Goal: Task Accomplishment & Management: Complete application form

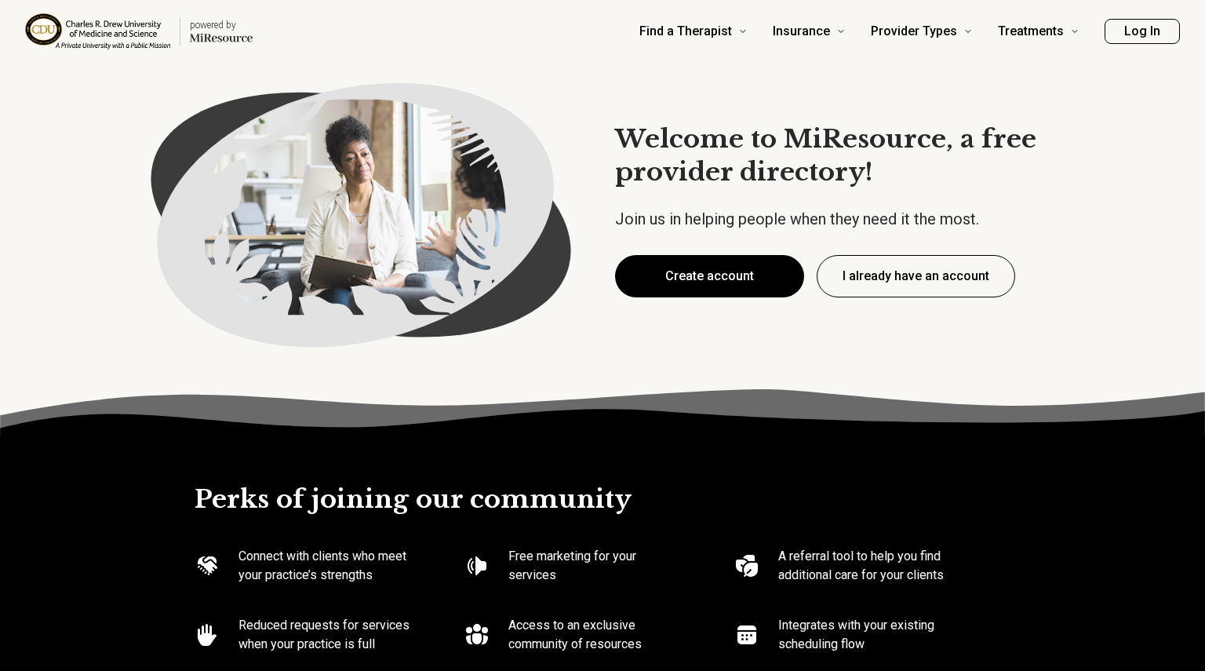
type textarea "*"
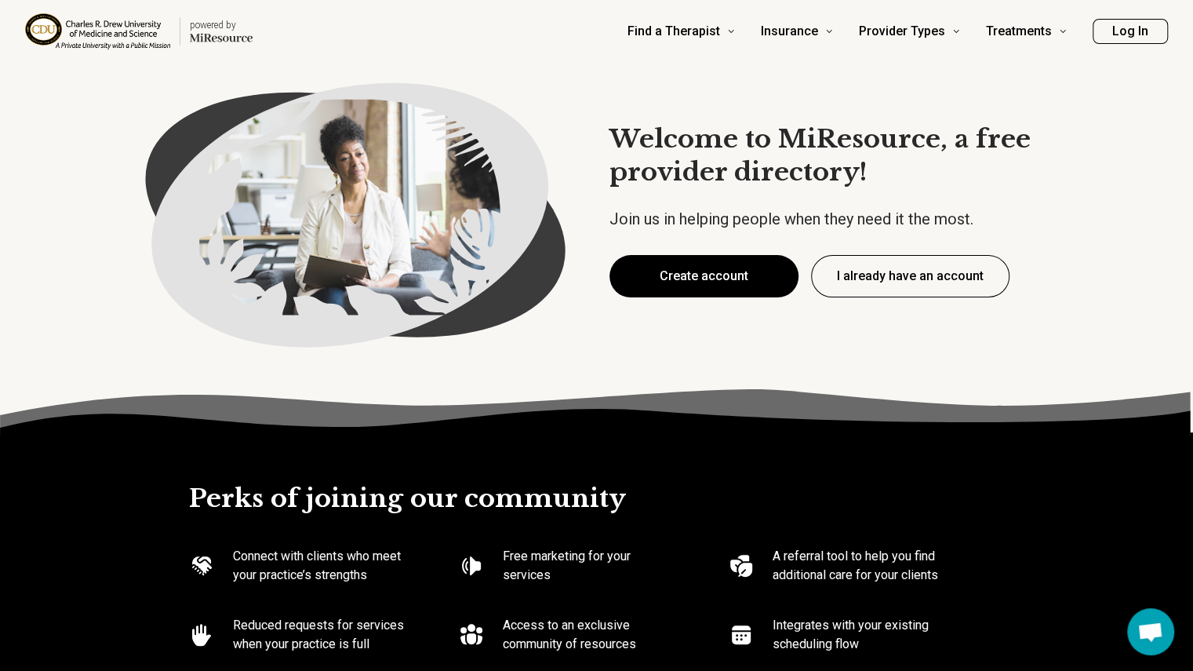
click at [691, 280] on button "Create account" at bounding box center [704, 276] width 189 height 42
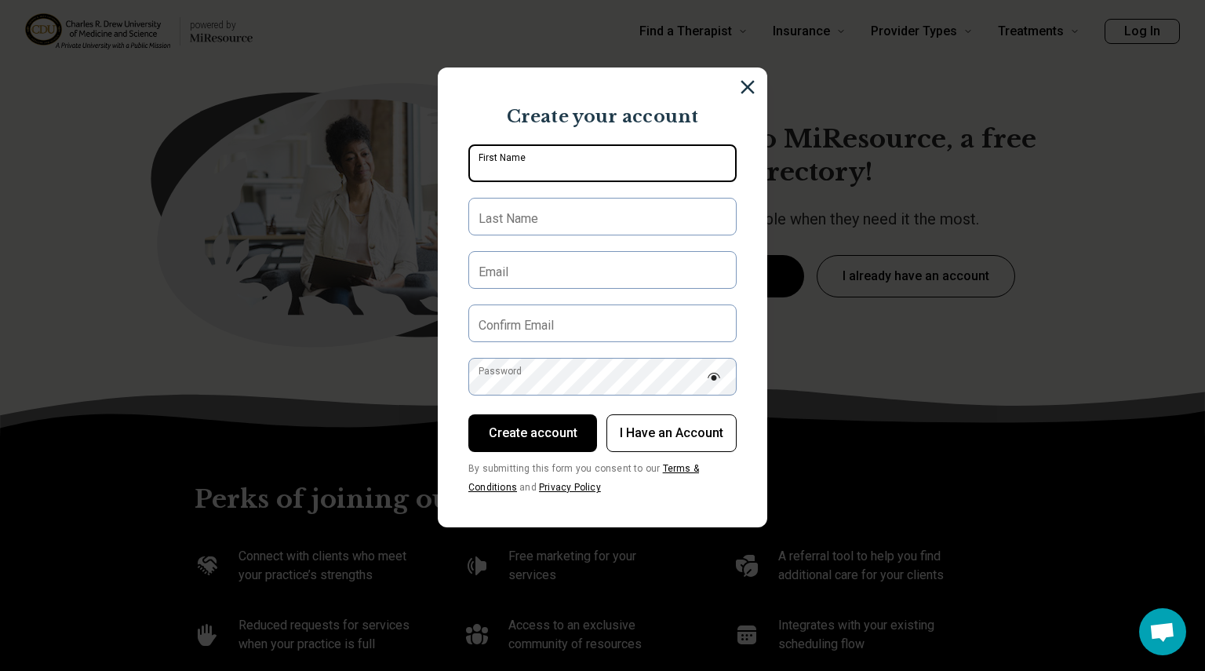
click at [596, 162] on input "First Name" at bounding box center [602, 163] width 268 height 38
type input "*****"
type input "******"
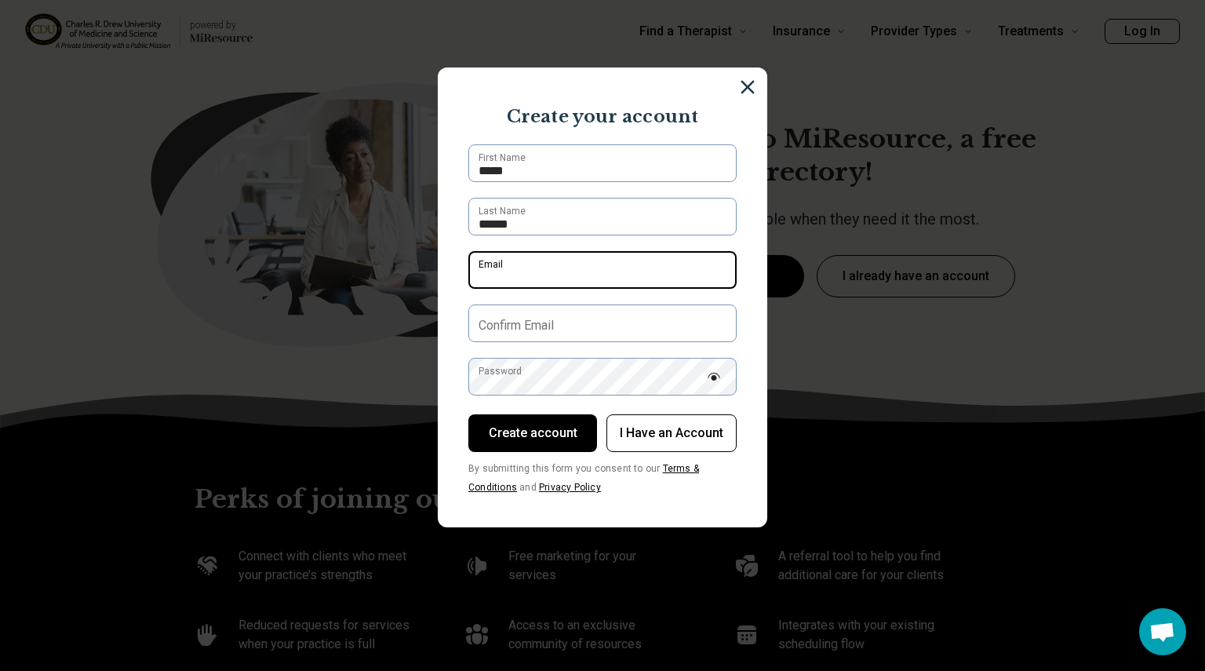
click at [577, 266] on input "Email" at bounding box center [602, 270] width 268 height 38
type input "**********"
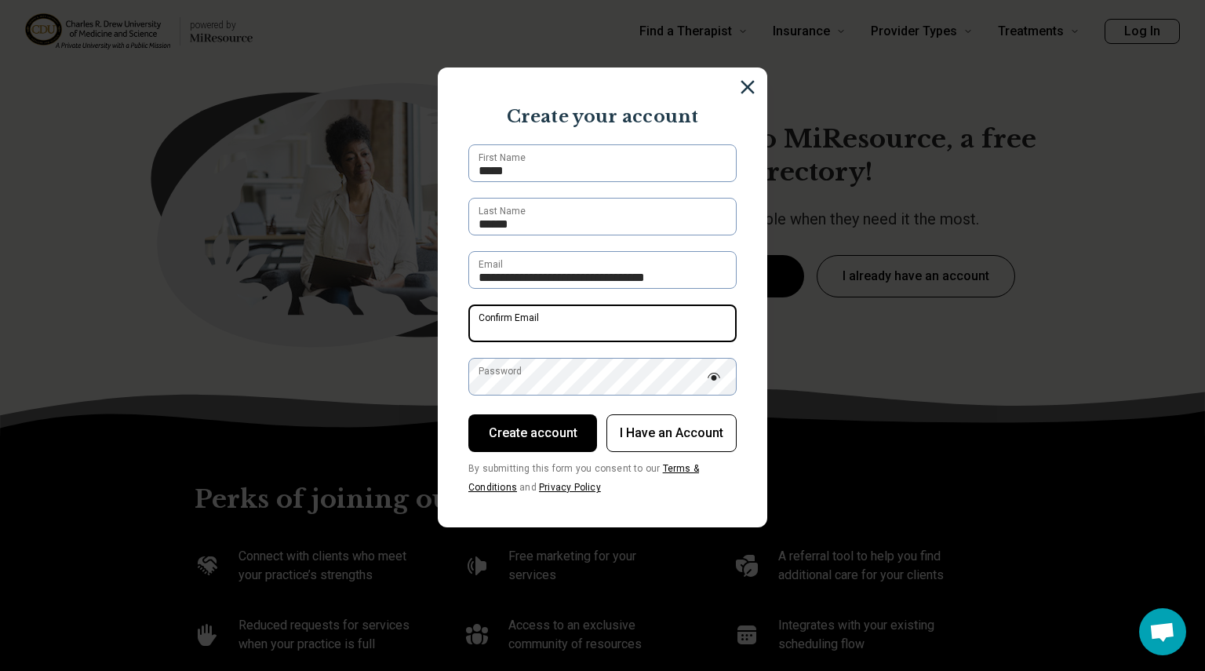
click at [585, 322] on input "Confirm Email" at bounding box center [602, 323] width 268 height 38
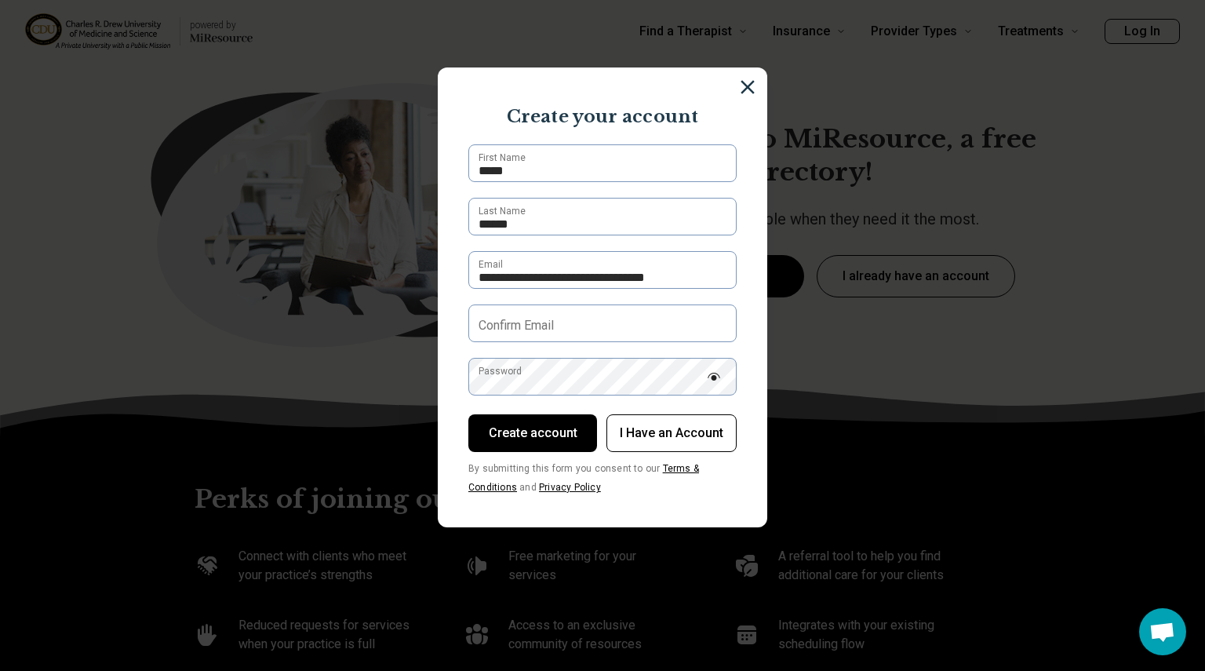
click at [629, 294] on form "**********" at bounding box center [602, 319] width 268 height 351
click at [630, 289] on form "**********" at bounding box center [602, 319] width 268 height 351
click at [630, 288] on input "**********" at bounding box center [602, 270] width 268 height 38
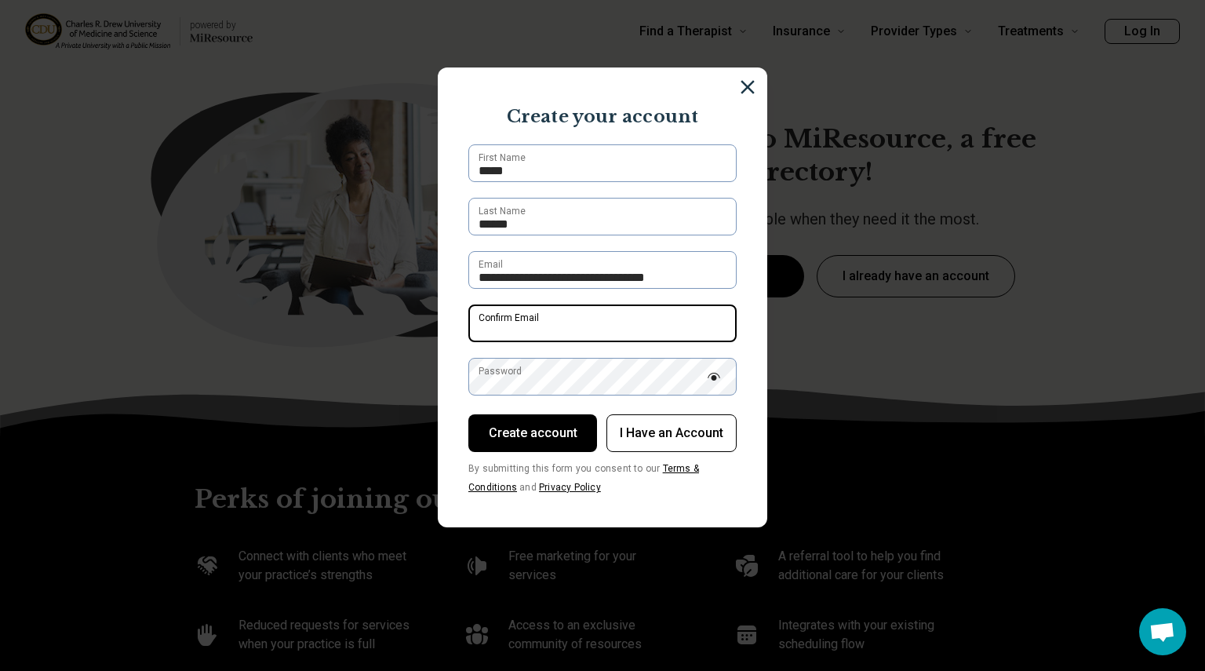
click at [621, 324] on input "Confirm Email" at bounding box center [602, 323] width 268 height 38
paste input "*"
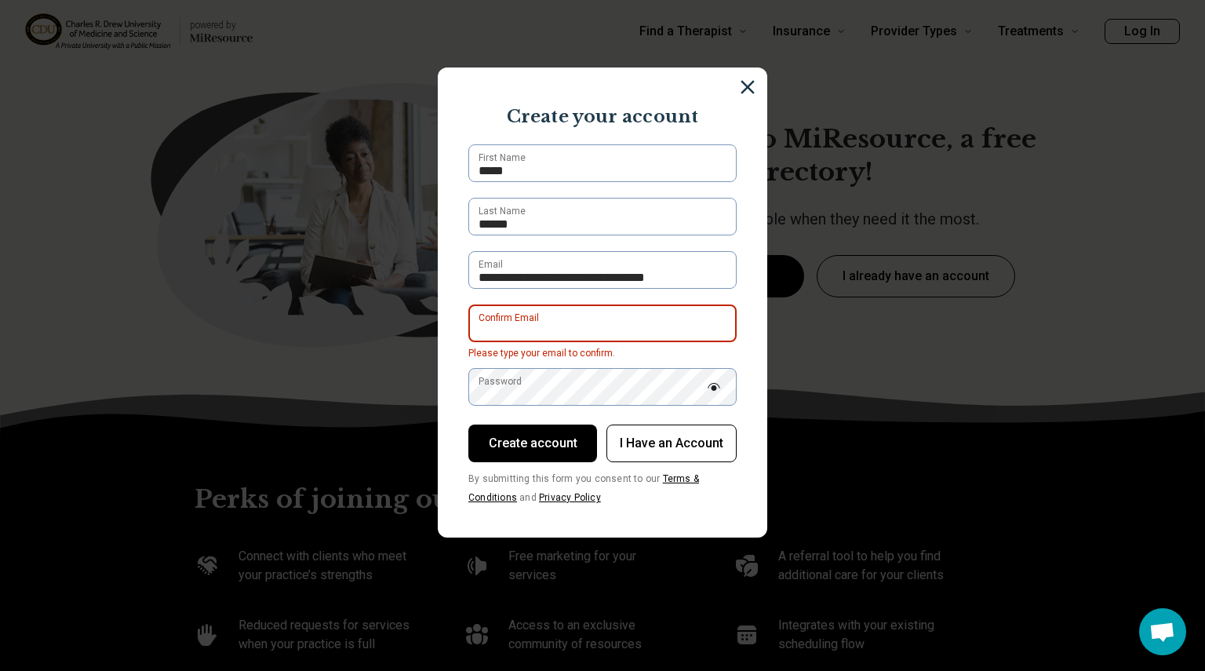
type input "*"
type input "**********"
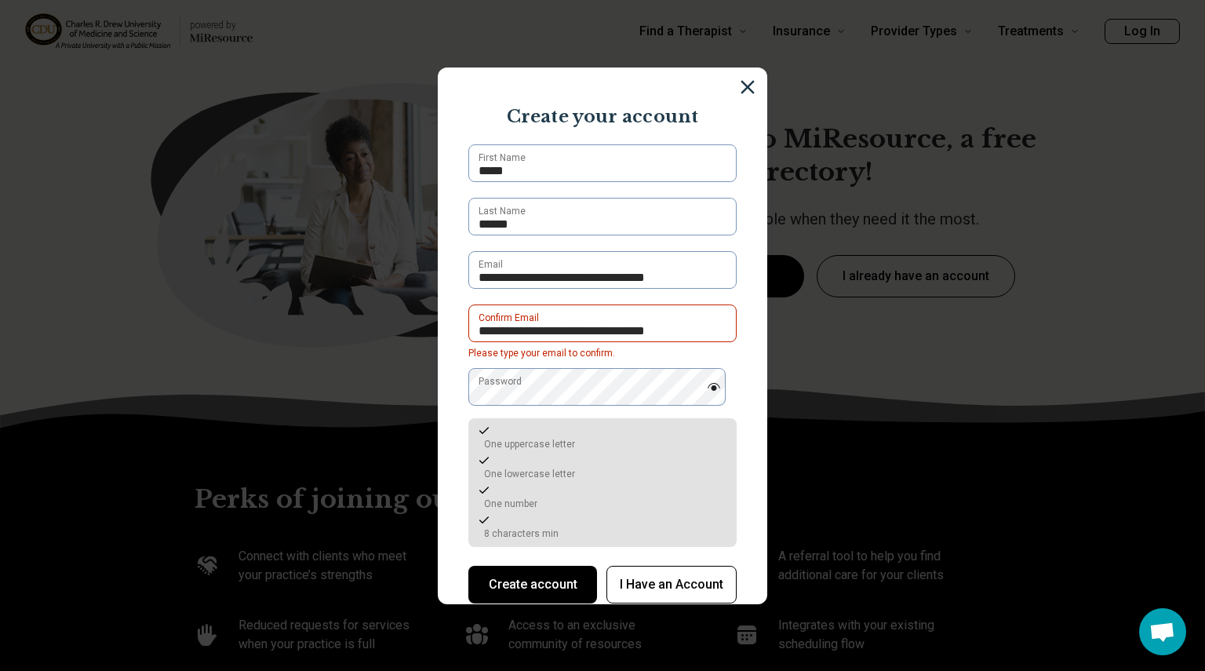
click at [707, 389] on img at bounding box center [714, 387] width 14 height 8
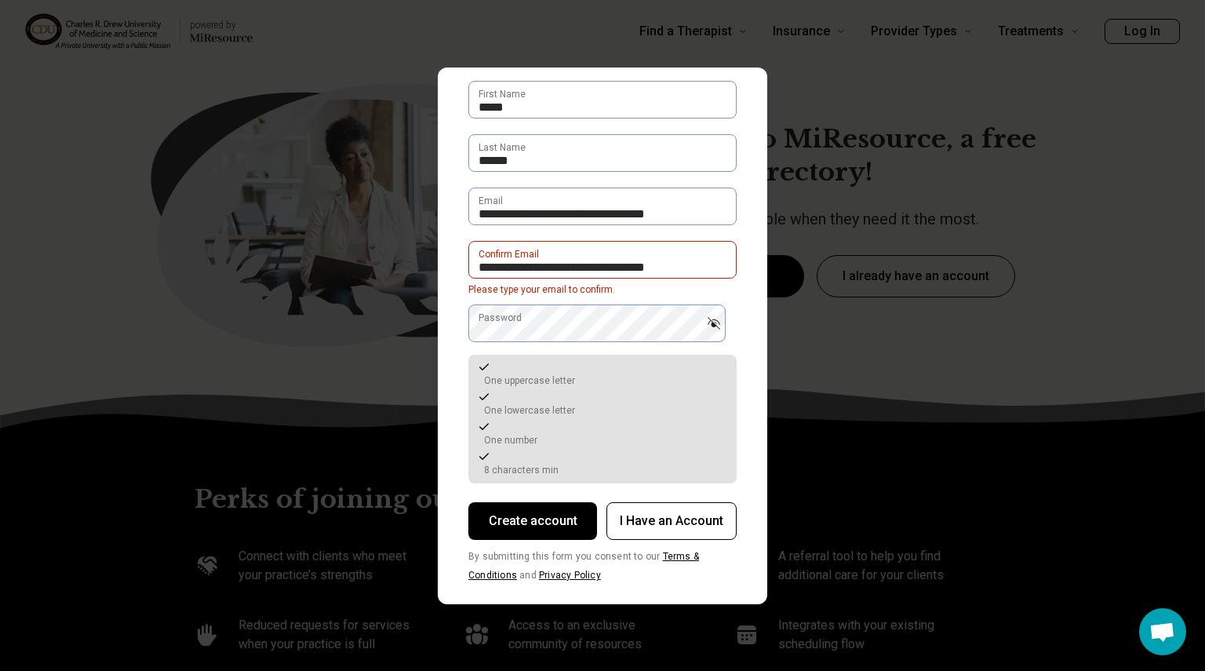
click at [552, 511] on button "Create account" at bounding box center [532, 521] width 129 height 38
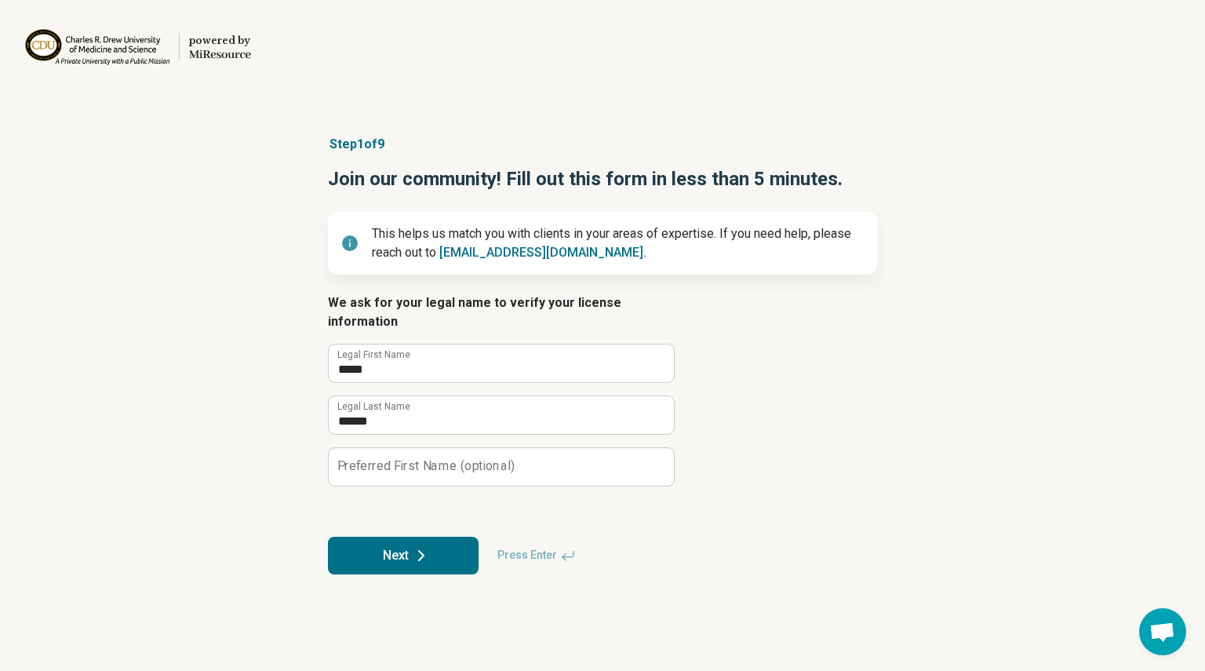
click at [421, 546] on icon at bounding box center [421, 555] width 19 height 19
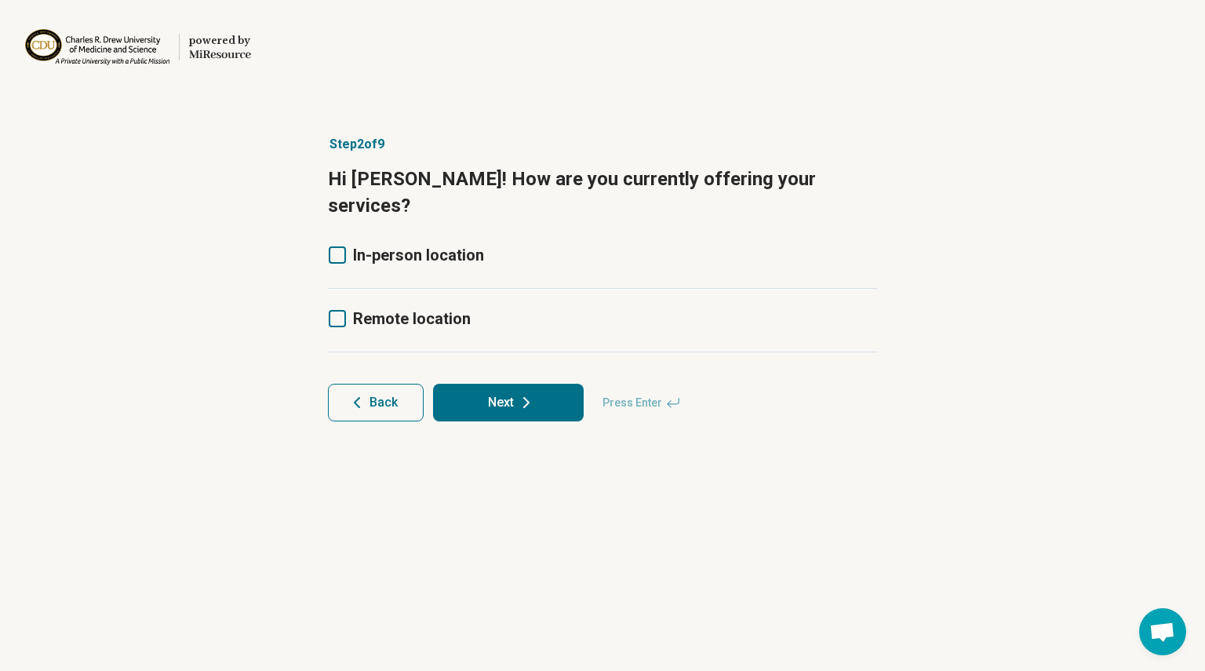
click at [424, 309] on span "Remote location" at bounding box center [412, 318] width 118 height 19
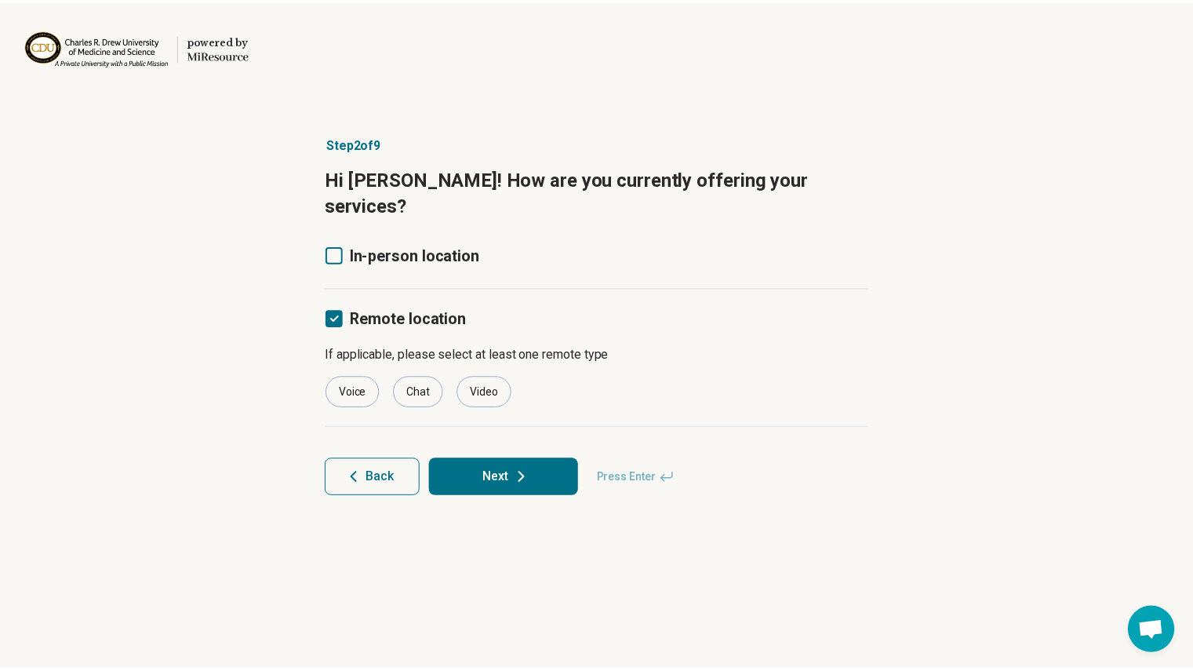
scroll to position [8, 0]
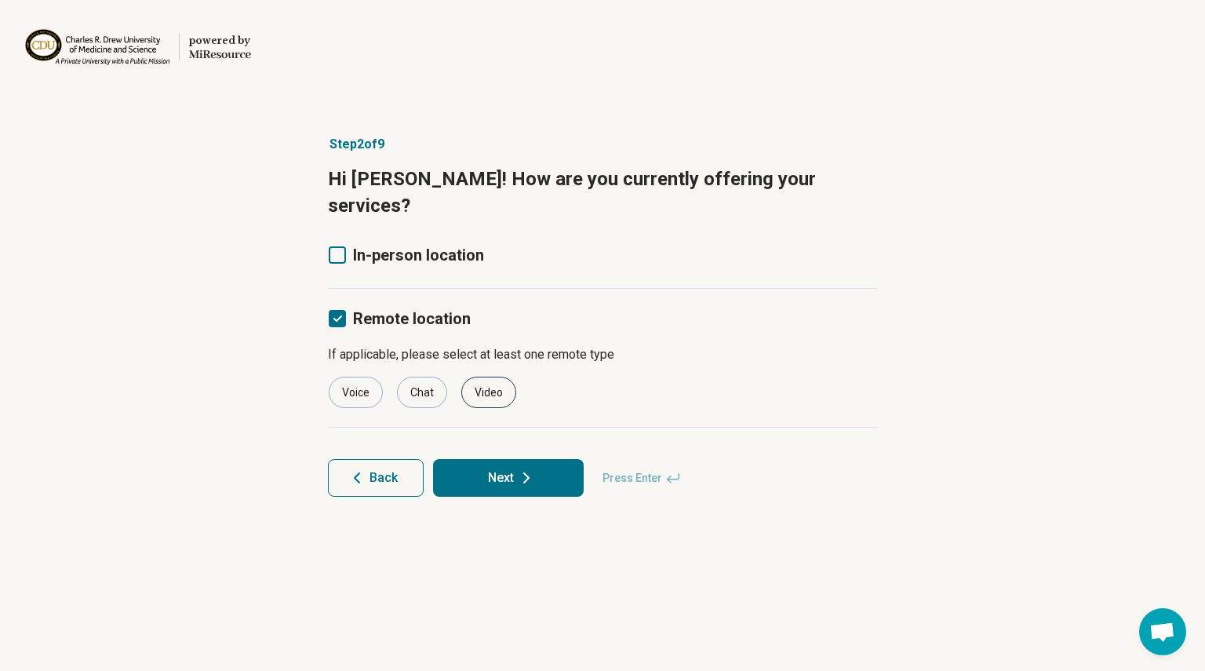
click at [471, 377] on div "Video" at bounding box center [488, 392] width 55 height 31
click at [414, 377] on div "Chat" at bounding box center [422, 392] width 50 height 31
click at [369, 377] on div "Voice" at bounding box center [356, 392] width 54 height 31
click at [522, 461] on button "Next" at bounding box center [508, 478] width 151 height 38
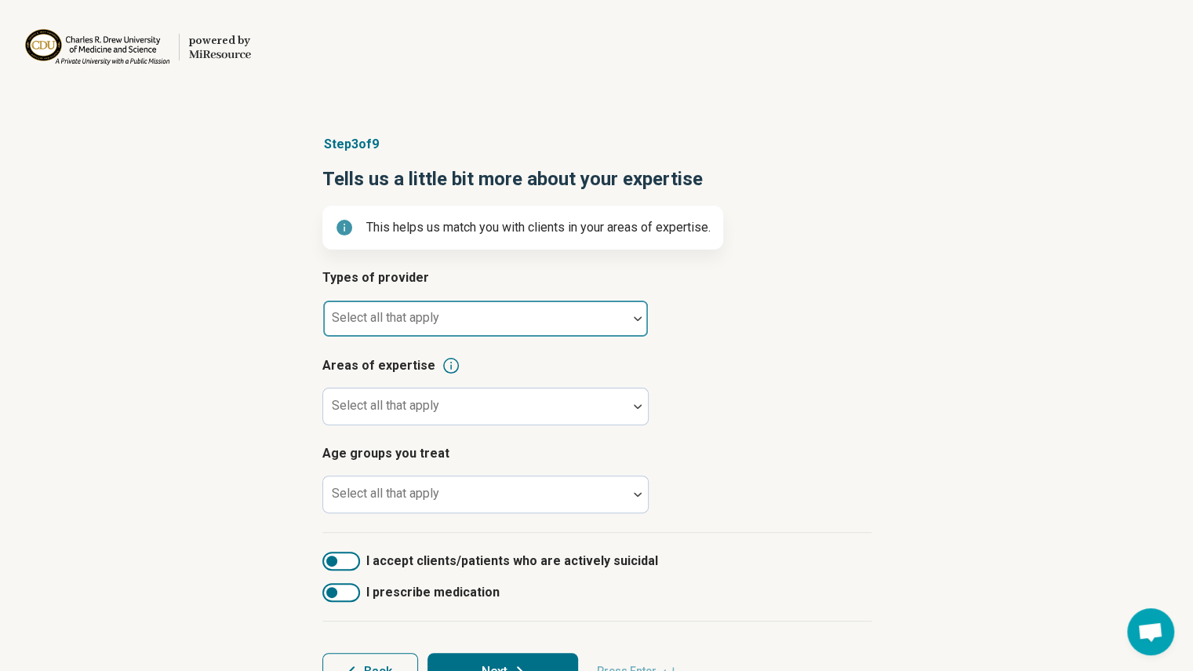
click at [452, 322] on div at bounding box center [475, 325] width 292 height 22
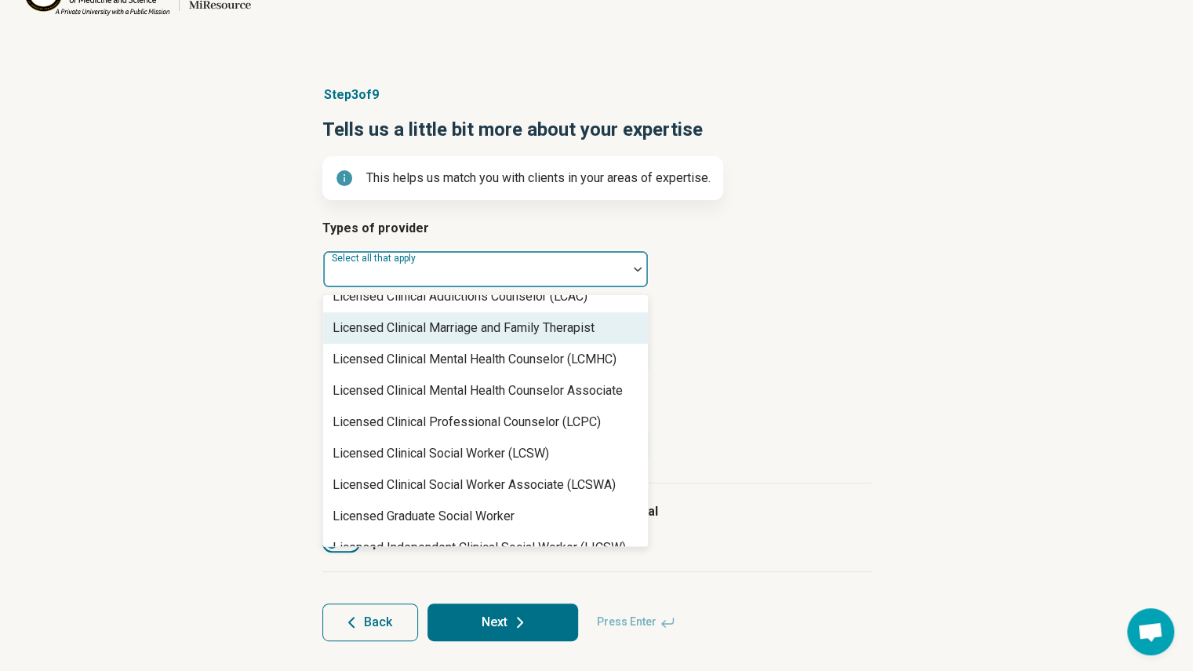
scroll to position [709, 0]
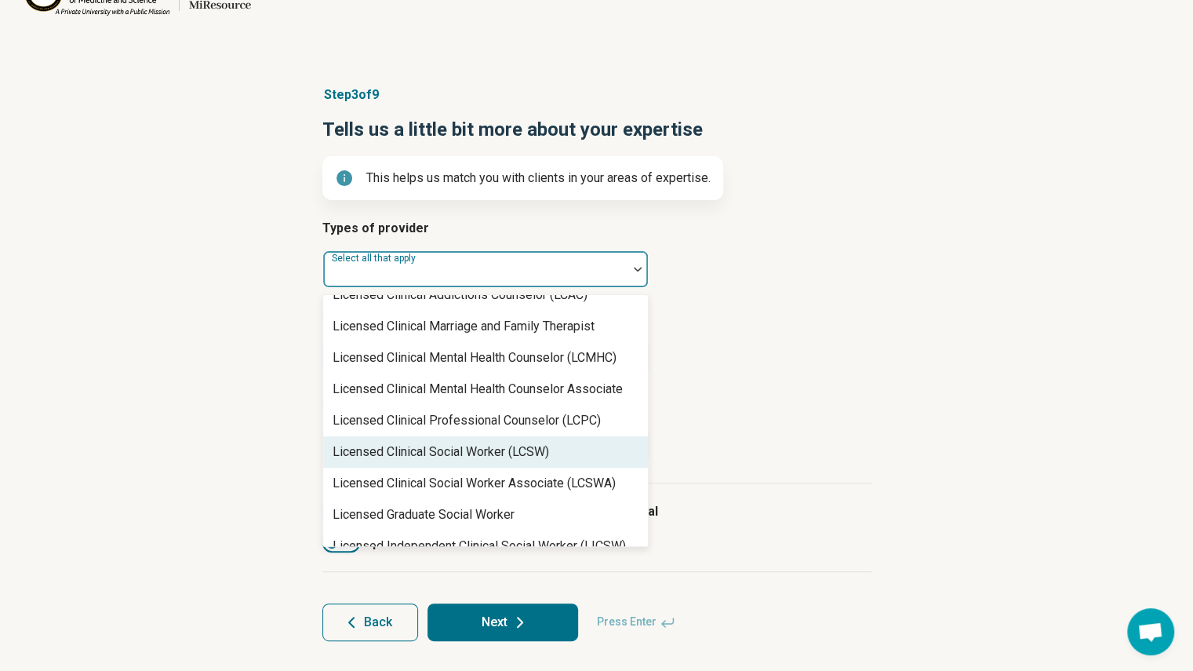
click at [555, 450] on div "Licensed Clinical Social Worker (LCSW)" at bounding box center [485, 451] width 325 height 31
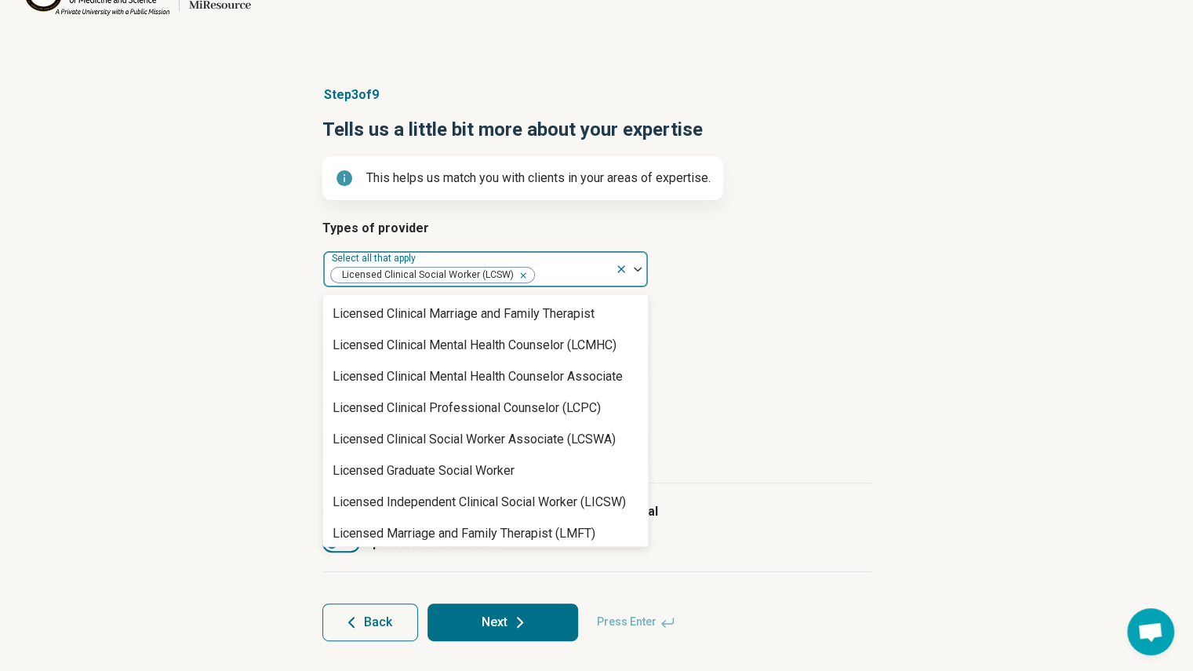
scroll to position [720, 0]
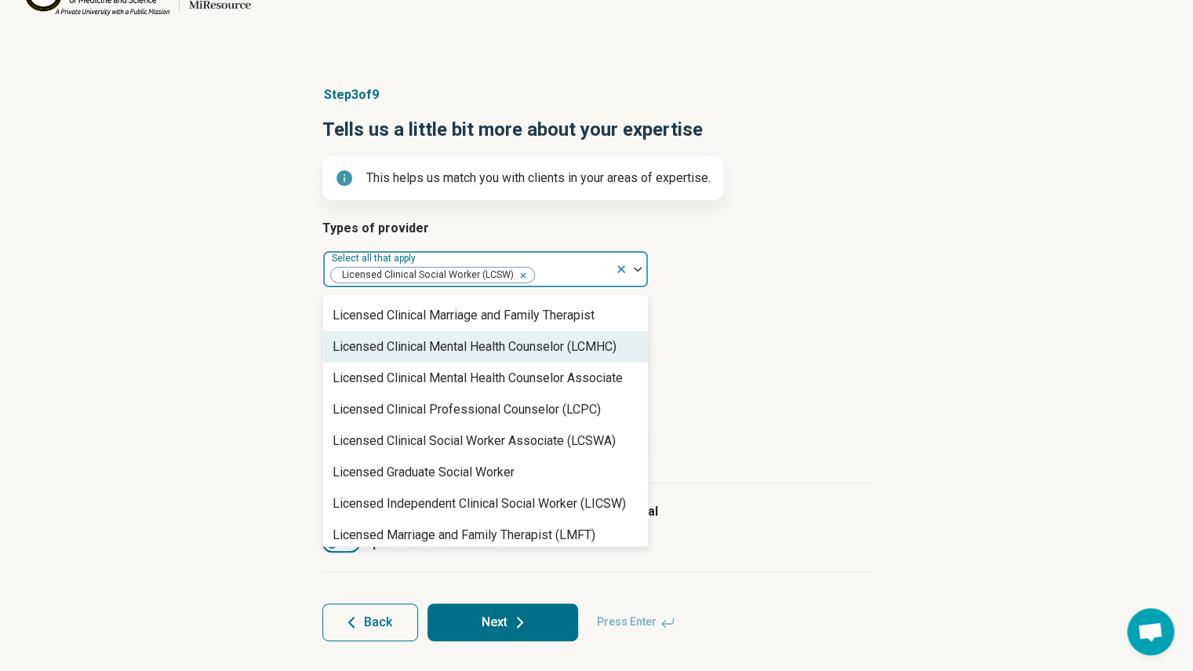
click at [527, 350] on div "Licensed Clinical Mental Health Counselor (LCMHC)" at bounding box center [475, 346] width 284 height 19
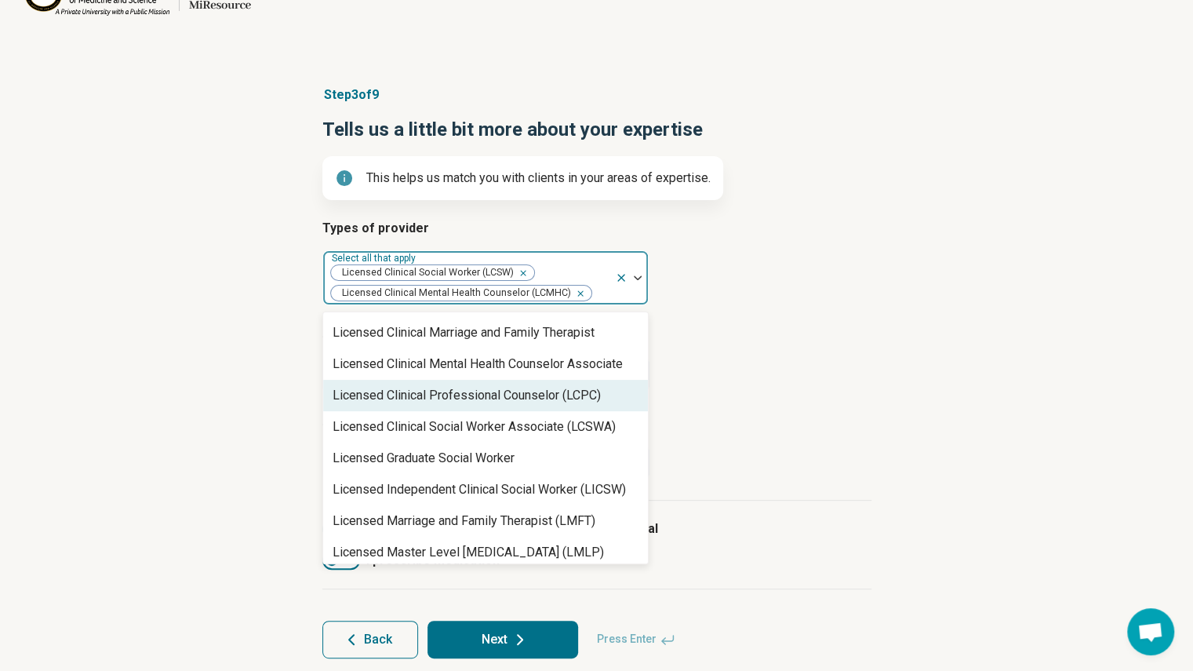
click at [548, 398] on div "Licensed Clinical Professional Counselor (LCPC)" at bounding box center [467, 395] width 268 height 19
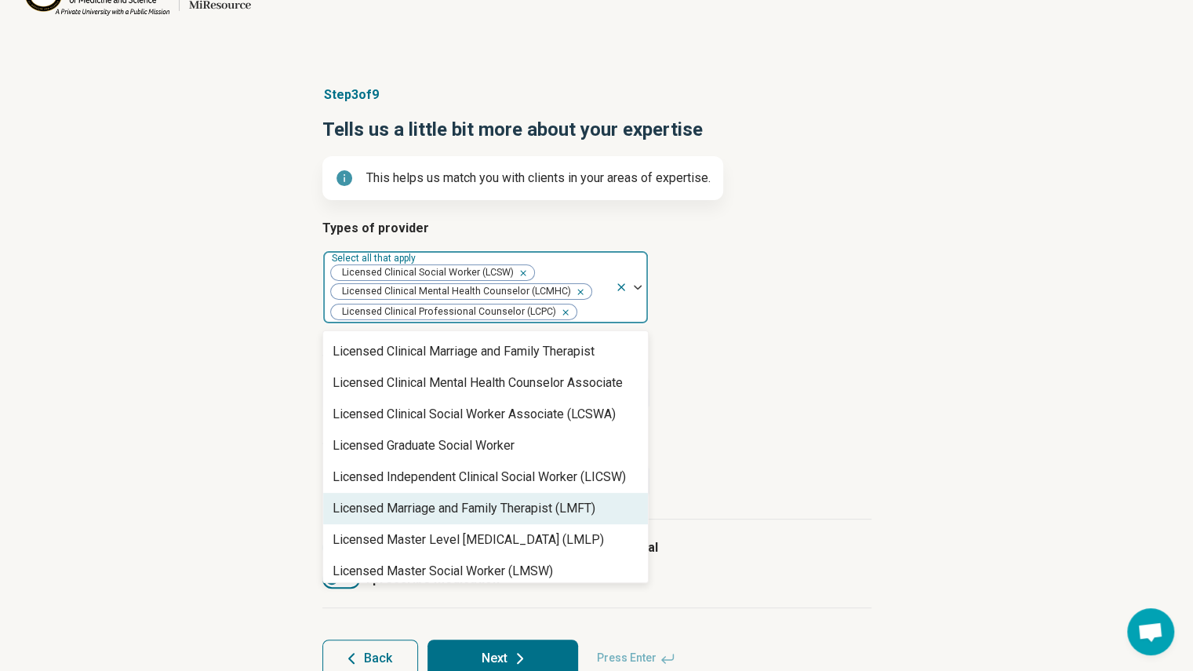
click at [619, 504] on div "Licensed Marriage and Family Therapist (LMFT)" at bounding box center [485, 508] width 325 height 31
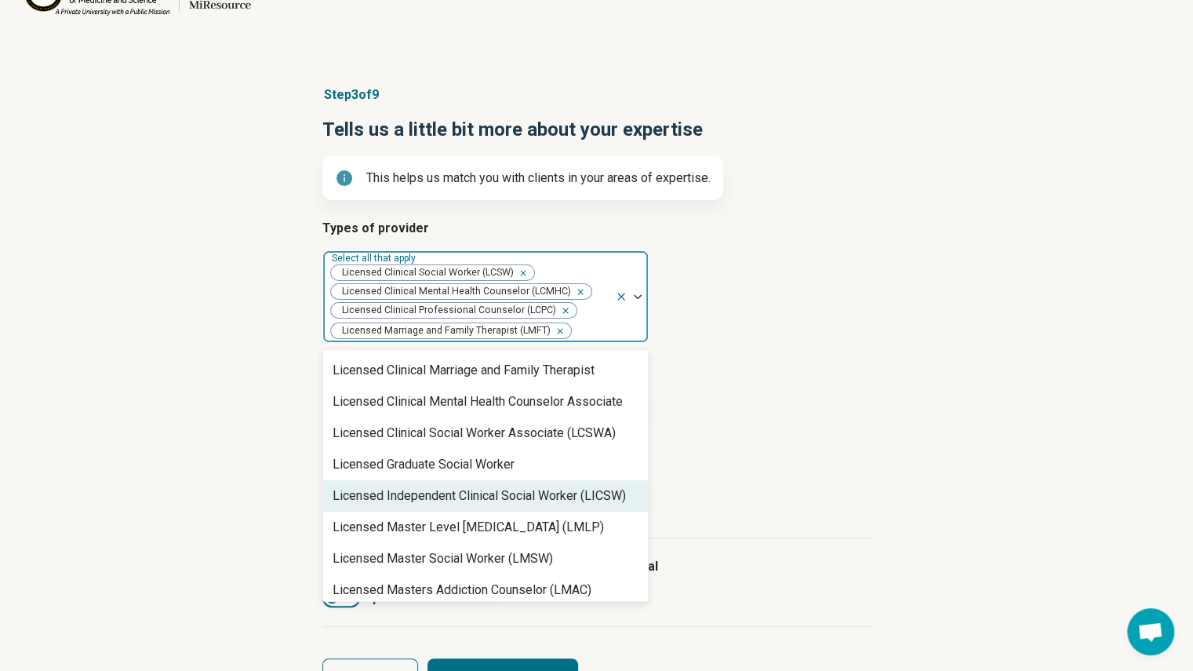
click at [736, 445] on div "Types of provider option Licensed Marriage and Family Therapist (LMFT), selecte…" at bounding box center [596, 378] width 549 height 319
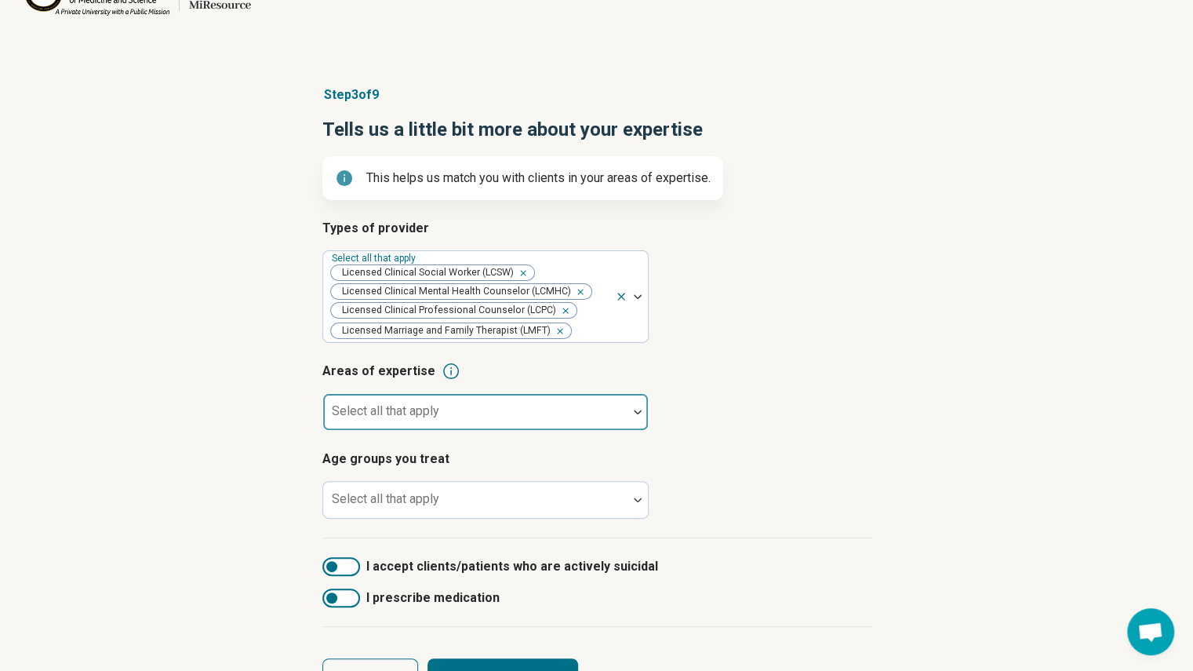
click at [522, 412] on div at bounding box center [475, 418] width 292 height 22
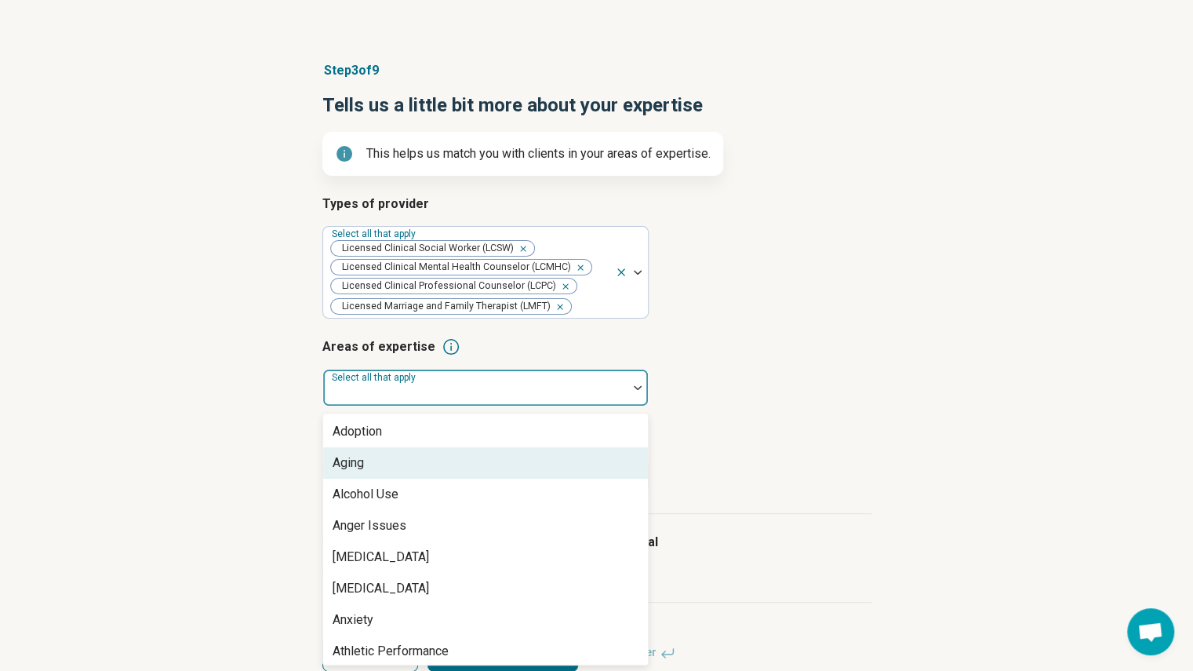
scroll to position [59, 0]
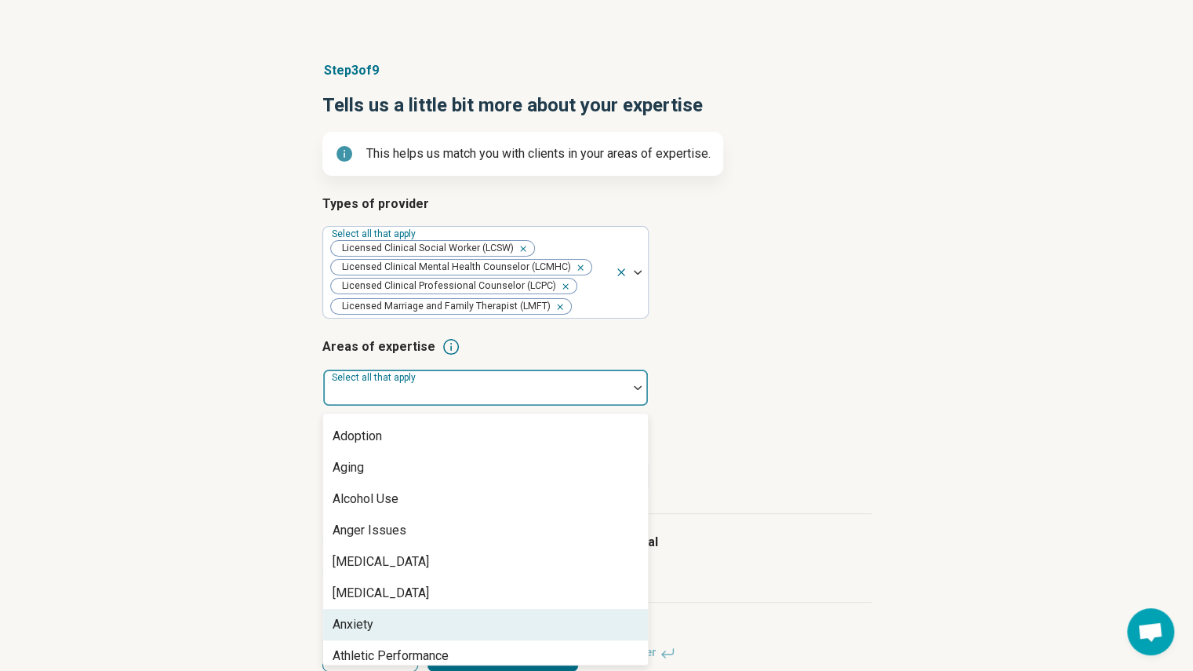
click at [453, 611] on div "Anxiety" at bounding box center [485, 624] width 325 height 31
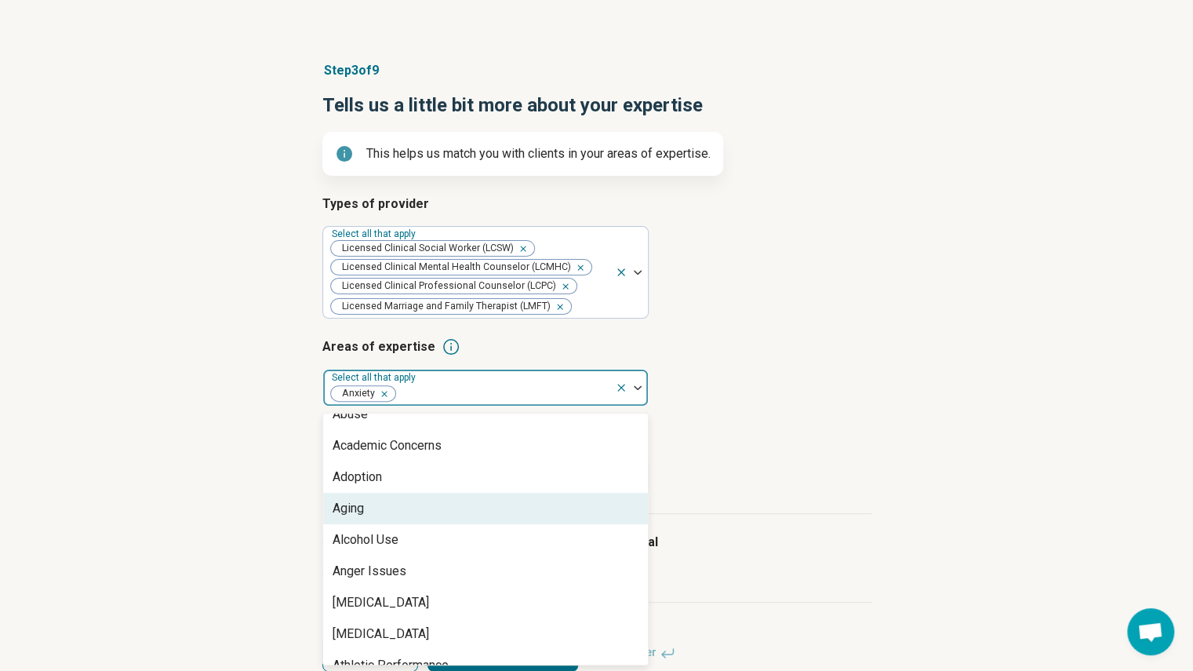
scroll to position [9, 0]
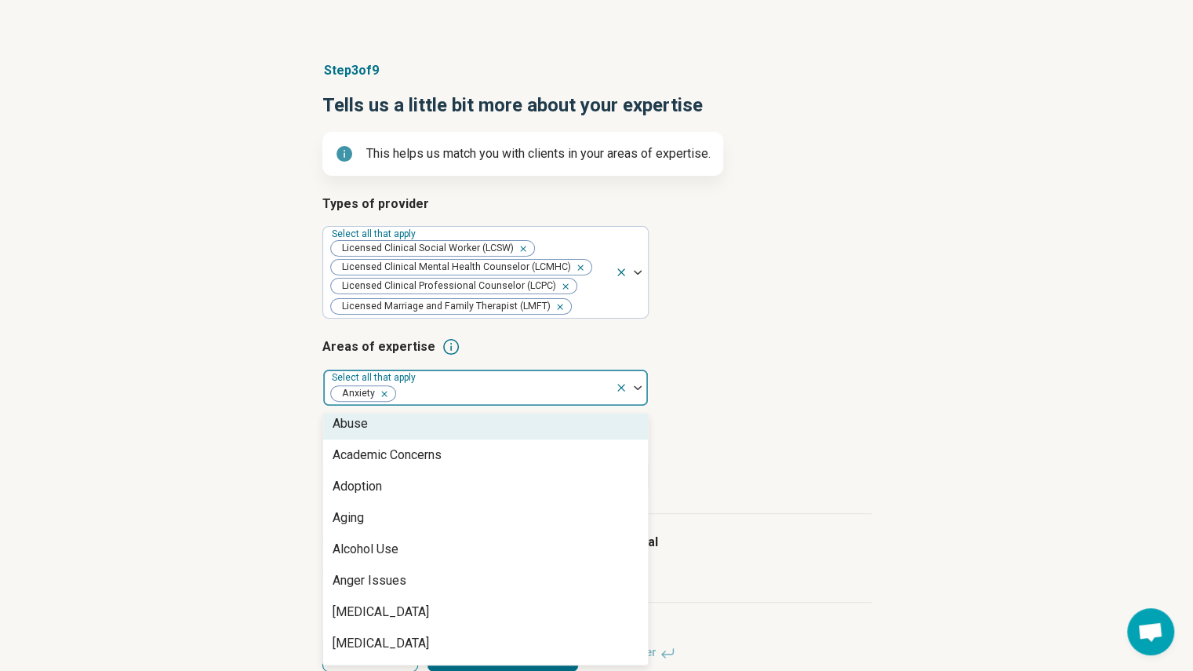
click at [443, 419] on div "Abuse" at bounding box center [485, 423] width 325 height 31
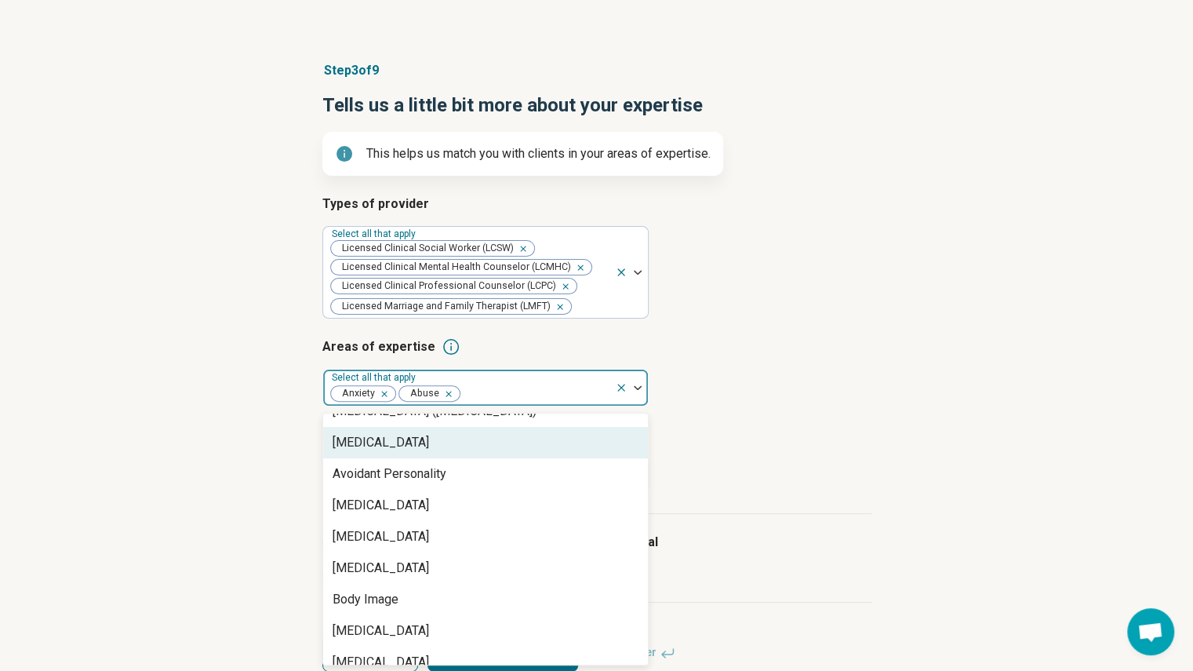
scroll to position [303, 0]
click at [453, 451] on div "[MEDICAL_DATA]" at bounding box center [485, 443] width 325 height 31
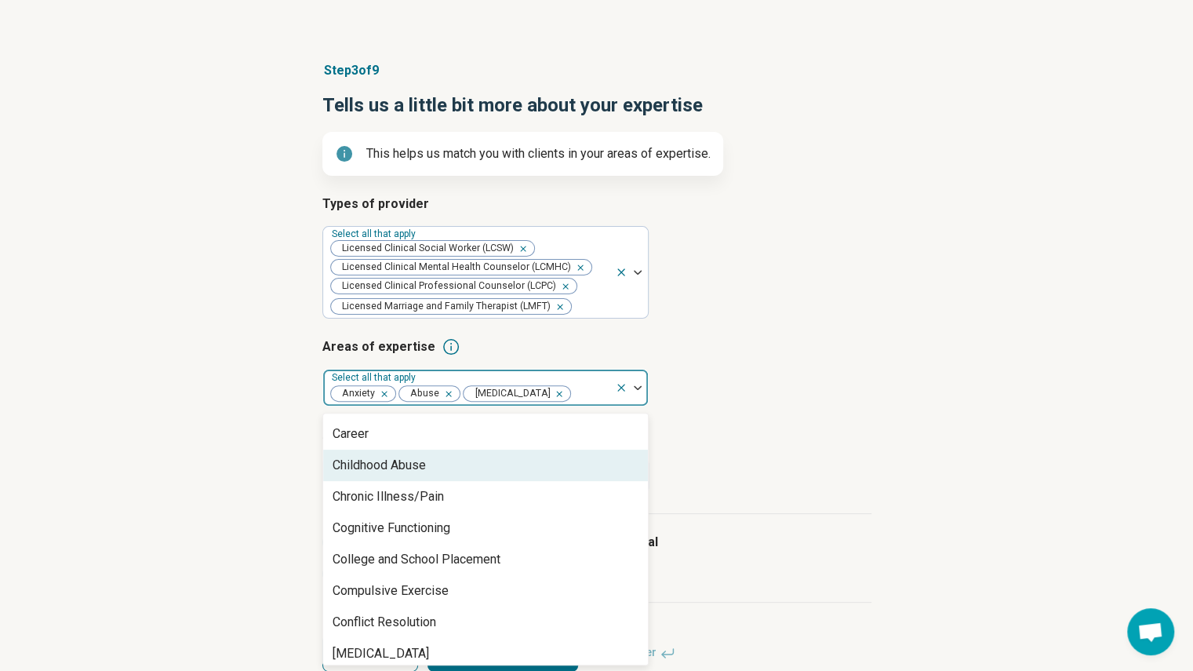
scroll to position [551, 0]
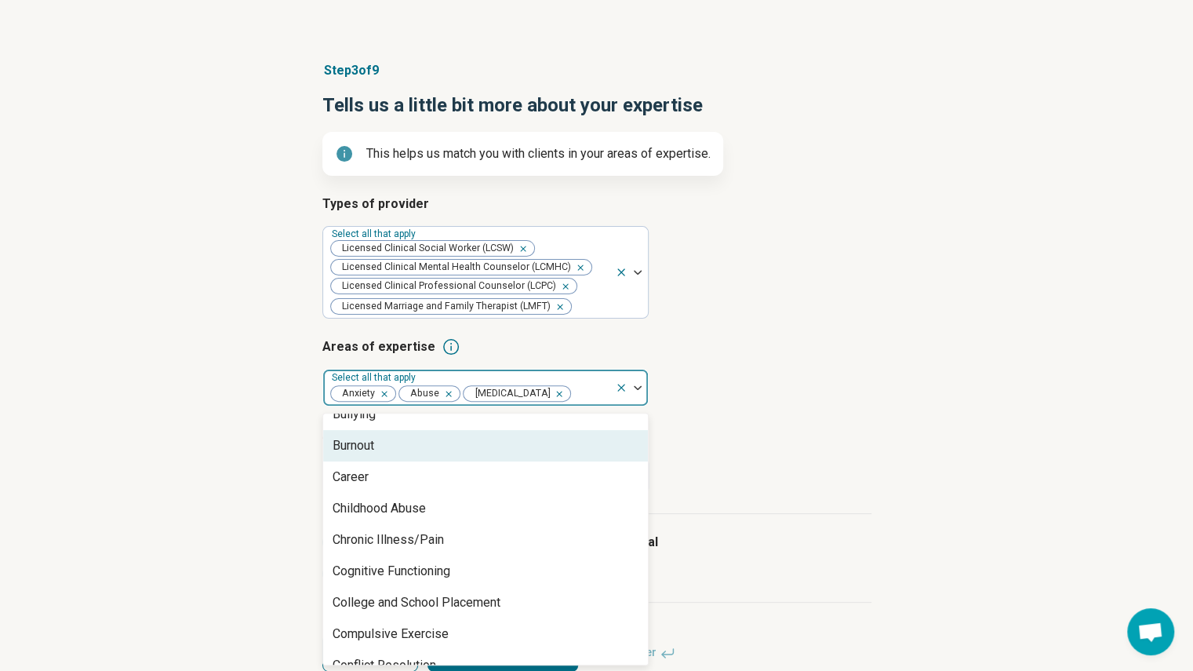
click at [427, 446] on div "Burnout" at bounding box center [485, 445] width 325 height 31
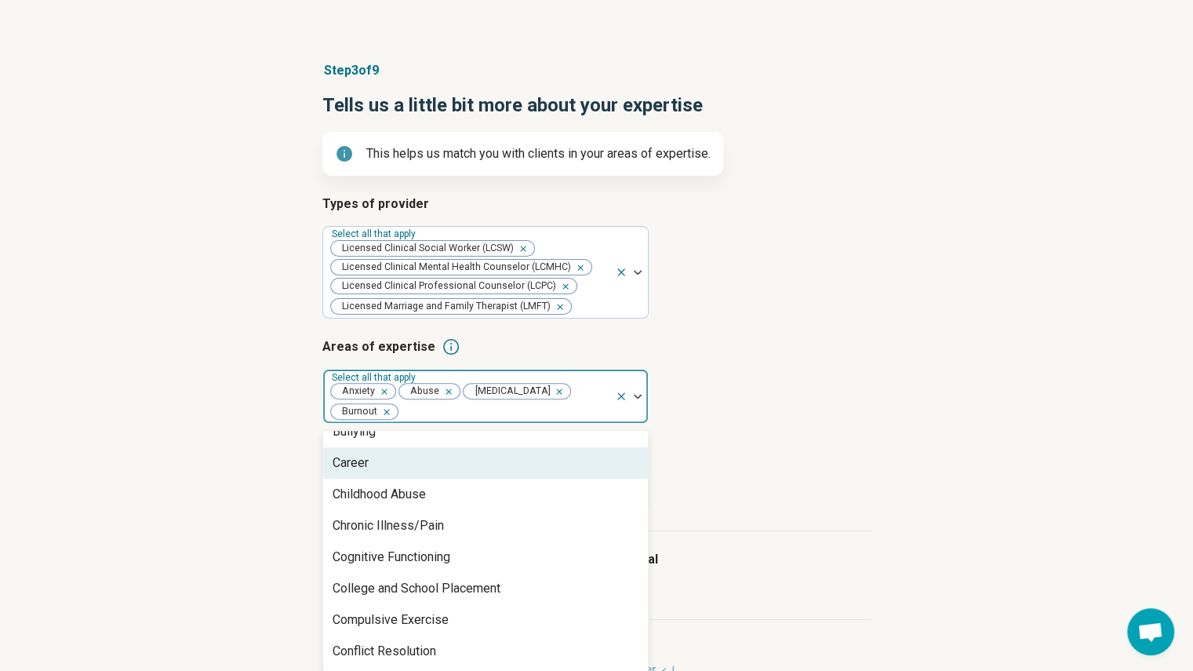
click at [424, 451] on div "Career" at bounding box center [485, 462] width 325 height 31
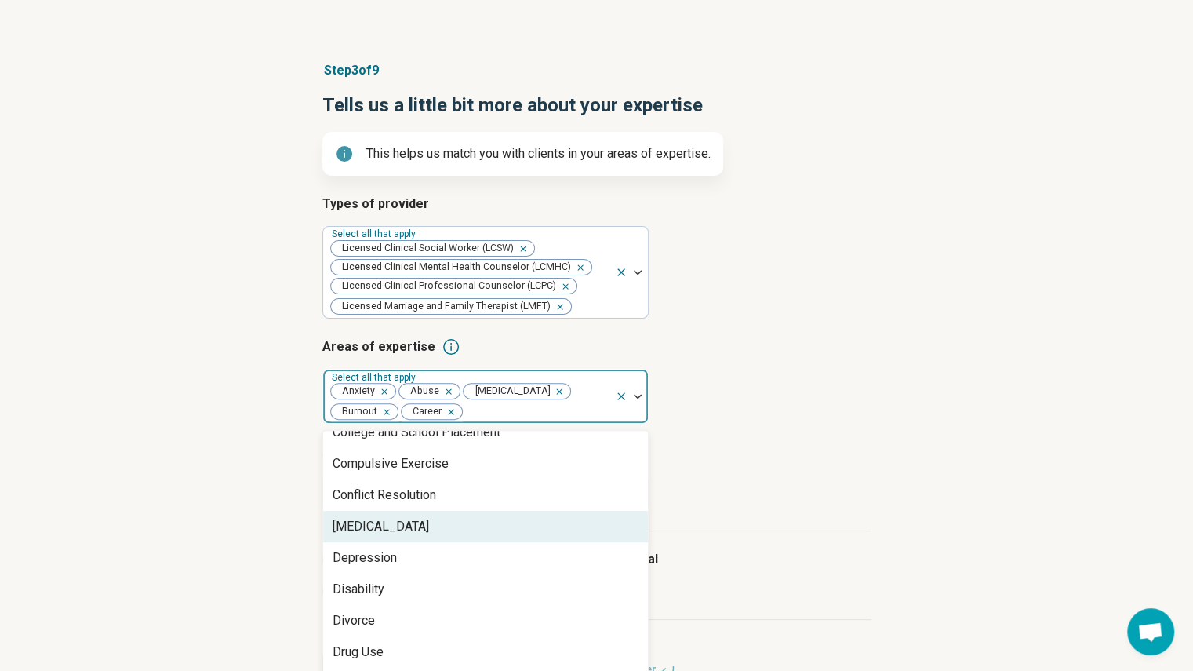
scroll to position [727, 0]
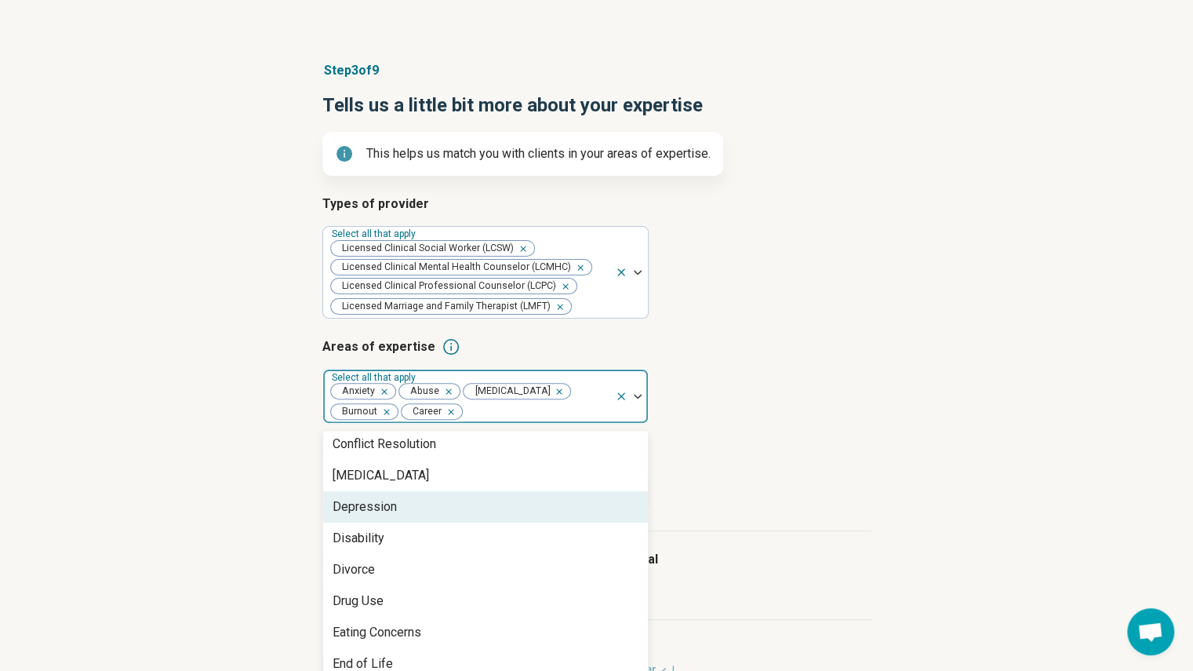
click at [427, 515] on div "Depression" at bounding box center [485, 506] width 325 height 31
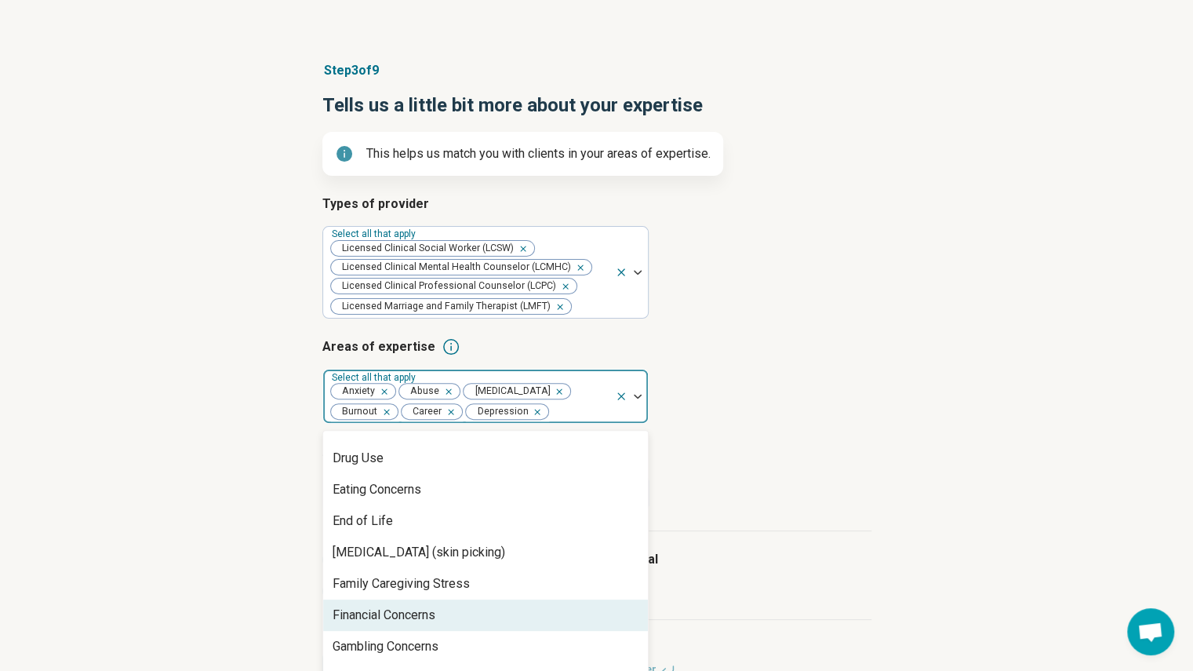
scroll to position [838, 0]
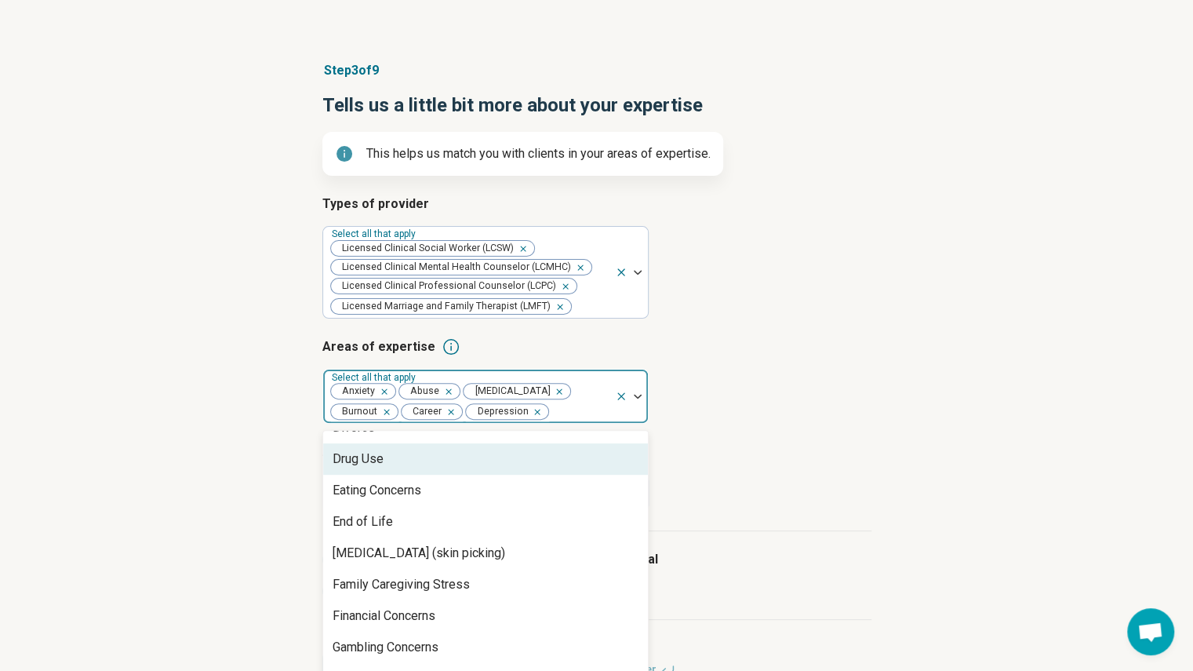
click at [444, 468] on div "Drug Use" at bounding box center [485, 458] width 325 height 31
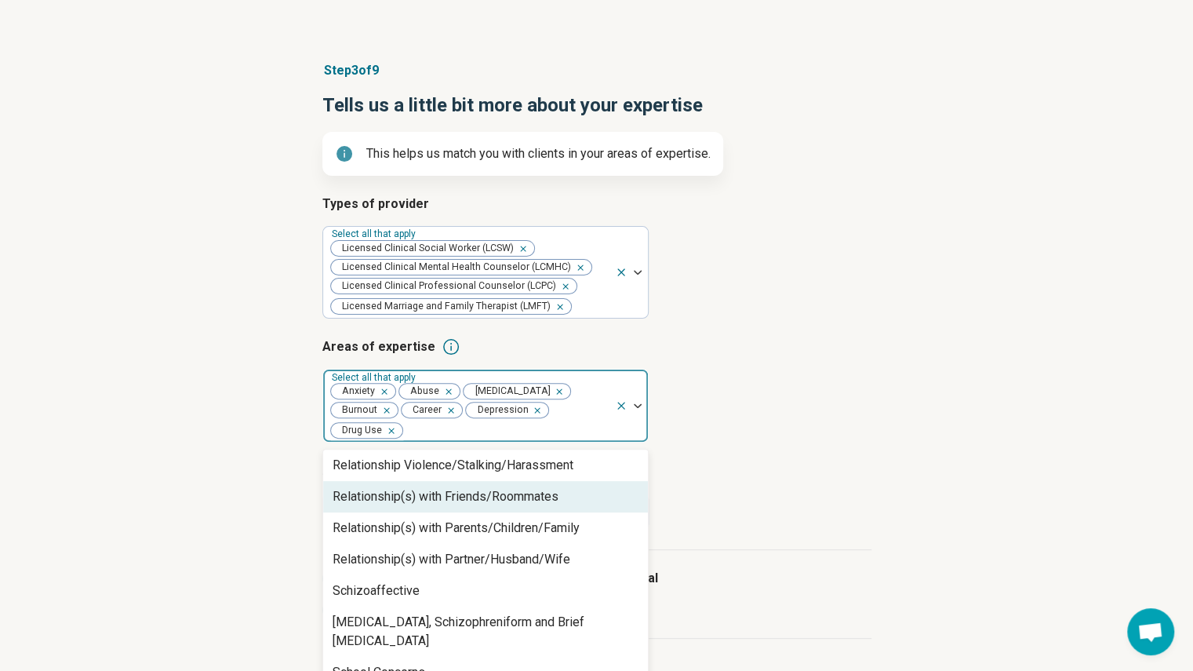
scroll to position [2232, 0]
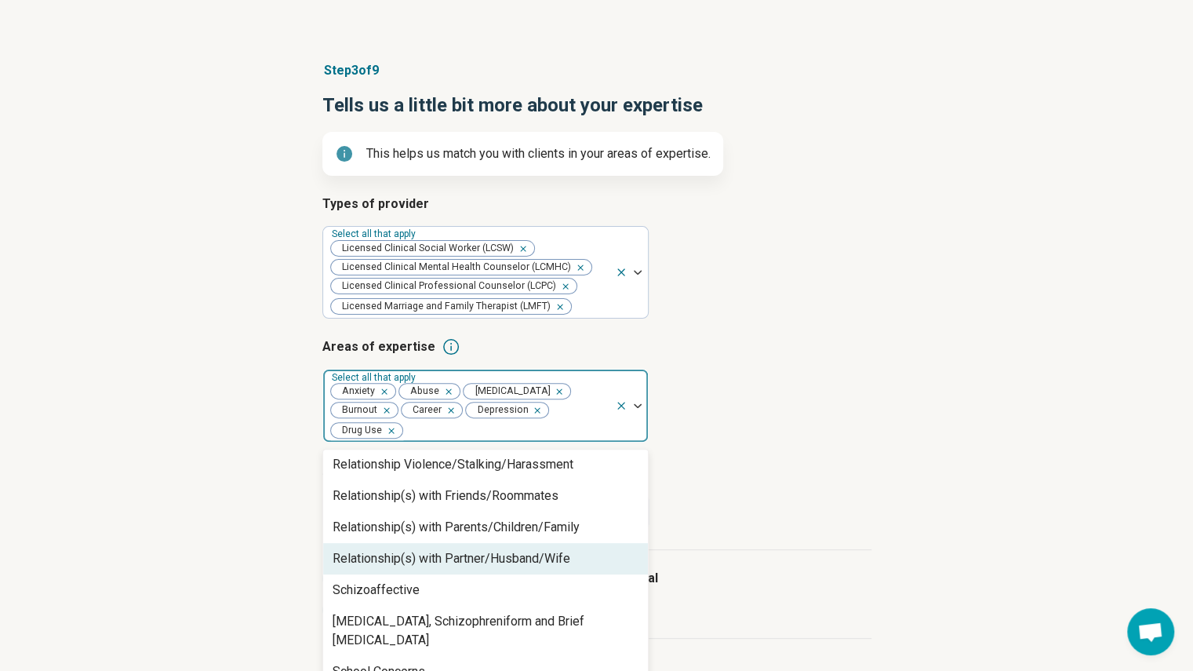
click at [488, 549] on div "Relationship(s) with Partner/Husband/Wife" at bounding box center [452, 558] width 238 height 19
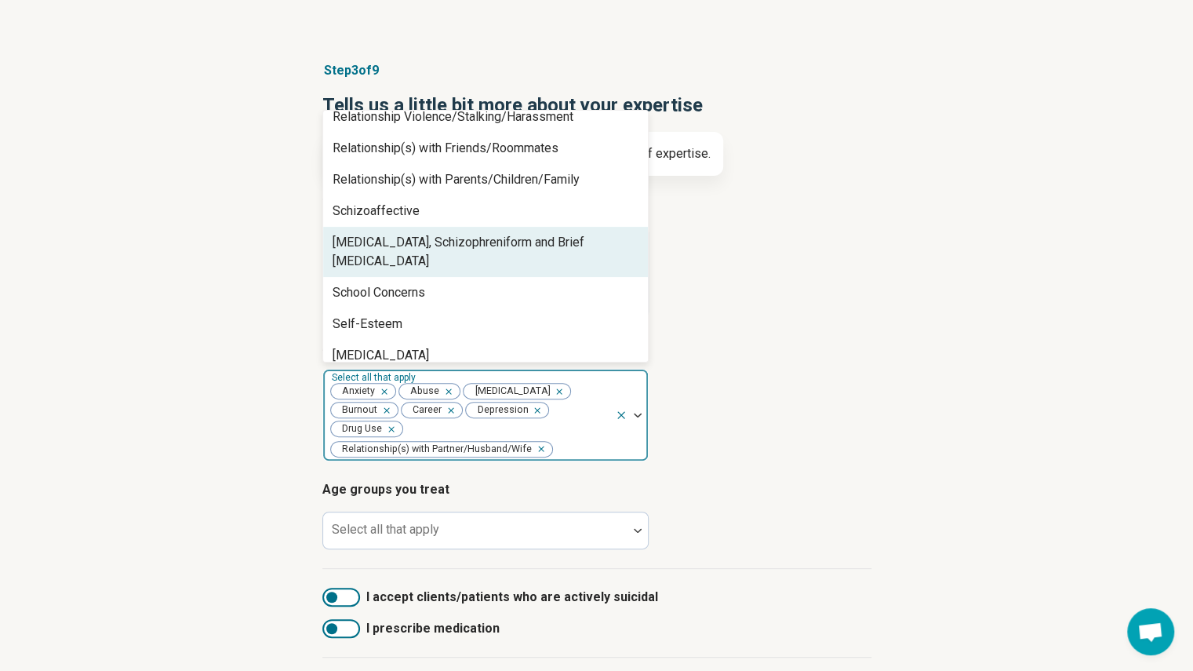
scroll to position [2230, 0]
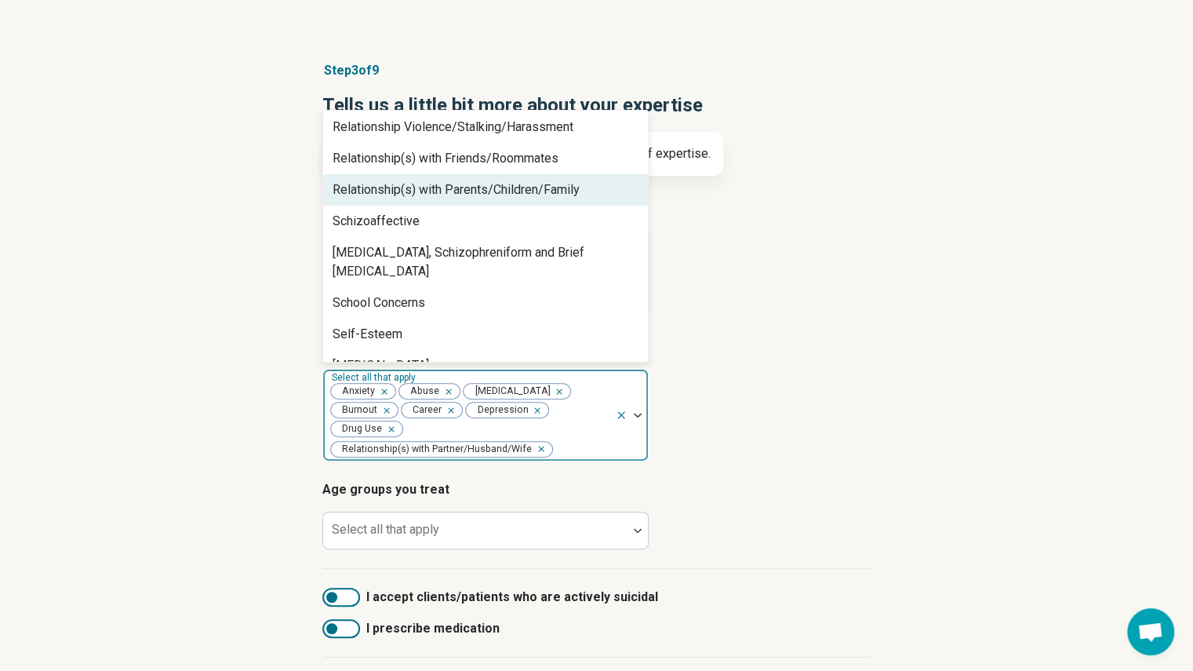
click at [529, 192] on div "Relationship(s) with Parents/Children/Family" at bounding box center [456, 189] width 247 height 19
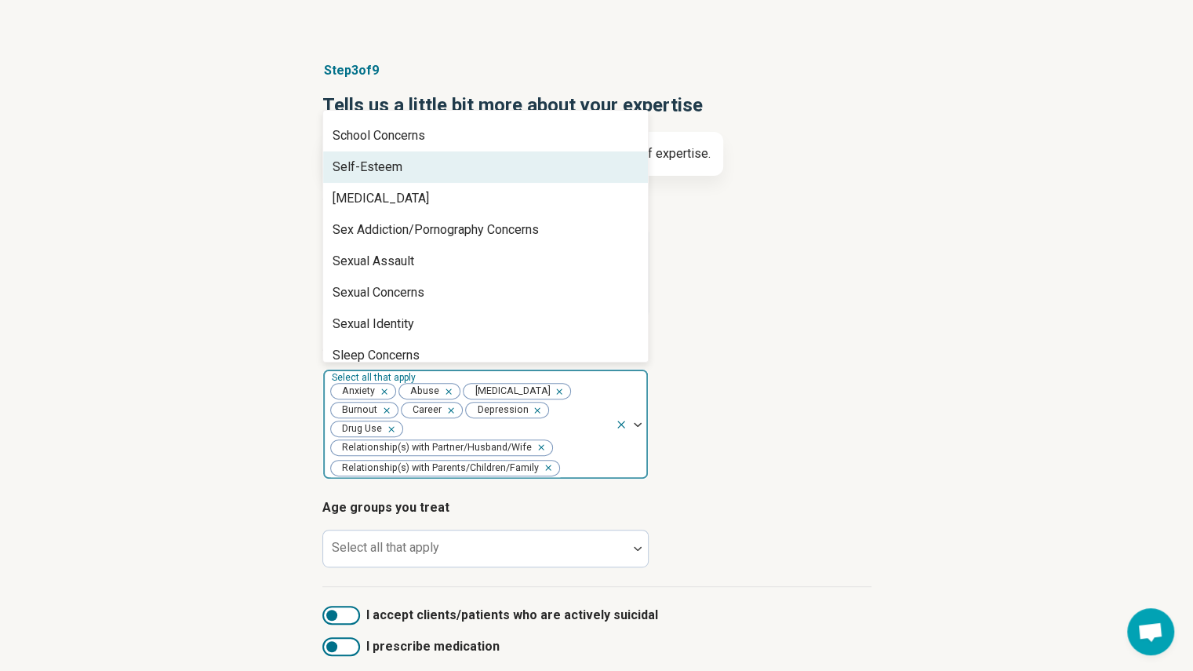
scroll to position [2373, 0]
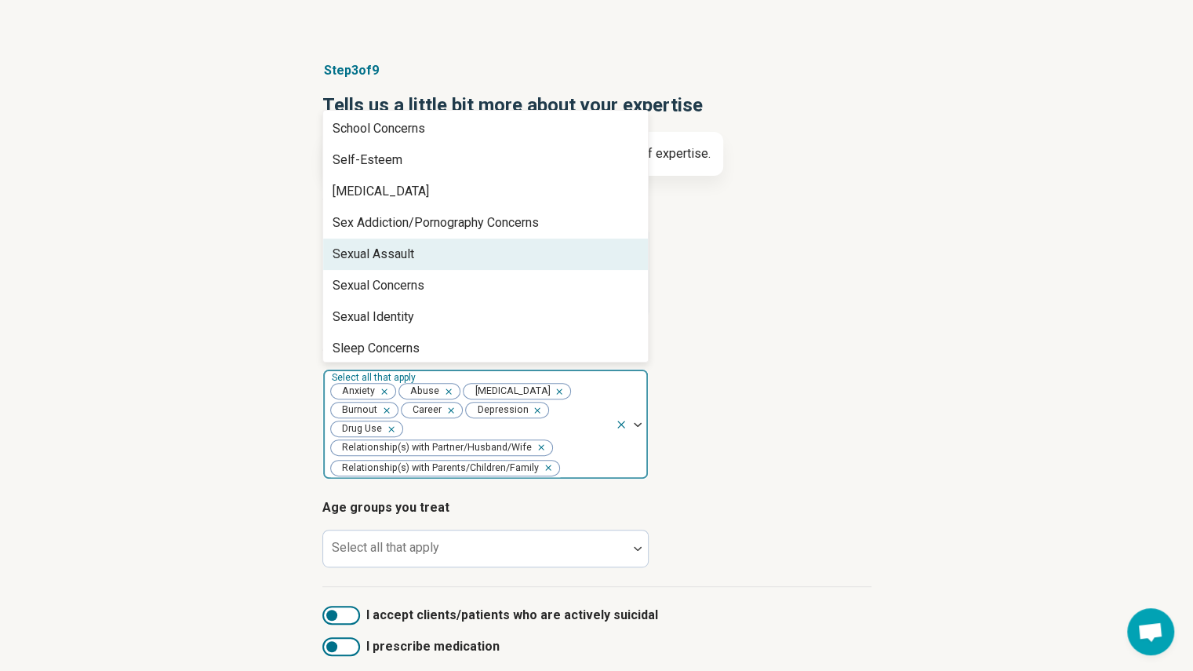
click at [511, 238] on div "Sexual Assault" at bounding box center [485, 253] width 325 height 31
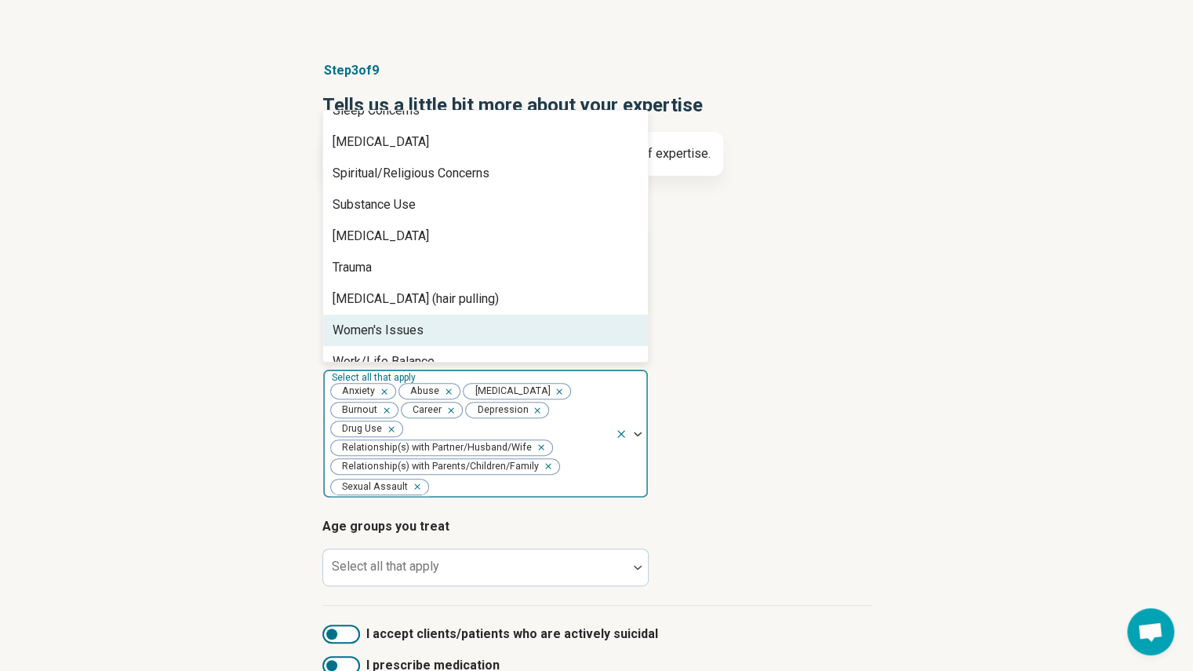
scroll to position [2579, 0]
click at [513, 315] on div "Women's Issues" at bounding box center [485, 330] width 325 height 31
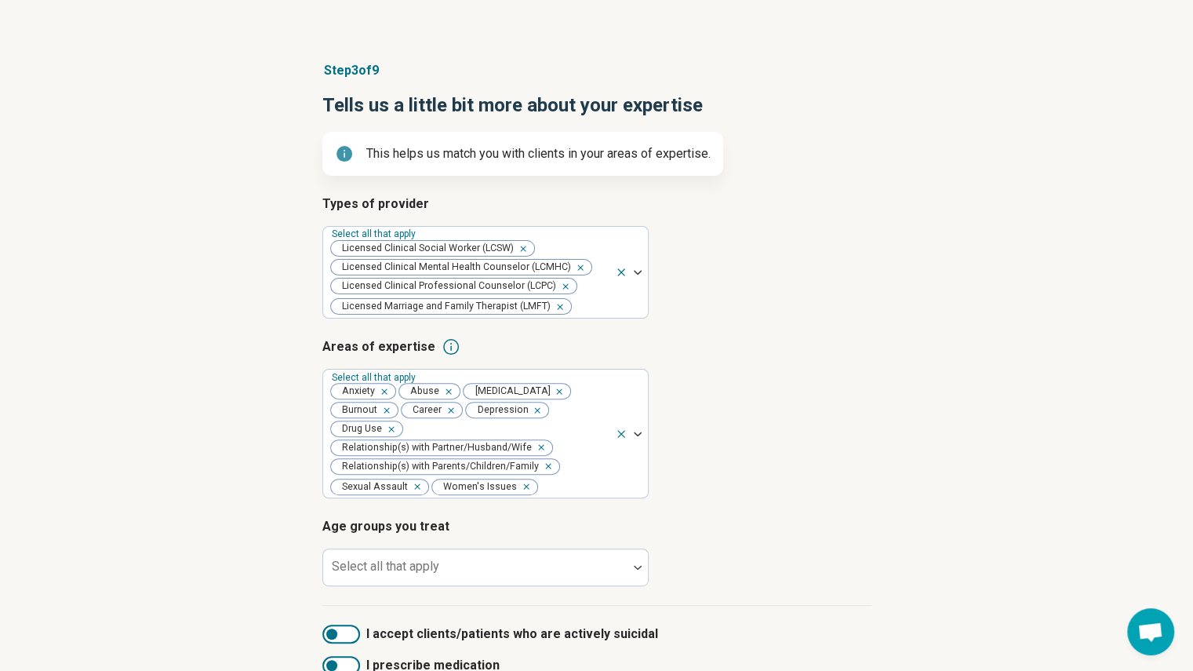
click at [781, 395] on article "Areas of expertise Select all that apply Anxiety Abuse [MEDICAL_DATA] Burnout C…" at bounding box center [596, 418] width 549 height 162
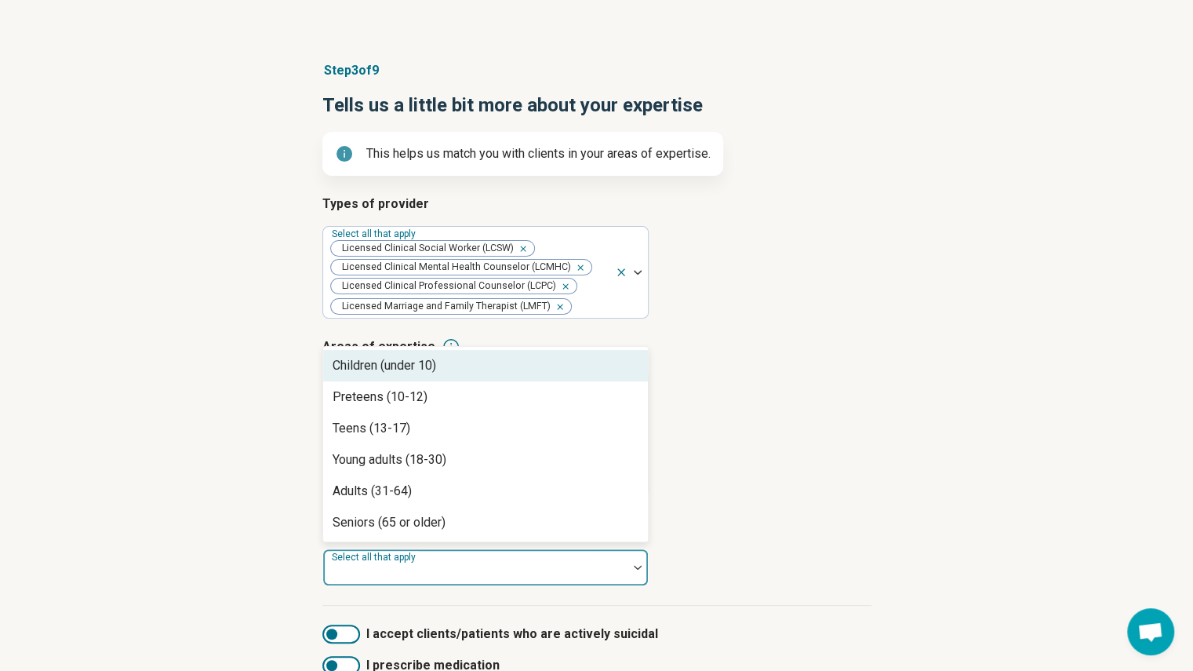
click at [617, 550] on div at bounding box center [475, 567] width 304 height 35
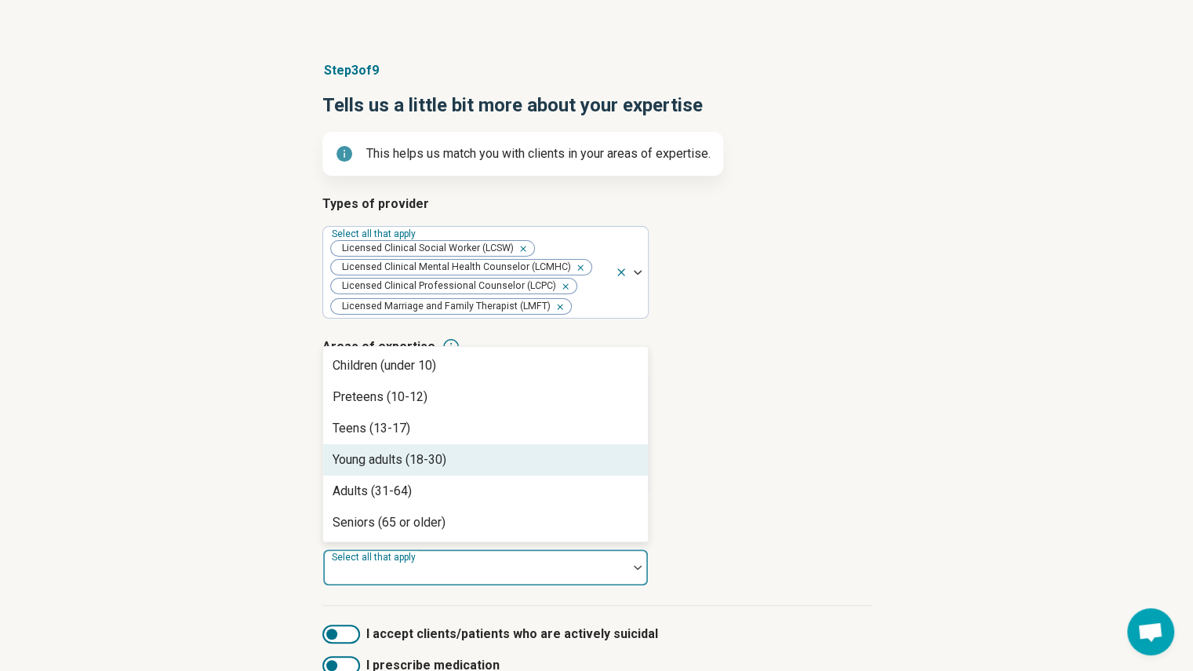
click at [506, 444] on div "Young adults (18-30)" at bounding box center [485, 459] width 325 height 31
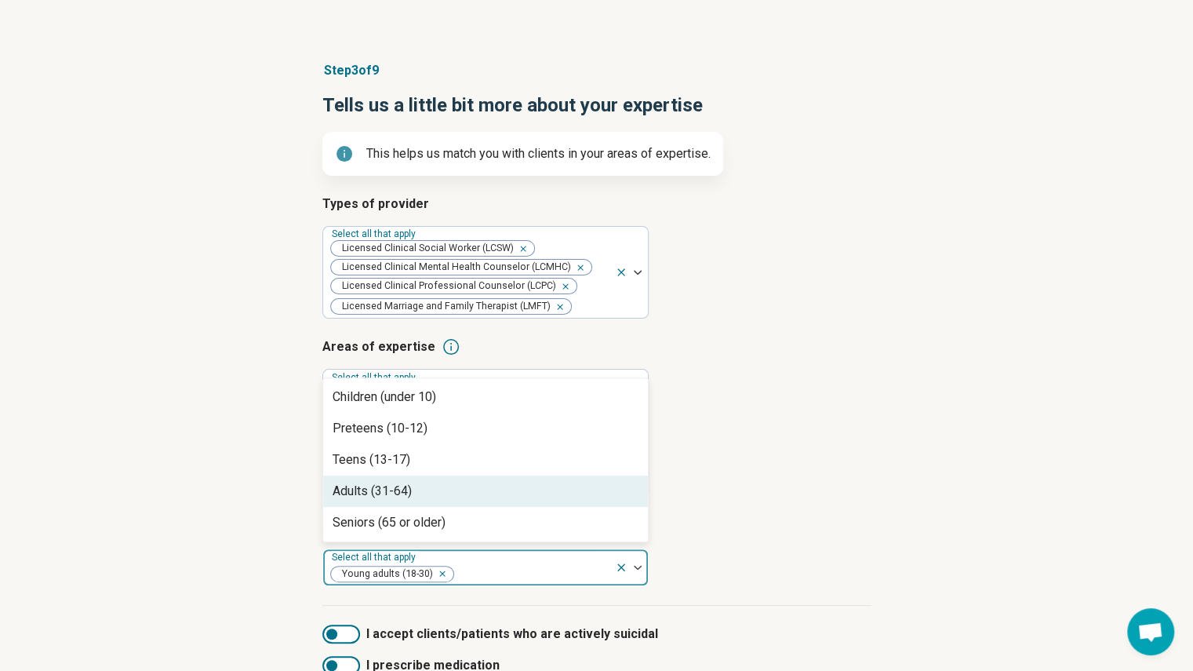
scroll to position [180, 0]
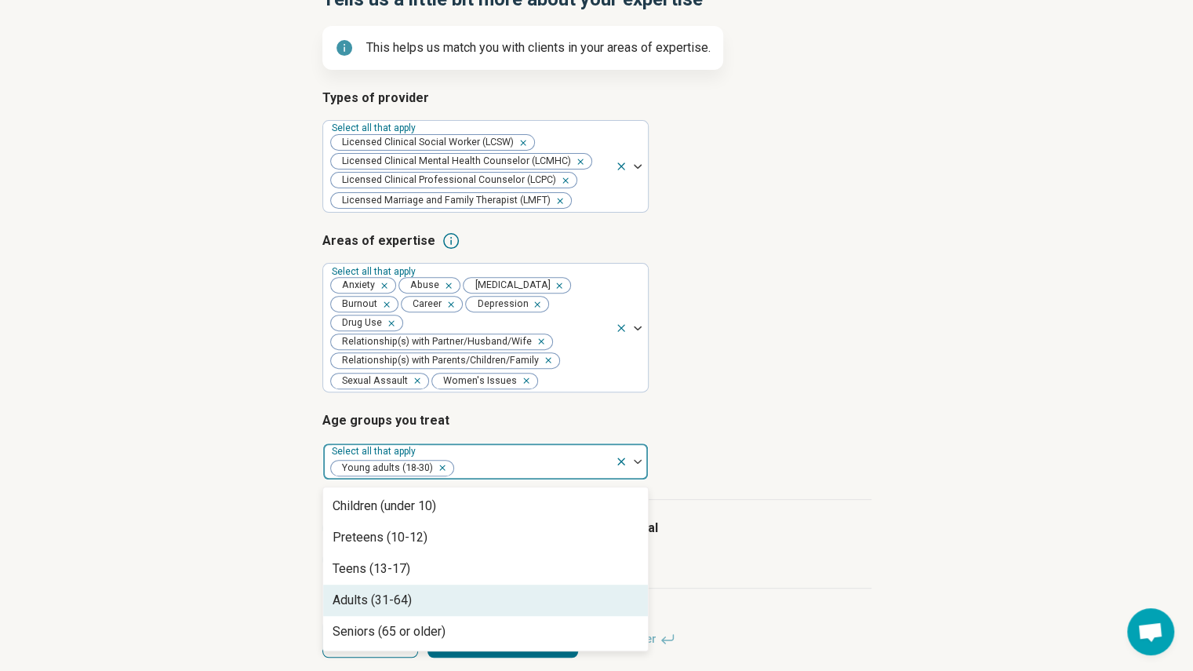
click at [748, 423] on article "Age groups you treat option Young adults (18-30), selected. 5 results available…" at bounding box center [596, 445] width 549 height 69
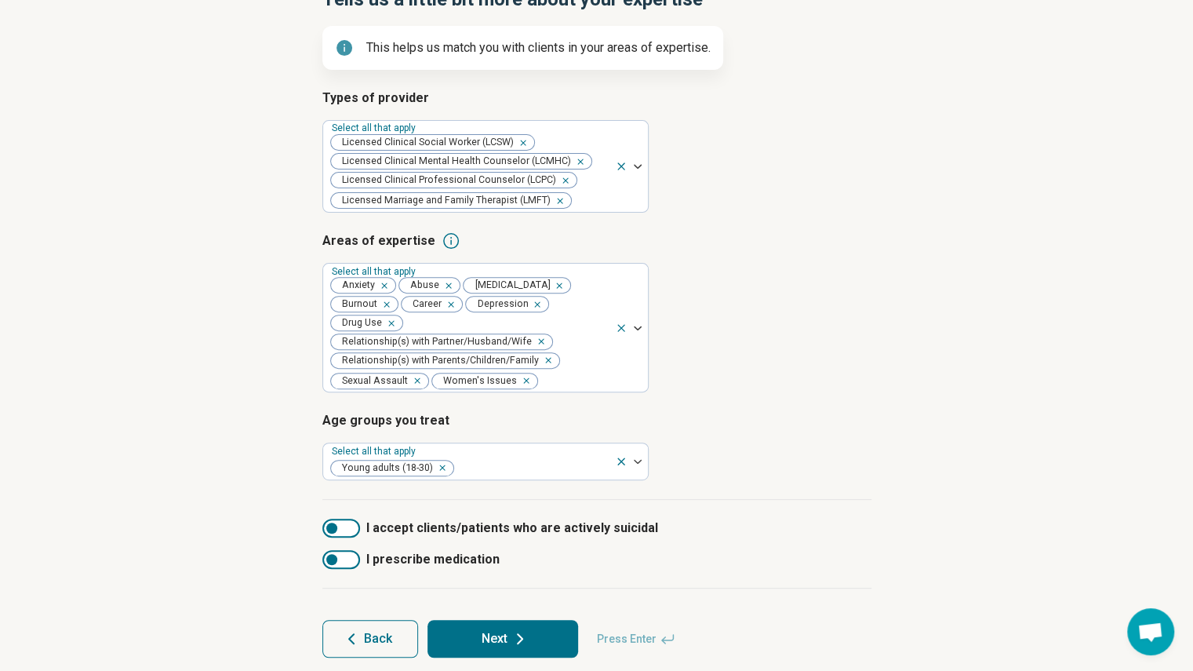
click at [345, 519] on div at bounding box center [341, 528] width 38 height 19
click at [508, 620] on button "Next" at bounding box center [503, 639] width 151 height 38
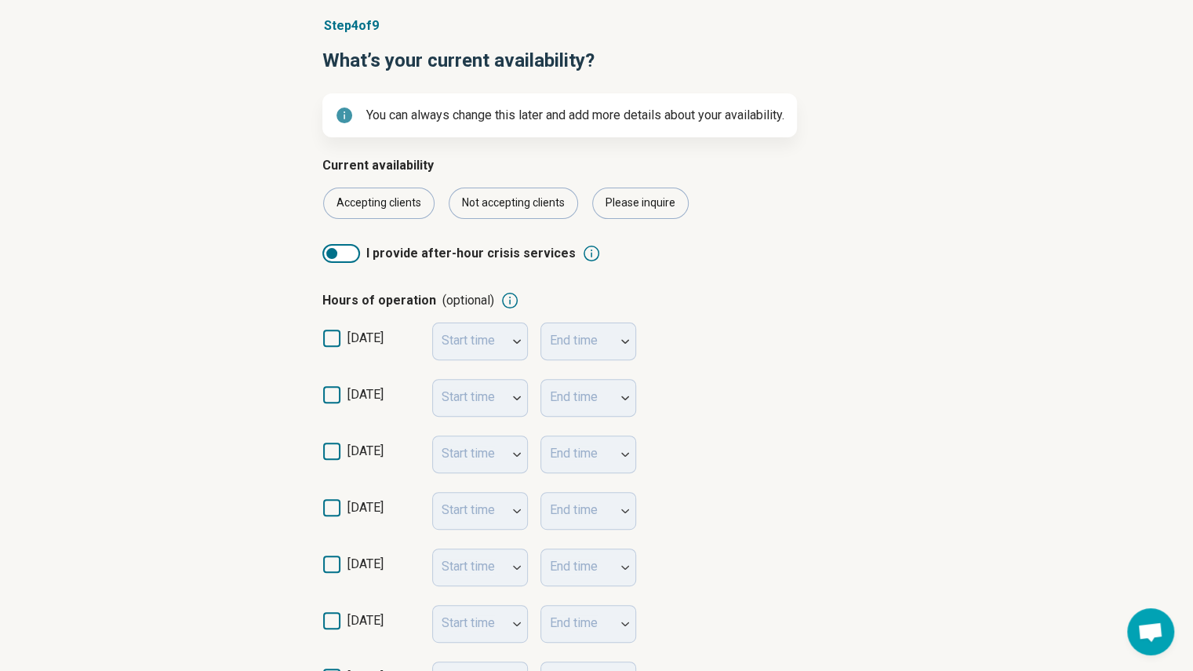
scroll to position [122, 0]
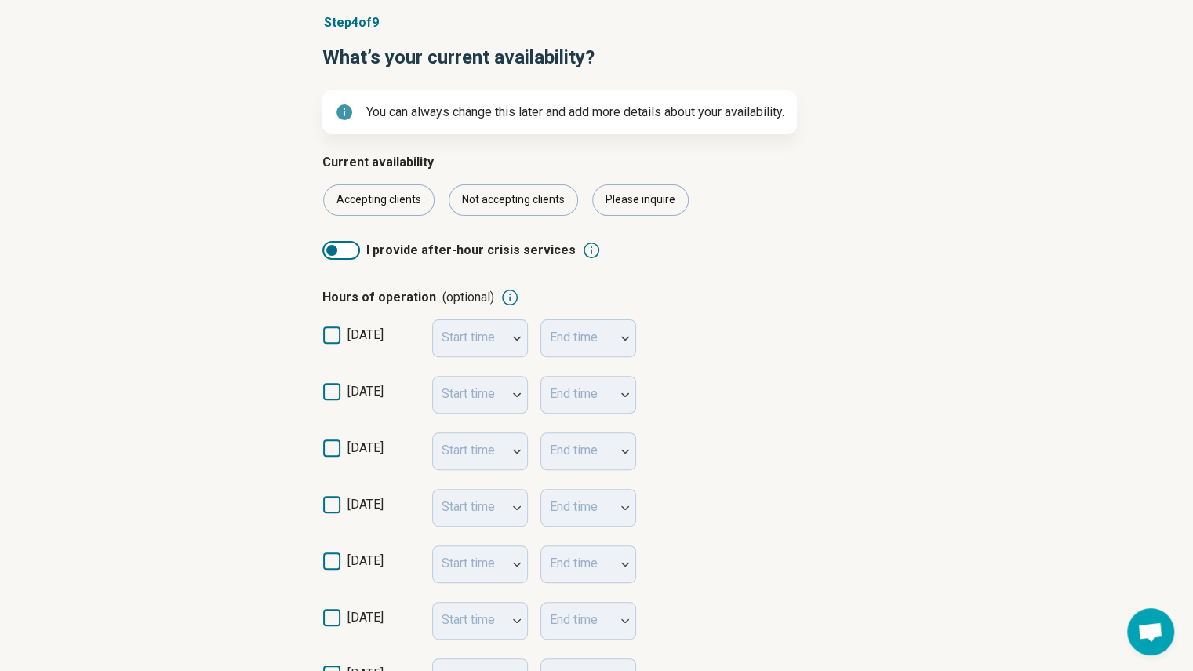
click at [333, 326] on icon at bounding box center [331, 334] width 17 height 17
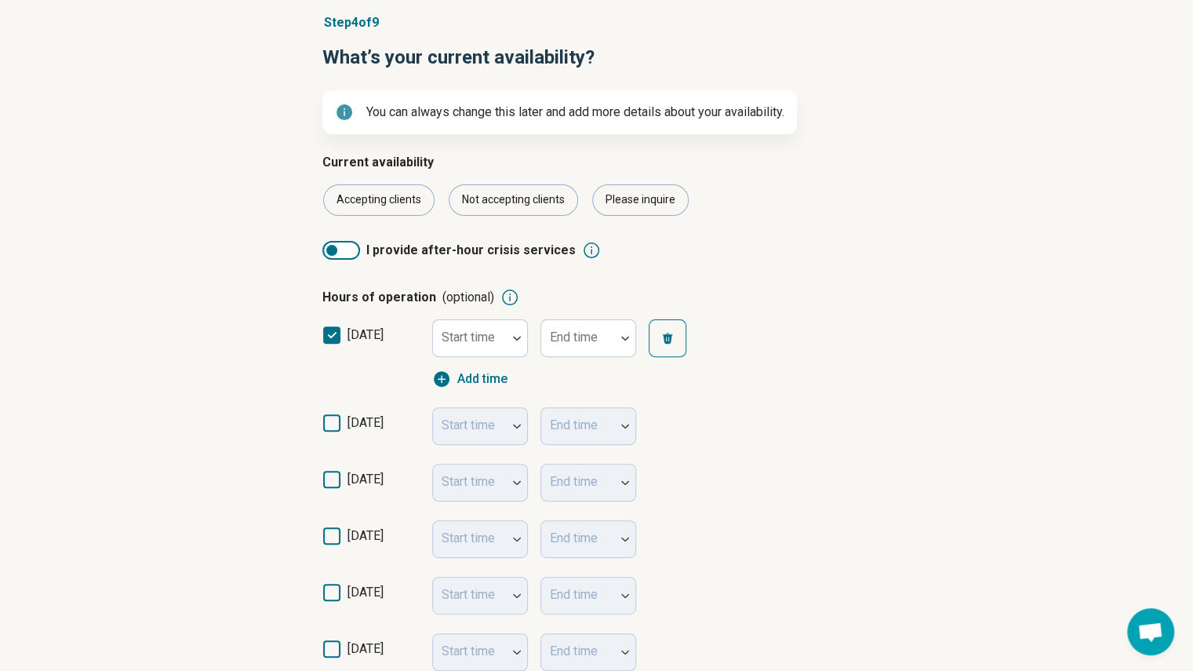
click at [329, 402] on div "[DATE] Start time End time" at bounding box center [596, 426] width 549 height 56
click at [329, 411] on div "[DATE] Start time End time" at bounding box center [596, 426] width 549 height 56
click at [326, 428] on icon at bounding box center [331, 422] width 17 height 17
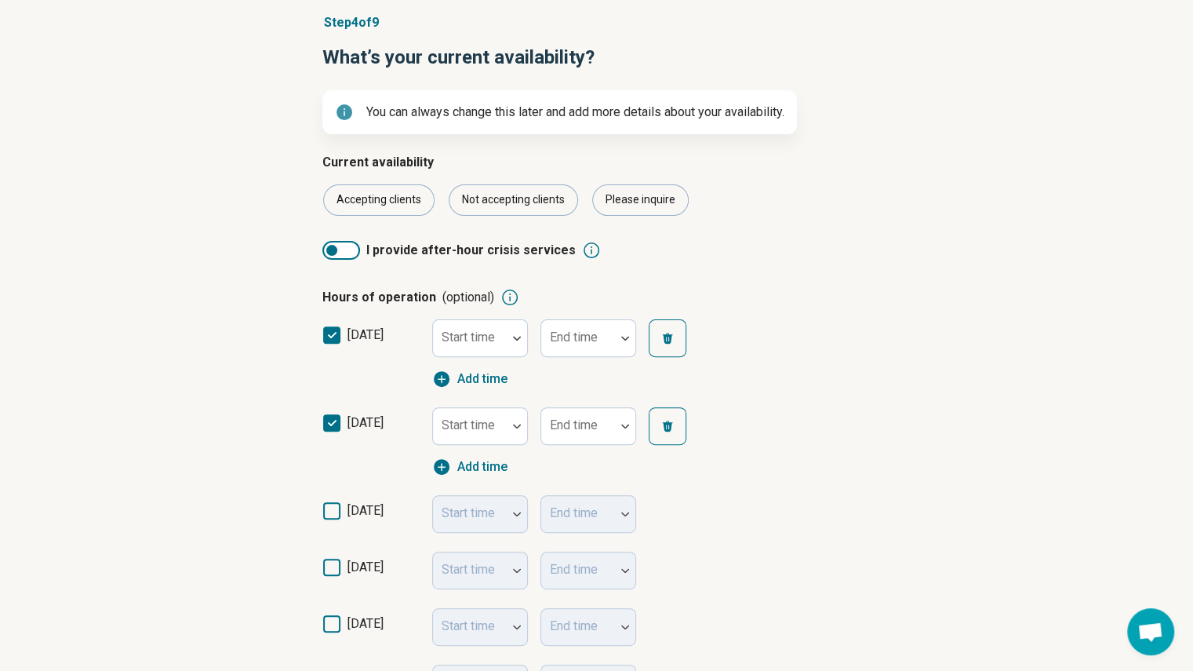
click at [333, 503] on icon at bounding box center [331, 510] width 17 height 17
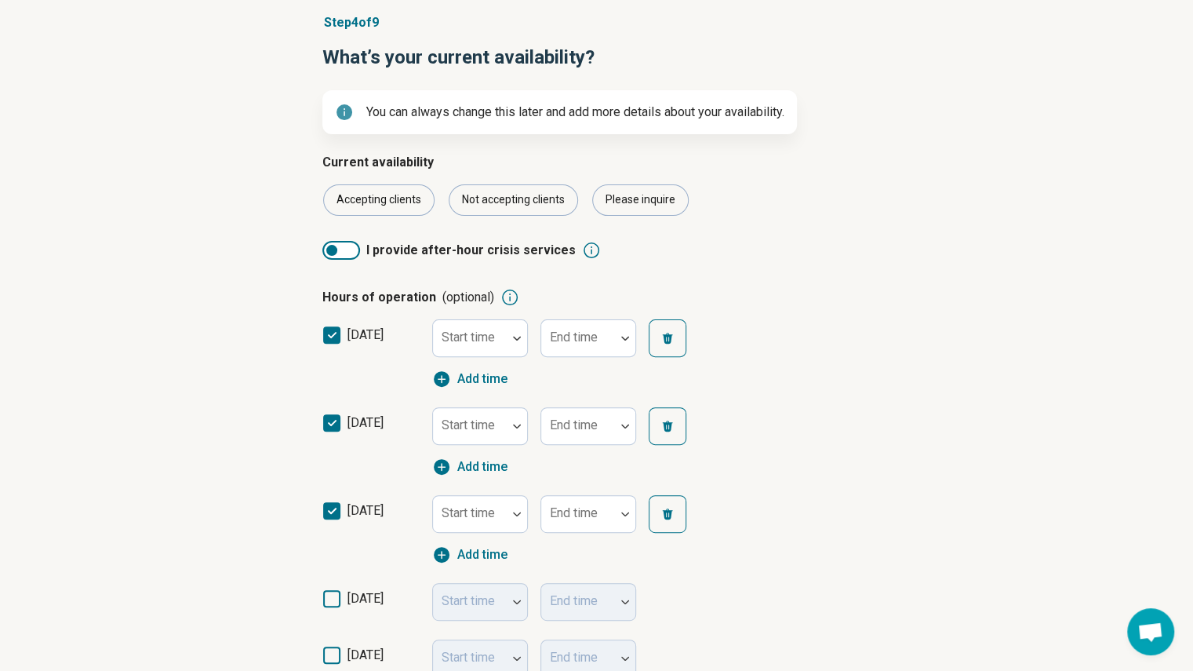
scroll to position [320, 0]
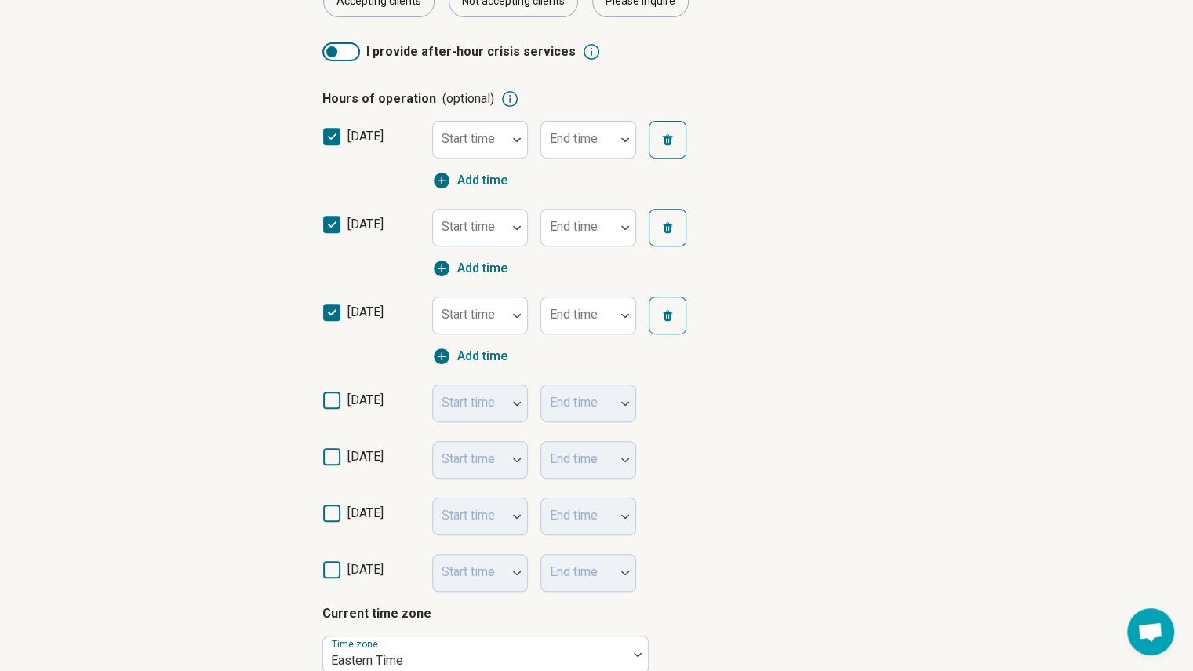
click at [330, 397] on icon at bounding box center [331, 399] width 17 height 17
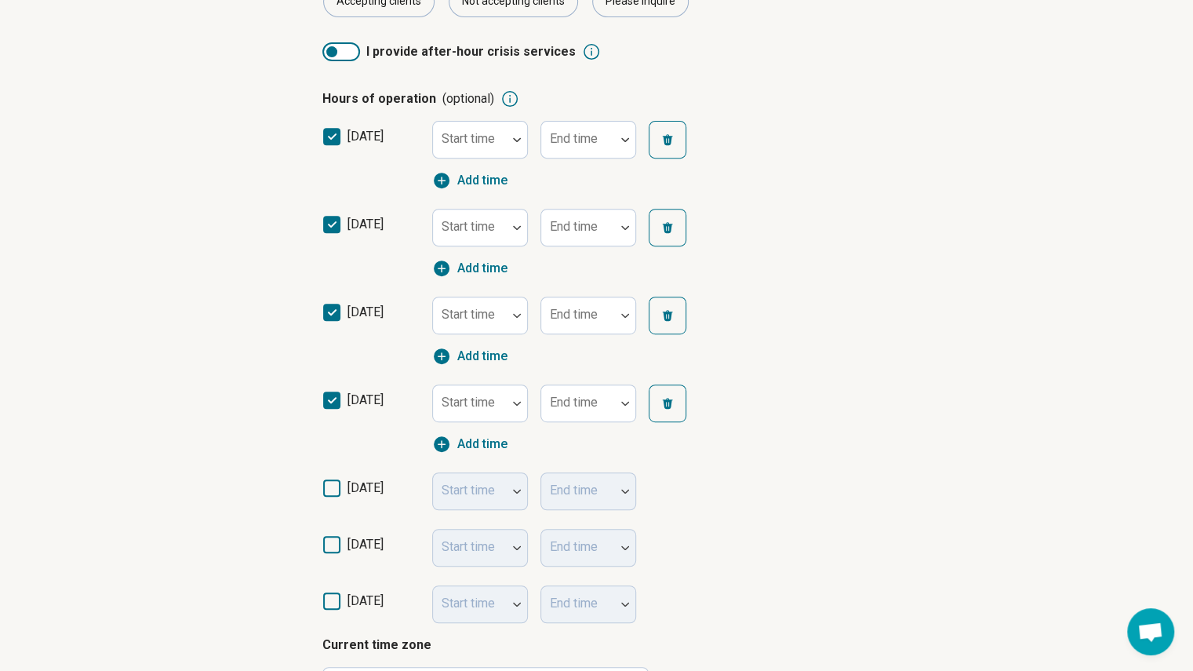
click at [339, 484] on icon at bounding box center [331, 487] width 17 height 17
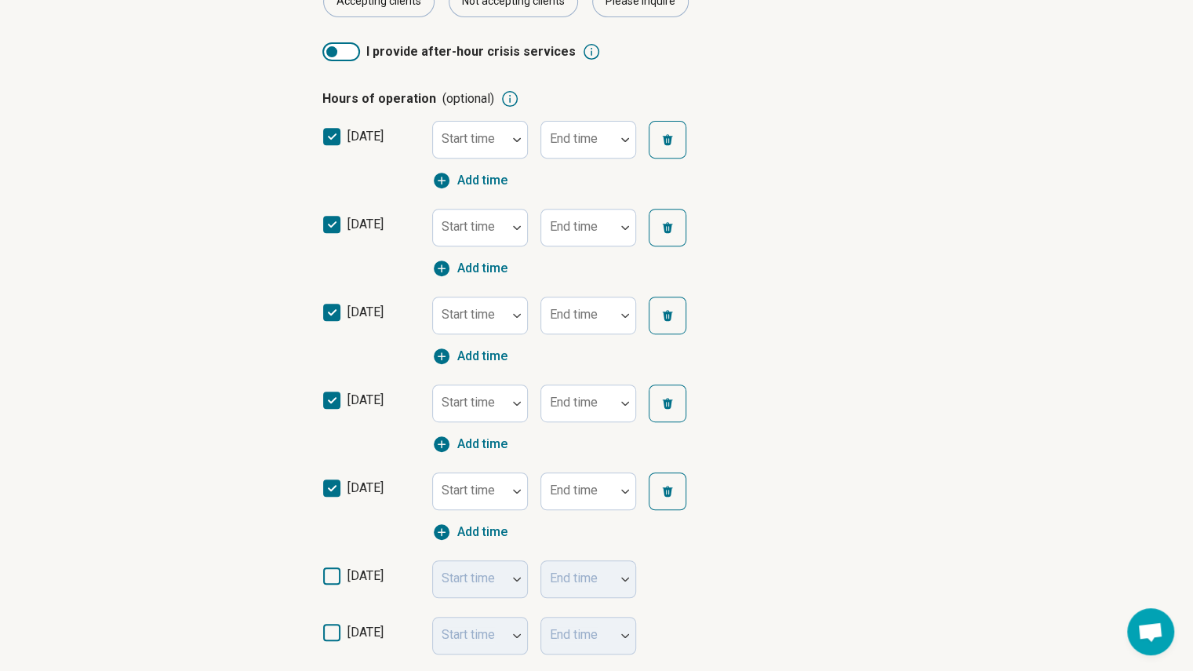
click at [328, 565] on div "[DATE] Start time End time" at bounding box center [596, 579] width 549 height 56
click at [330, 578] on icon at bounding box center [331, 575] width 17 height 17
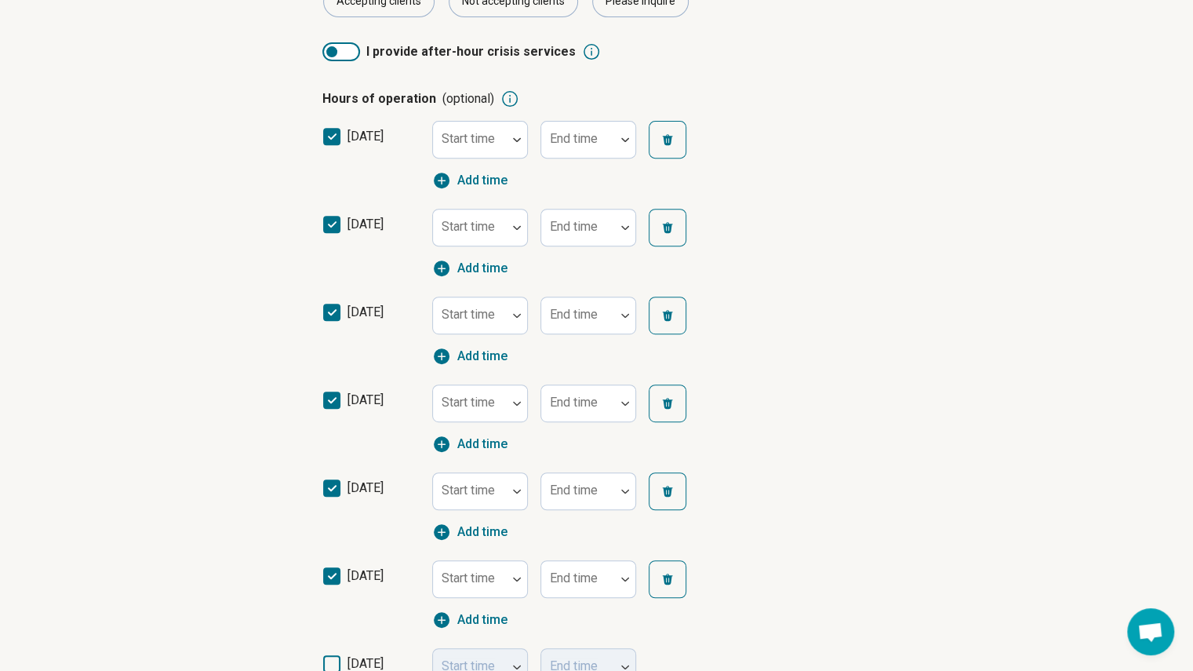
scroll to position [464, 0]
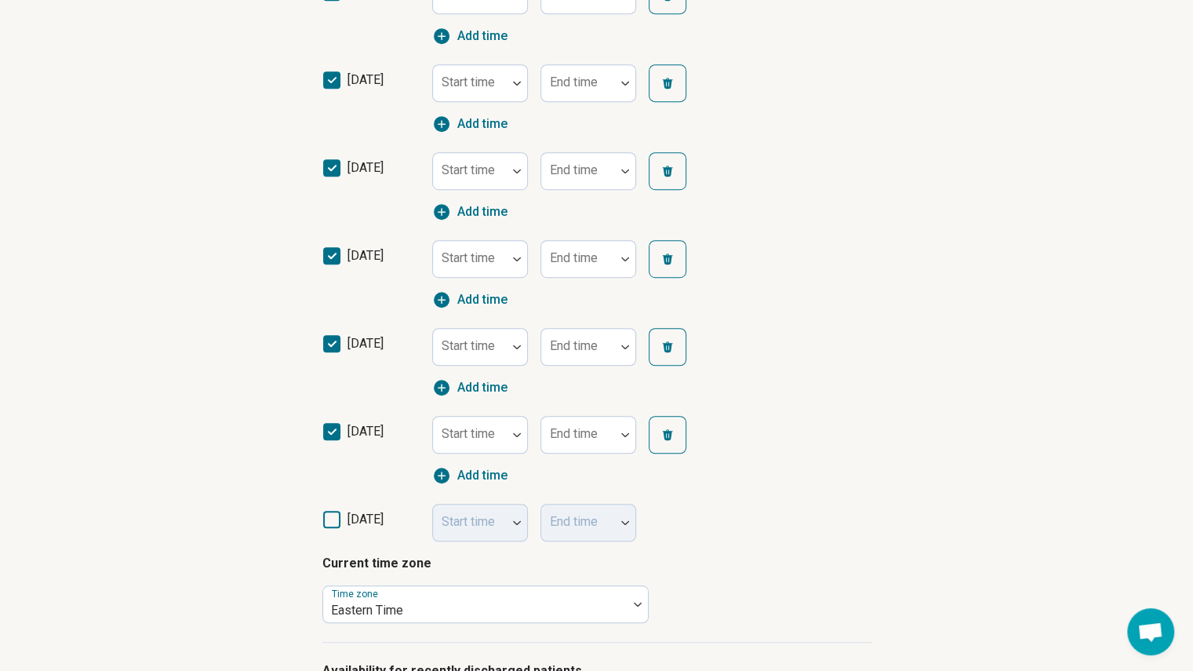
click at [329, 533] on label "[DATE]" at bounding box center [370, 525] width 97 height 31
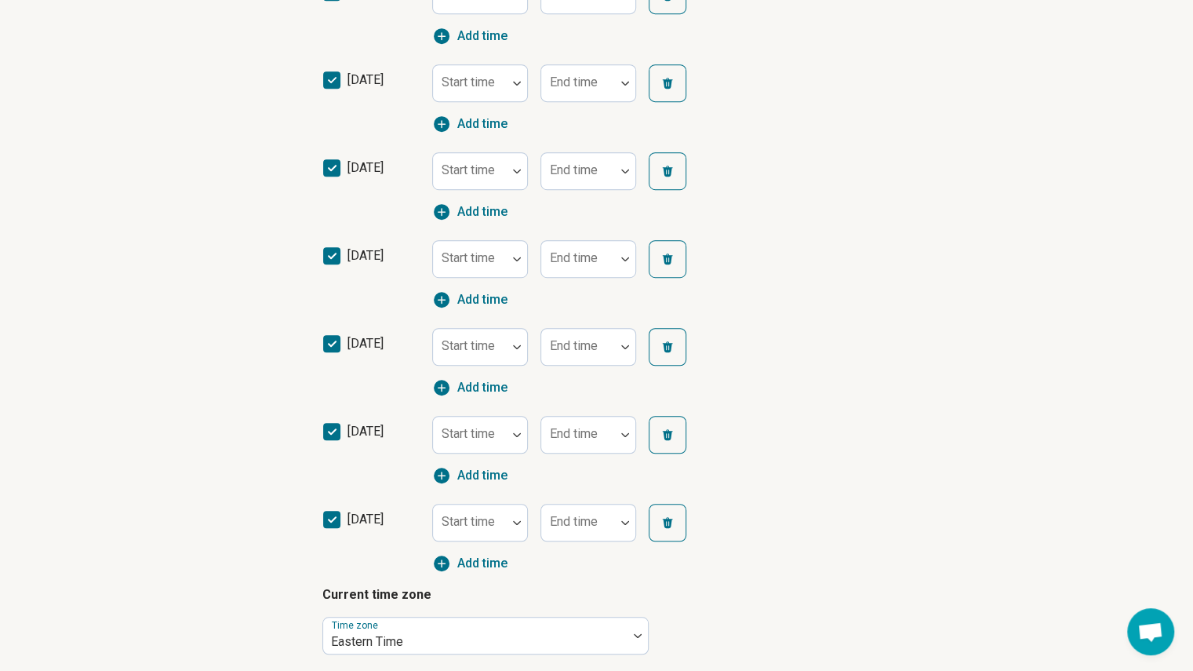
scroll to position [288, 0]
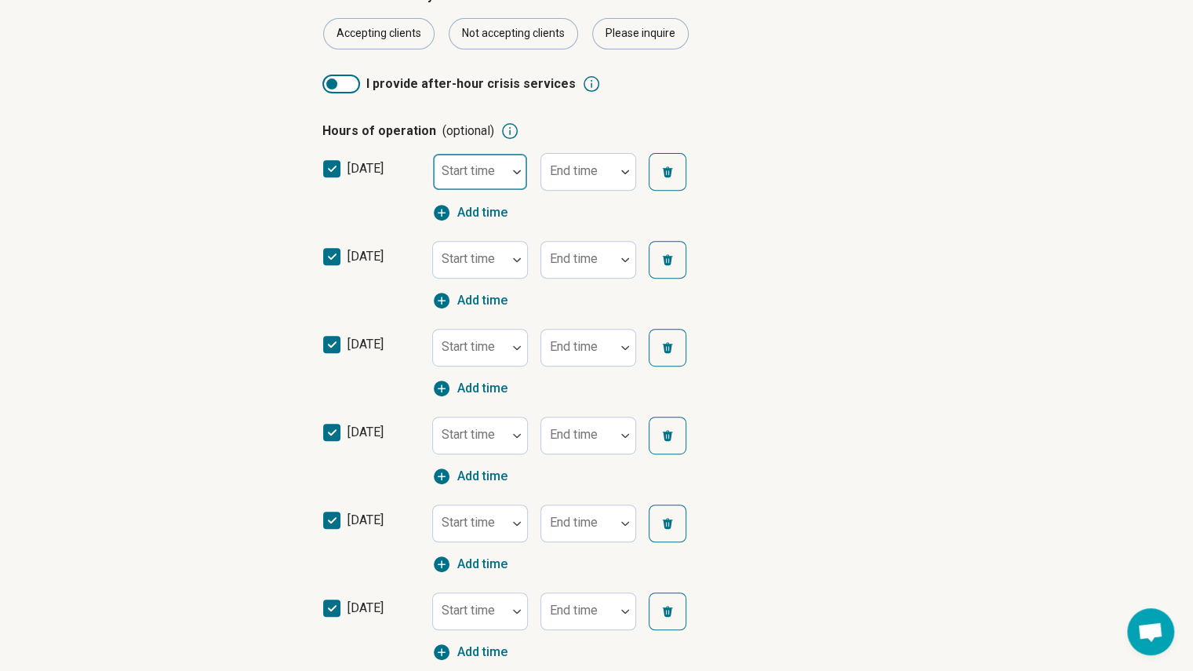
click at [493, 187] on div at bounding box center [469, 178] width 61 height 22
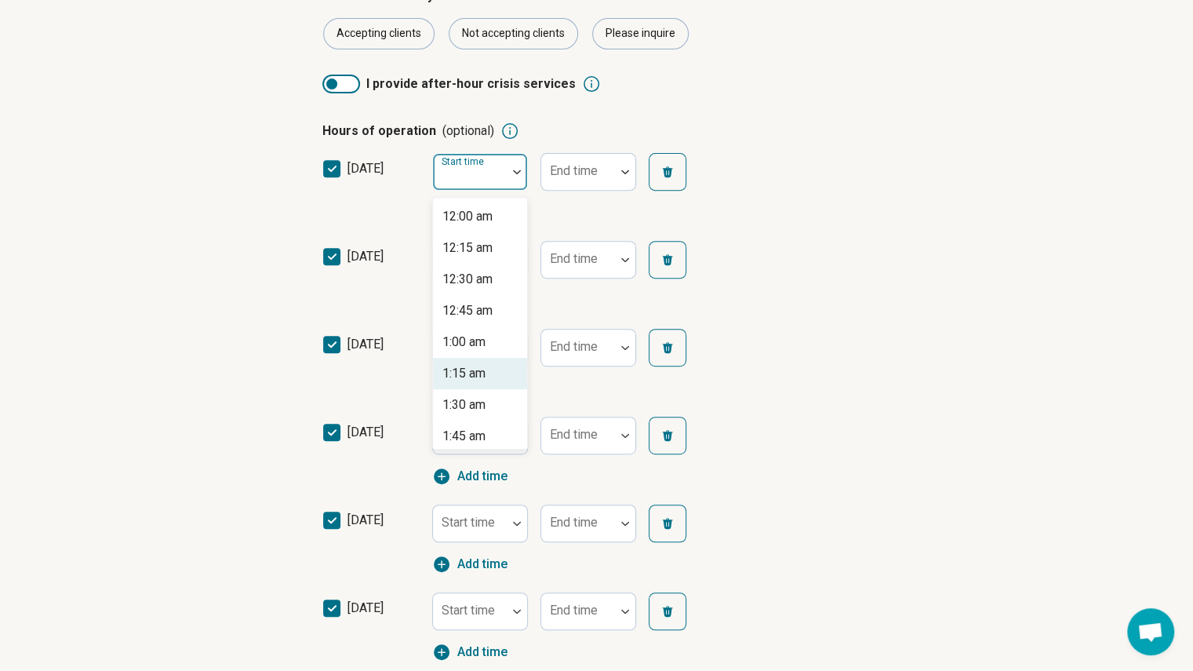
type input "*"
click at [493, 213] on div "8:00 am" at bounding box center [480, 216] width 94 height 31
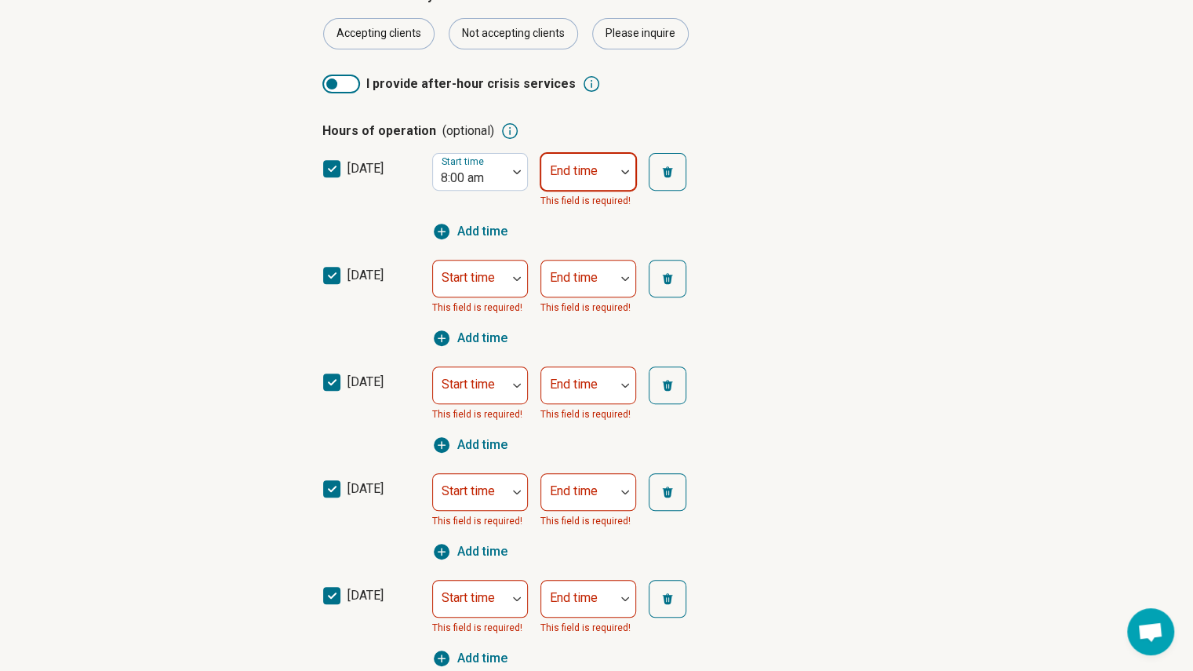
click at [571, 173] on div "End time" at bounding box center [589, 172] width 96 height 38
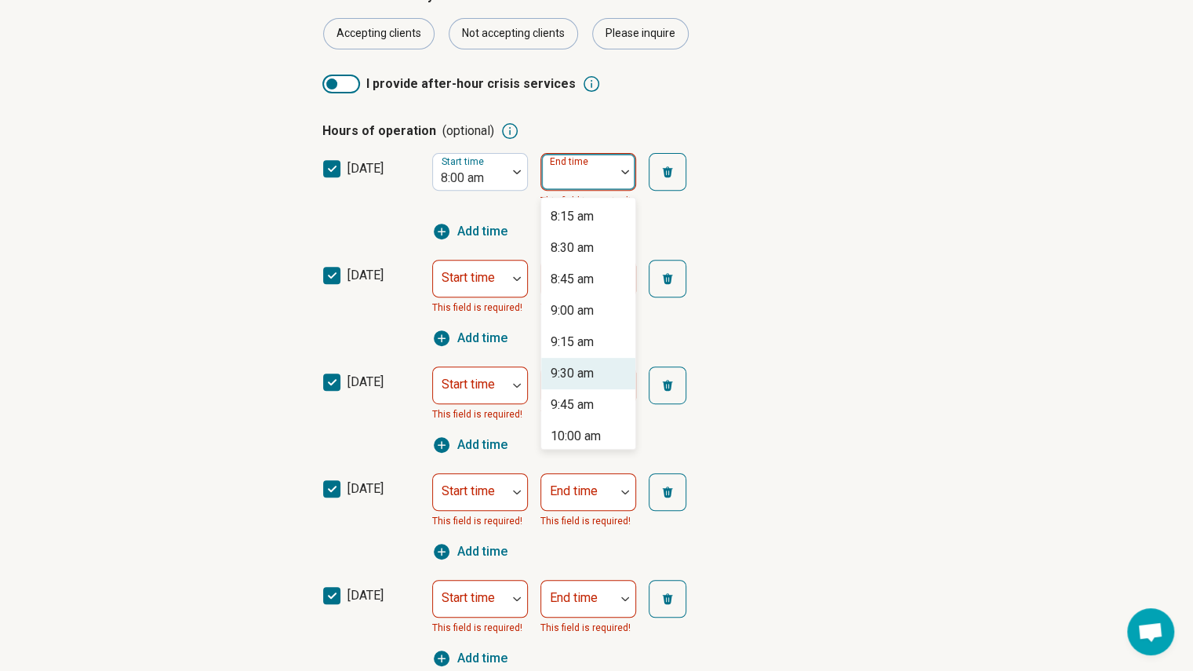
type input "*"
click at [587, 343] on div "6:00 pm" at bounding box center [573, 342] width 44 height 19
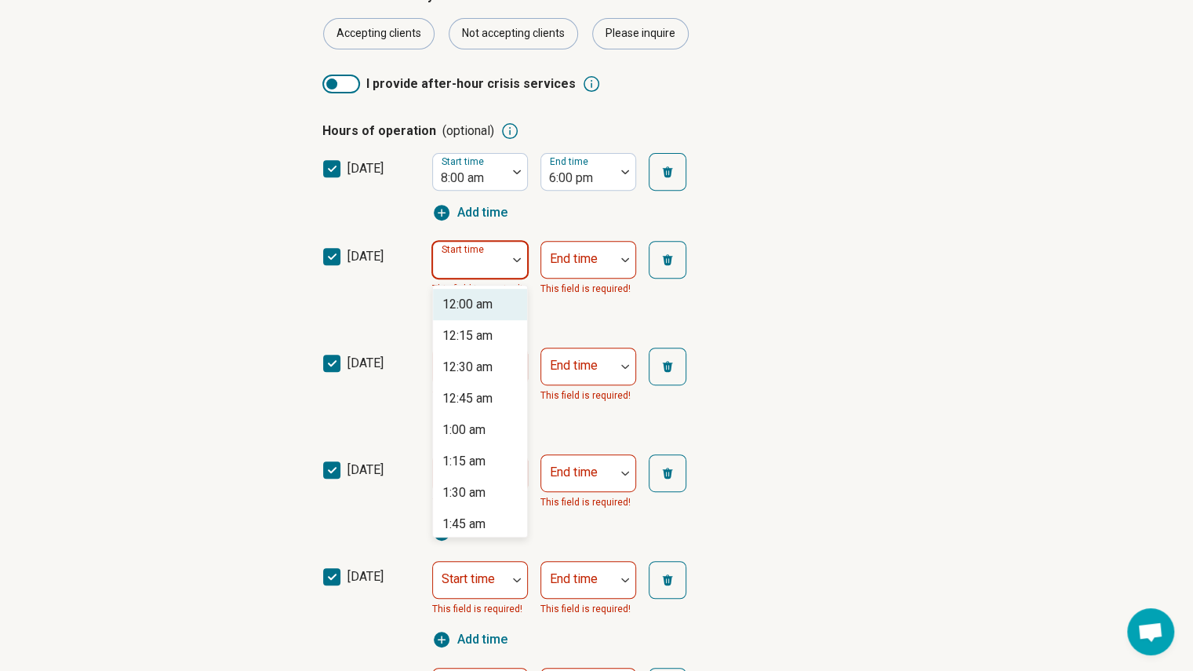
click at [482, 269] on div at bounding box center [469, 266] width 61 height 22
type input "*"
click at [497, 297] on div "8:00 am" at bounding box center [480, 304] width 94 height 31
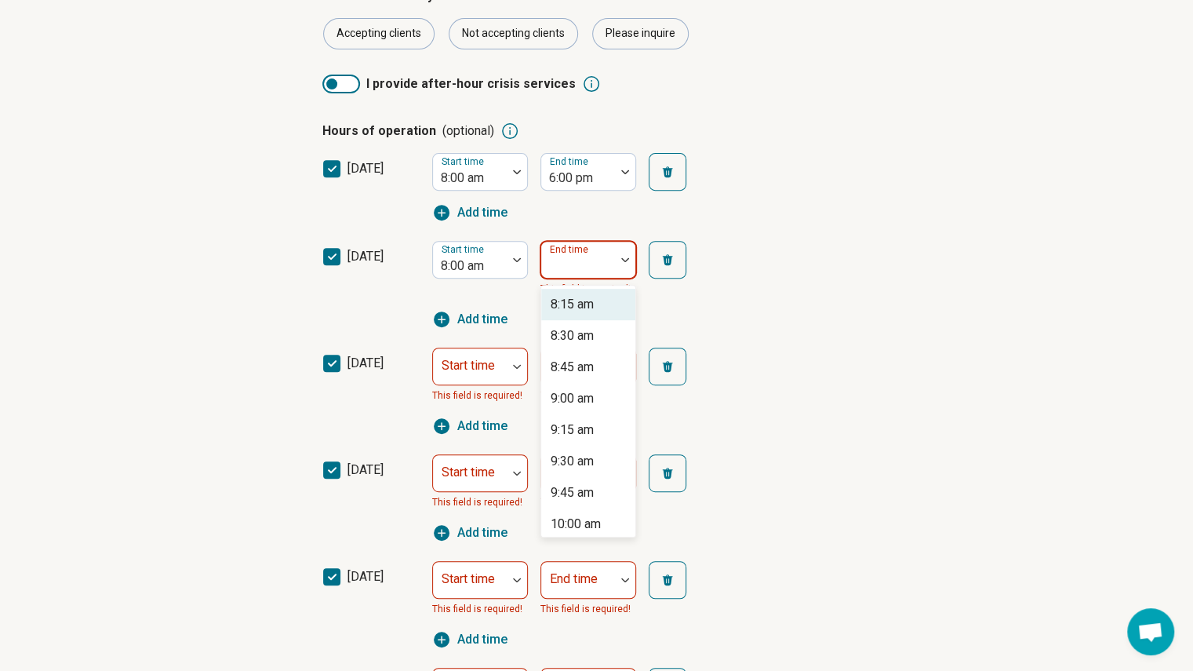
click at [570, 264] on div "End time" at bounding box center [589, 260] width 96 height 38
type input "*"
click at [587, 431] on div "6:00 pm" at bounding box center [573, 429] width 44 height 19
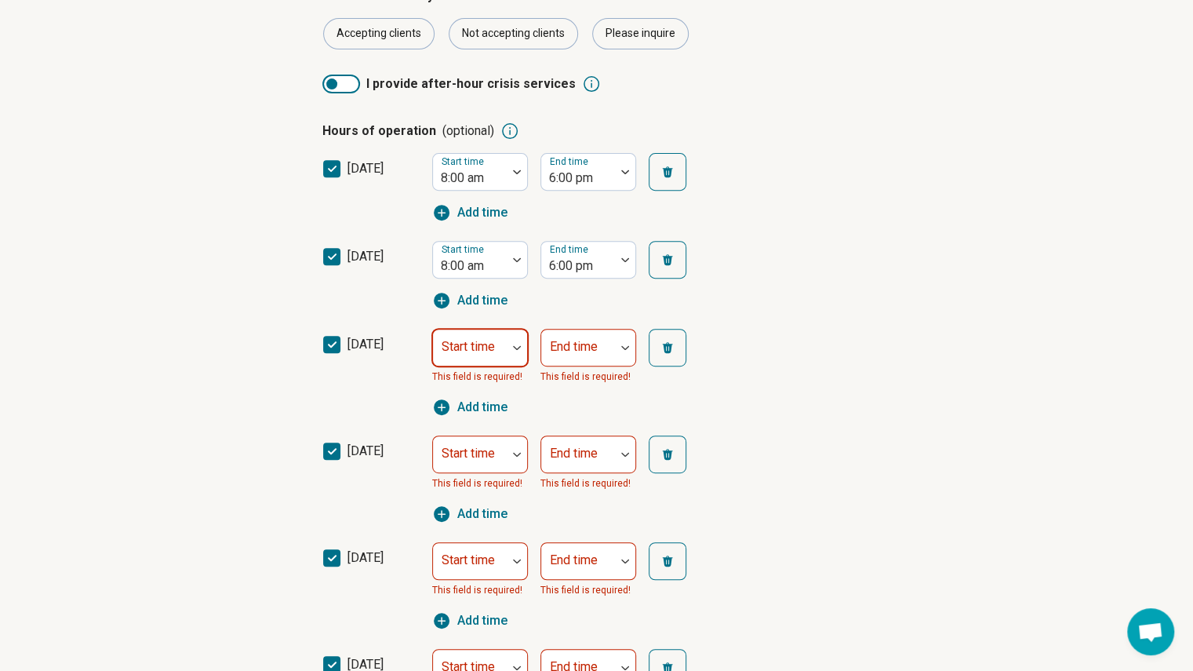
click at [468, 340] on label "Start time" at bounding box center [468, 346] width 53 height 15
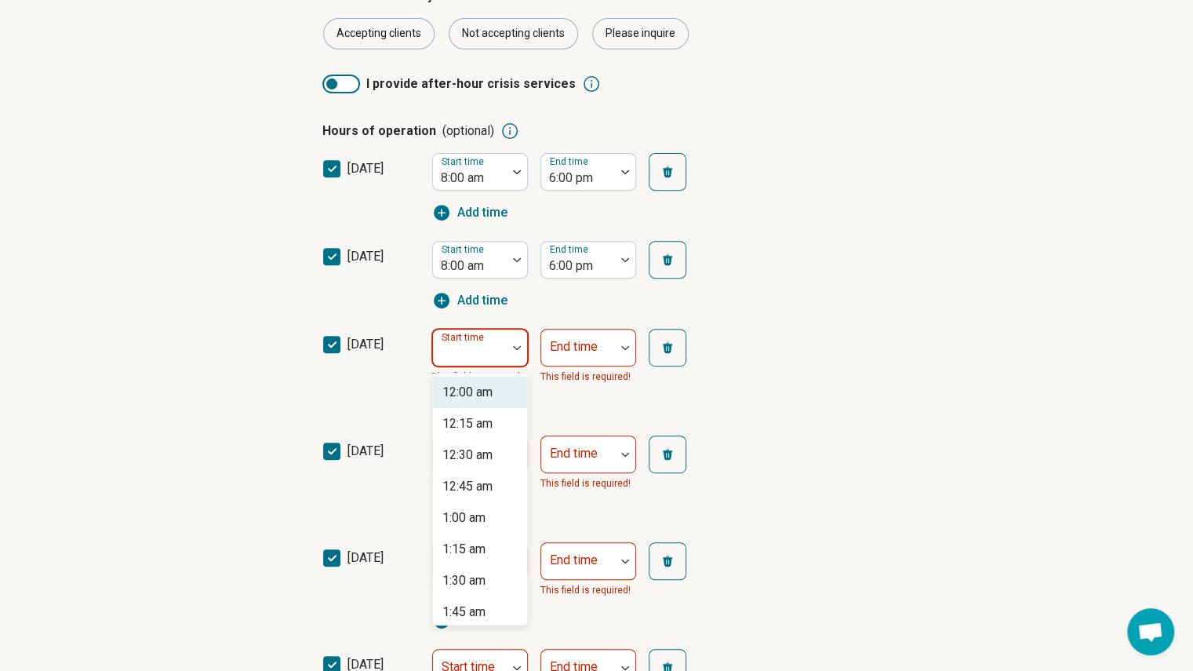
type input "*"
click at [468, 377] on div "8:00 am" at bounding box center [480, 392] width 94 height 31
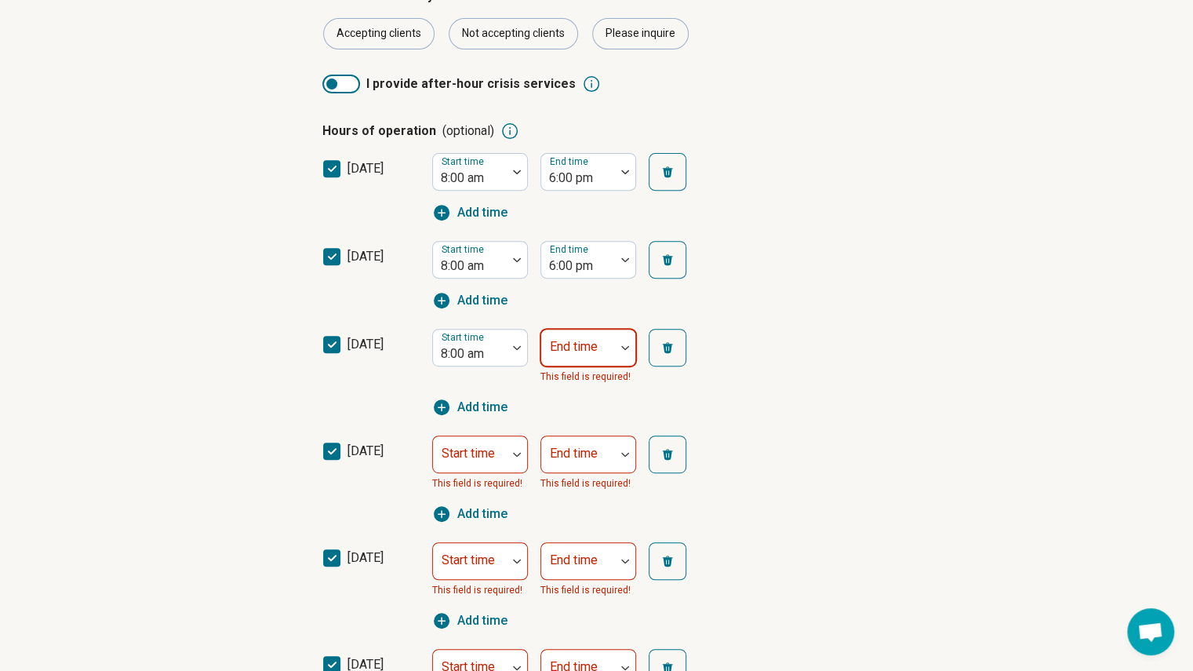
click at [576, 355] on div at bounding box center [578, 354] width 61 height 22
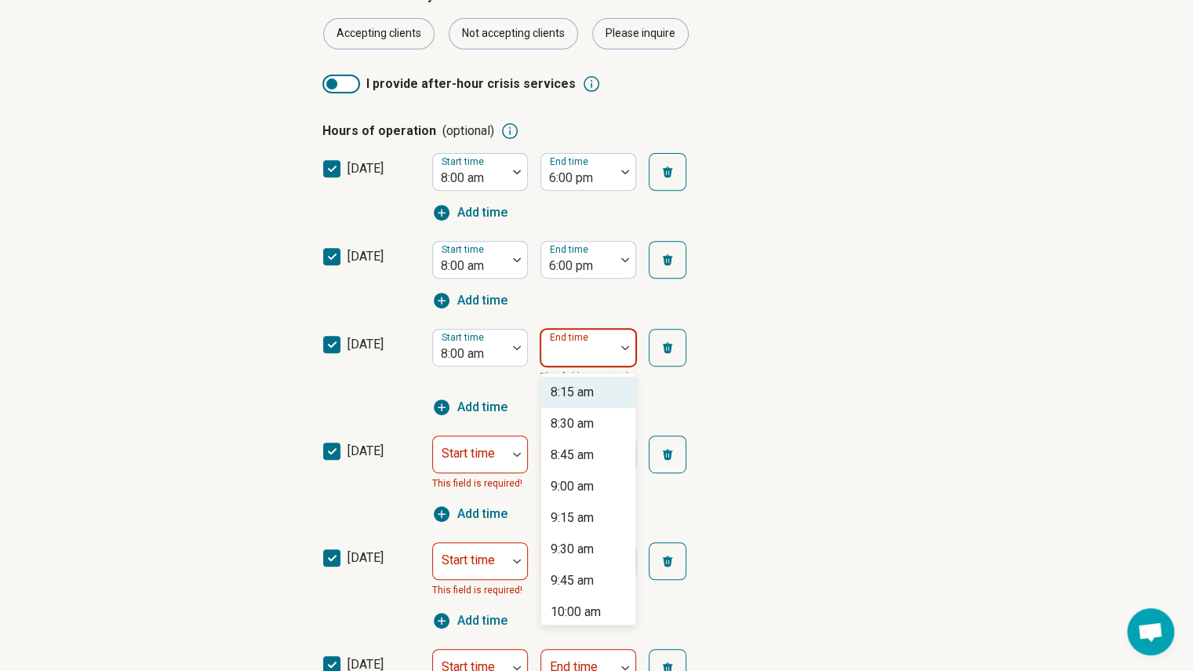
type input "*"
click at [602, 517] on div "6:00 pm" at bounding box center [588, 517] width 94 height 31
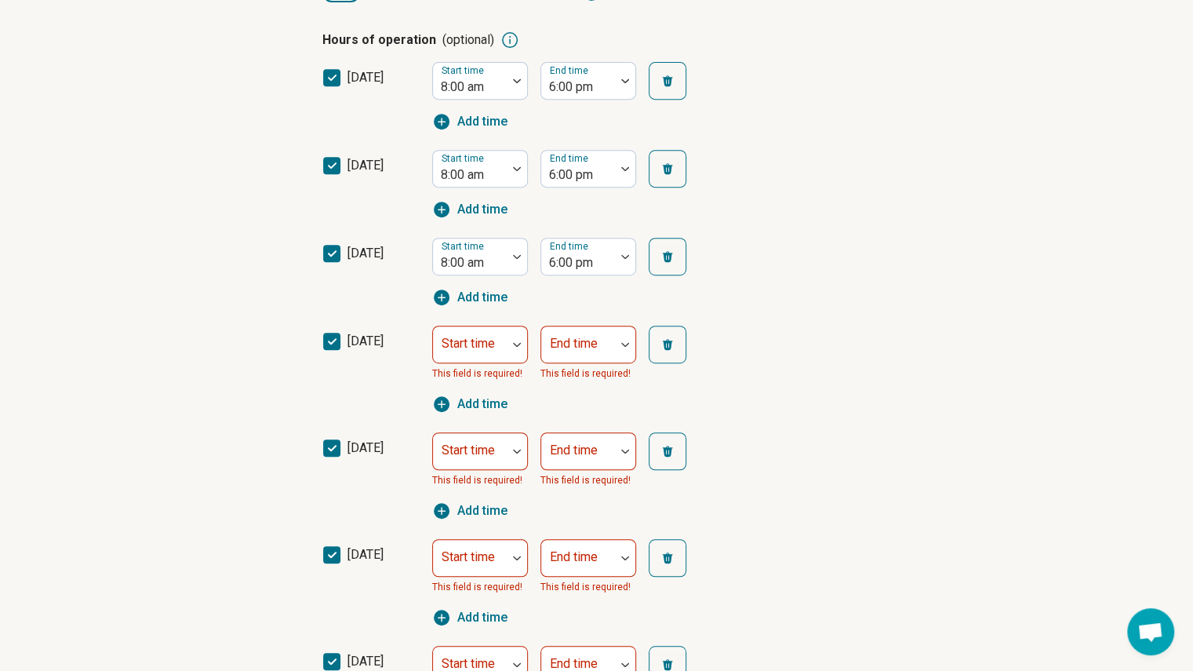
scroll to position [395, 0]
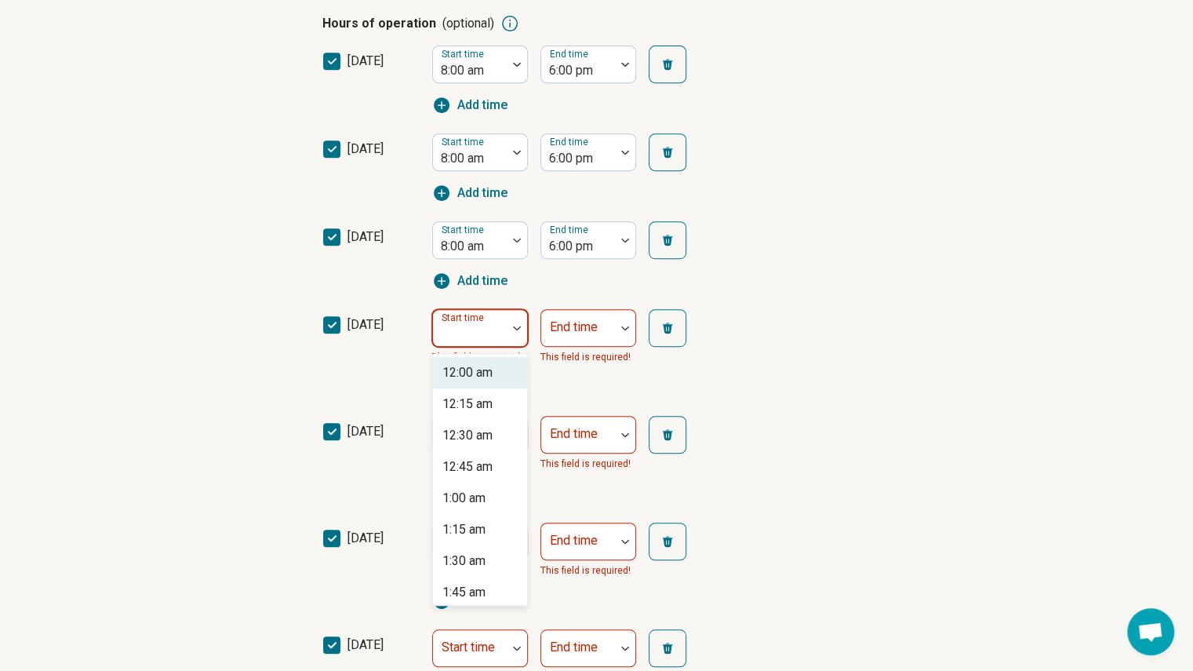
click at [508, 329] on div at bounding box center [517, 328] width 20 height 5
type input "*"
click at [498, 368] on div "8:00 am" at bounding box center [480, 372] width 94 height 31
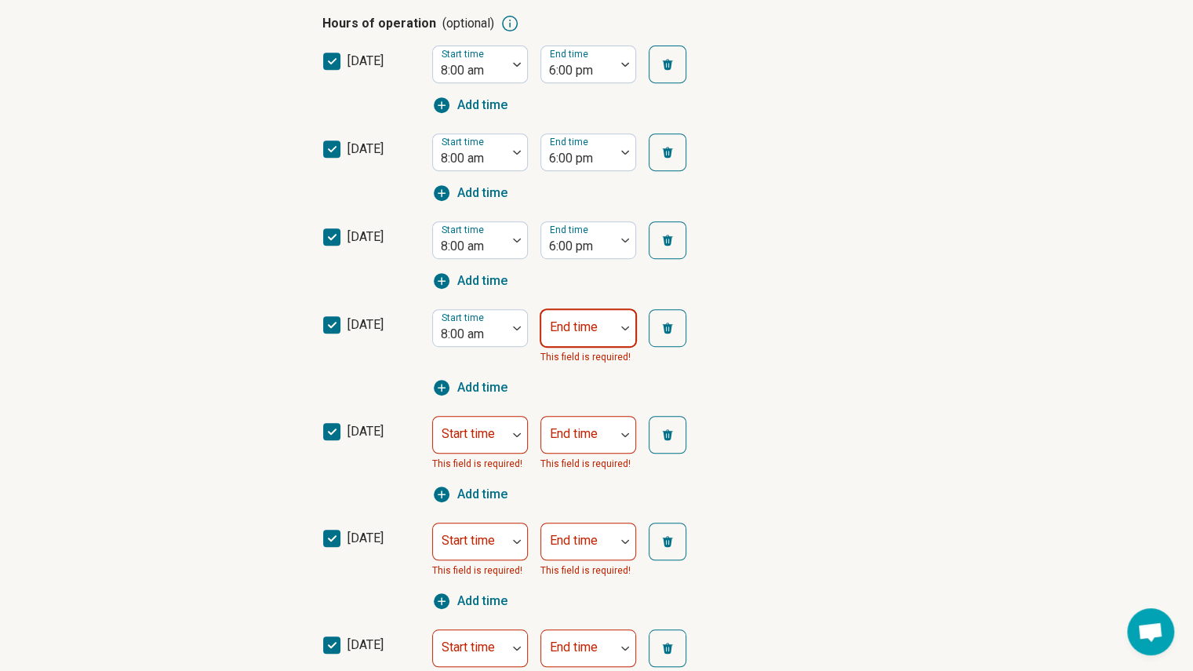
click at [567, 339] on div at bounding box center [578, 334] width 61 height 22
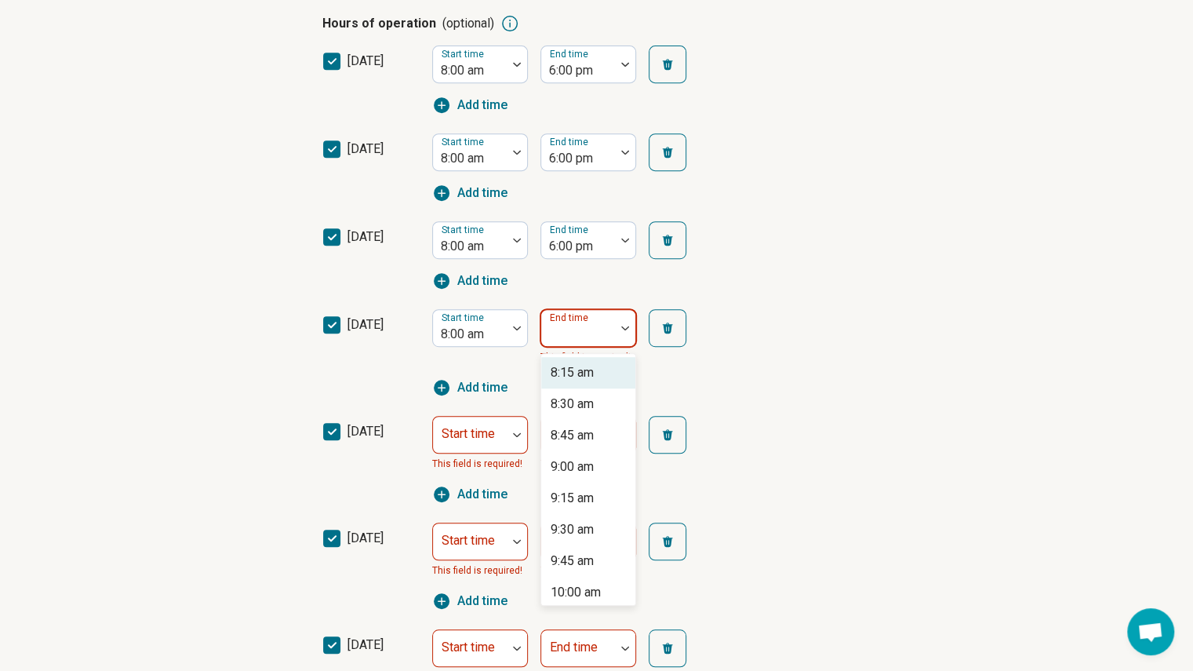
type input "*"
click at [582, 500] on div "6:00 pm" at bounding box center [573, 498] width 44 height 19
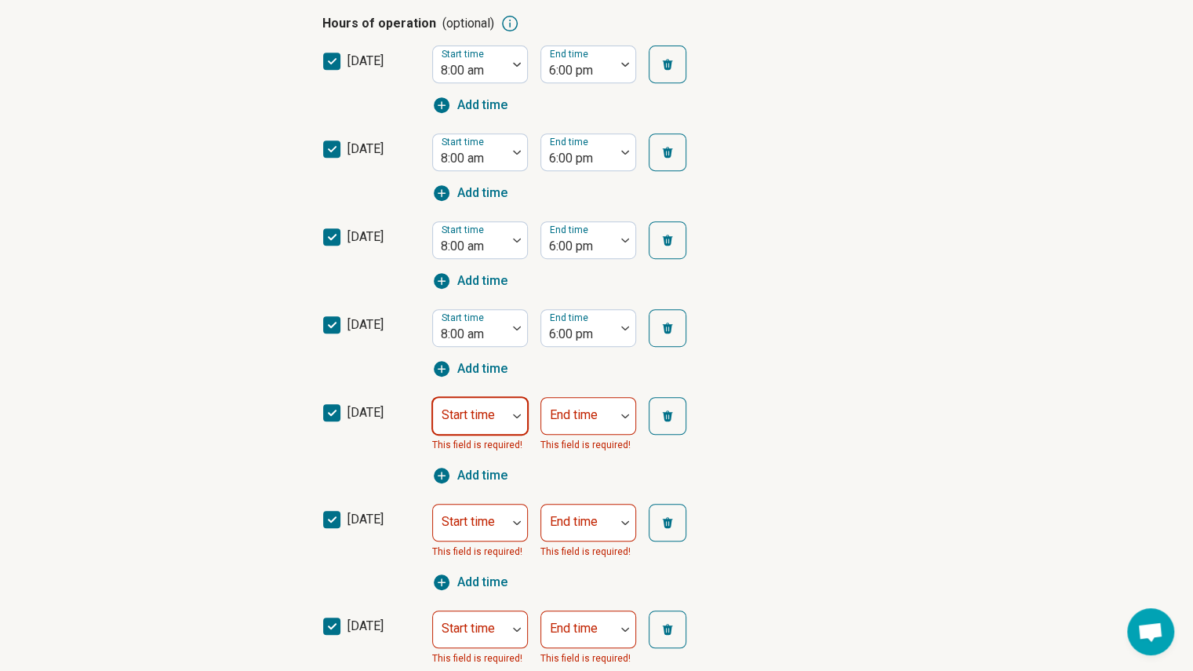
click at [496, 411] on div at bounding box center [469, 422] width 61 height 22
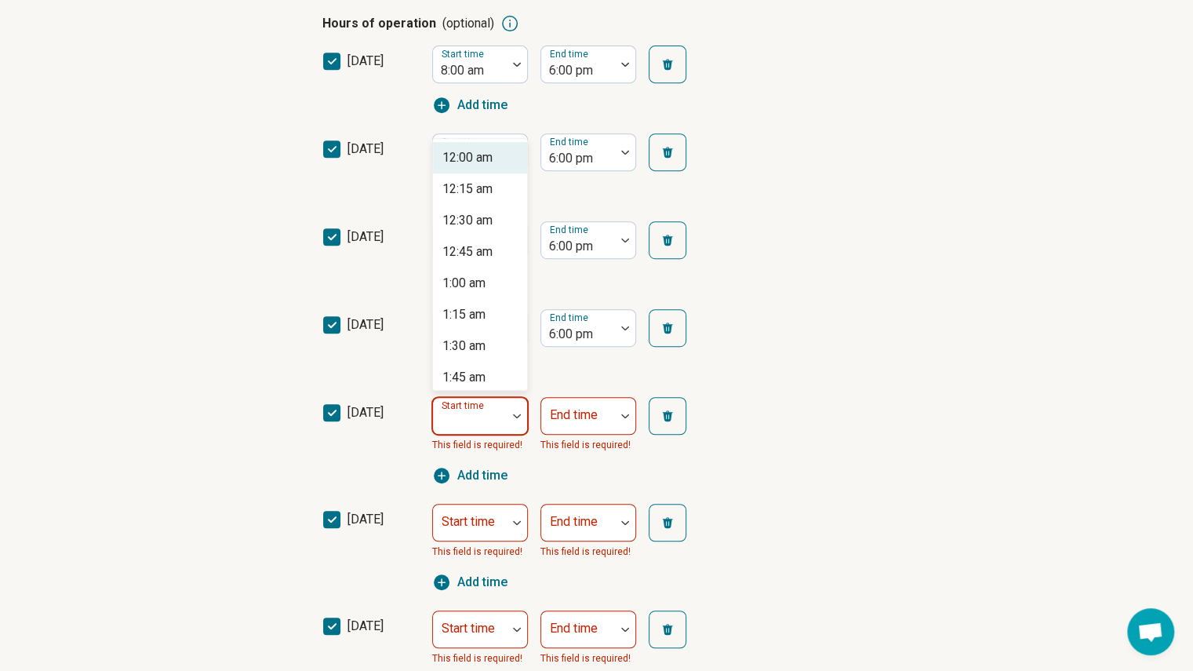
type input "*"
click at [490, 162] on div "8:00 am" at bounding box center [480, 157] width 94 height 31
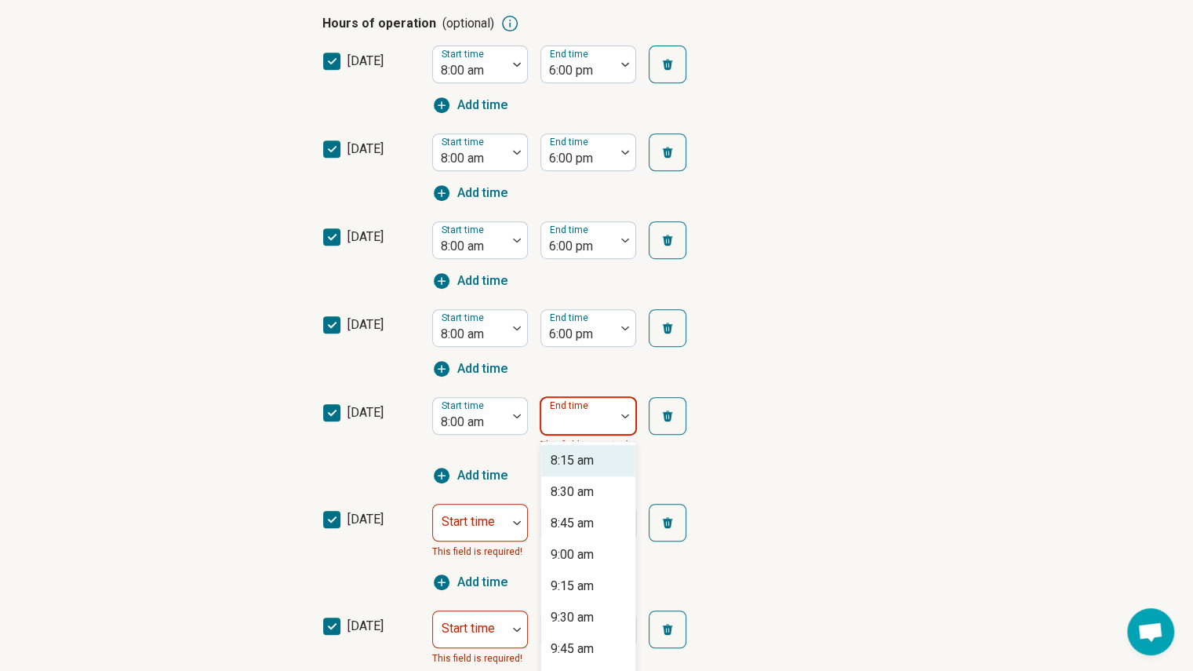
click at [616, 431] on div at bounding box center [625, 416] width 20 height 36
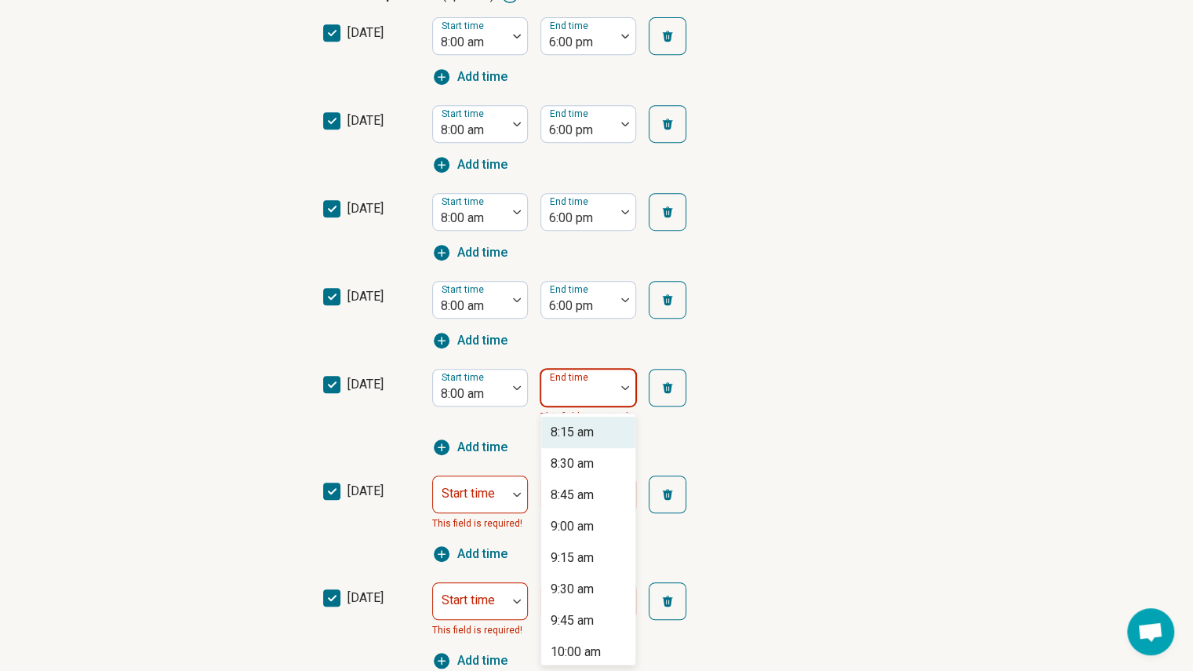
type input "*"
click at [602, 551] on div "6:00 pm" at bounding box center [588, 557] width 94 height 31
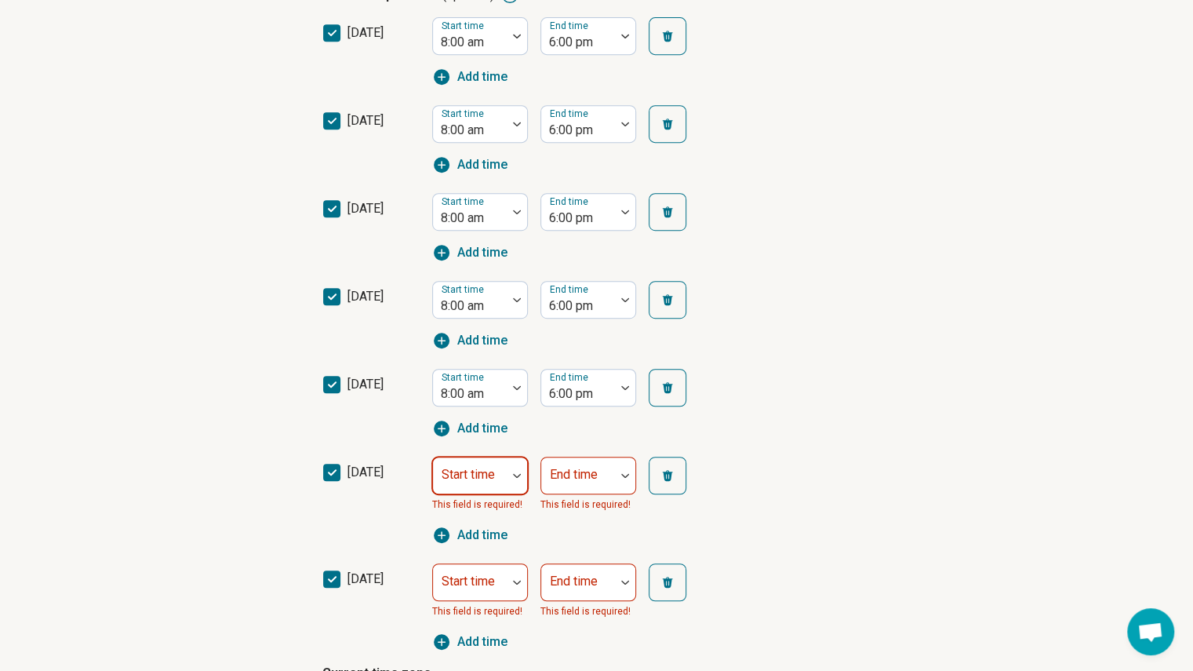
click at [498, 475] on div at bounding box center [469, 482] width 61 height 22
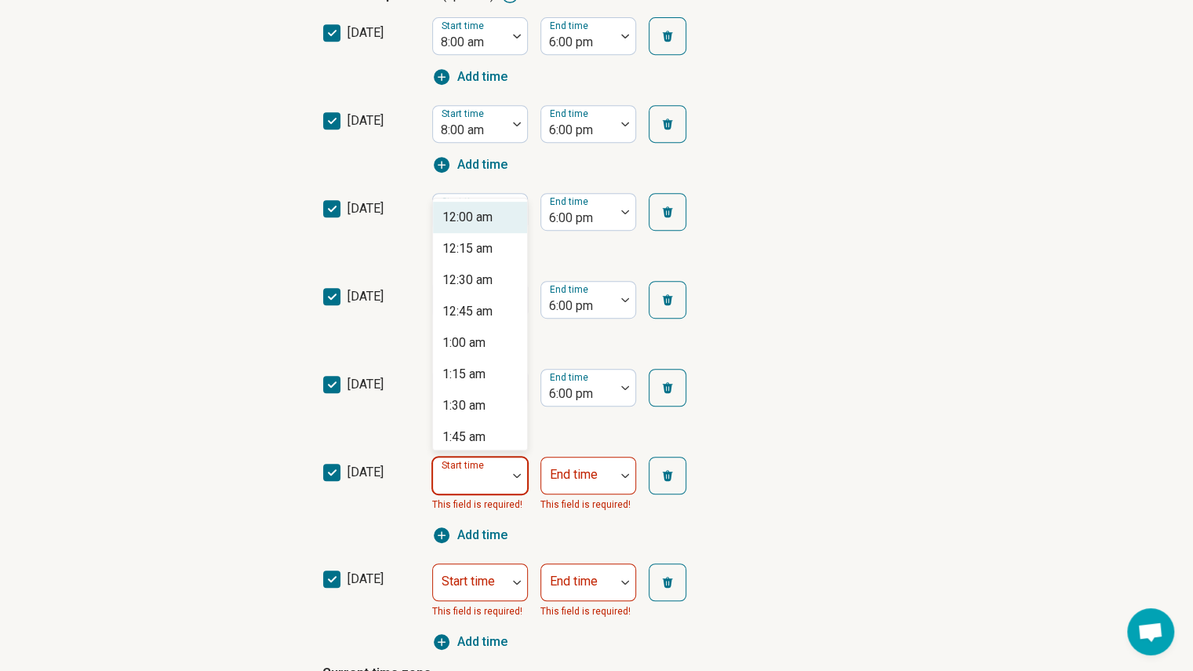
type input "*"
click at [486, 224] on div "8:00 am" at bounding box center [463, 217] width 43 height 19
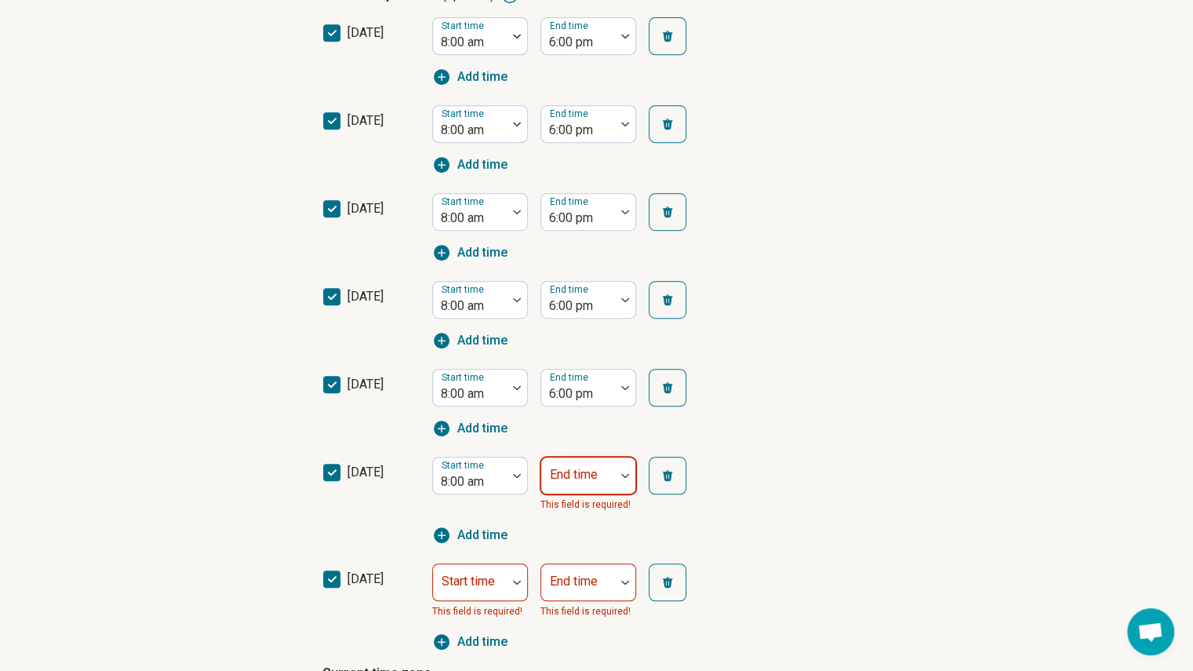
click at [590, 490] on div at bounding box center [578, 482] width 61 height 22
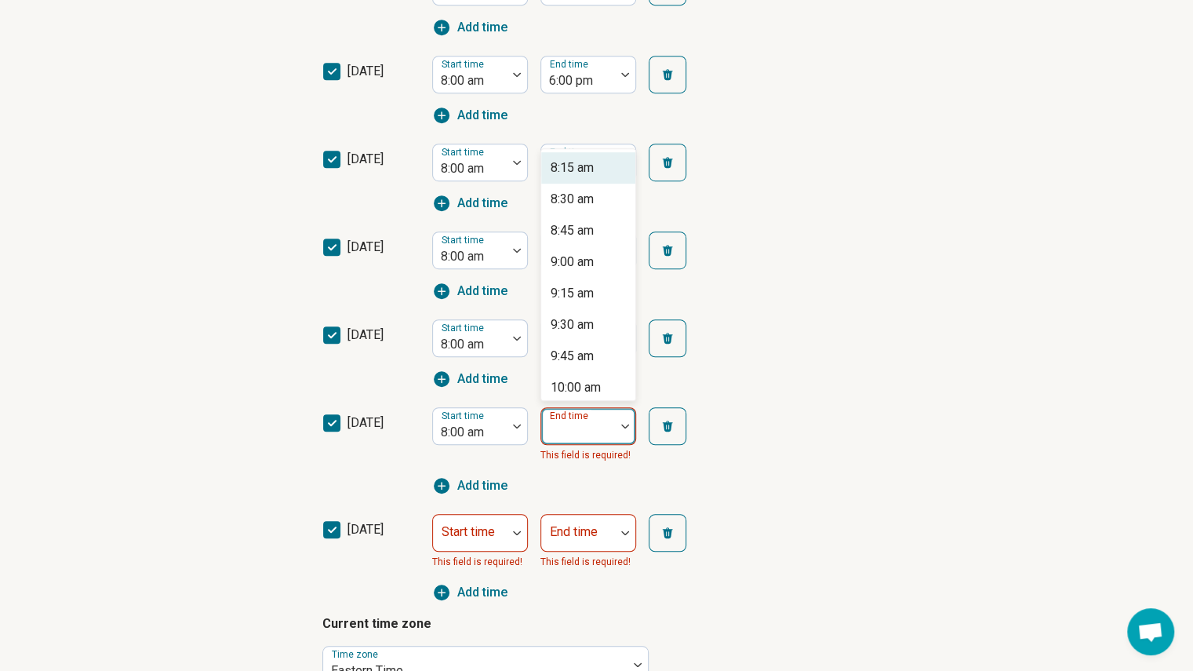
scroll to position [511, 0]
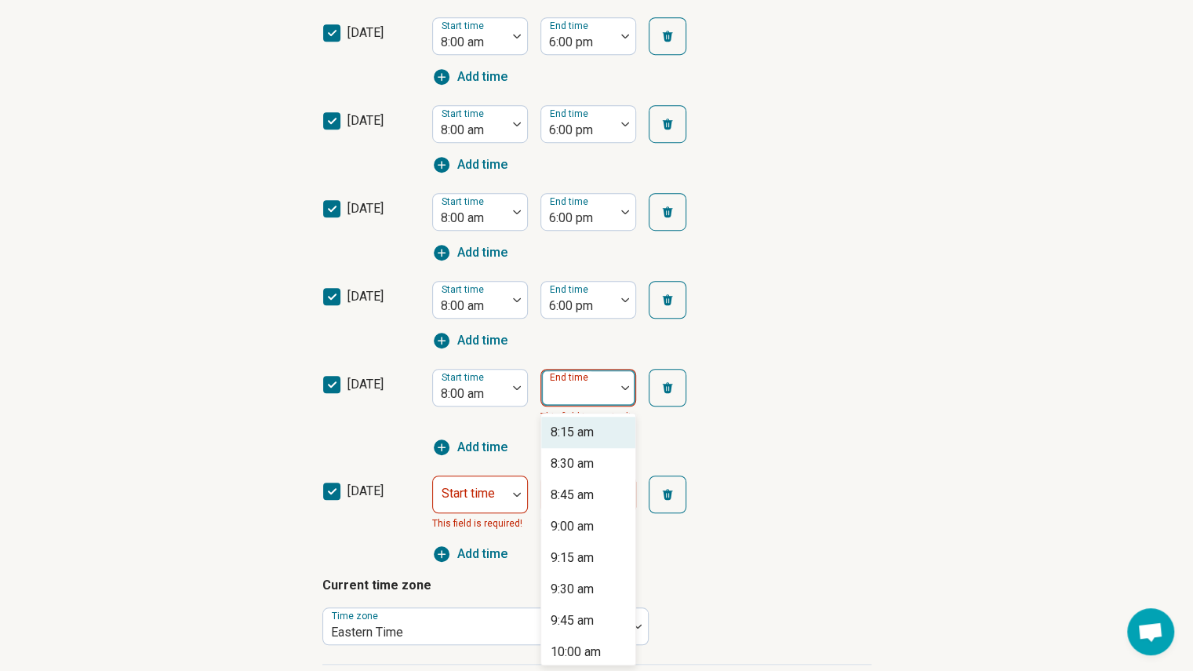
type input "*"
click at [600, 562] on div "6:00 pm" at bounding box center [588, 557] width 94 height 31
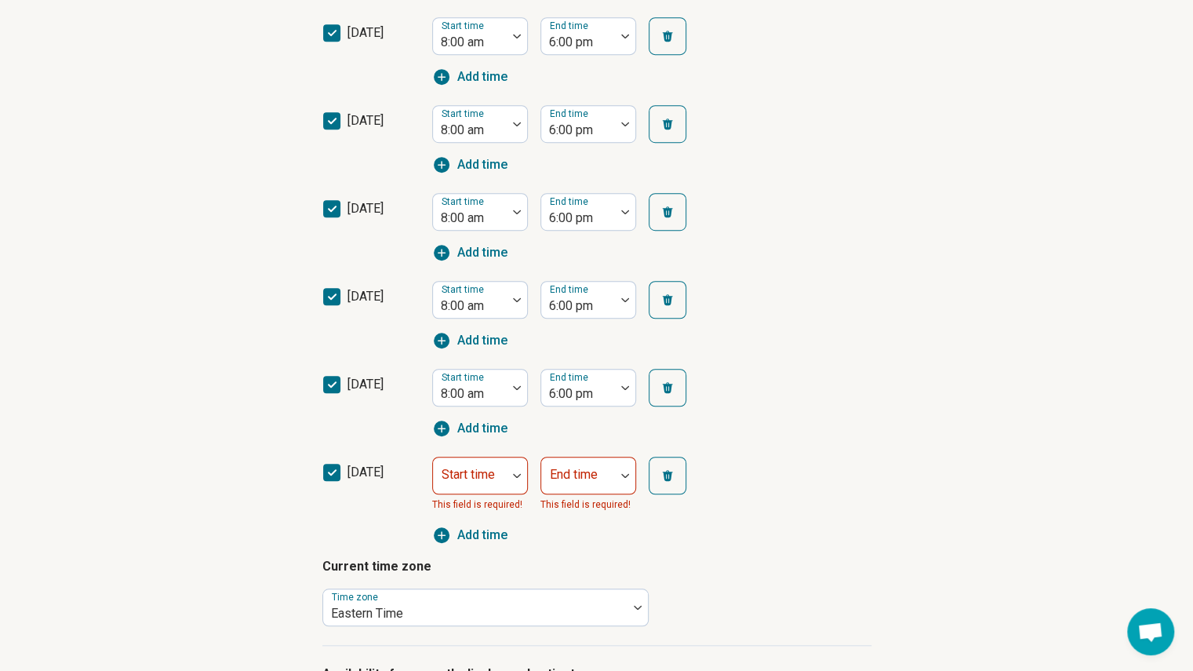
click at [486, 497] on div "Start time This field is required!" at bounding box center [480, 485] width 96 height 56
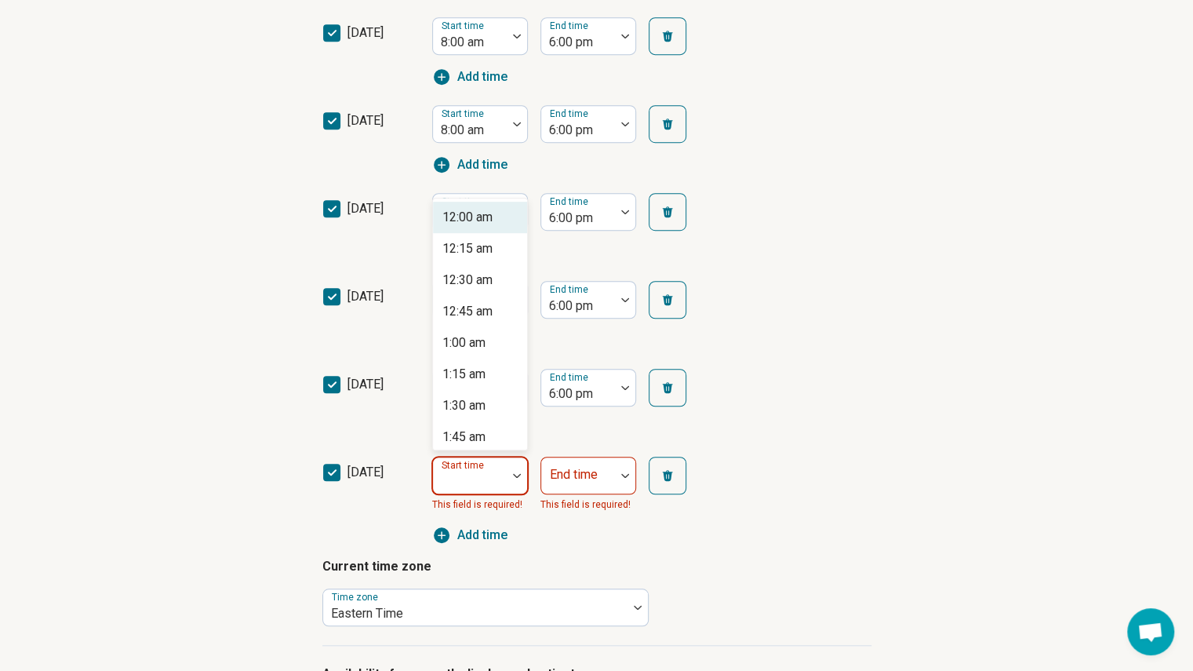
click at [490, 481] on div at bounding box center [469, 482] width 61 height 22
type input "*"
click at [482, 209] on div "8:00 am" at bounding box center [463, 217] width 43 height 19
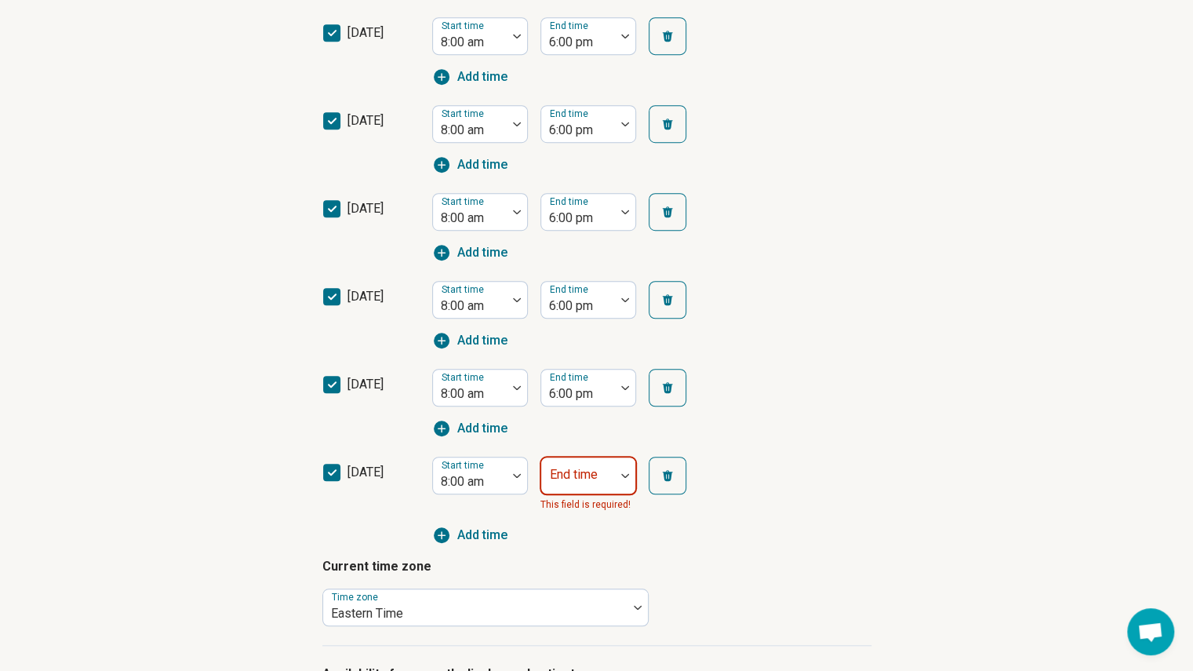
click at [570, 467] on label "End time" at bounding box center [574, 474] width 48 height 15
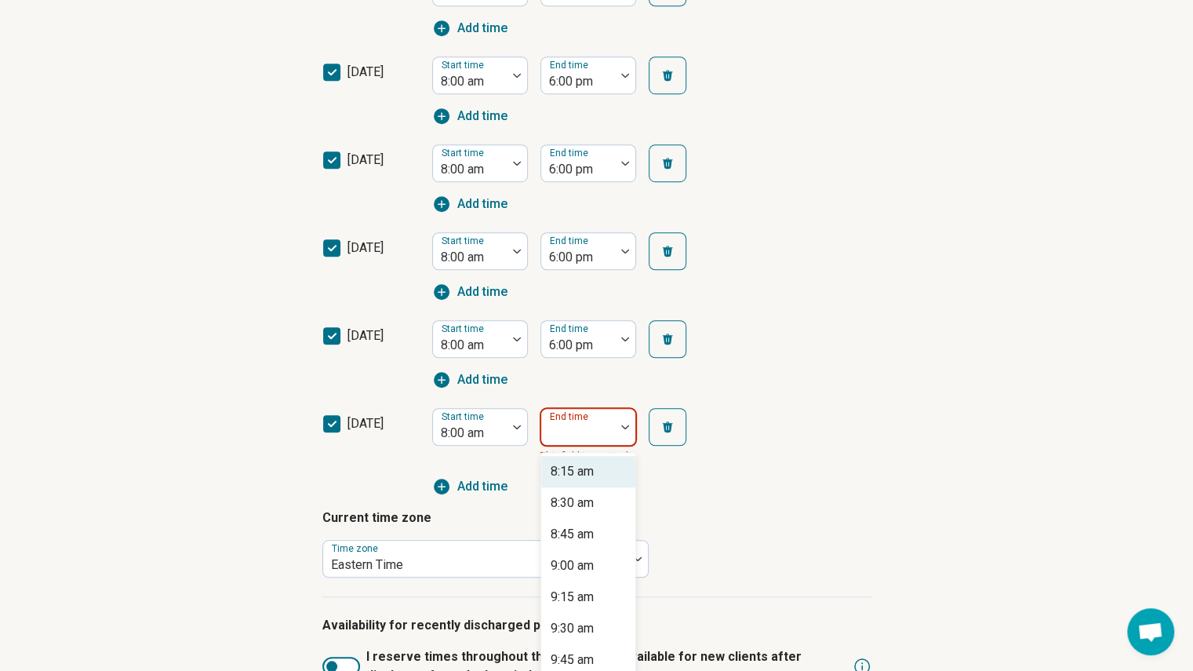
scroll to position [599, 0]
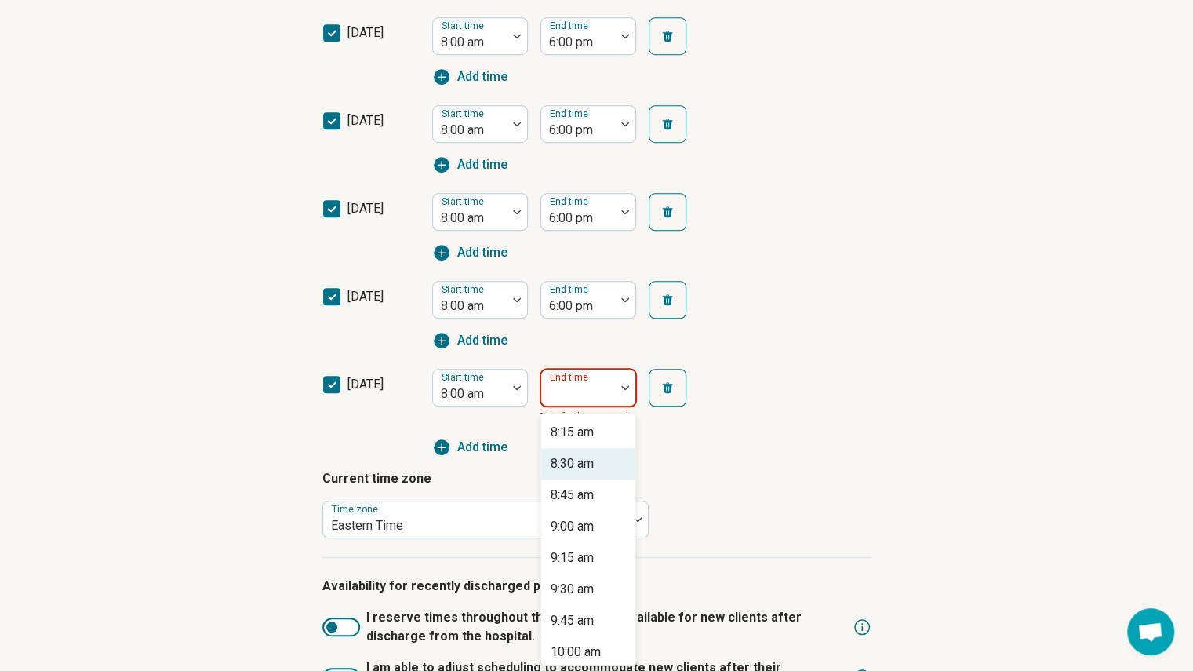
type input "*"
click at [585, 559] on div "6:00 pm" at bounding box center [573, 557] width 44 height 19
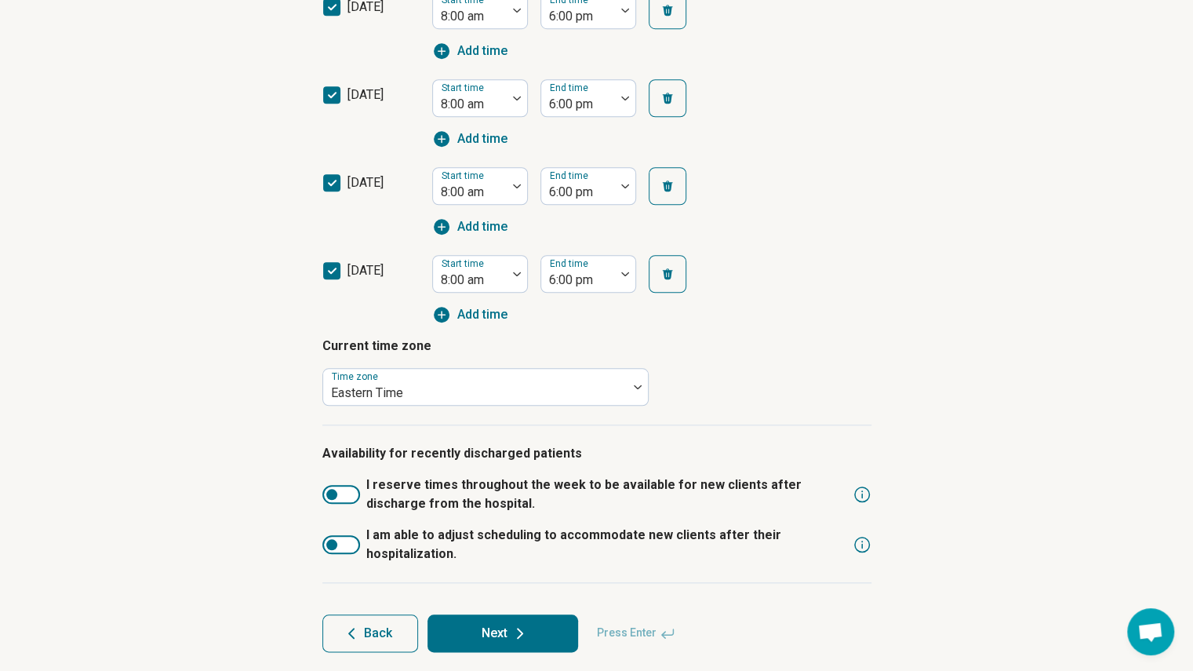
scroll to position [724, 0]
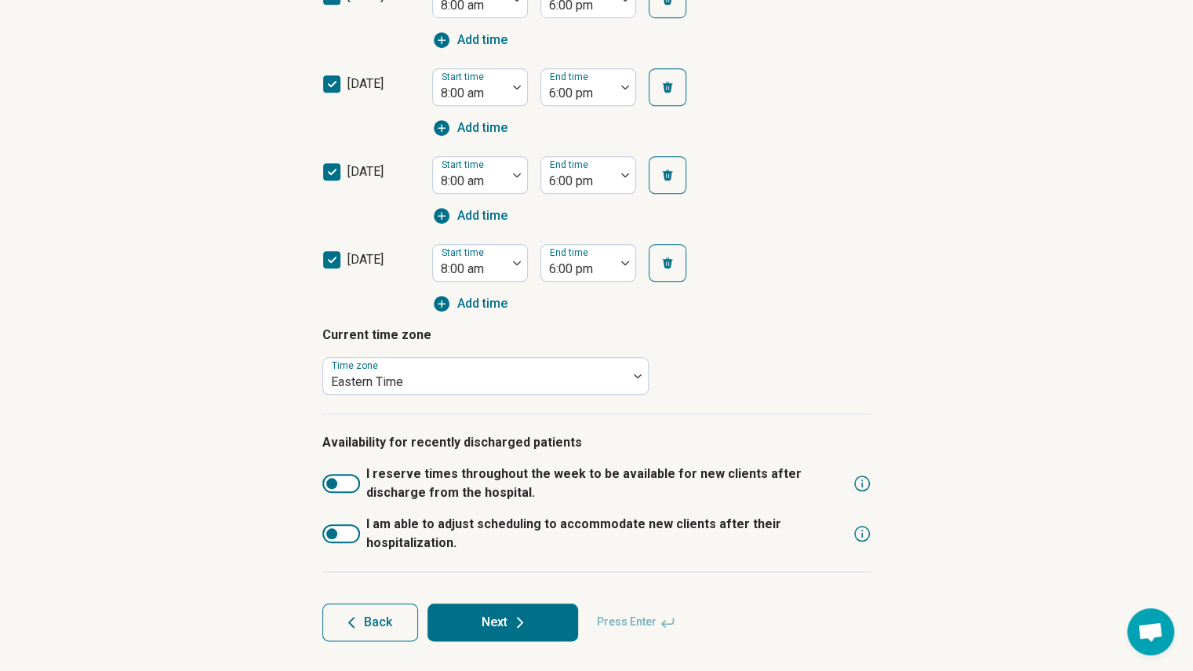
click at [340, 482] on div at bounding box center [341, 483] width 38 height 19
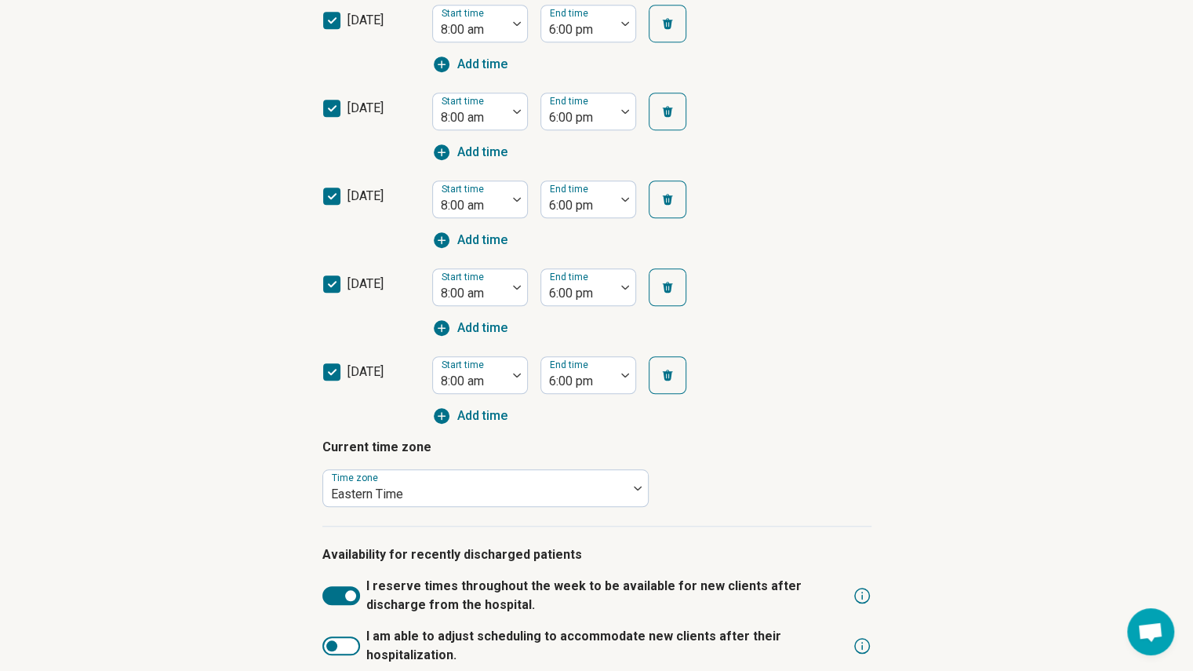
scroll to position [832, 0]
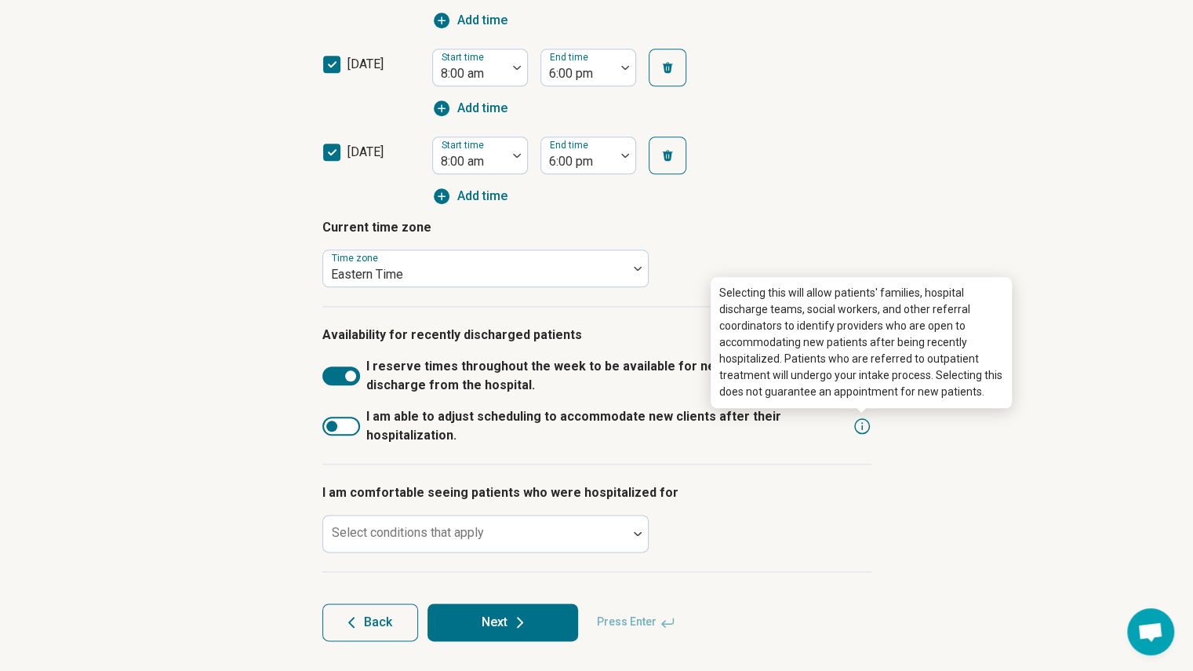
click at [857, 426] on icon at bounding box center [862, 426] width 19 height 19
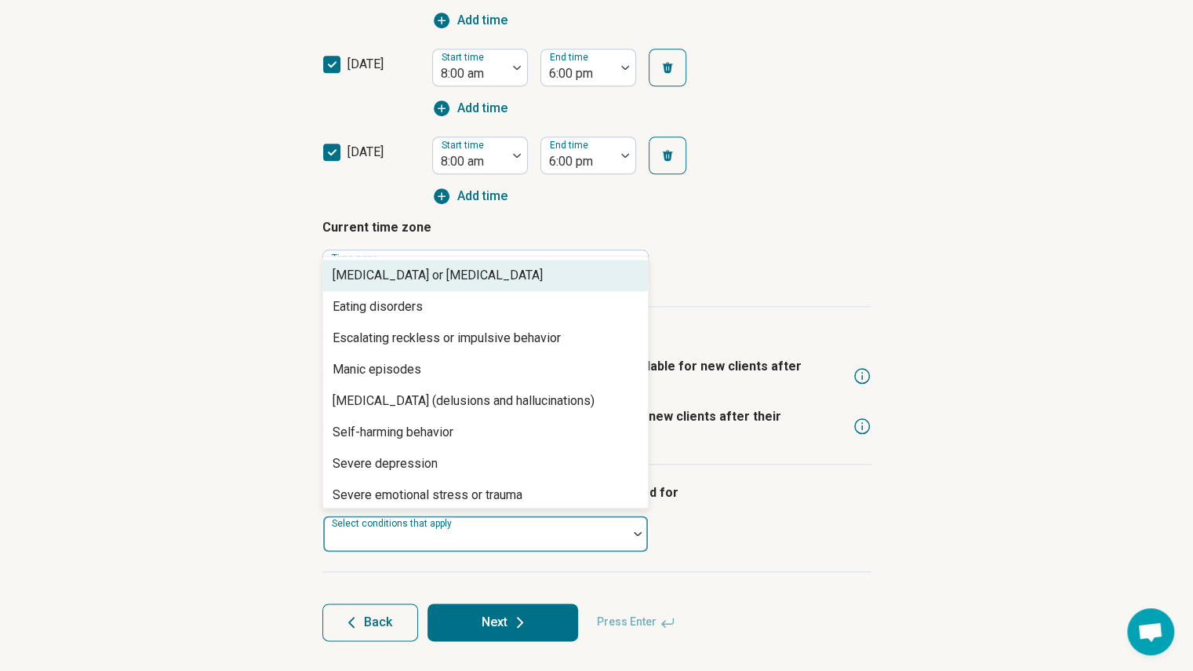
click at [466, 536] on div "Select conditions that apply" at bounding box center [485, 534] width 326 height 38
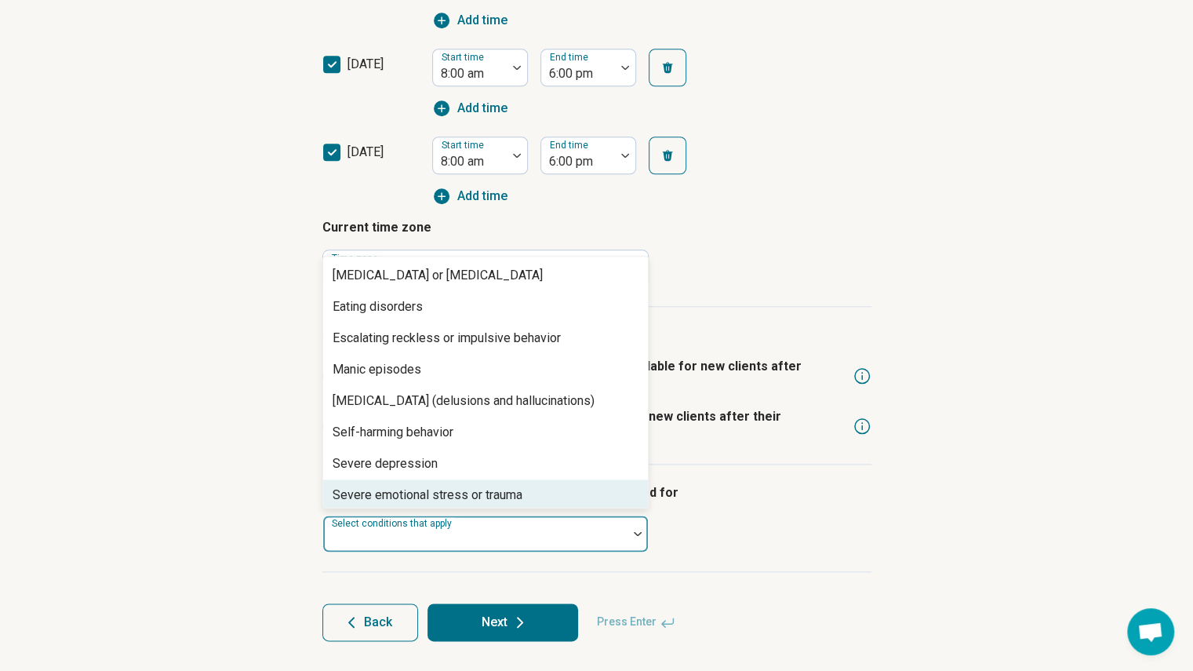
click at [705, 530] on div "I am comfortable seeing patients who were hospitalized for 11 results available…" at bounding box center [596, 517] width 549 height 107
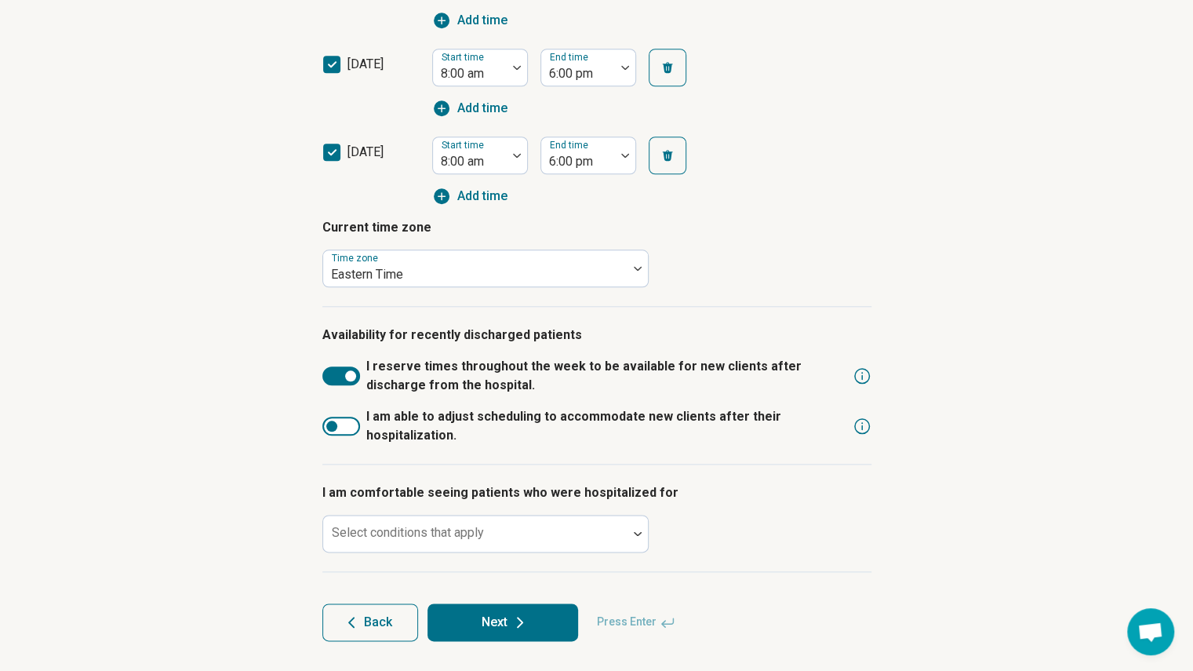
click at [348, 424] on div at bounding box center [341, 426] width 38 height 19
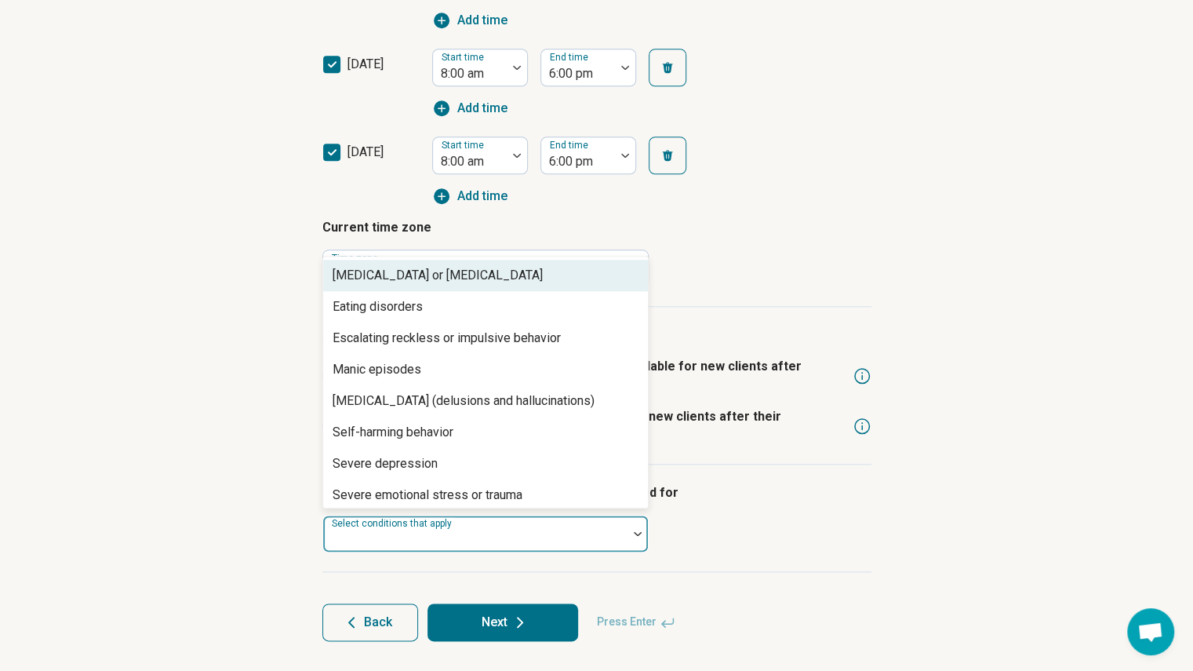
click at [427, 533] on div "Select conditions that apply" at bounding box center [485, 534] width 326 height 38
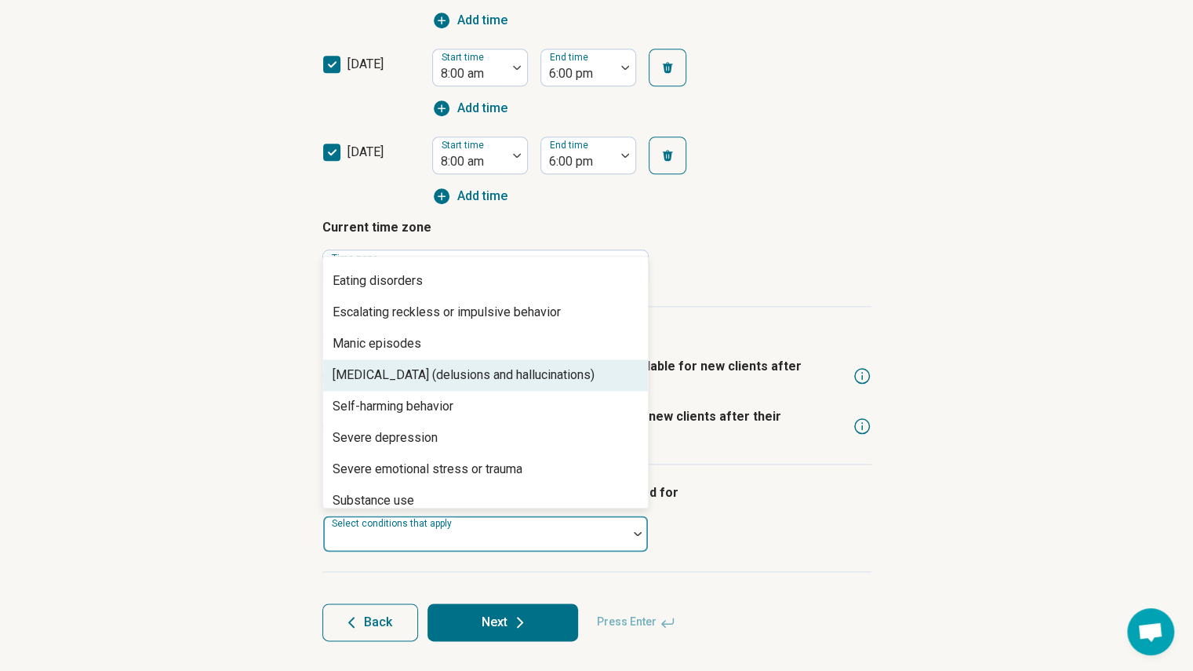
scroll to position [0, 0]
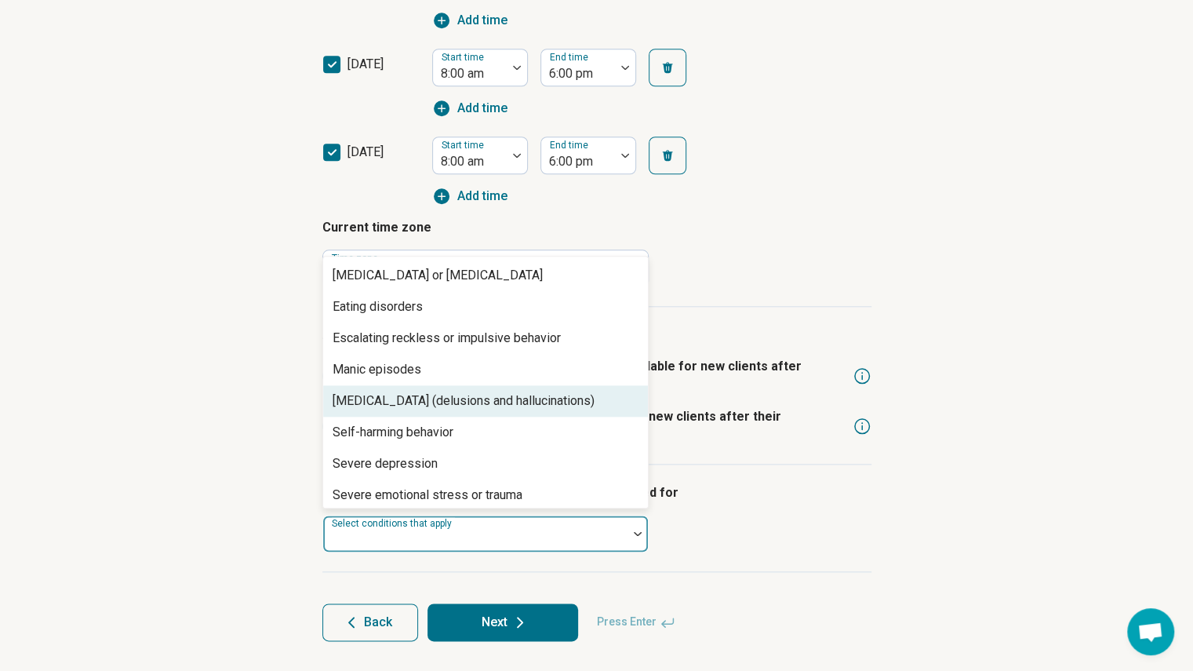
click at [431, 408] on div "[MEDICAL_DATA] (delusions and hallucinations)" at bounding box center [464, 400] width 262 height 19
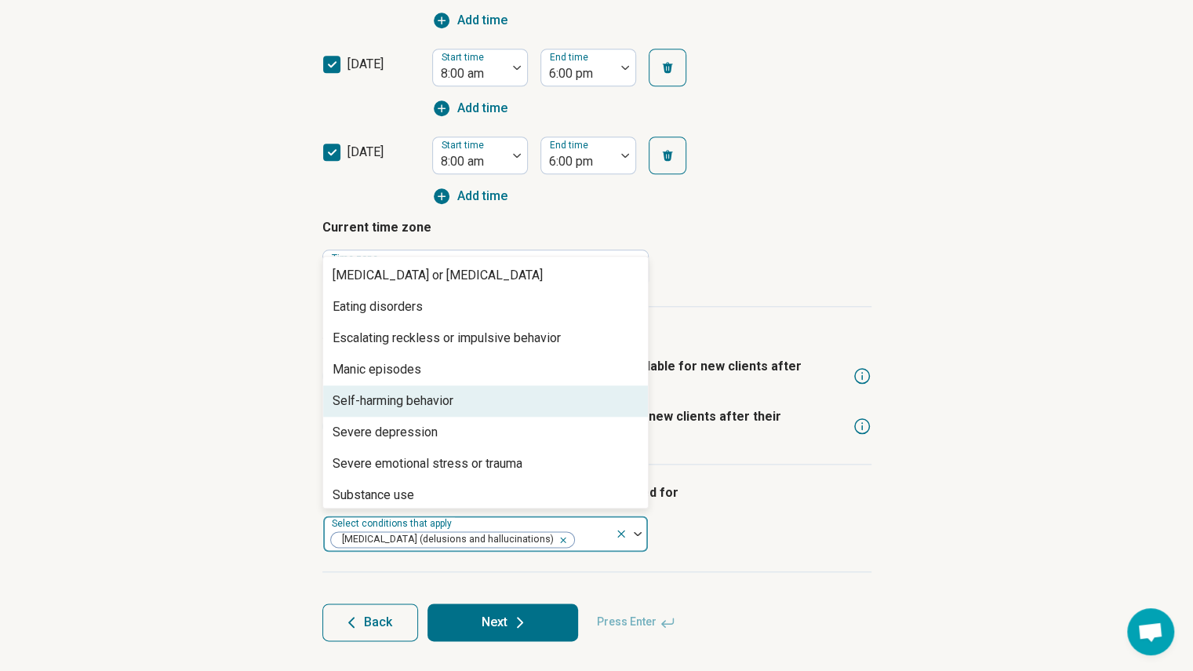
click at [428, 393] on div "Self-harming behavior" at bounding box center [393, 400] width 121 height 19
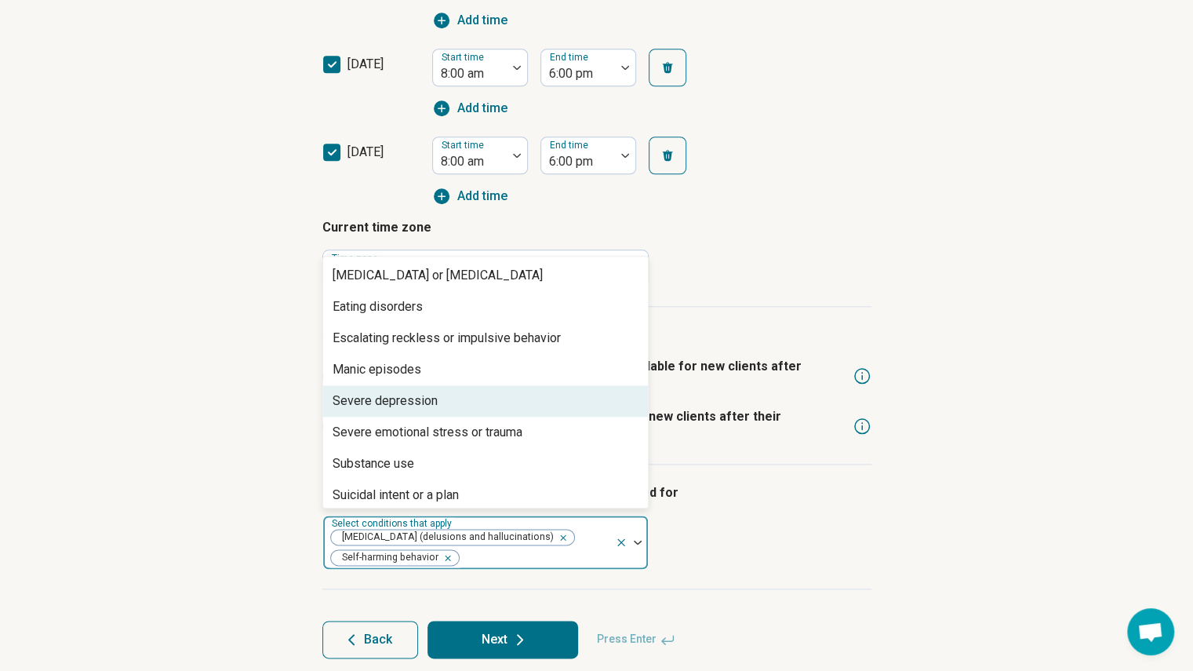
click at [460, 401] on div "Severe depression" at bounding box center [485, 400] width 325 height 31
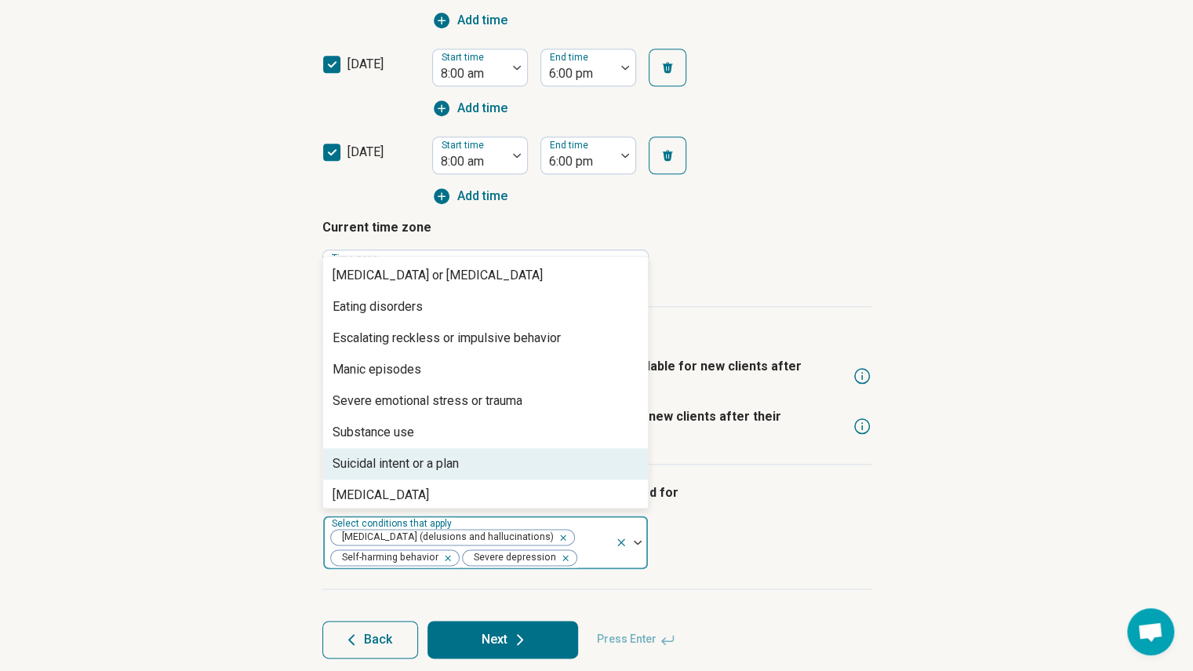
scroll to position [6, 0]
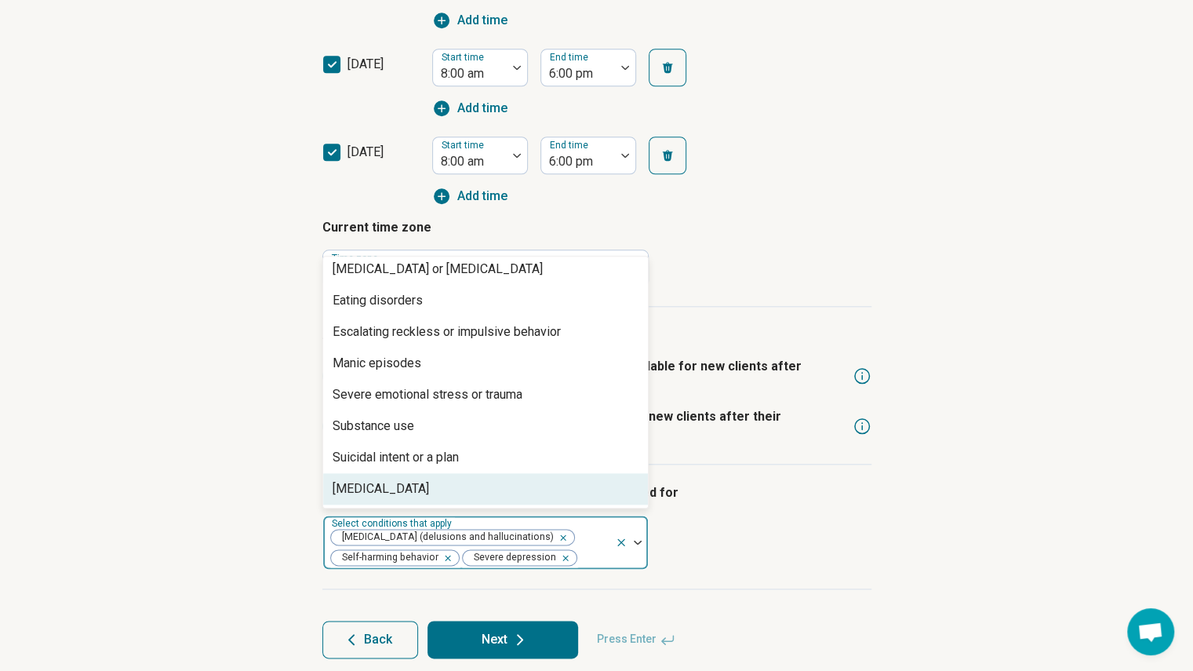
click at [555, 533] on icon "Remove [object Object]" at bounding box center [560, 537] width 11 height 11
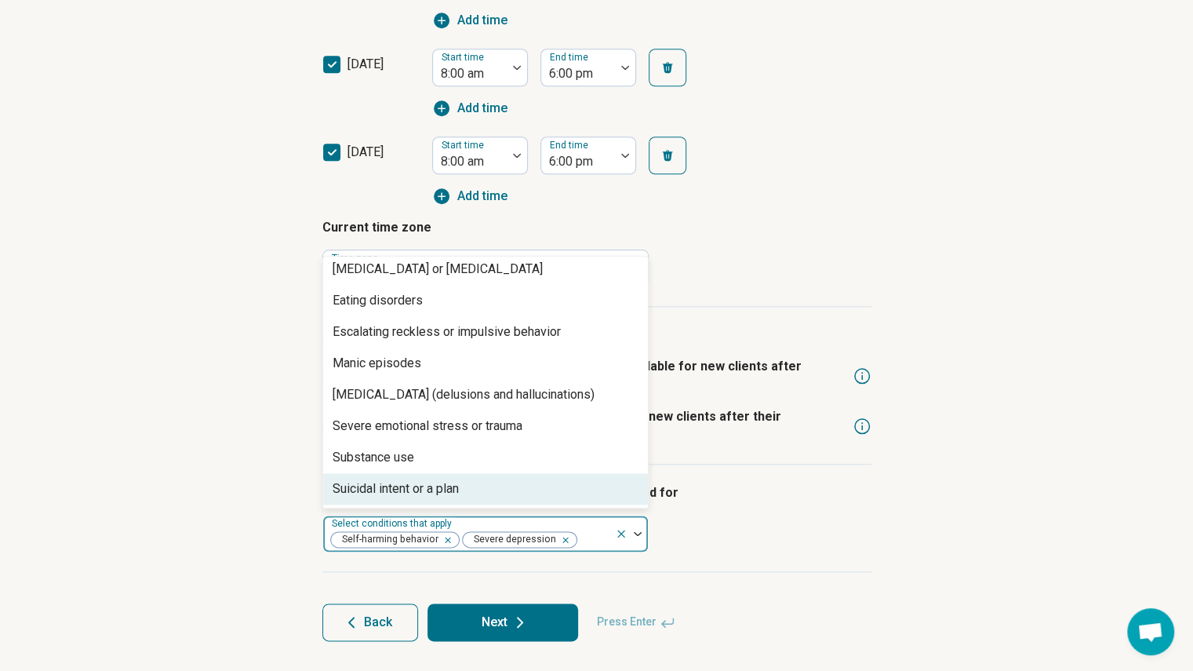
scroll to position [38, 0]
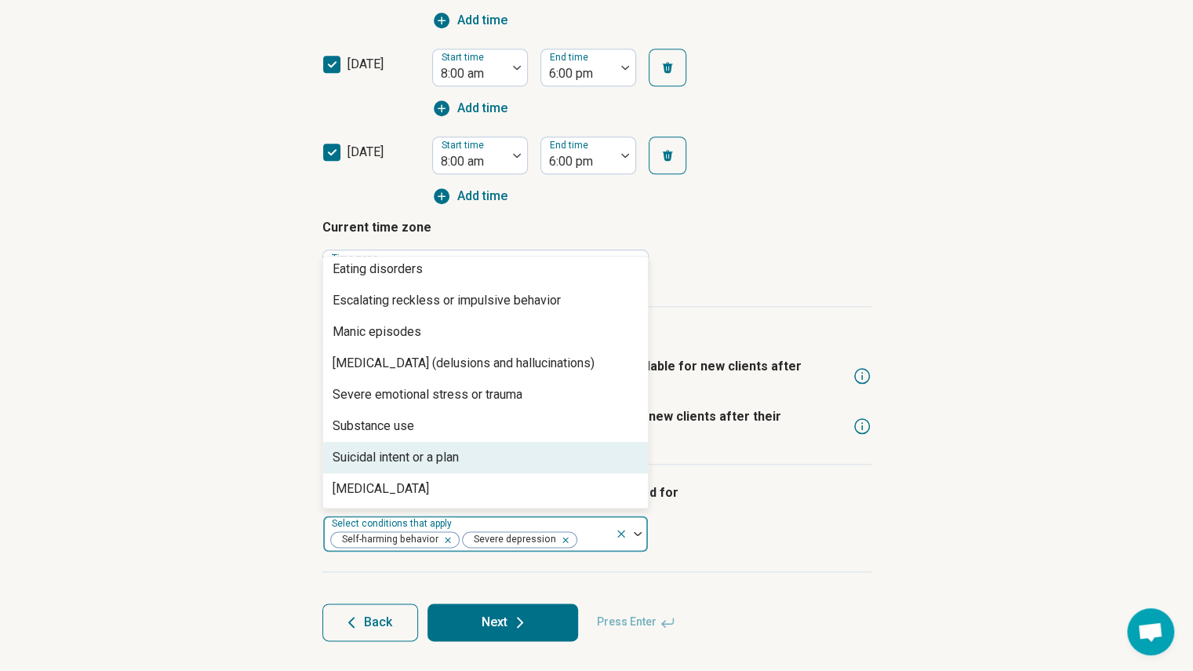
click at [502, 457] on div "Suicidal intent or a plan" at bounding box center [485, 457] width 325 height 31
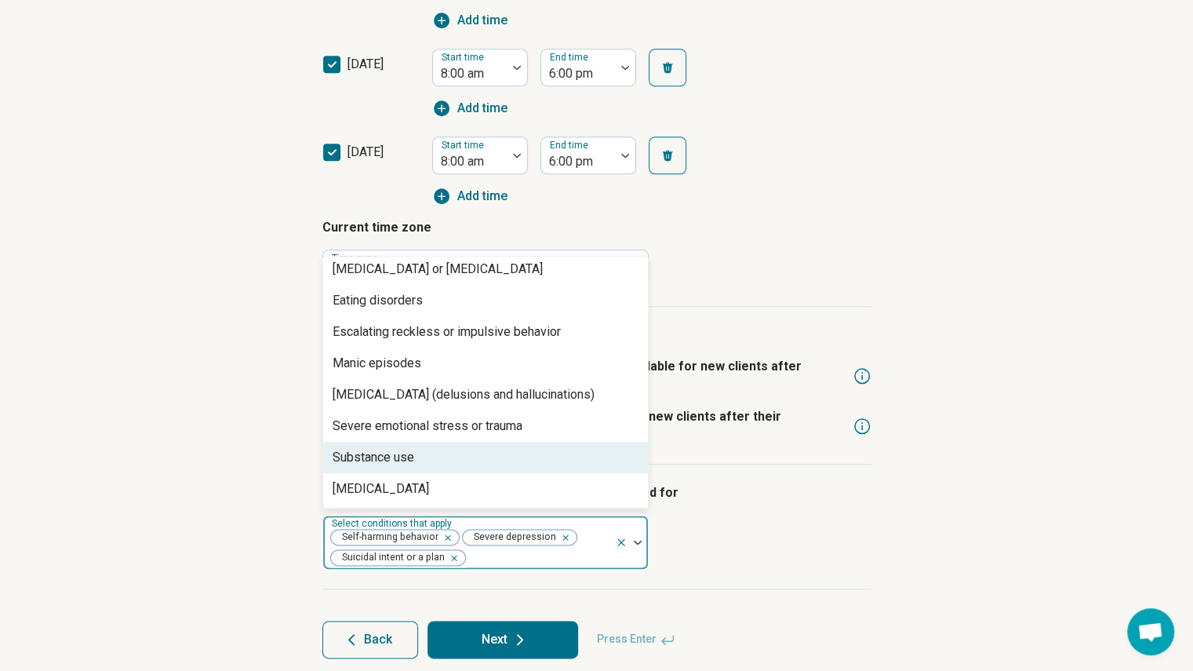
scroll to position [6, 0]
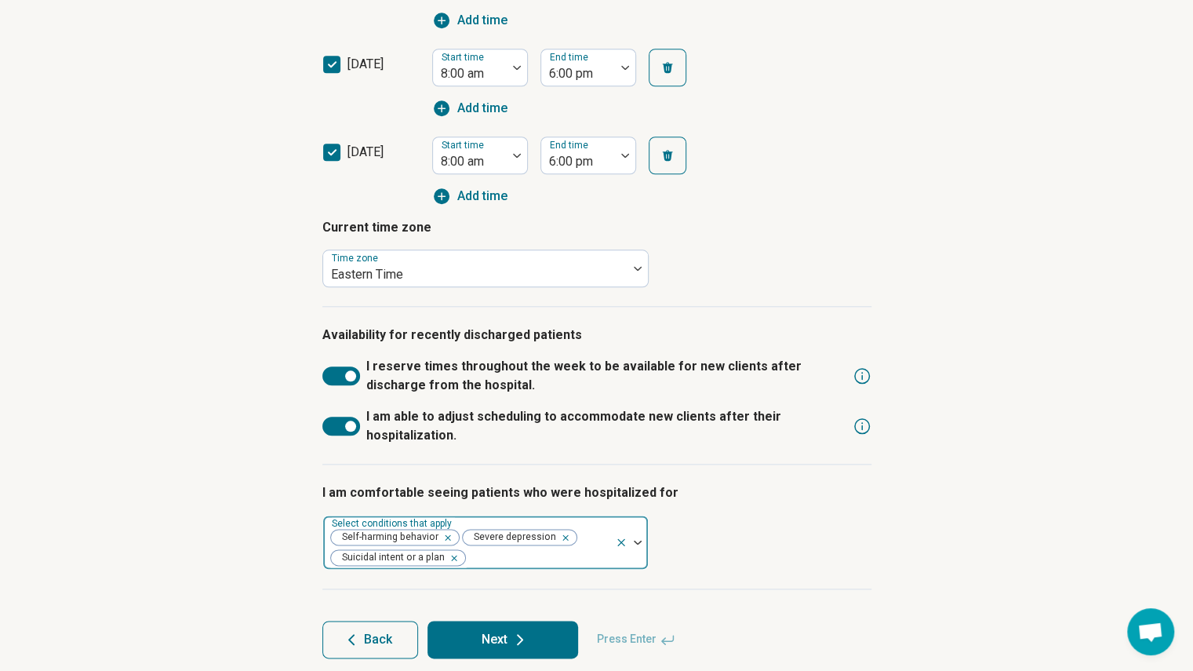
click at [748, 520] on div "I am comfortable seeing patients who were hospitalized for Select conditions th…" at bounding box center [596, 526] width 549 height 125
click at [554, 641] on button "Next" at bounding box center [503, 640] width 151 height 38
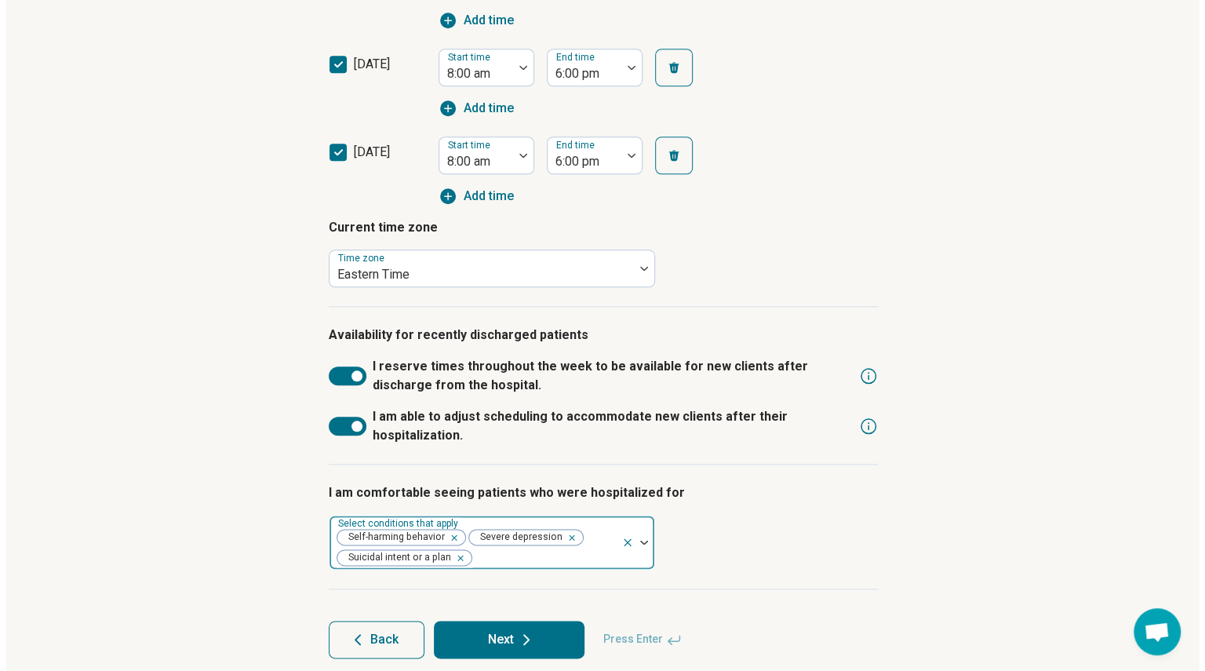
scroll to position [0, 0]
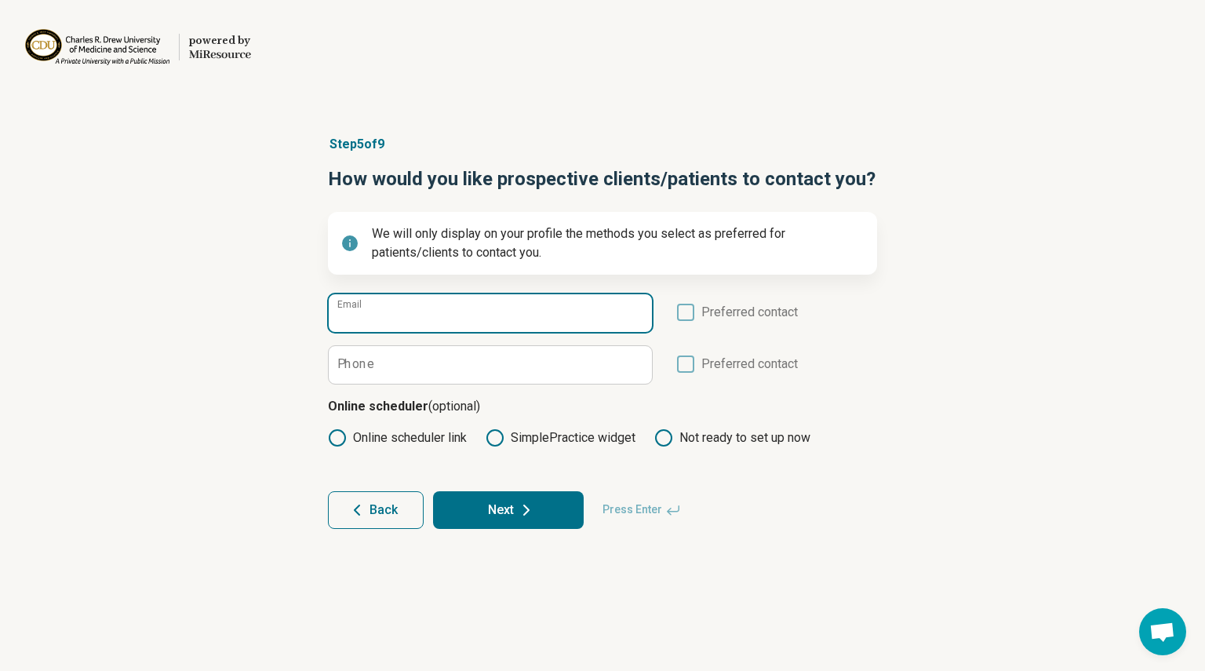
click at [484, 317] on input "Email" at bounding box center [490, 313] width 323 height 38
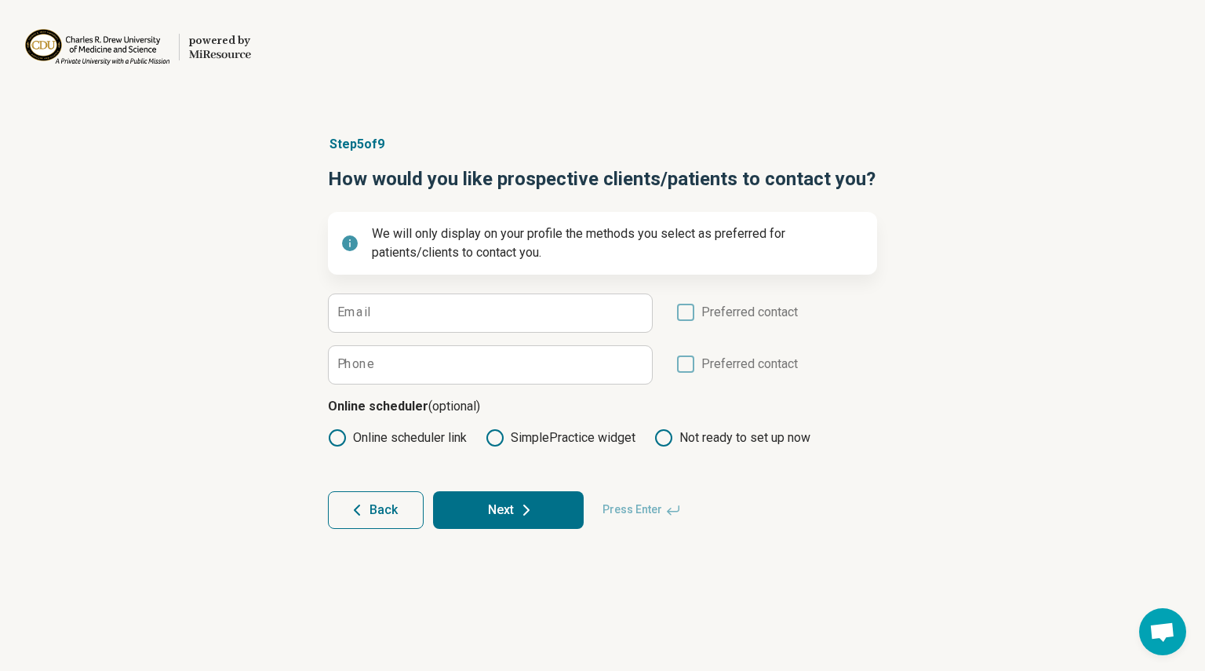
click at [366, 436] on label "Online scheduler link" at bounding box center [397, 437] width 139 height 19
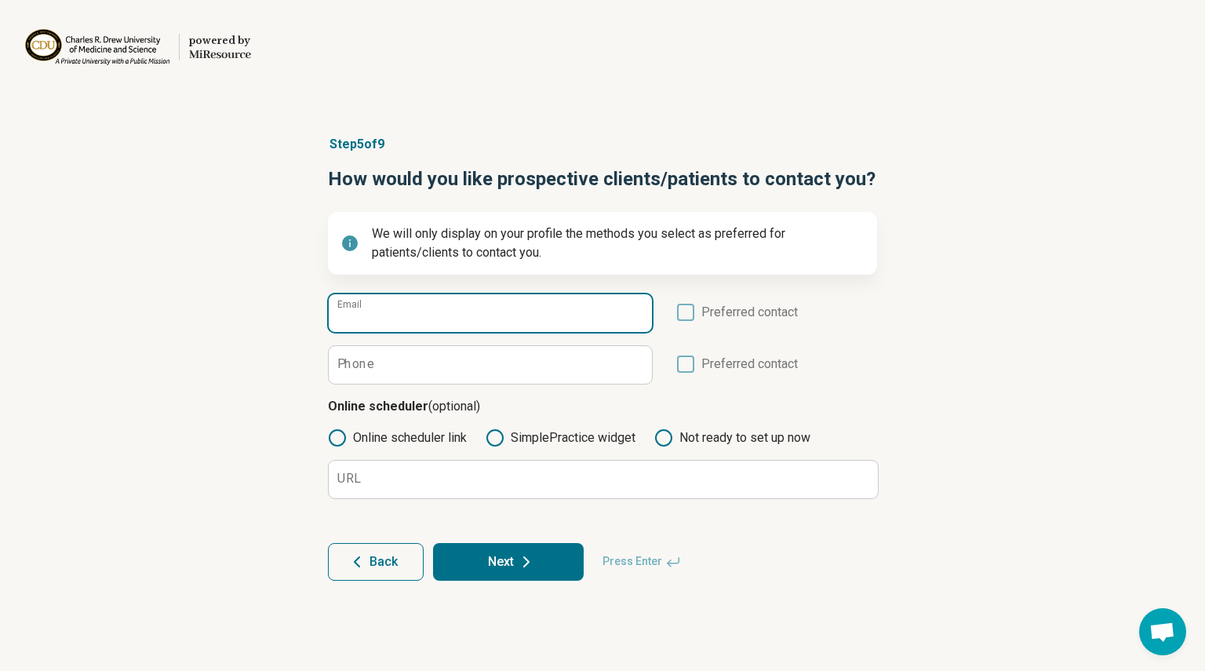
click at [457, 305] on input "Email" at bounding box center [490, 313] width 323 height 38
type input "*"
paste input "**********"
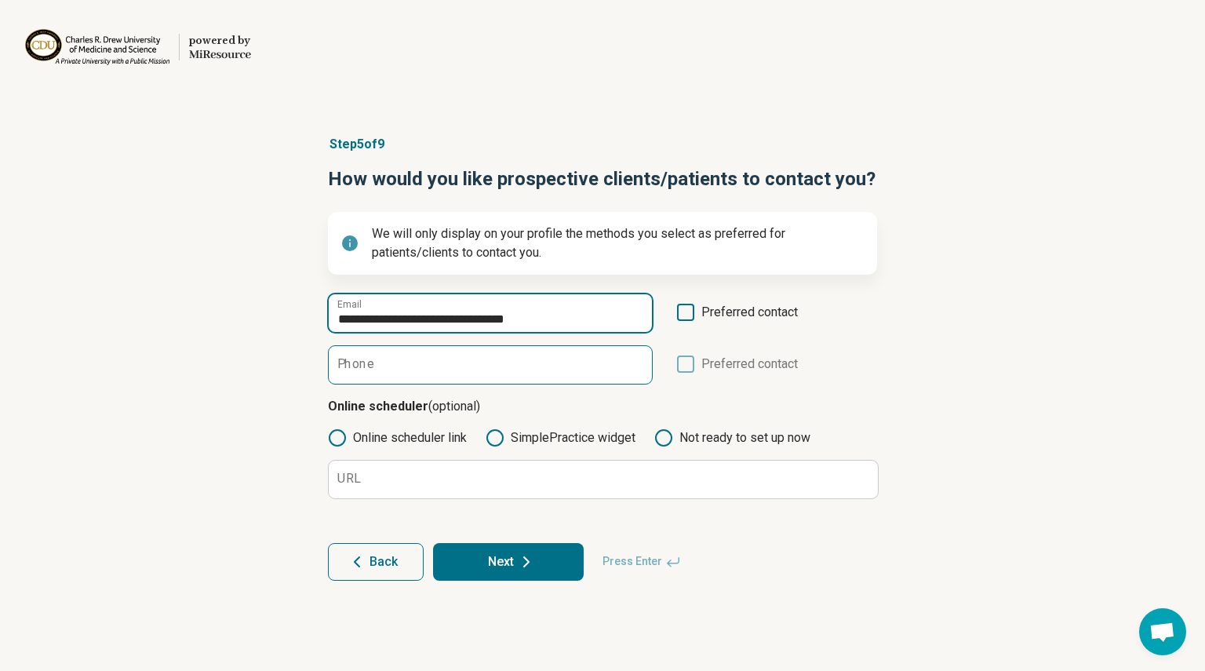
type input "**********"
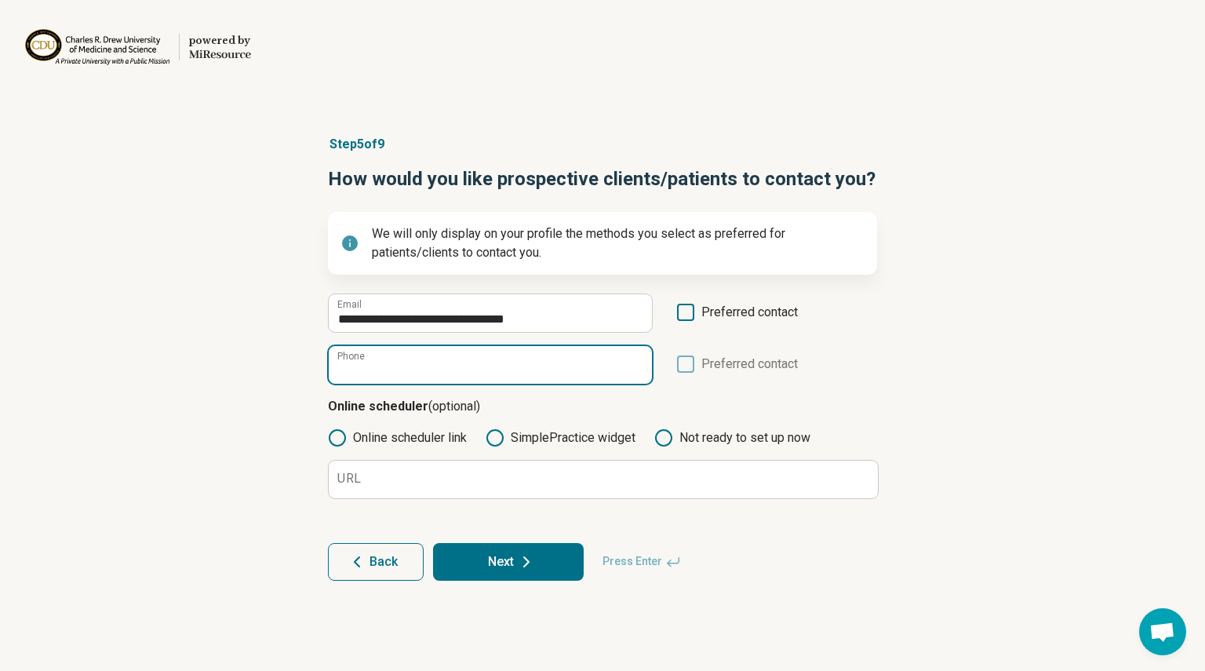
click at [471, 377] on input "Phone" at bounding box center [490, 365] width 323 height 38
click at [674, 316] on div "**********" at bounding box center [602, 312] width 549 height 39
click at [683, 313] on icon at bounding box center [685, 312] width 17 height 17
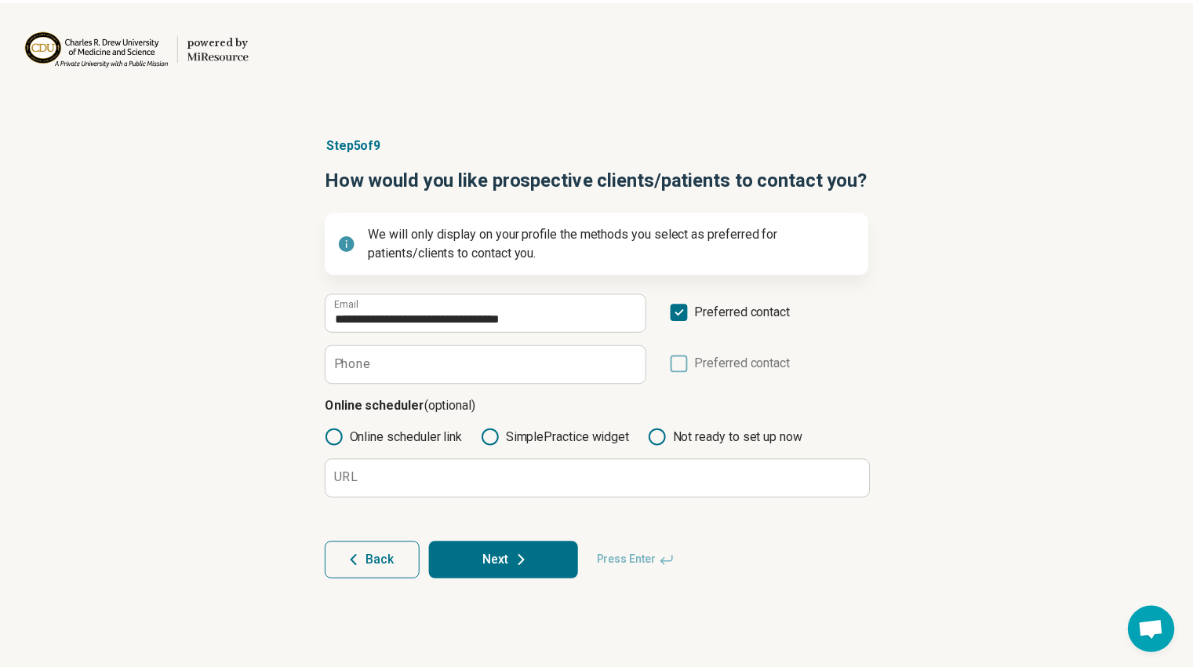
scroll to position [8, 0]
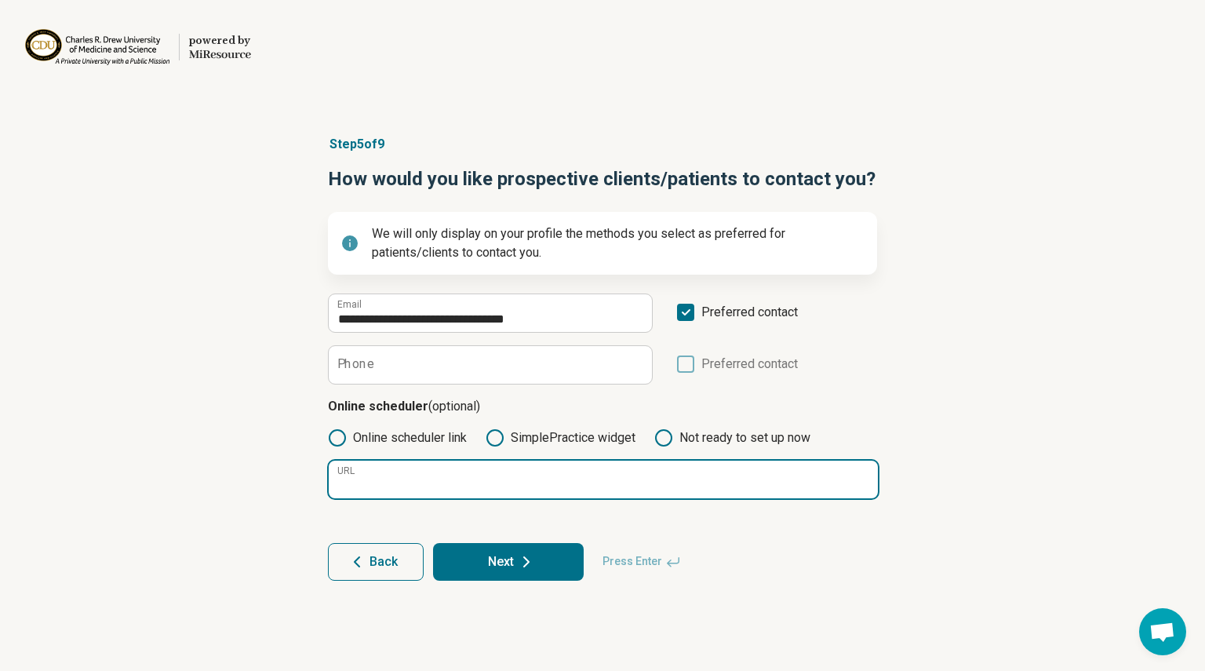
click at [629, 482] on input "URL" at bounding box center [603, 479] width 549 height 38
paste input "**********"
type input "**********"
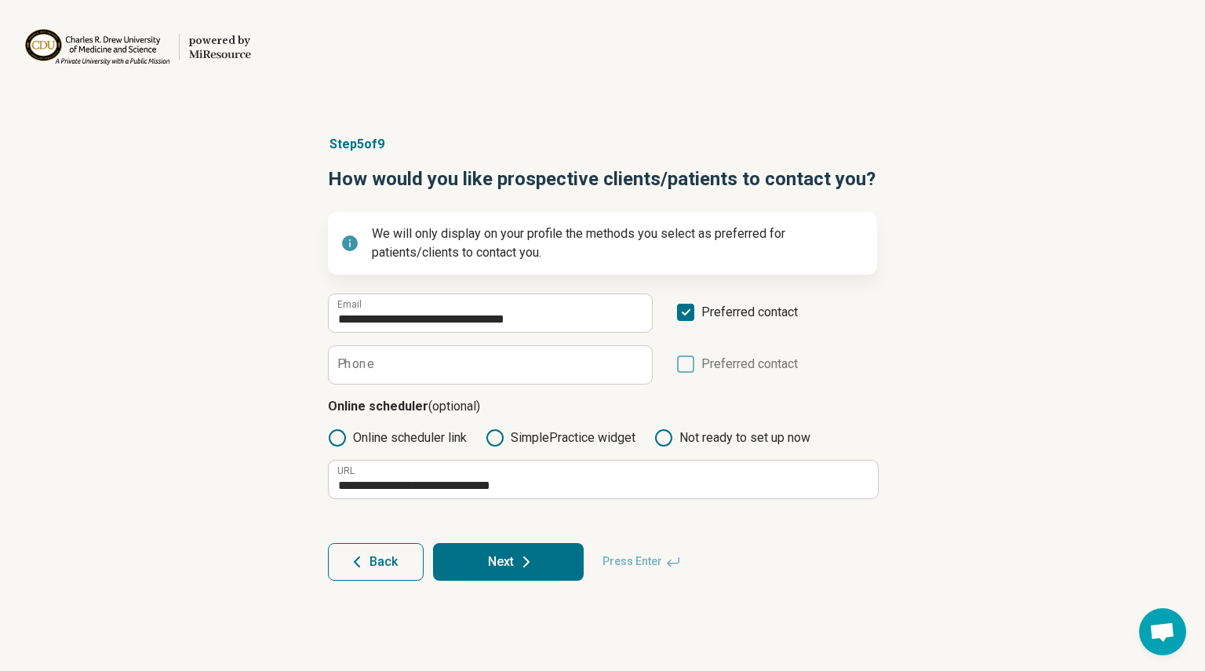
click at [545, 562] on button "Next" at bounding box center [508, 562] width 151 height 38
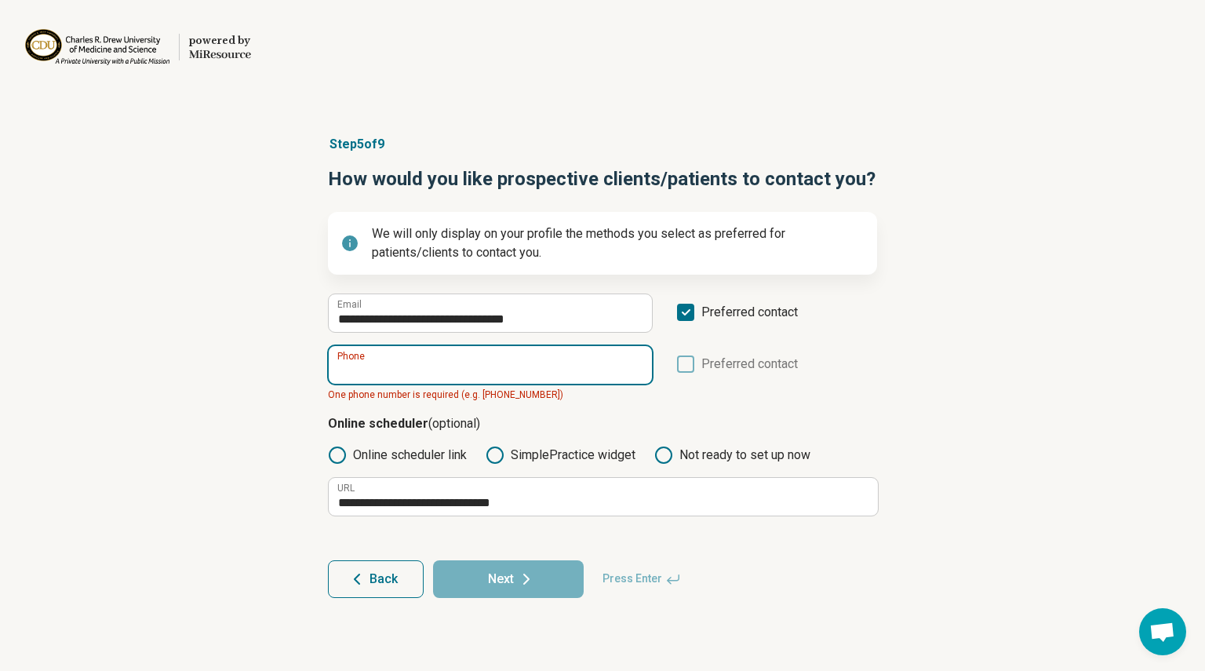
click at [562, 378] on input "Phone" at bounding box center [490, 365] width 323 height 38
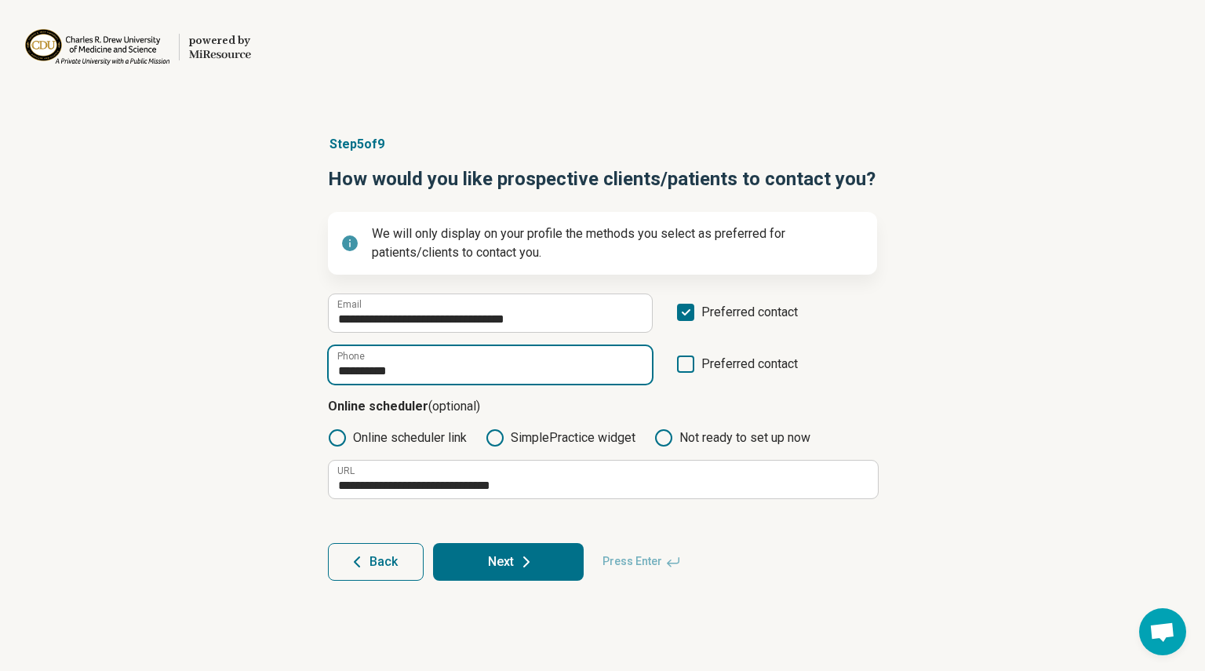
type input "**********"
click at [945, 450] on div "**********" at bounding box center [602, 358] width 1205 height 508
click at [497, 563] on button "Next" at bounding box center [508, 562] width 151 height 38
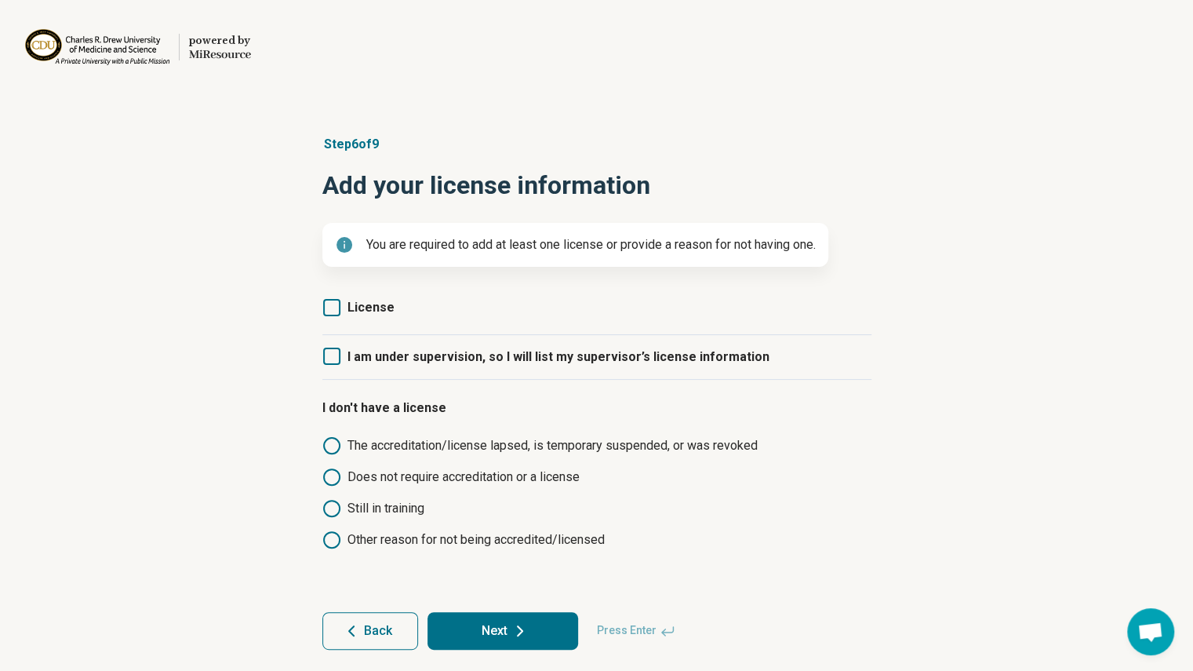
scroll to position [9, 0]
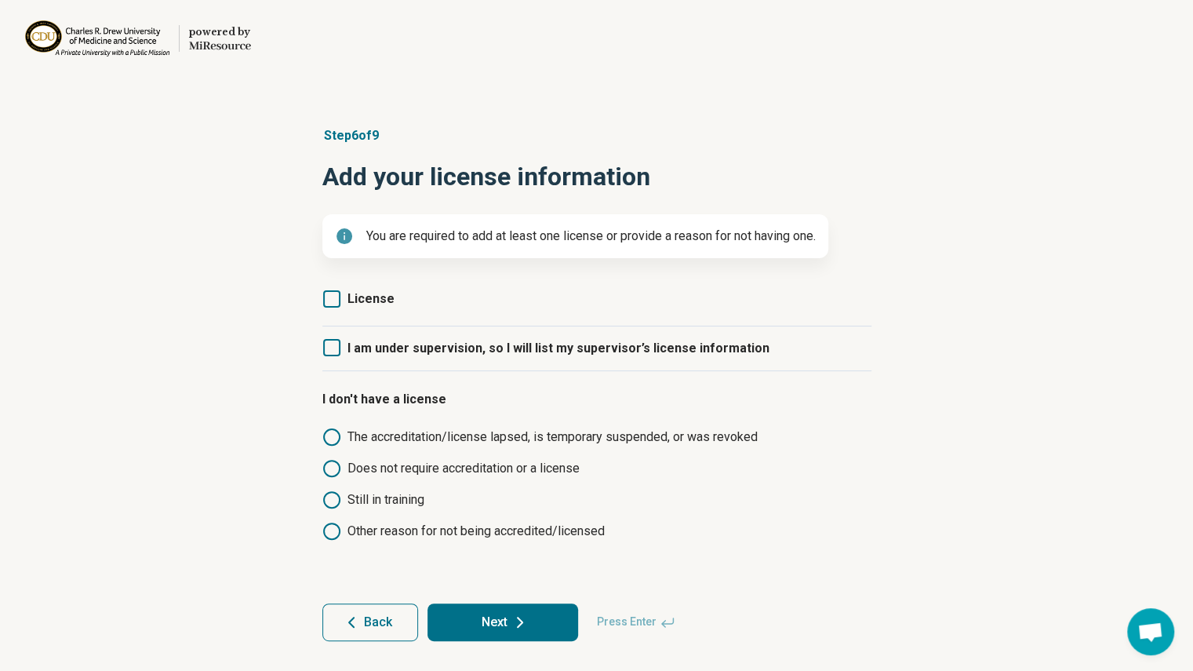
click at [471, 531] on span "Other reason for not being accredited/licensed" at bounding box center [610, 531] width 524 height 19
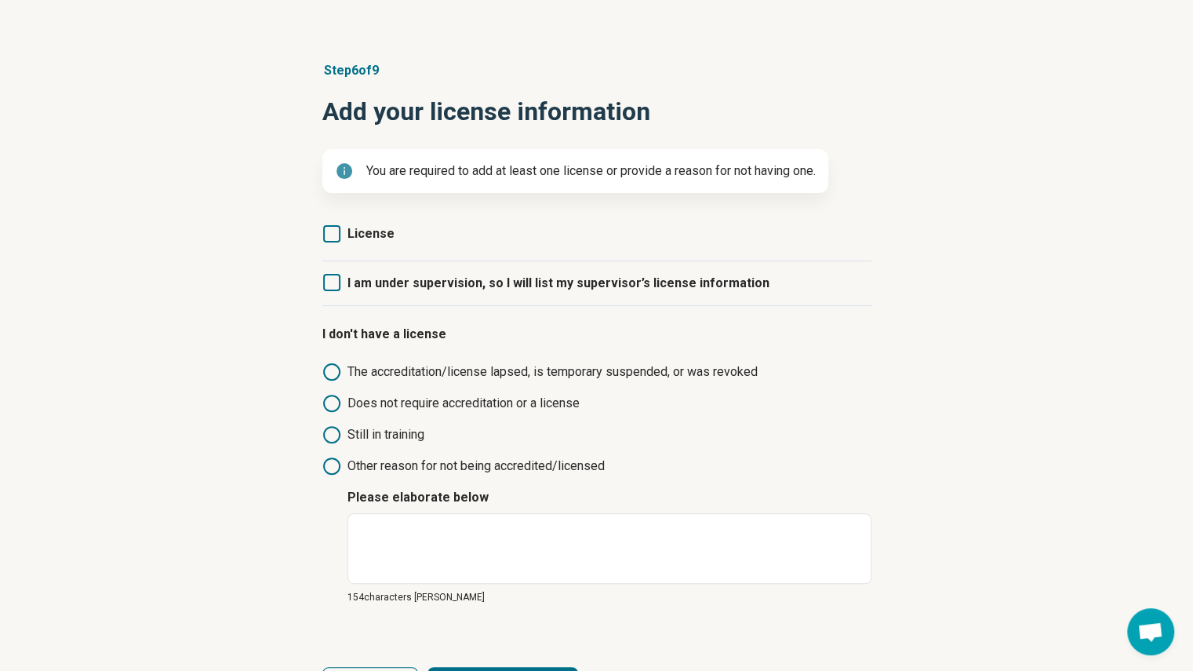
scroll to position [75, 0]
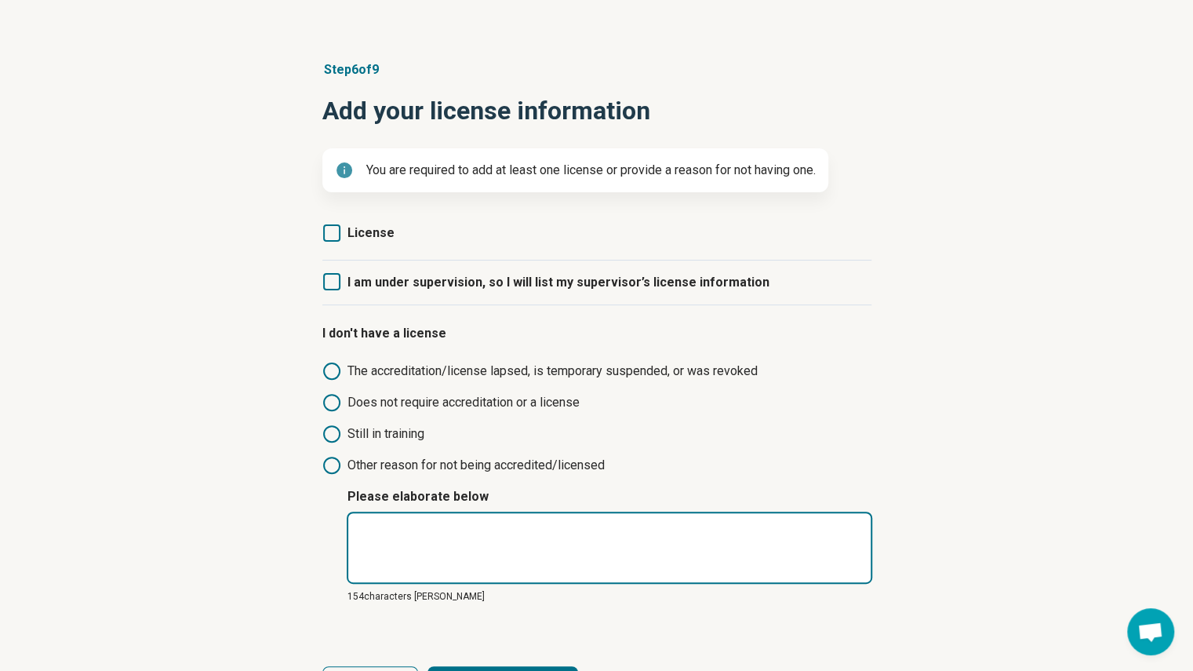
click at [475, 548] on textarea at bounding box center [610, 547] width 526 height 72
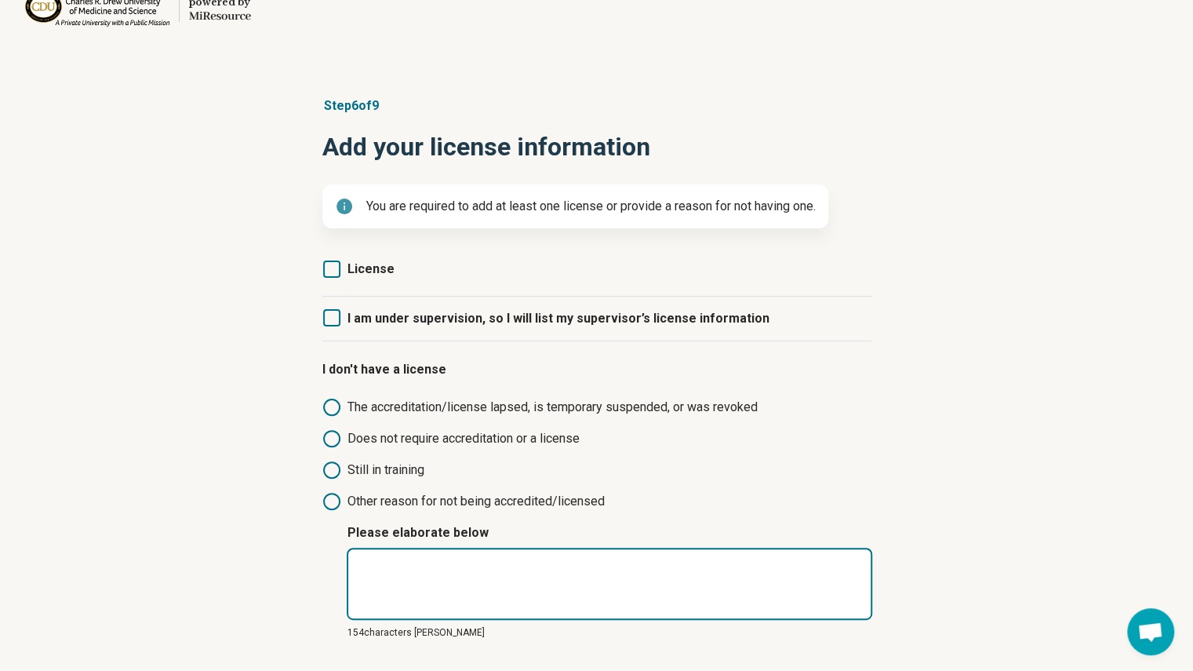
scroll to position [0, 0]
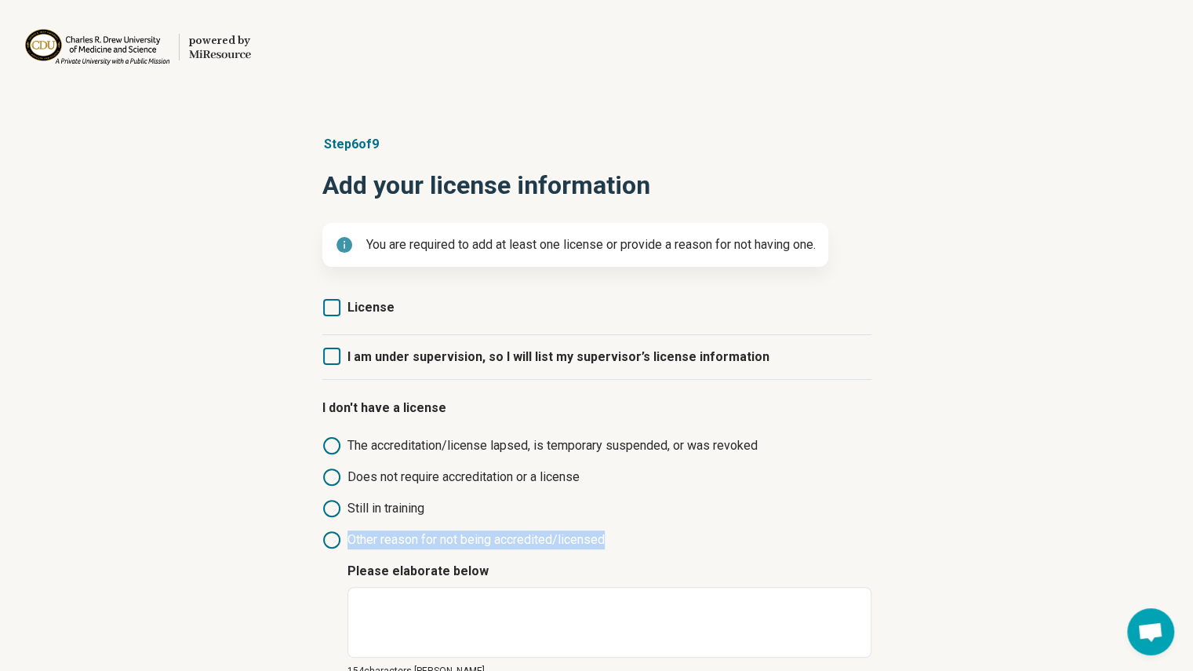
drag, startPoint x: 648, startPoint y: 544, endPoint x: 350, endPoint y: 541, distance: 298.1
click at [350, 541] on span "Other reason for not being accredited/licensed" at bounding box center [610, 539] width 524 height 19
copy span "Other reason for not being accredited/licensed"
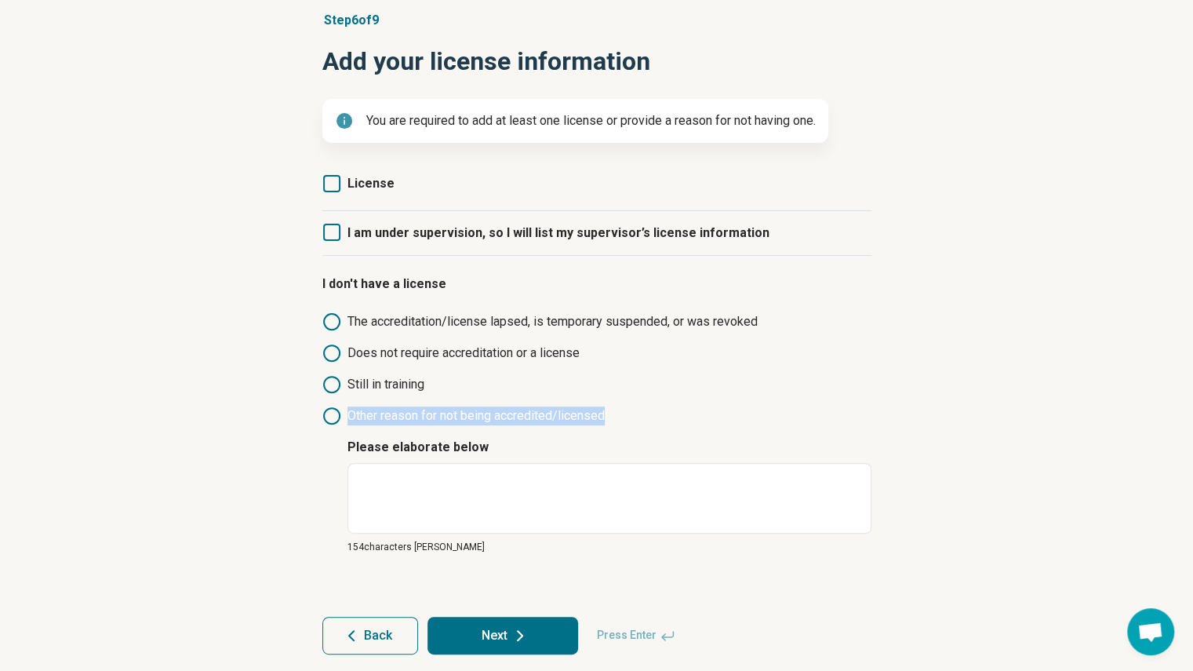
scroll to position [127, 0]
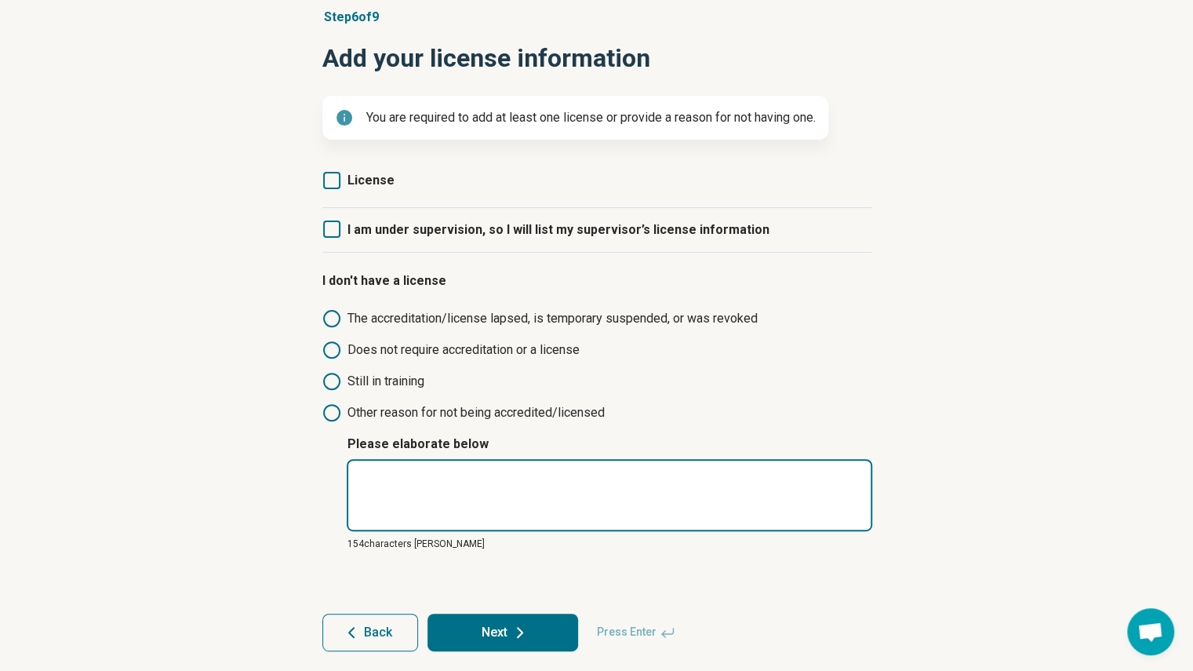
click at [522, 508] on textarea at bounding box center [610, 495] width 526 height 72
paste textarea "**********"
type textarea "*"
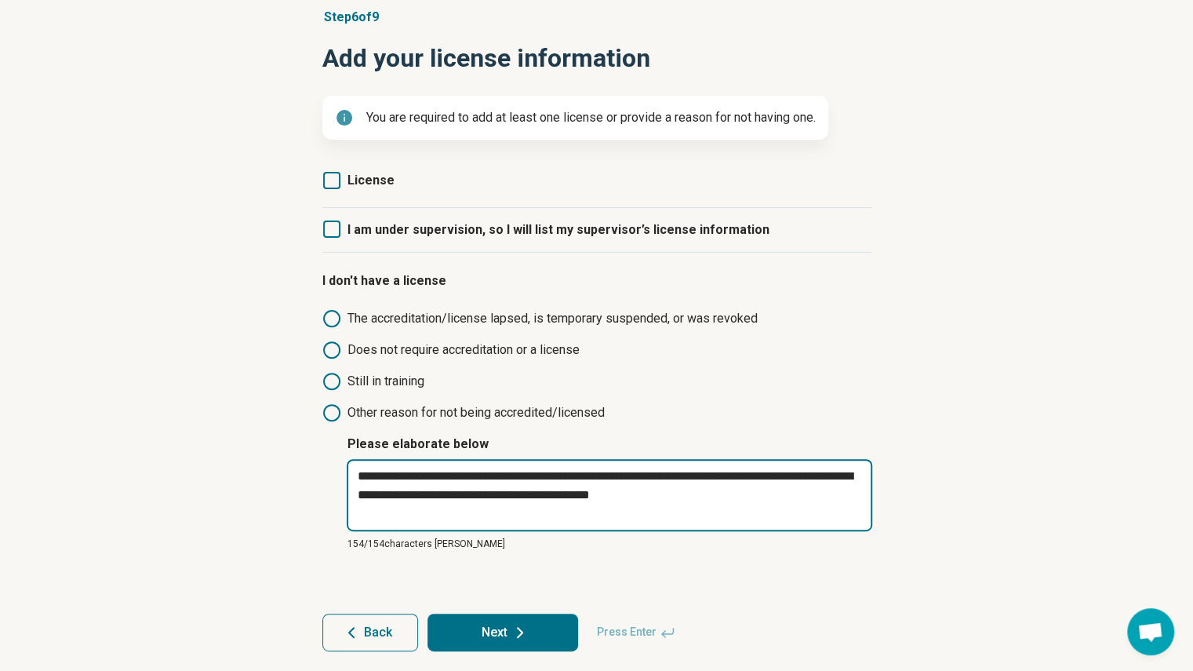
type textarea "**********"
click at [661, 498] on textarea "**********" at bounding box center [610, 495] width 526 height 72
paste textarea
type textarea "*"
type textarea "**********"
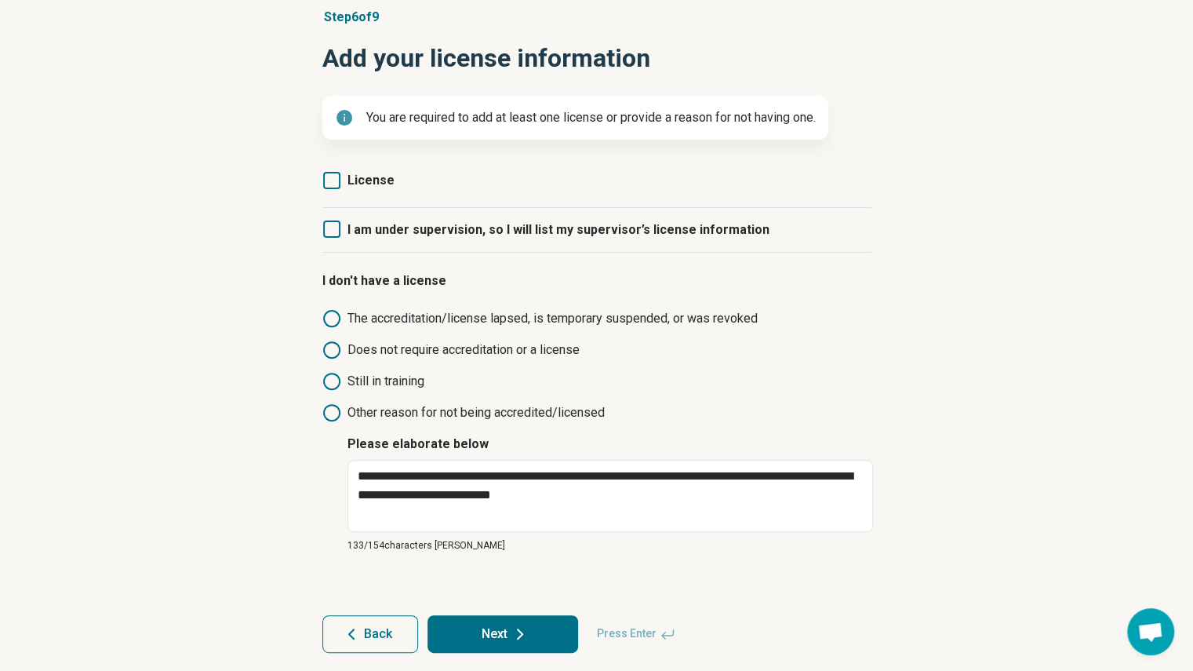
click at [515, 616] on button "Next" at bounding box center [503, 634] width 151 height 38
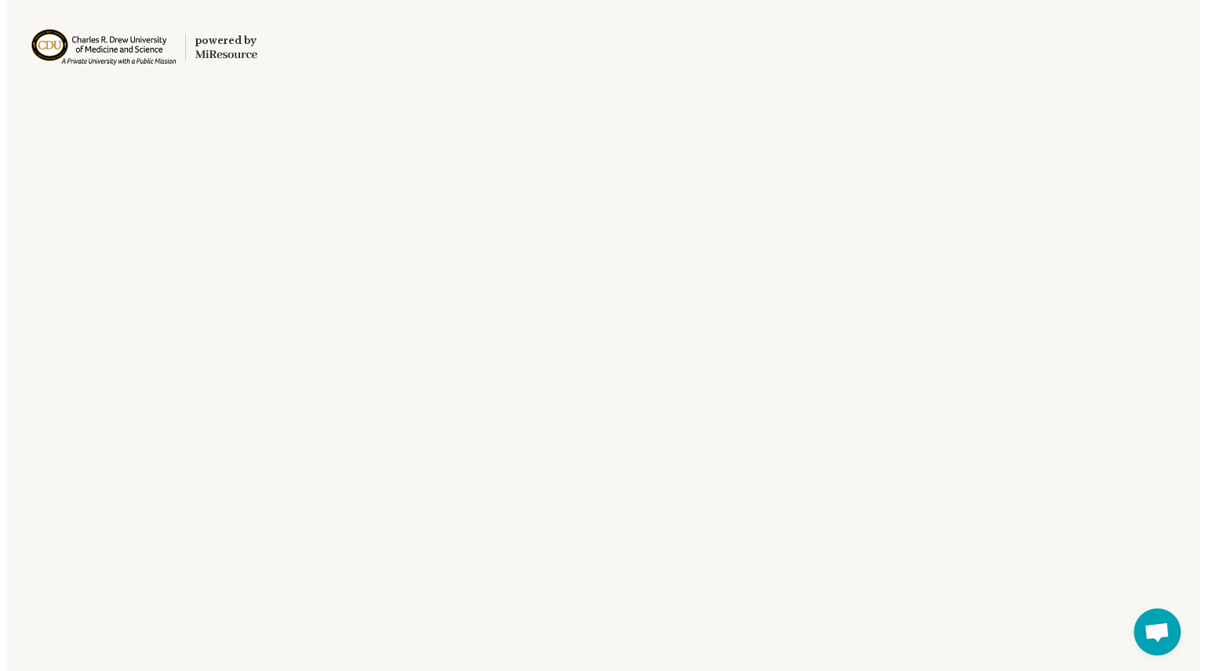
scroll to position [0, 0]
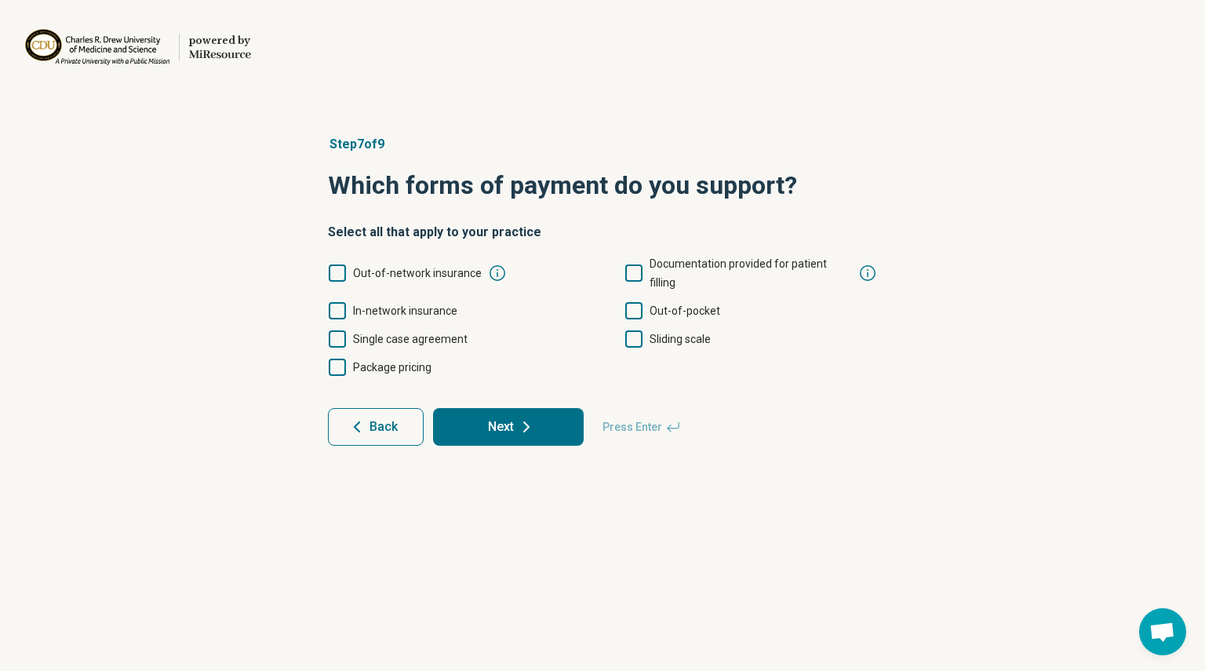
click at [394, 267] on span "Out-of-network insurance" at bounding box center [417, 273] width 129 height 13
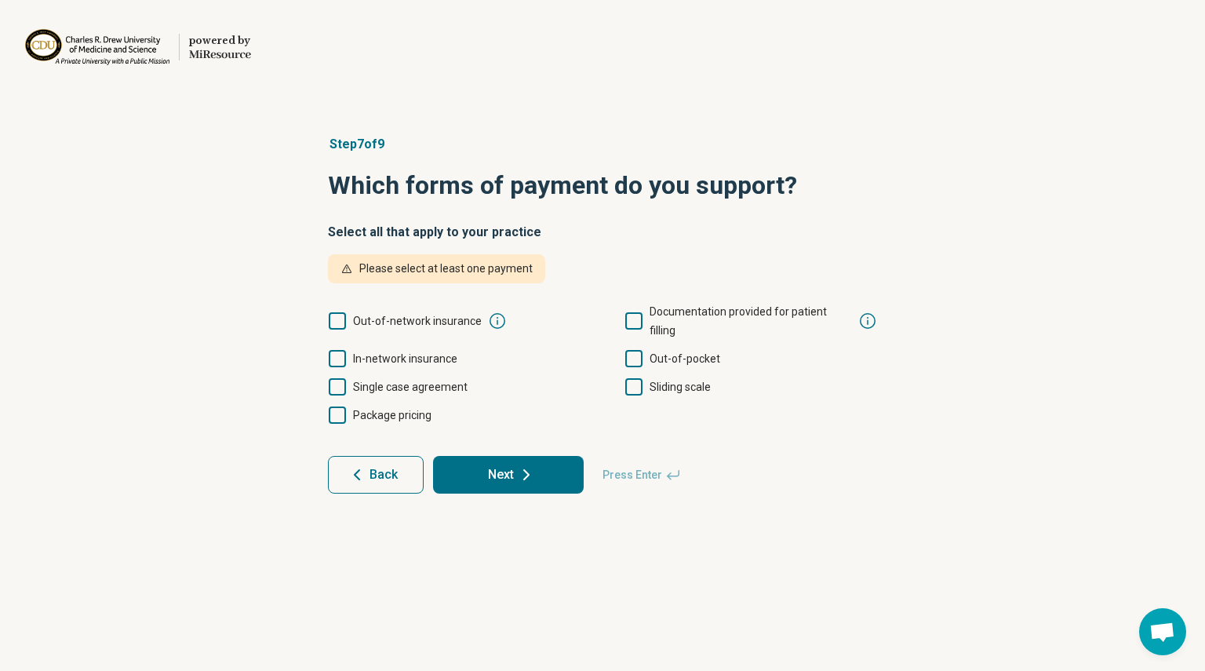
click at [381, 327] on div "Out-of-network insurance Documentation provided for patient filling In-network …" at bounding box center [602, 363] width 549 height 122
click at [380, 318] on span "Out-of-network insurance" at bounding box center [417, 321] width 129 height 13
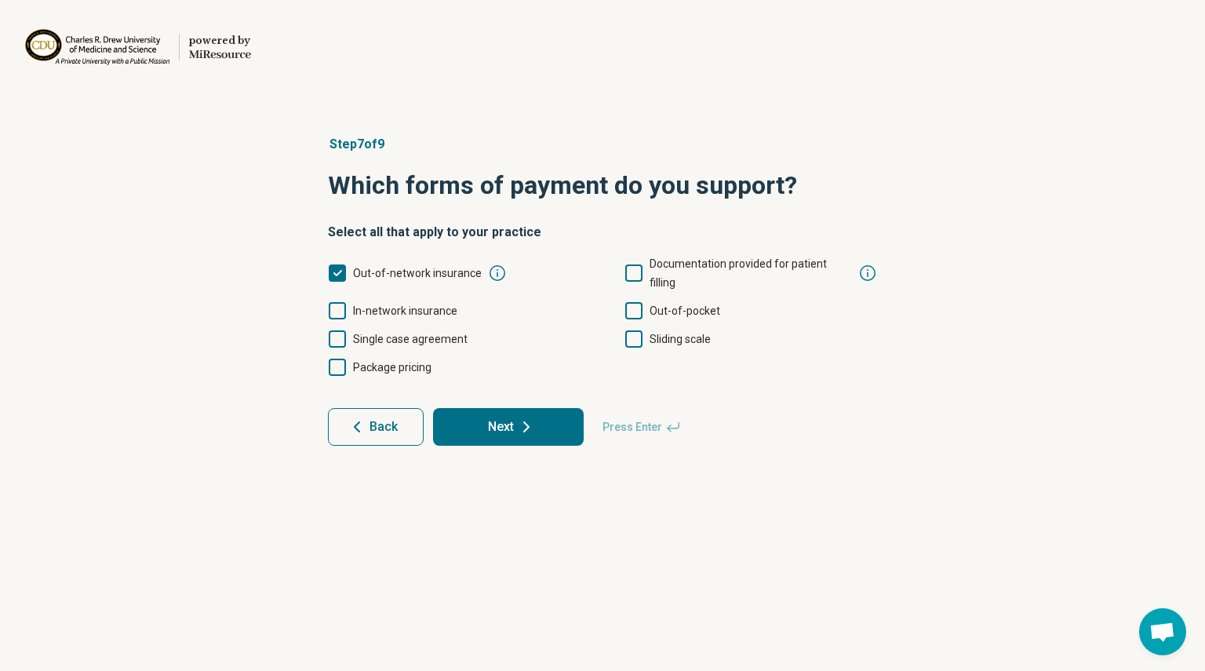
click at [419, 361] on span "Package pricing" at bounding box center [392, 367] width 78 height 13
click at [491, 408] on button "Next" at bounding box center [508, 427] width 151 height 38
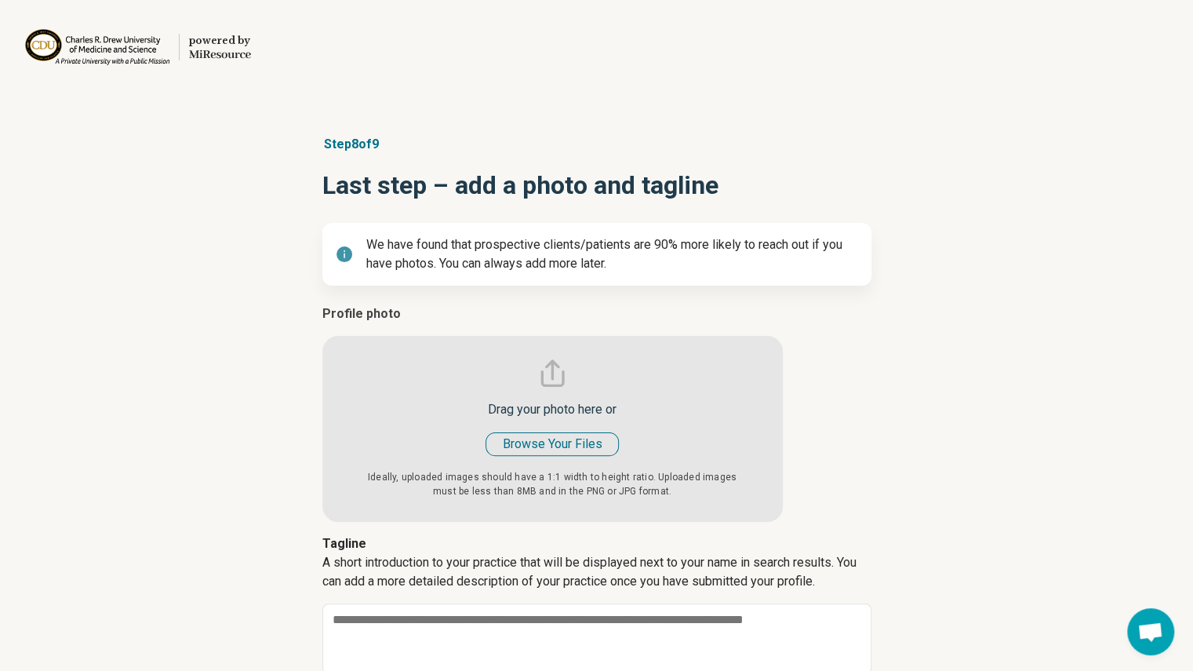
type textarea "*"
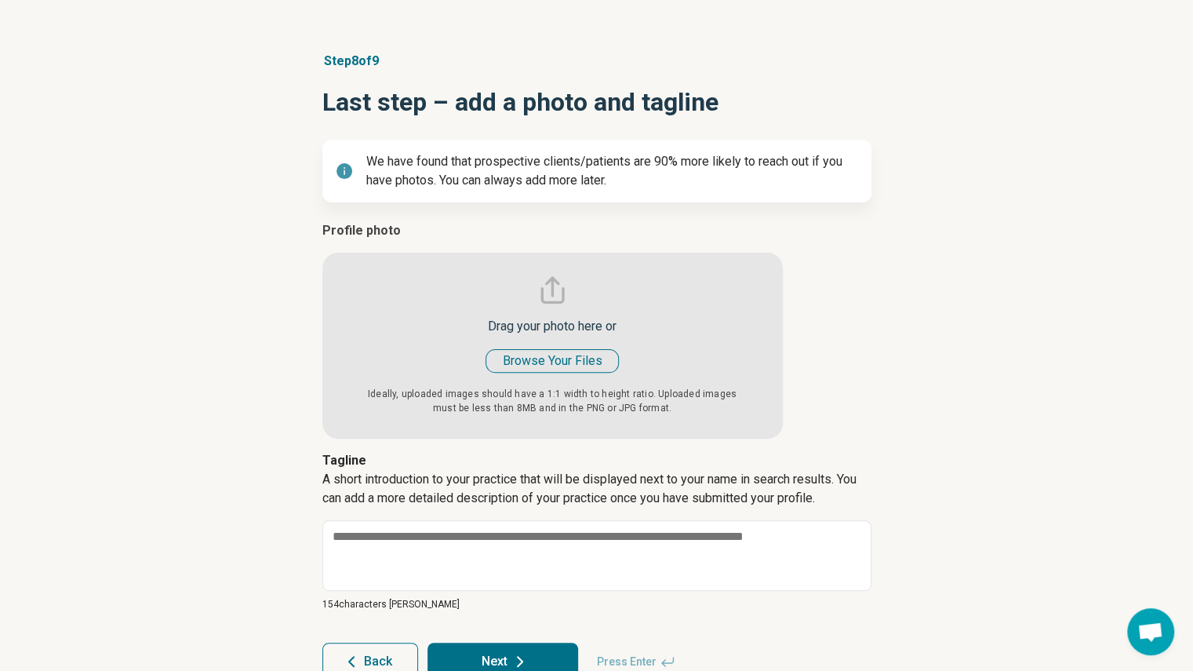
scroll to position [123, 0]
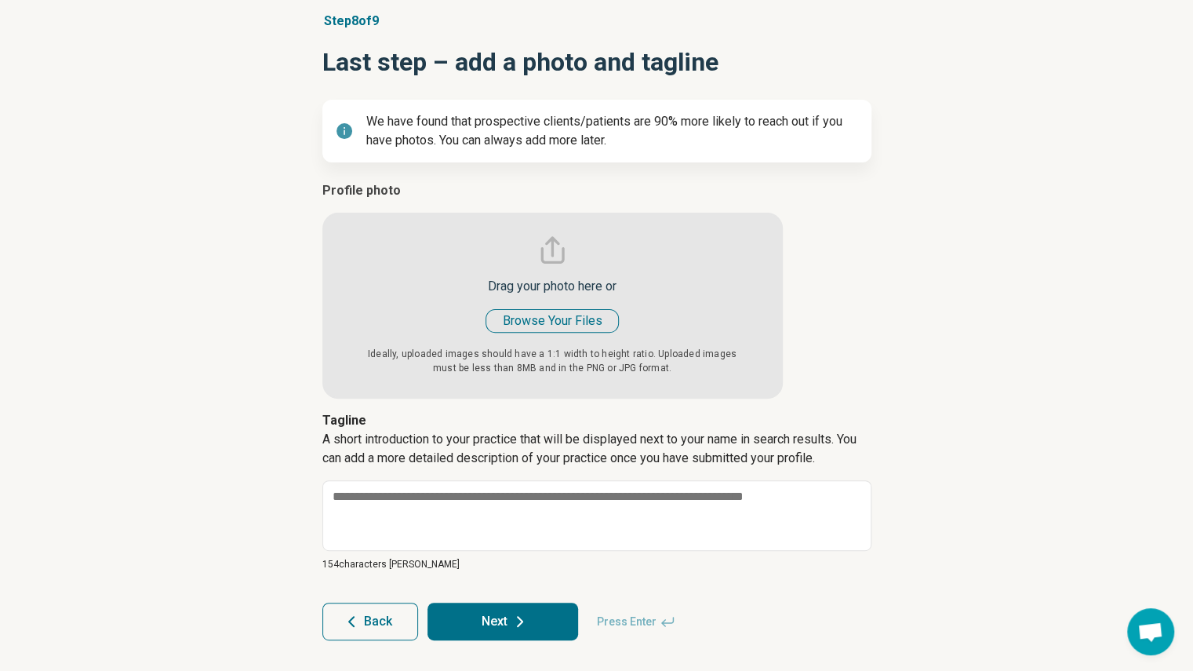
click at [573, 319] on input "file" at bounding box center [552, 289] width 460 height 217
type input "**********"
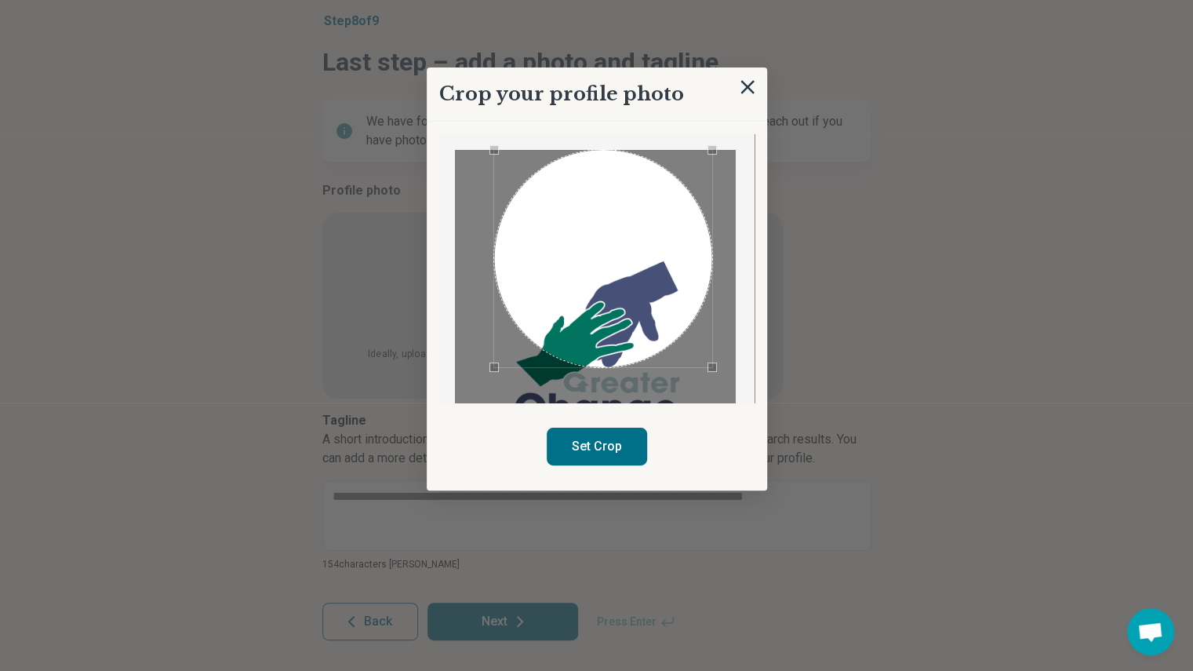
click at [614, 319] on div "Use the arrow keys to move the crop selection area" at bounding box center [603, 259] width 218 height 218
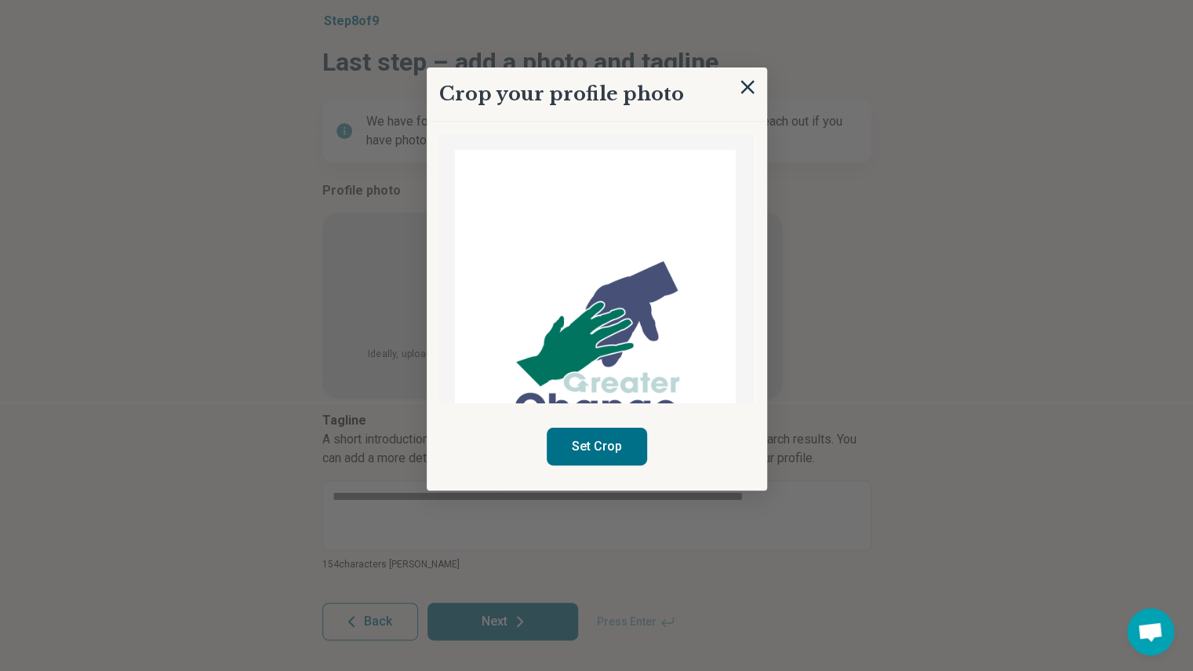
click at [455, 360] on img at bounding box center [595, 351] width 281 height 402
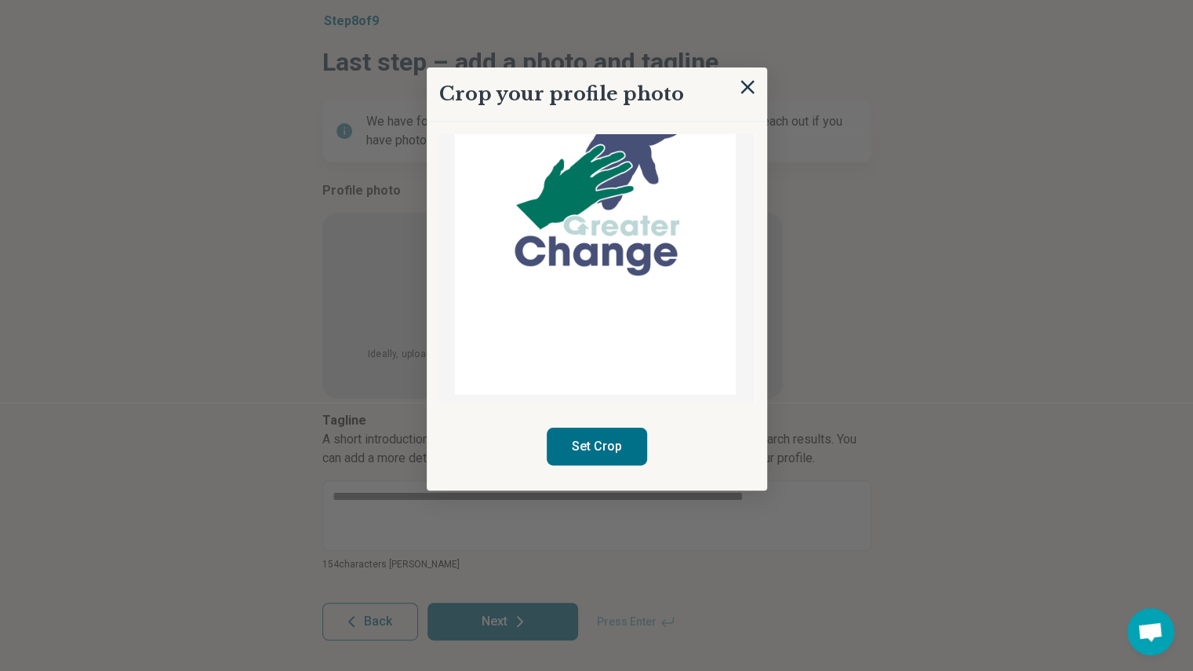
scroll to position [156, 0]
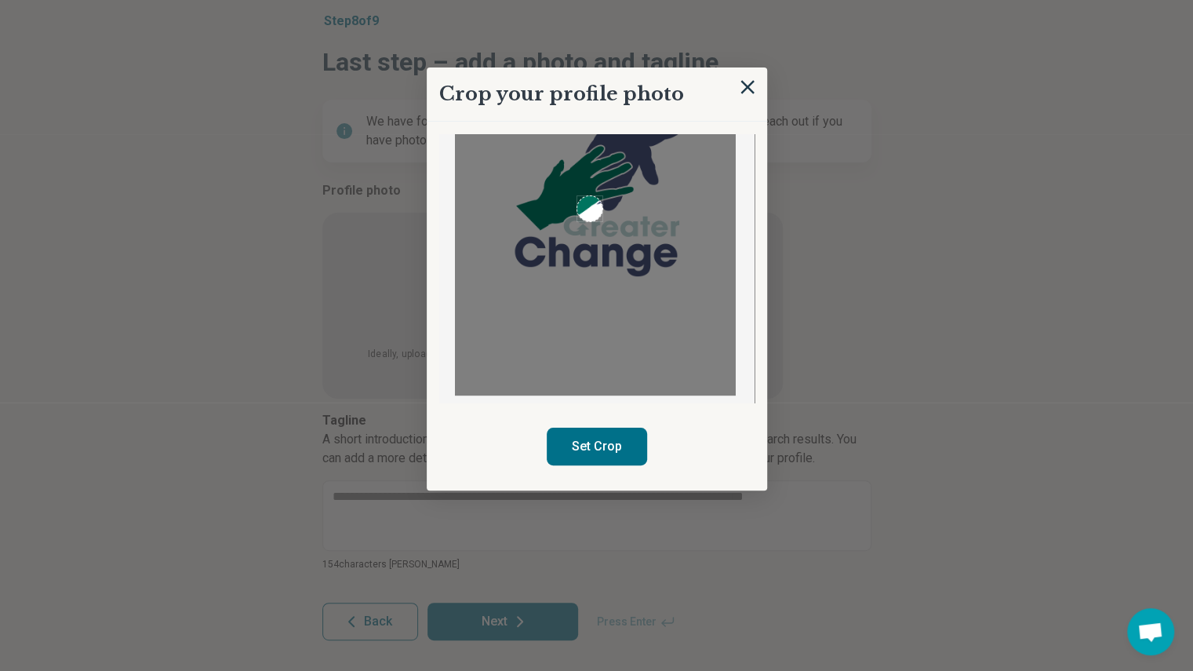
click at [585, 217] on img at bounding box center [595, 195] width 281 height 402
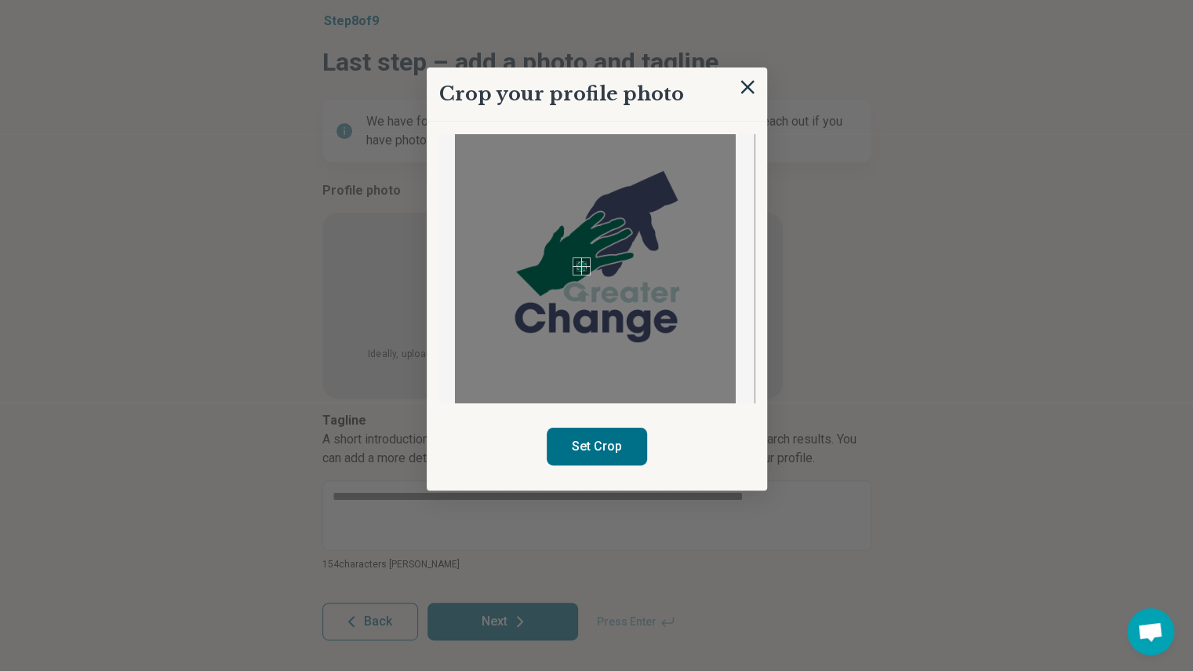
scroll to position [81, 0]
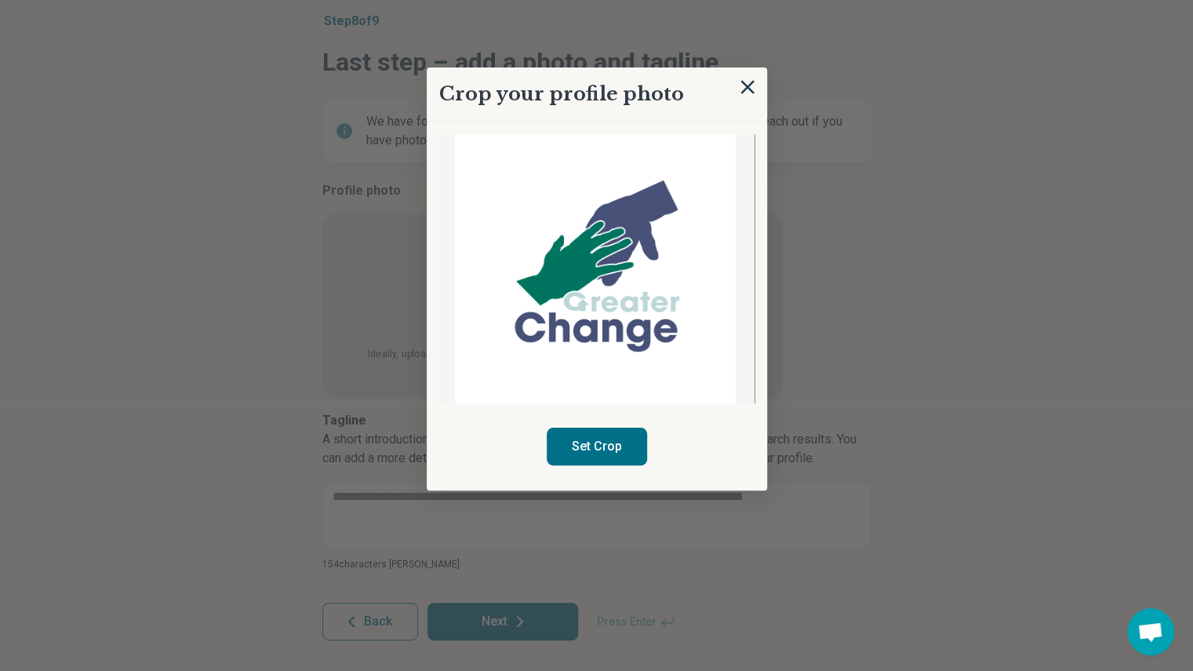
click at [559, 209] on img at bounding box center [595, 270] width 281 height 402
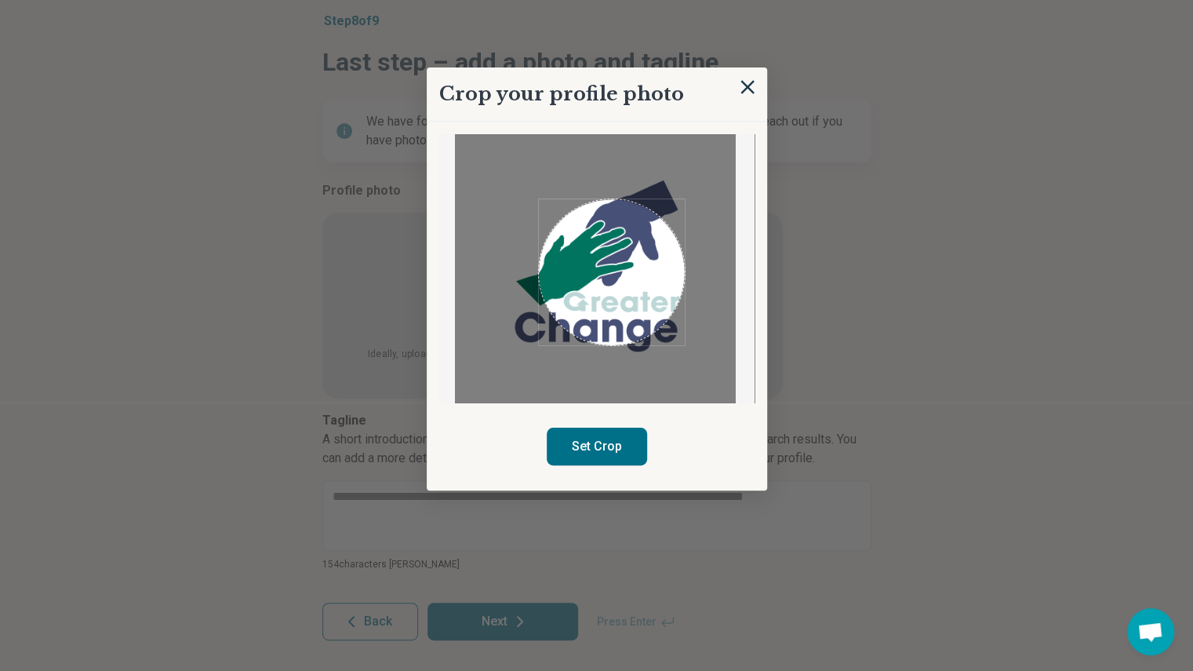
click at [672, 304] on img at bounding box center [595, 270] width 281 height 402
click at [520, 227] on img at bounding box center [595, 270] width 281 height 402
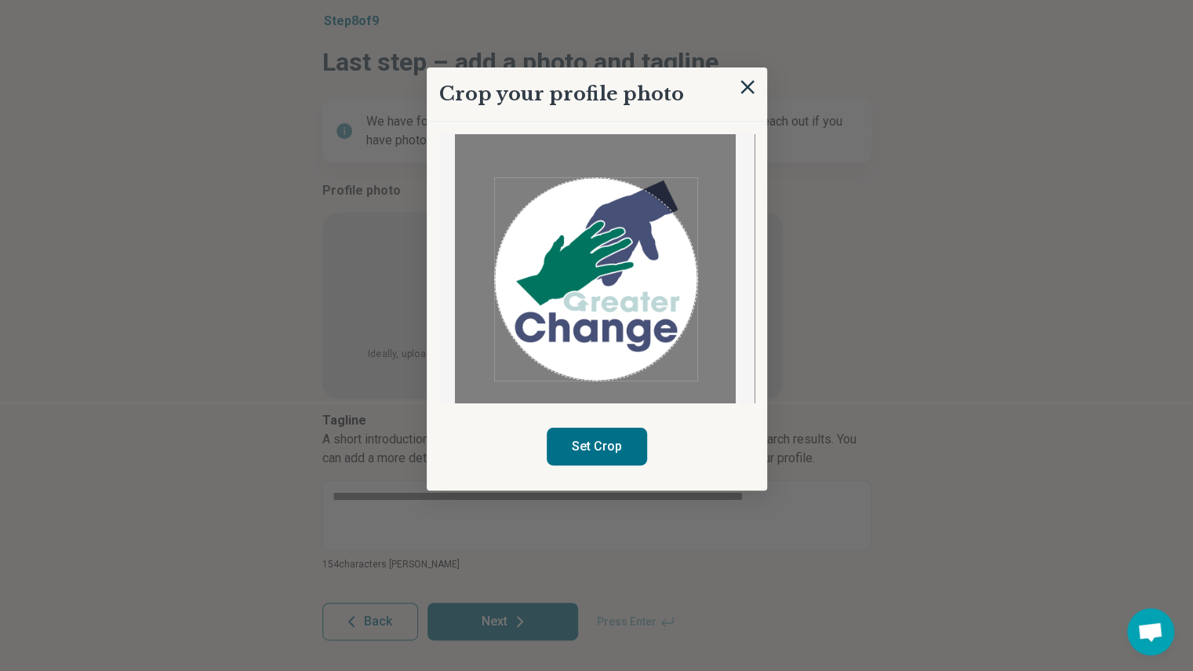
click at [697, 346] on img at bounding box center [595, 270] width 281 height 402
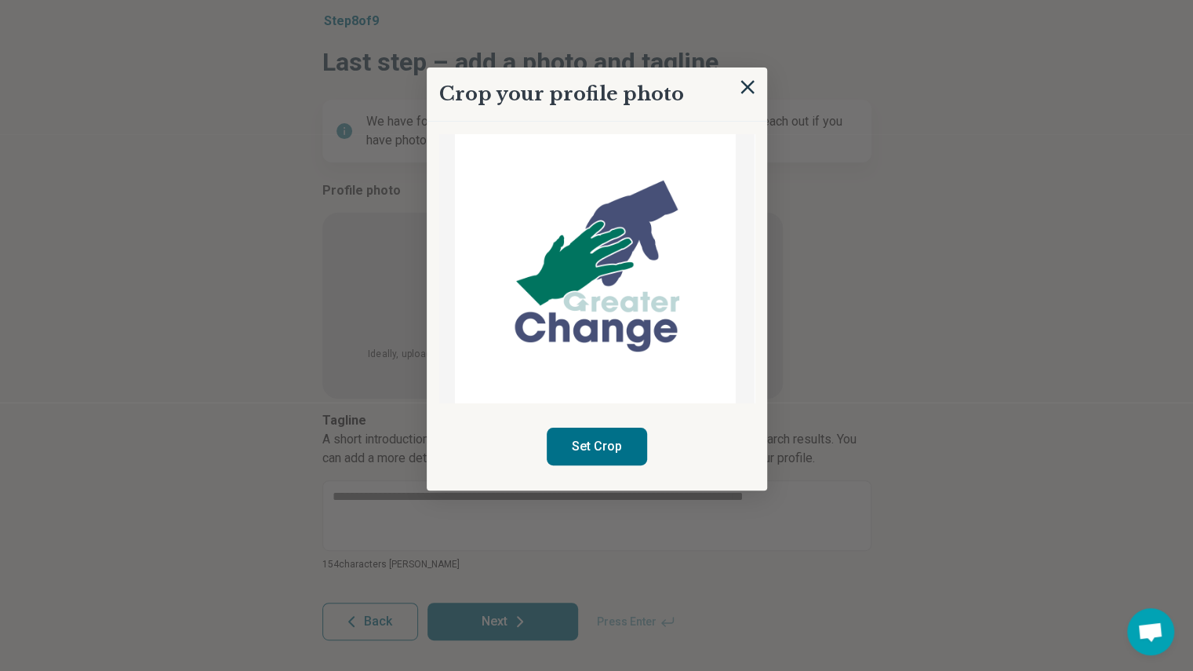
click at [567, 155] on img at bounding box center [595, 270] width 281 height 402
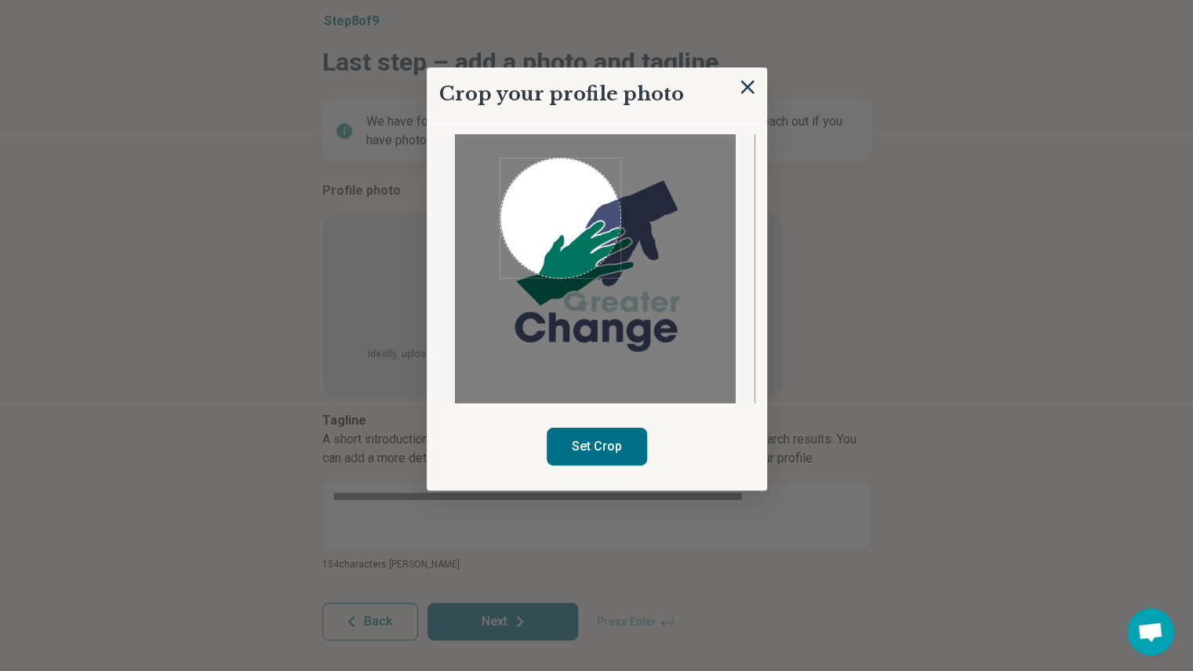
click at [591, 255] on img at bounding box center [595, 270] width 281 height 402
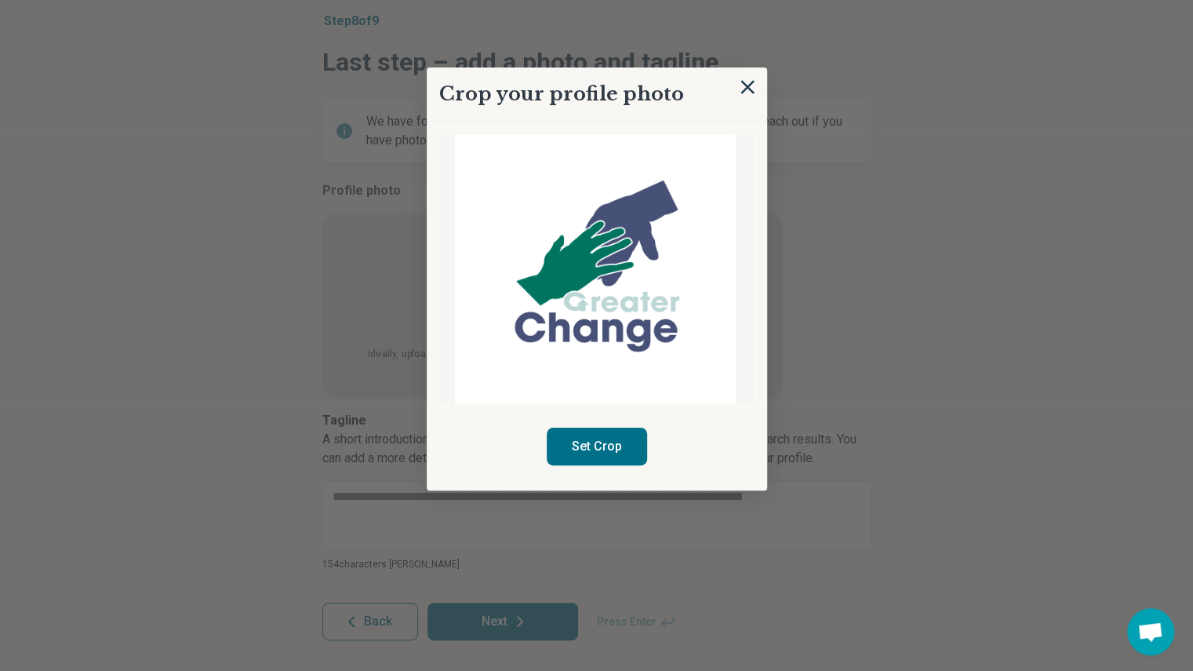
click at [591, 255] on img at bounding box center [595, 270] width 281 height 402
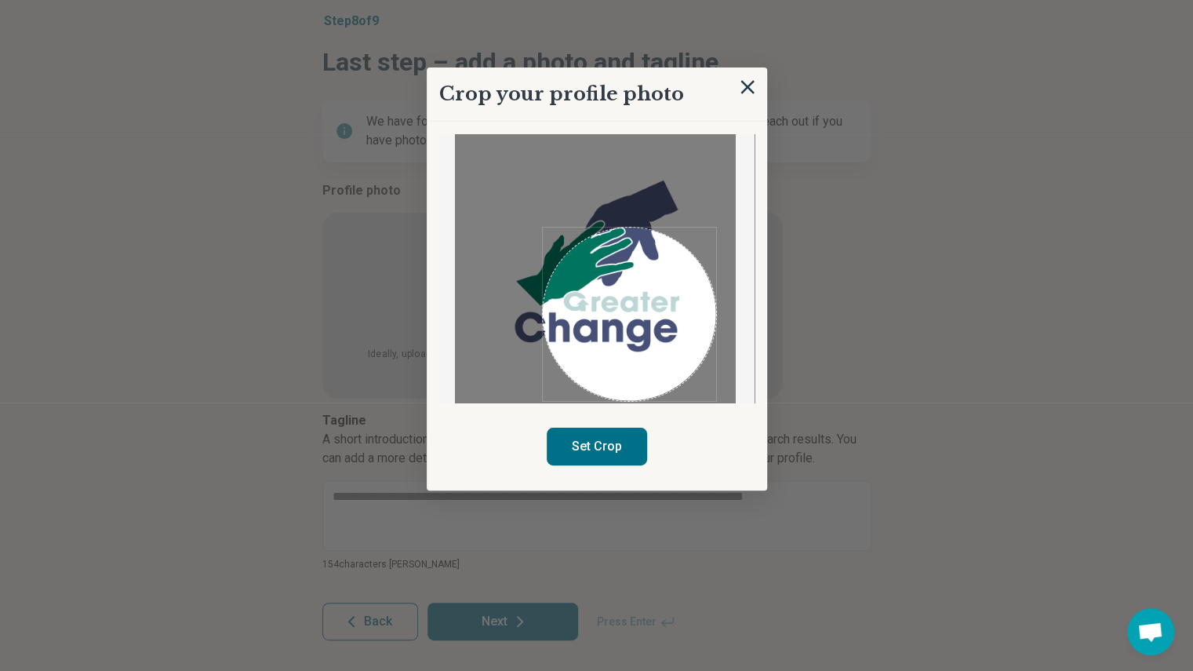
click at [708, 300] on img at bounding box center [595, 270] width 281 height 402
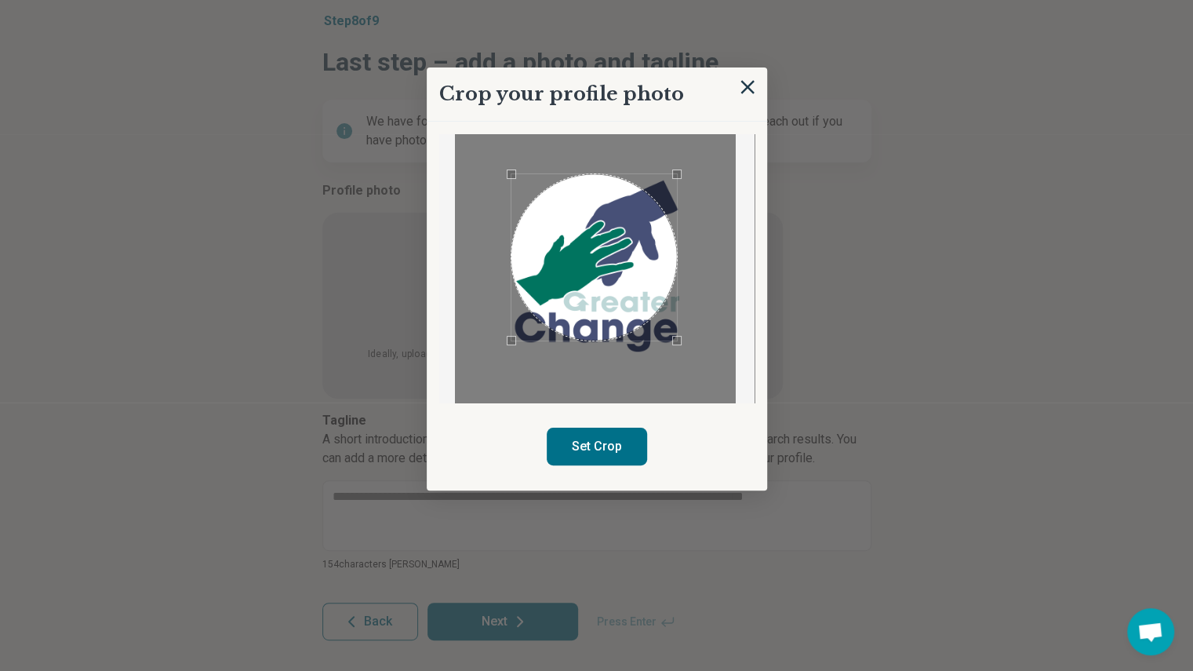
click at [590, 249] on div "Use the arrow keys to move the crop selection area" at bounding box center [594, 257] width 166 height 166
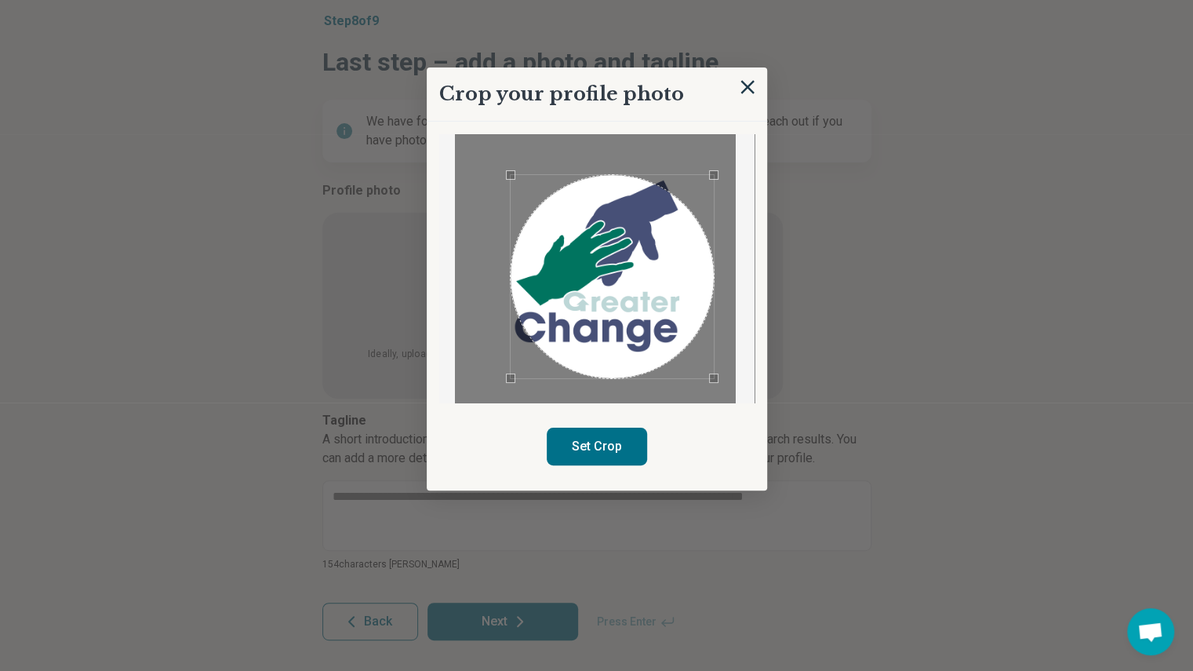
click at [714, 363] on div at bounding box center [595, 270] width 281 height 402
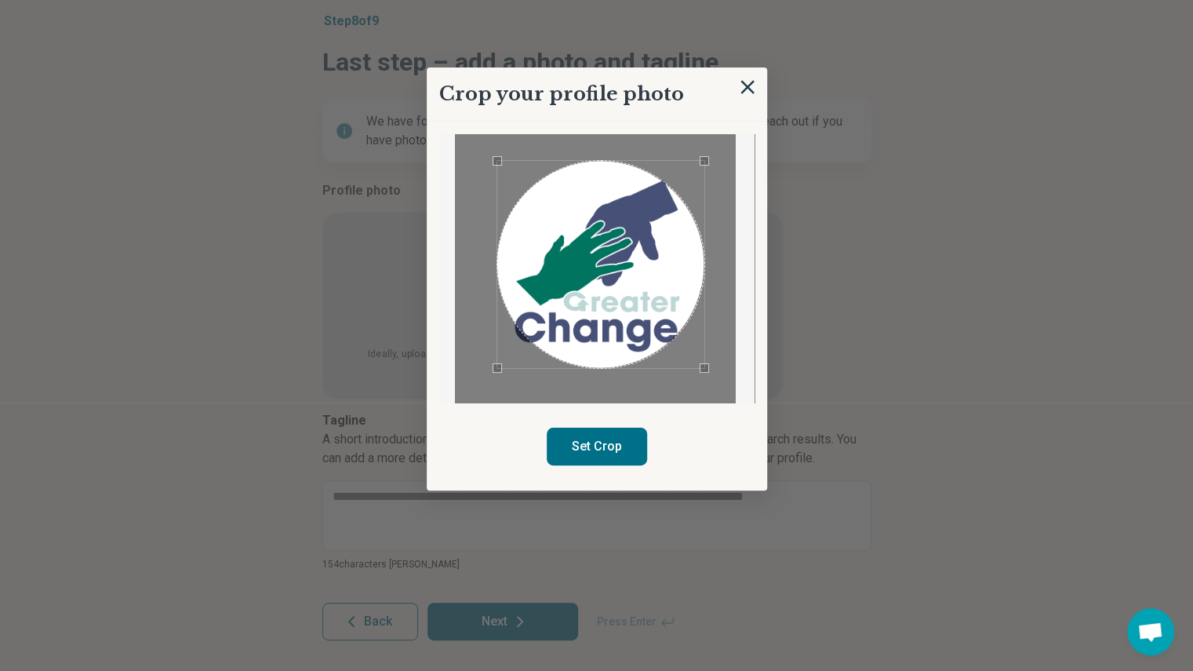
click at [574, 266] on div "Use the arrow keys to move the crop selection area" at bounding box center [600, 264] width 207 height 207
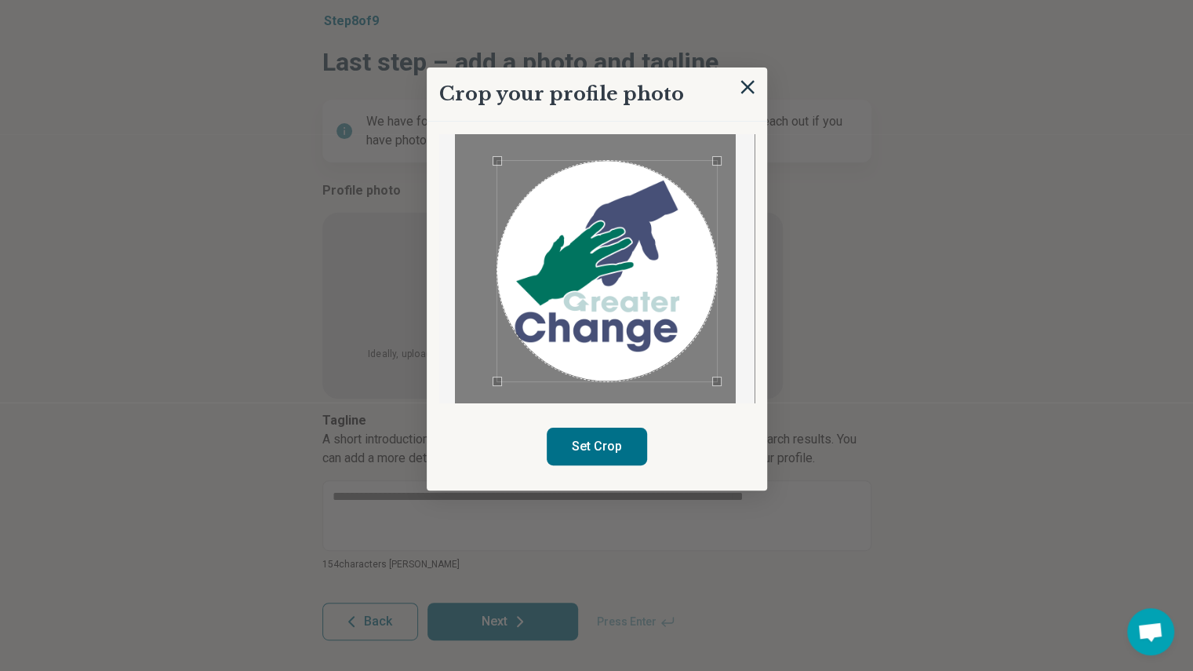
click at [719, 380] on div at bounding box center [595, 270] width 281 height 402
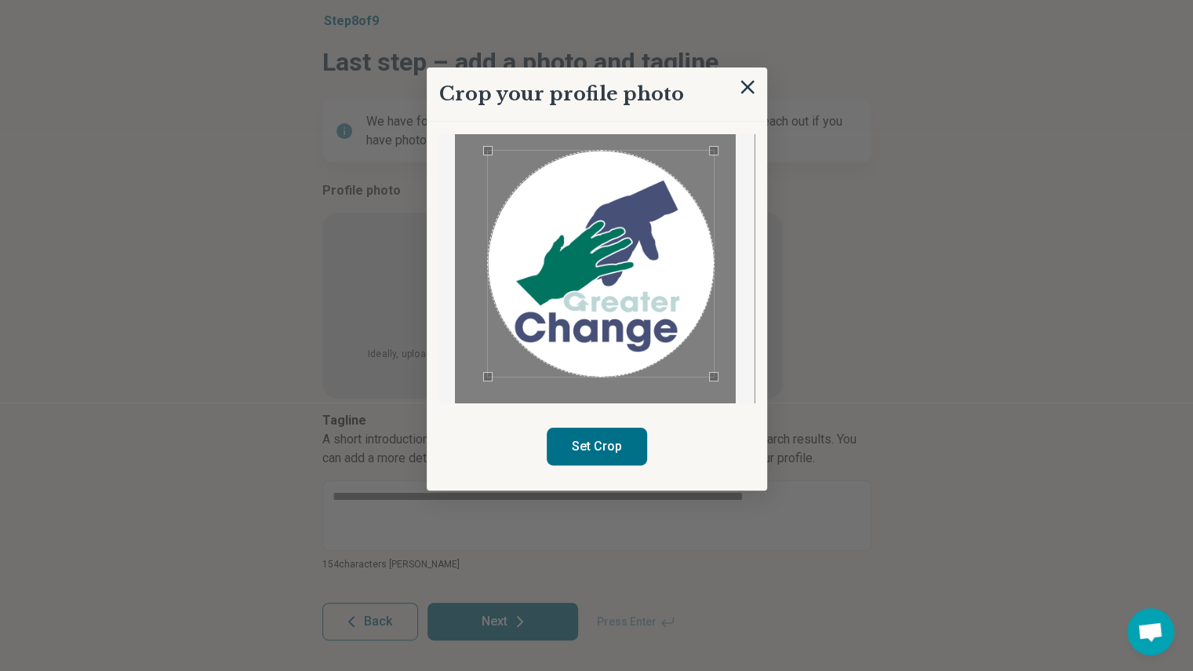
click at [629, 304] on div "Use the arrow keys to move the crop selection area" at bounding box center [601, 264] width 226 height 226
click at [615, 446] on button "Set Crop" at bounding box center [597, 447] width 100 height 38
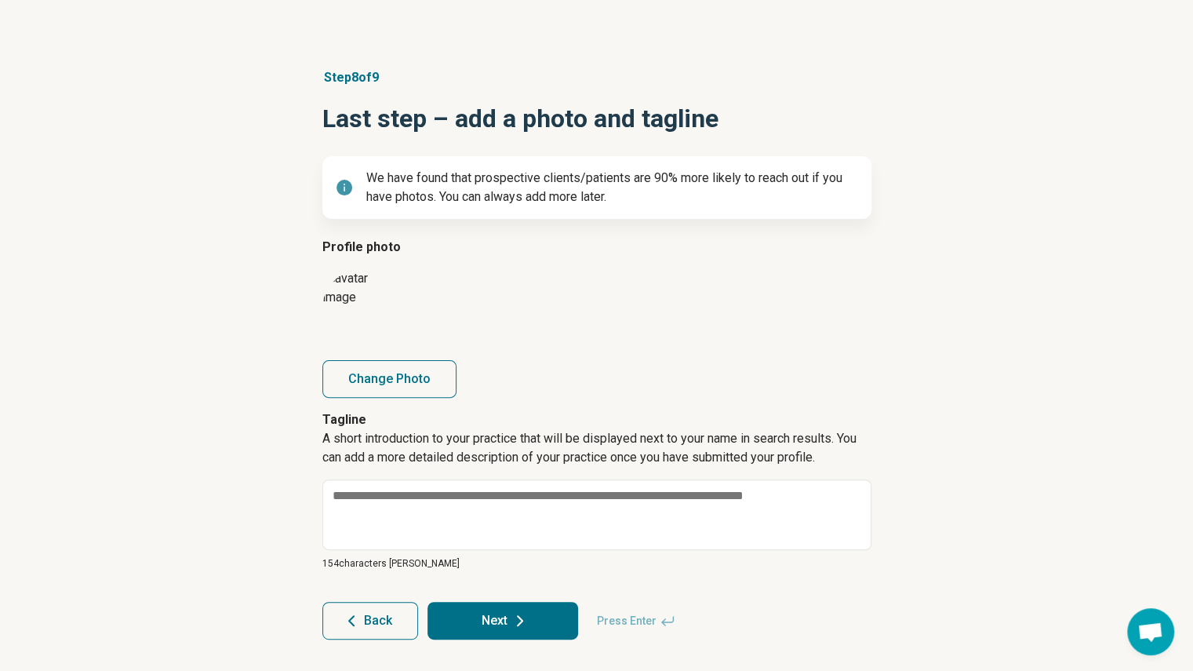
scroll to position [66, 0]
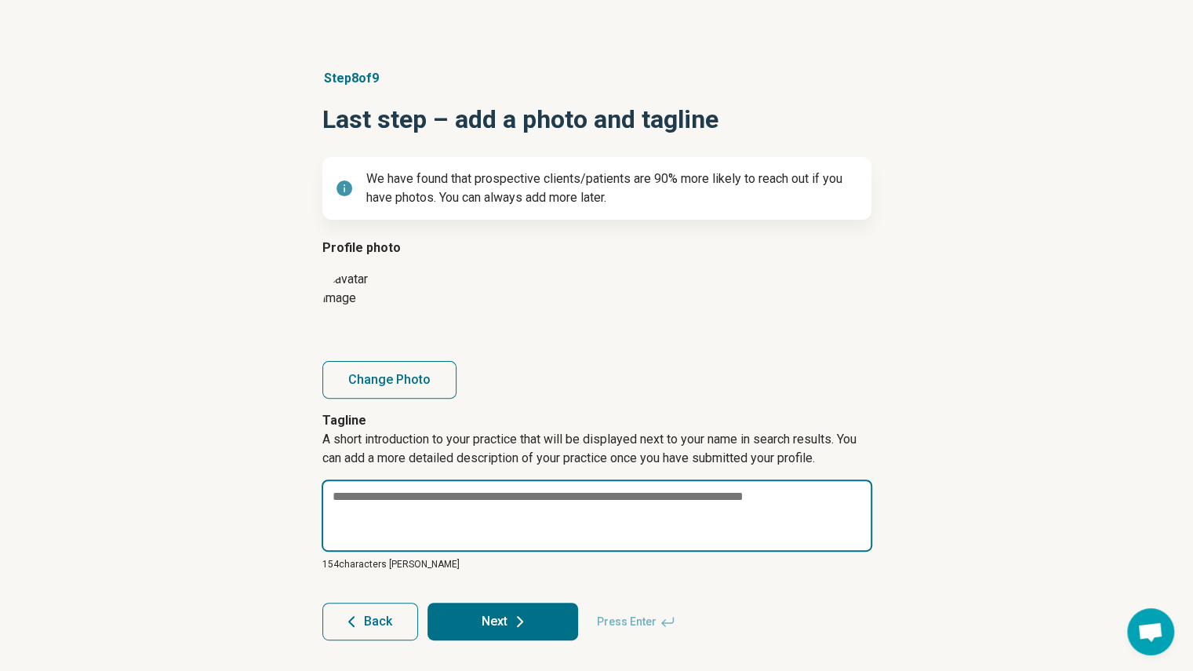
click at [413, 524] on textarea at bounding box center [597, 515] width 551 height 72
click at [640, 508] on textarea at bounding box center [597, 515] width 551 height 72
paste textarea "**********"
type textarea "*"
type textarea "**********"
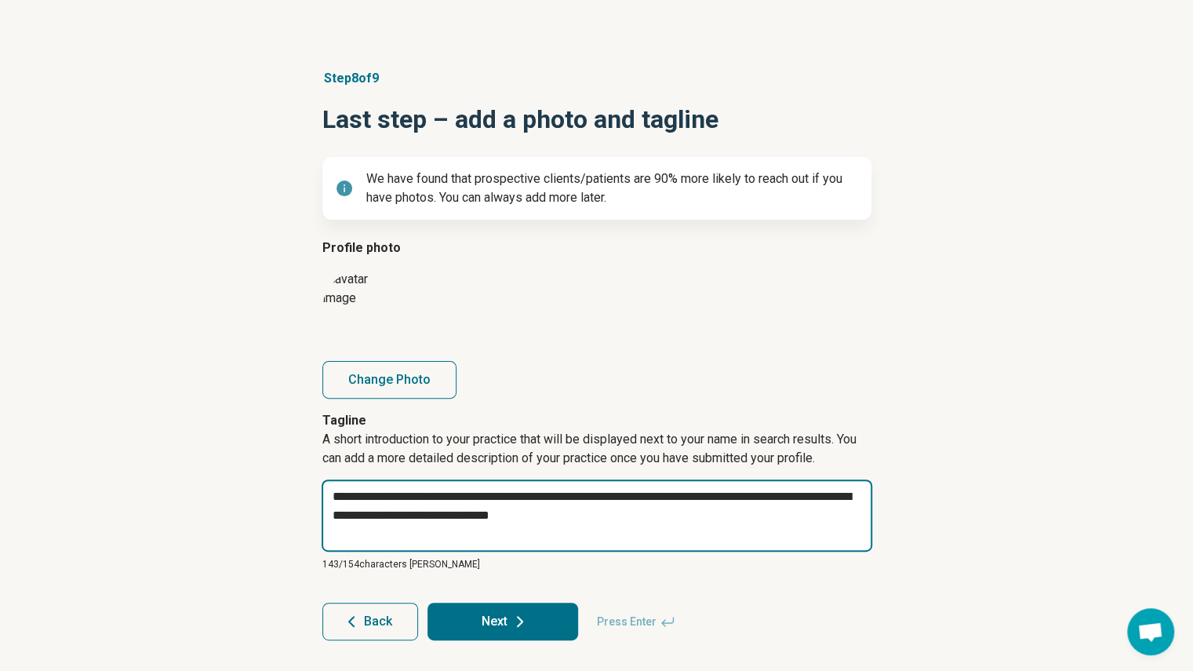
click at [508, 500] on textarea "**********" at bounding box center [597, 515] width 551 height 72
type textarea "*"
type textarea "**********"
type textarea "*"
type textarea "**********"
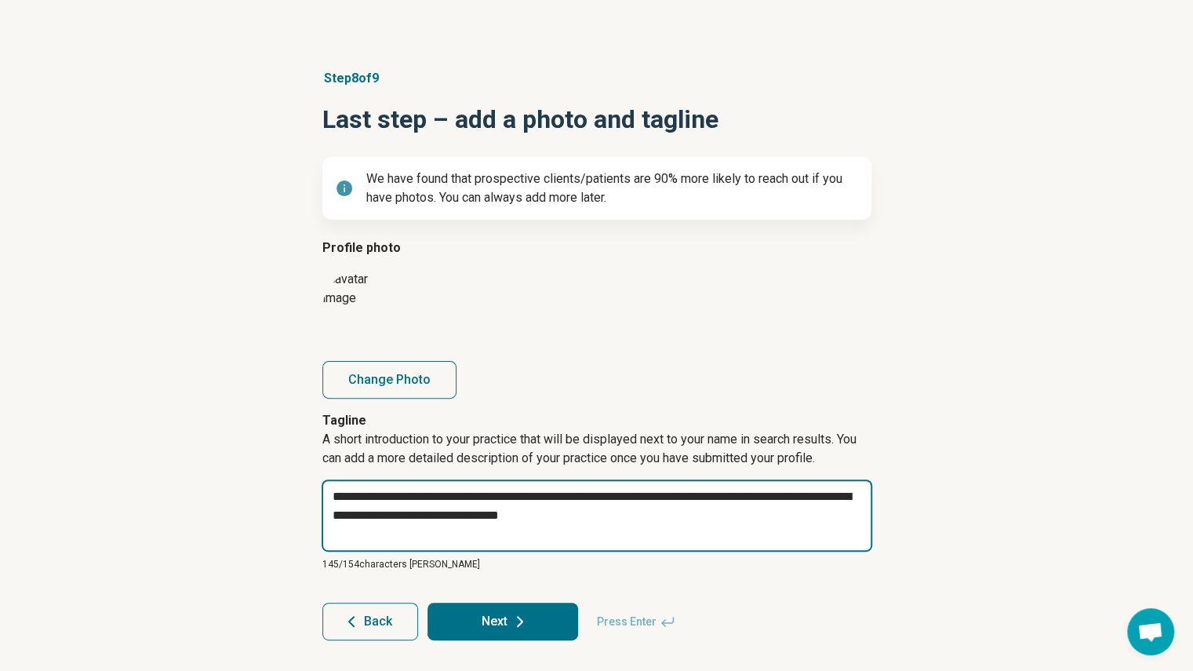
type textarea "*"
type textarea "**********"
type textarea "*"
type textarea "**********"
type textarea "*"
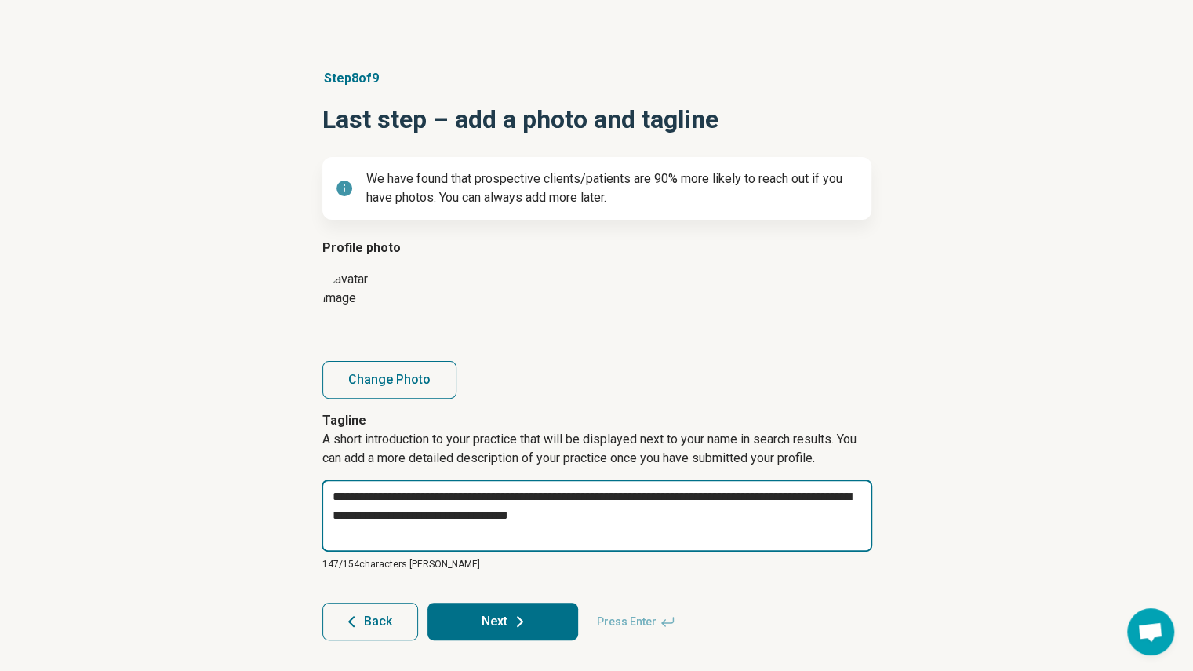
type textarea "**********"
type textarea "*"
type textarea "**********"
type textarea "*"
type textarea "**********"
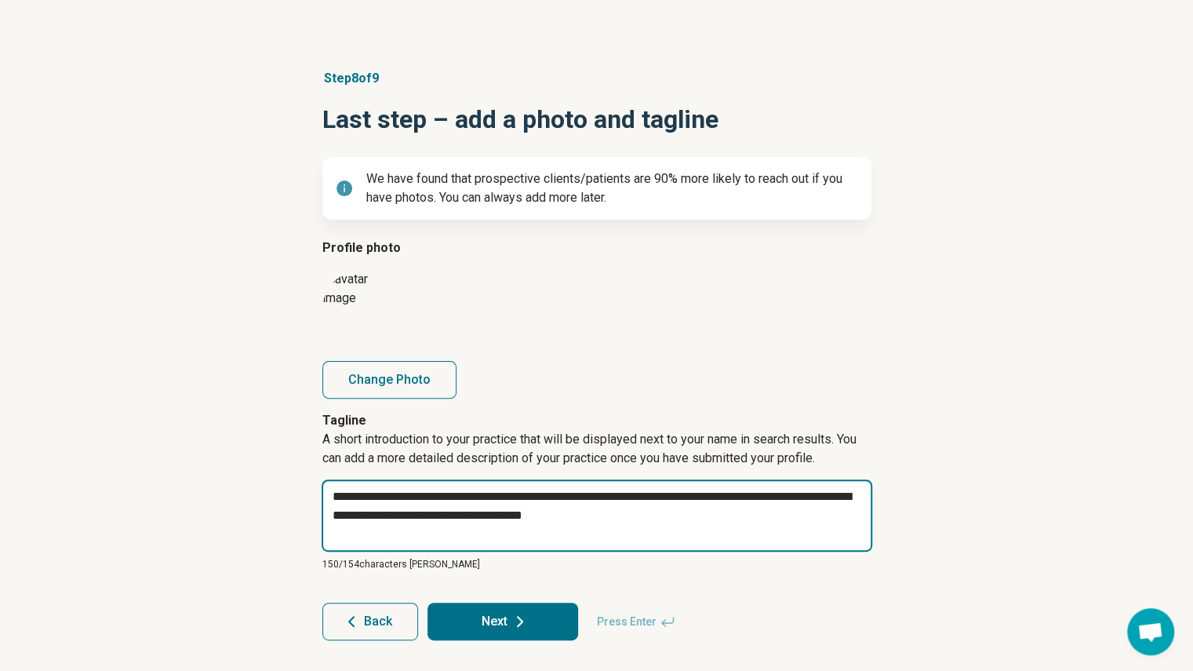
type textarea "*"
type textarea "**********"
type textarea "*"
type textarea "**********"
type textarea "*"
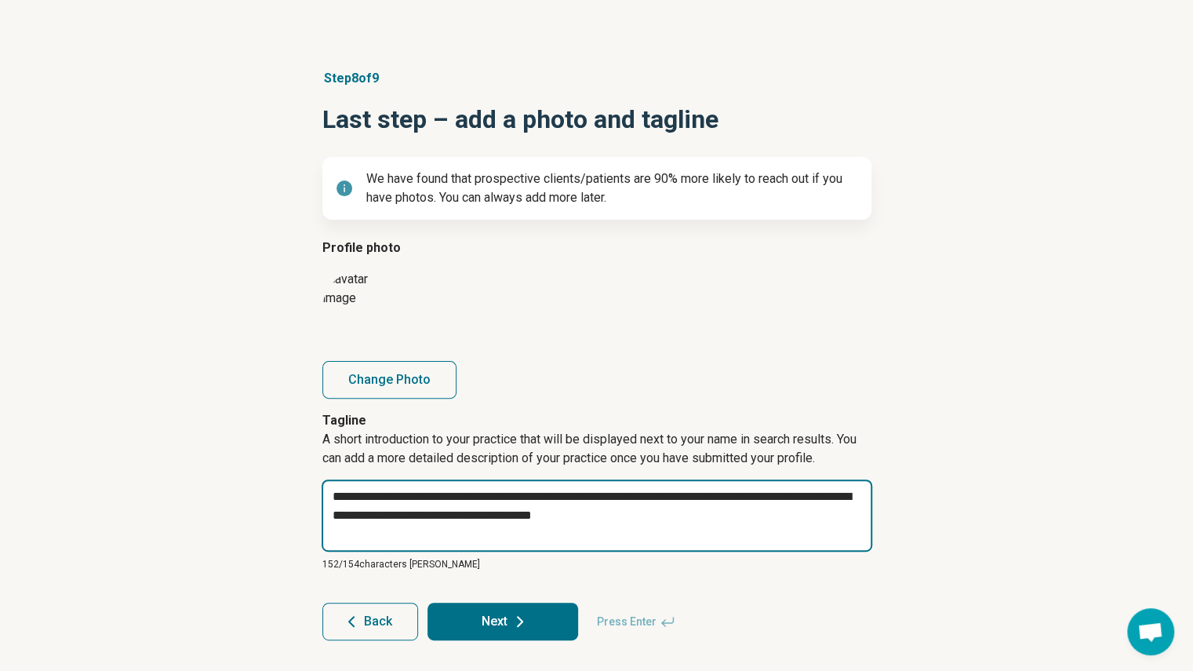
type textarea "**********"
type textarea "*"
type textarea "**********"
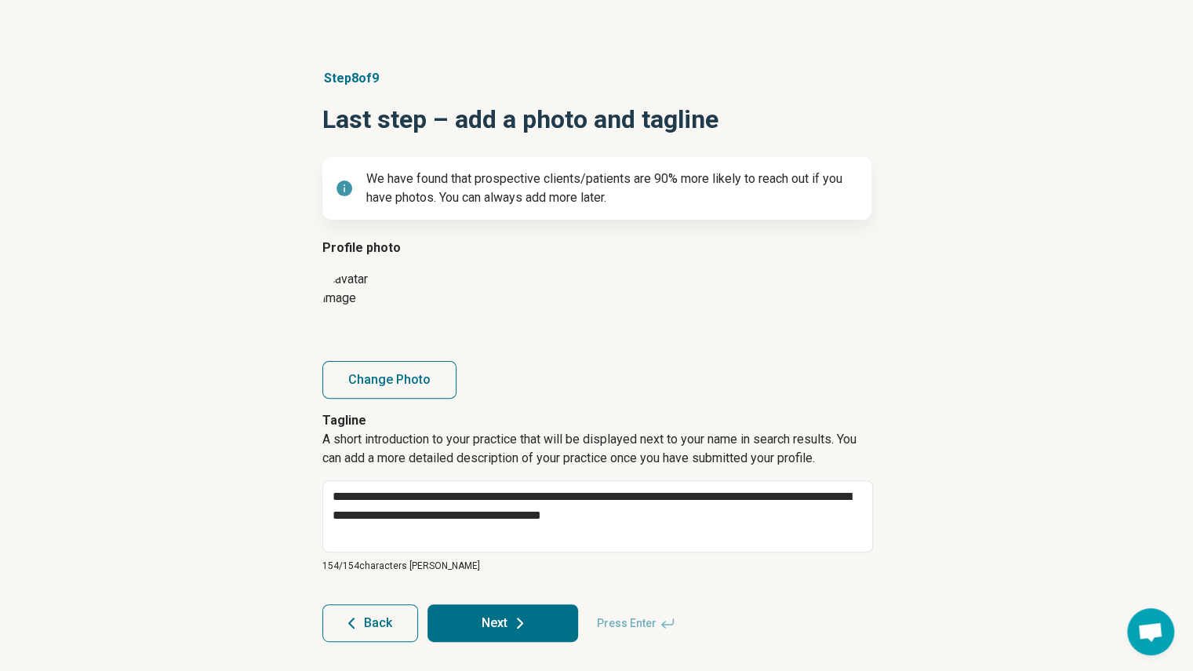
click at [527, 624] on icon at bounding box center [520, 622] width 19 height 19
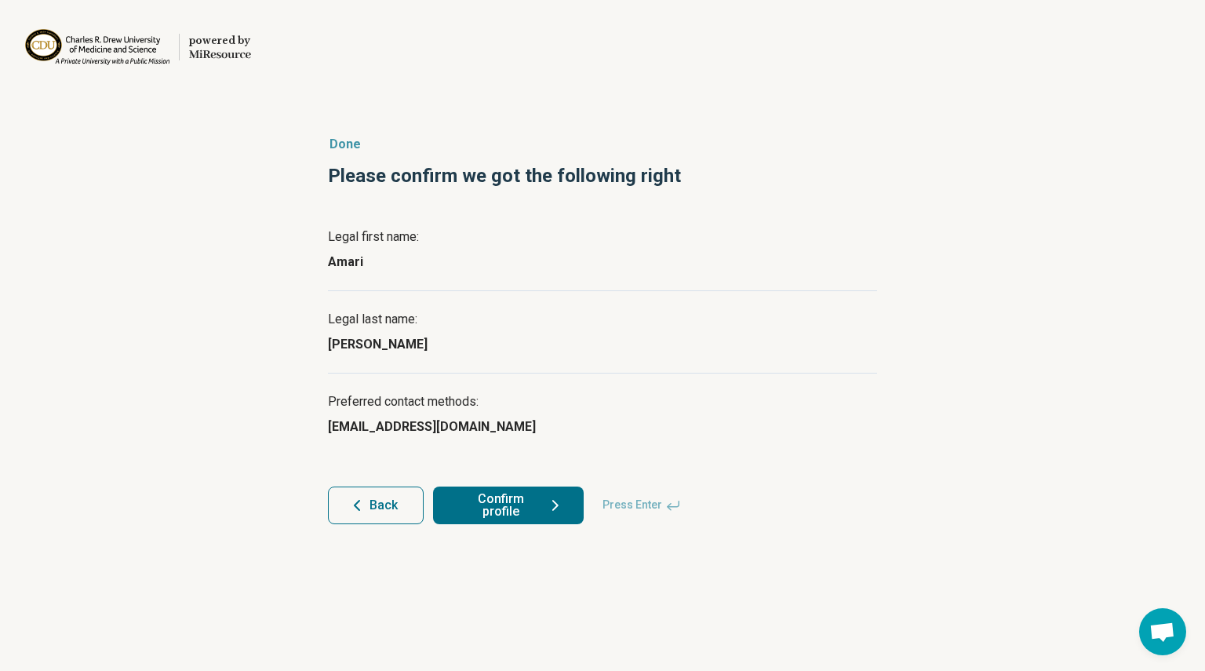
click at [574, 500] on button "Confirm profile" at bounding box center [508, 505] width 151 height 38
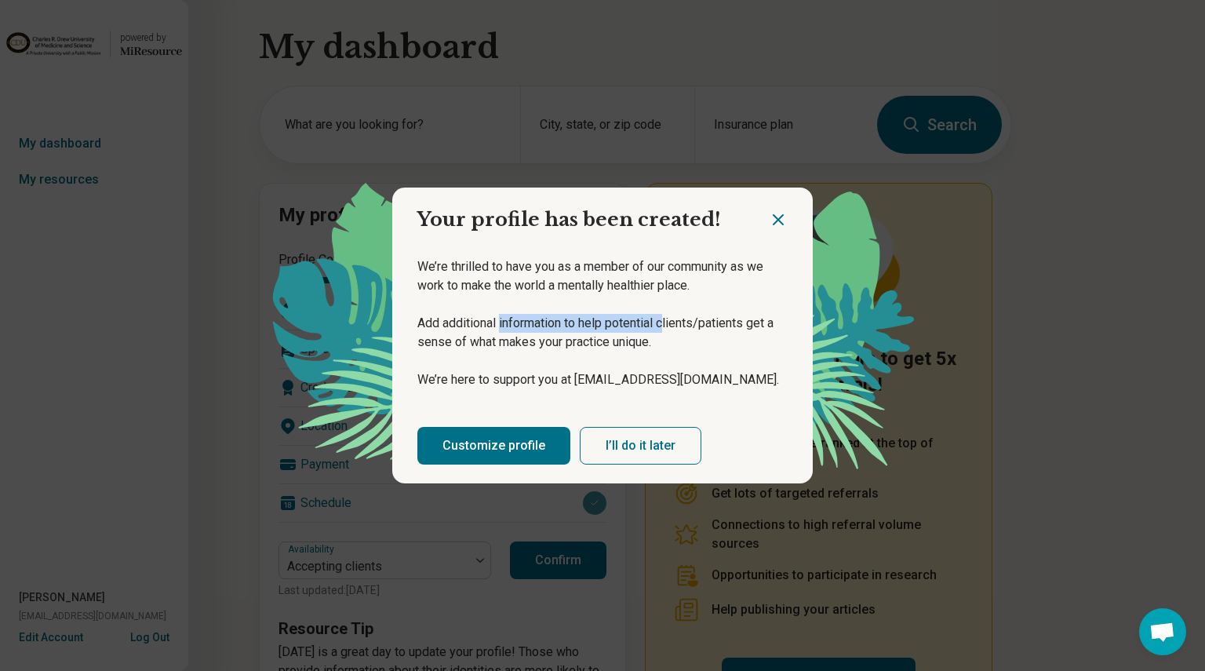
drag, startPoint x: 502, startPoint y: 323, endPoint x: 673, endPoint y: 328, distance: 171.1
click at [673, 328] on p "Add additional information to help potential clients/patients get a sense of wh…" at bounding box center [602, 333] width 370 height 38
click at [546, 443] on link "Customize profile" at bounding box center [493, 446] width 153 height 38
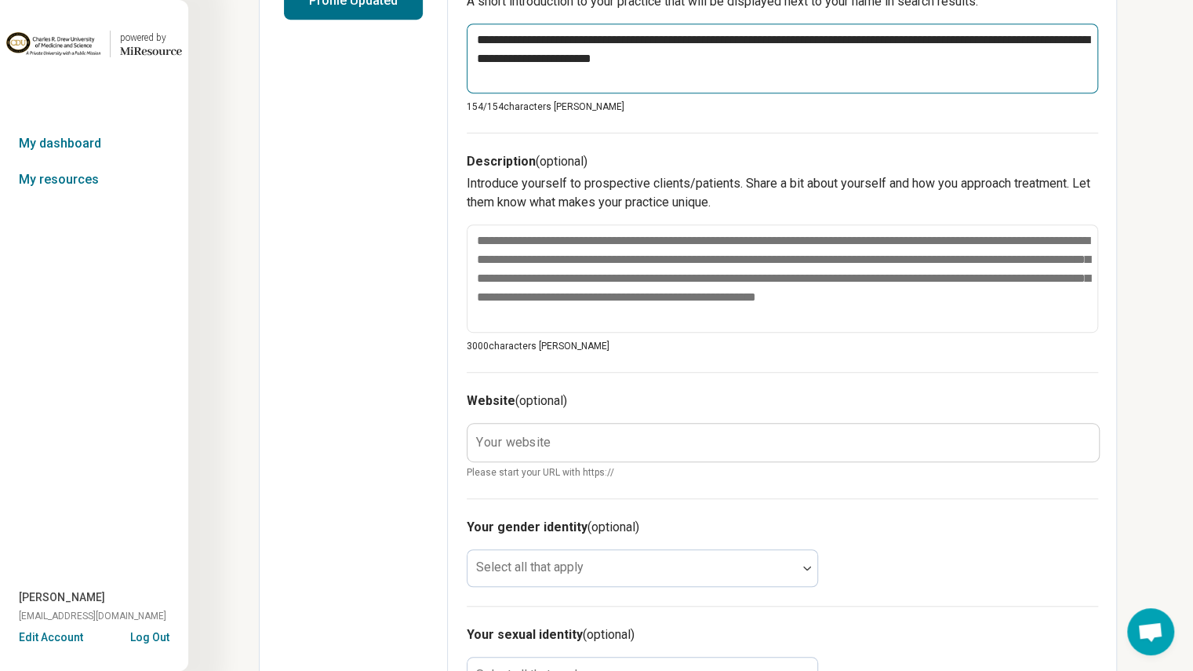
scroll to position [501, 0]
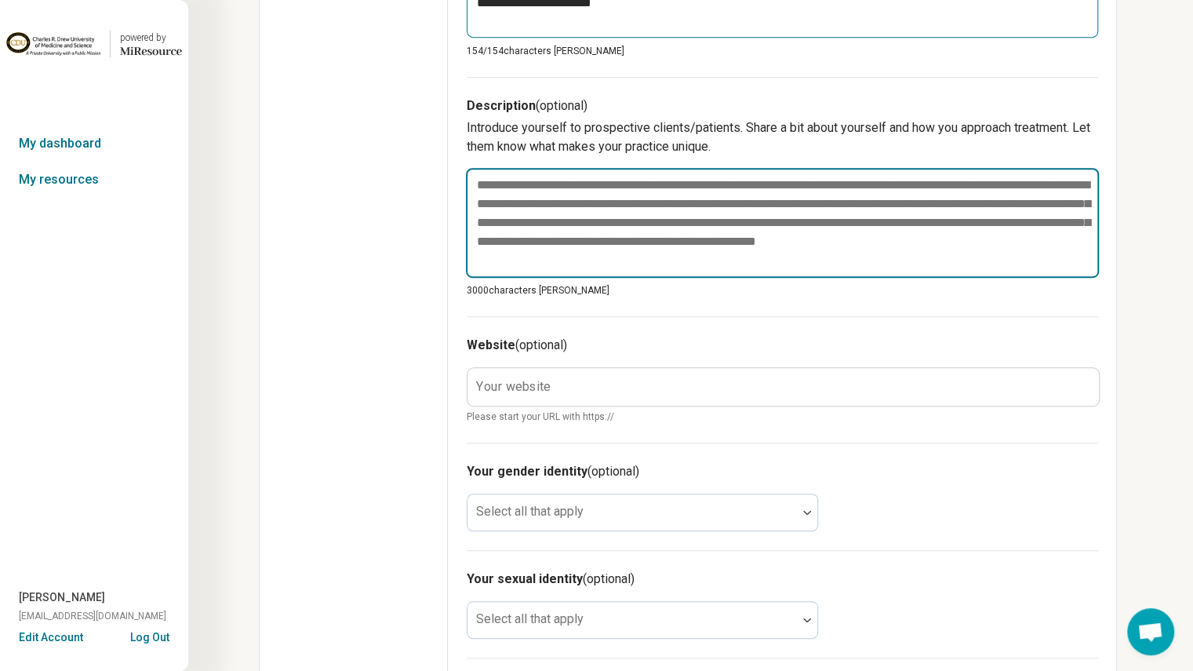
click at [647, 253] on textarea at bounding box center [782, 223] width 633 height 110
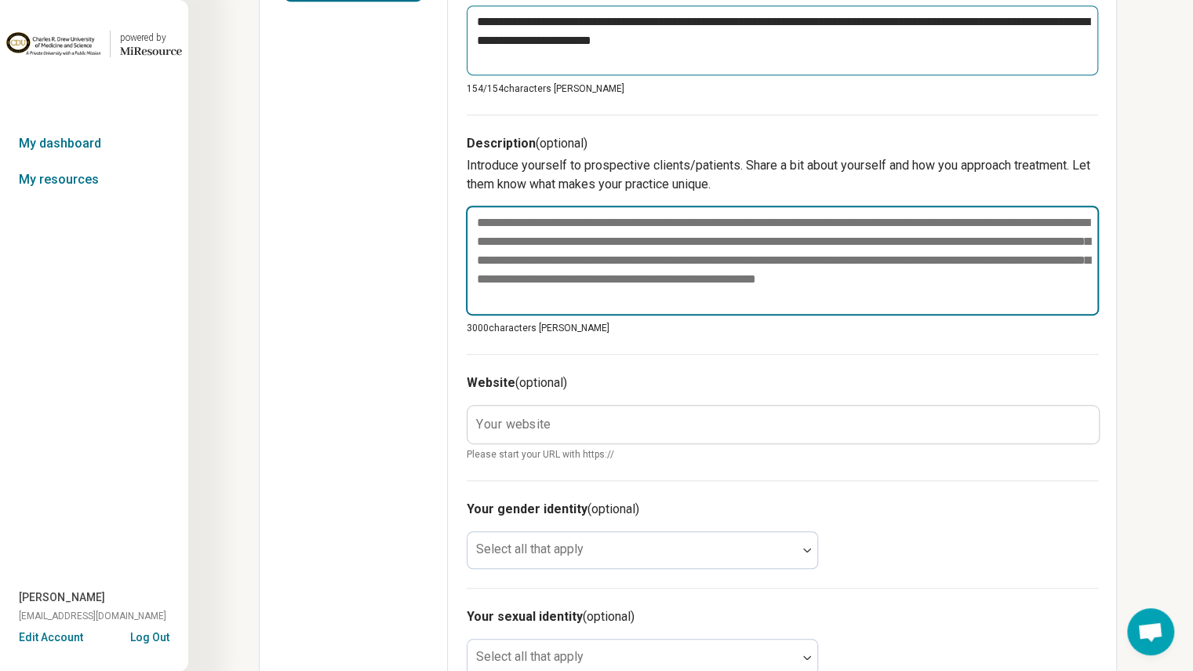
scroll to position [459, 0]
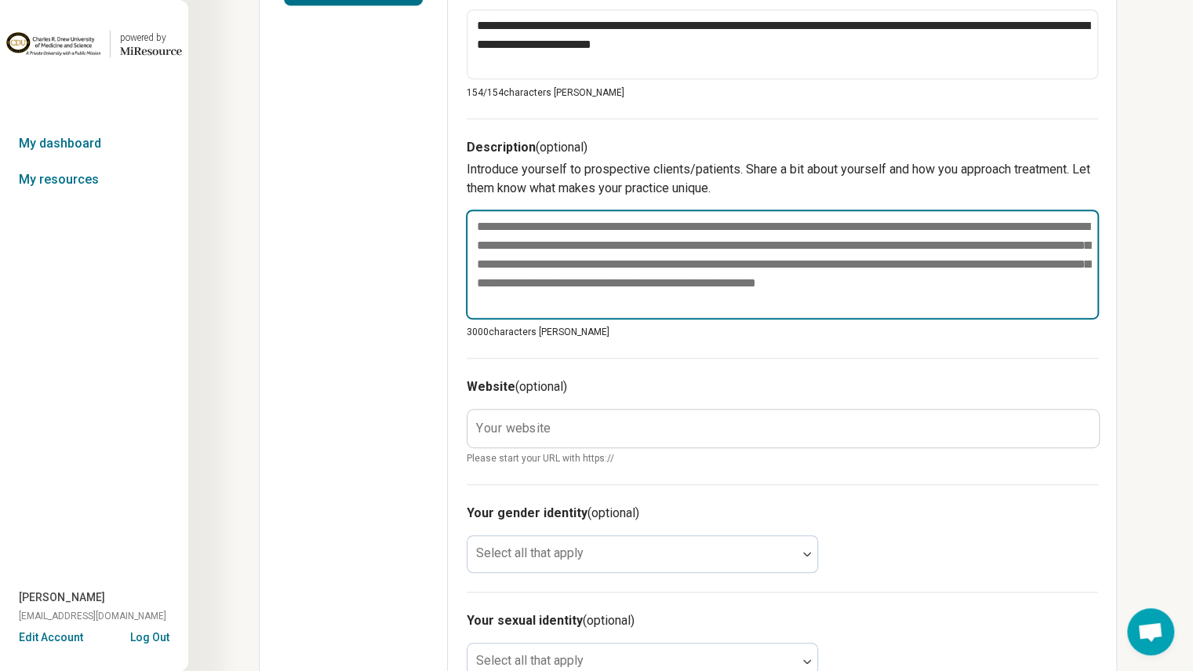
paste textarea "**********"
type textarea "*"
type textarea "**********"
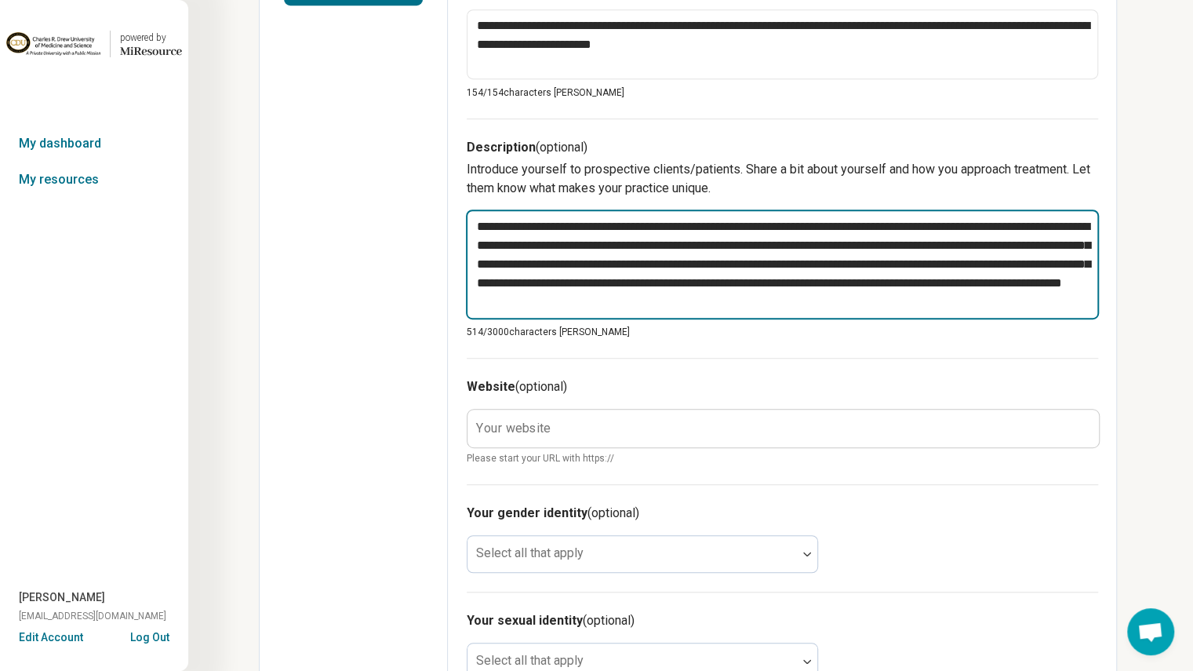
click at [1001, 242] on textarea "**********" at bounding box center [782, 264] width 633 height 110
type textarea "*"
type textarea "**********"
type textarea "*"
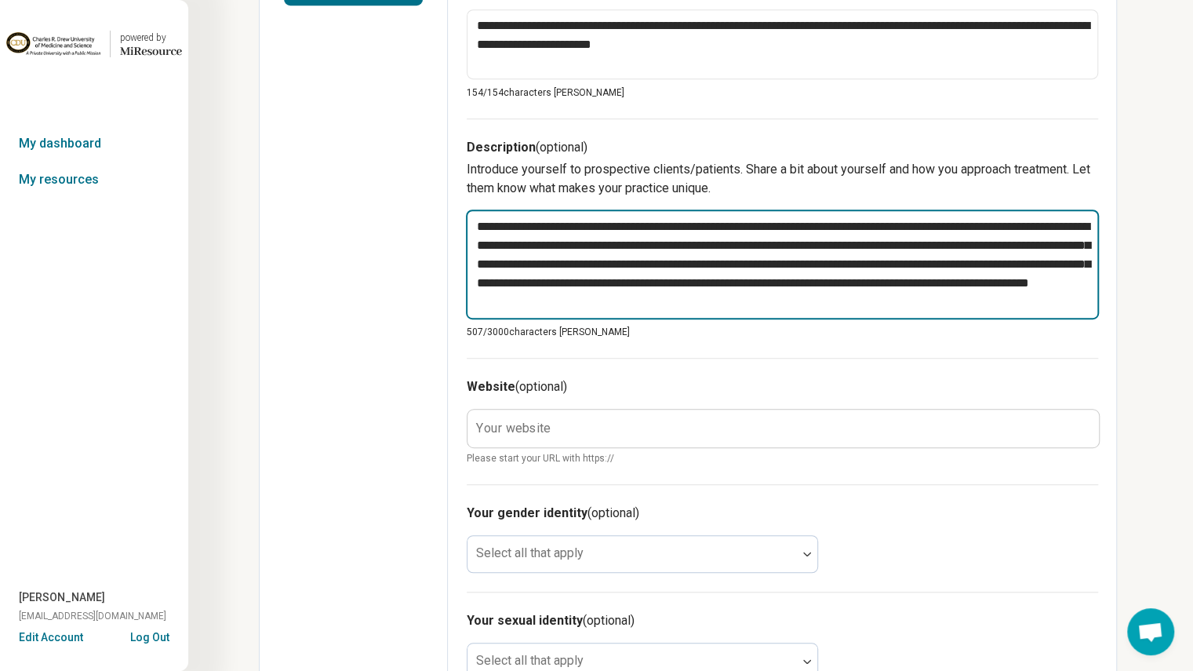
type textarea "**********"
type textarea "*"
type textarea "**********"
type textarea "*"
type textarea "**********"
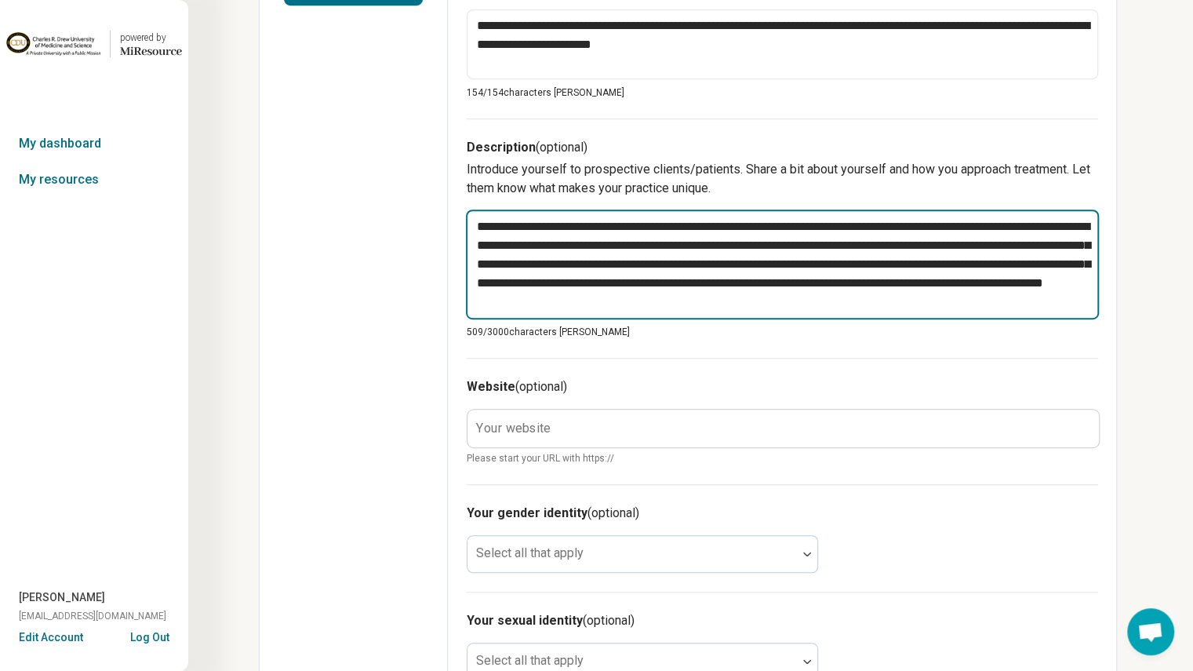
type textarea "*"
type textarea "**********"
type textarea "*"
type textarea "**********"
type textarea "*"
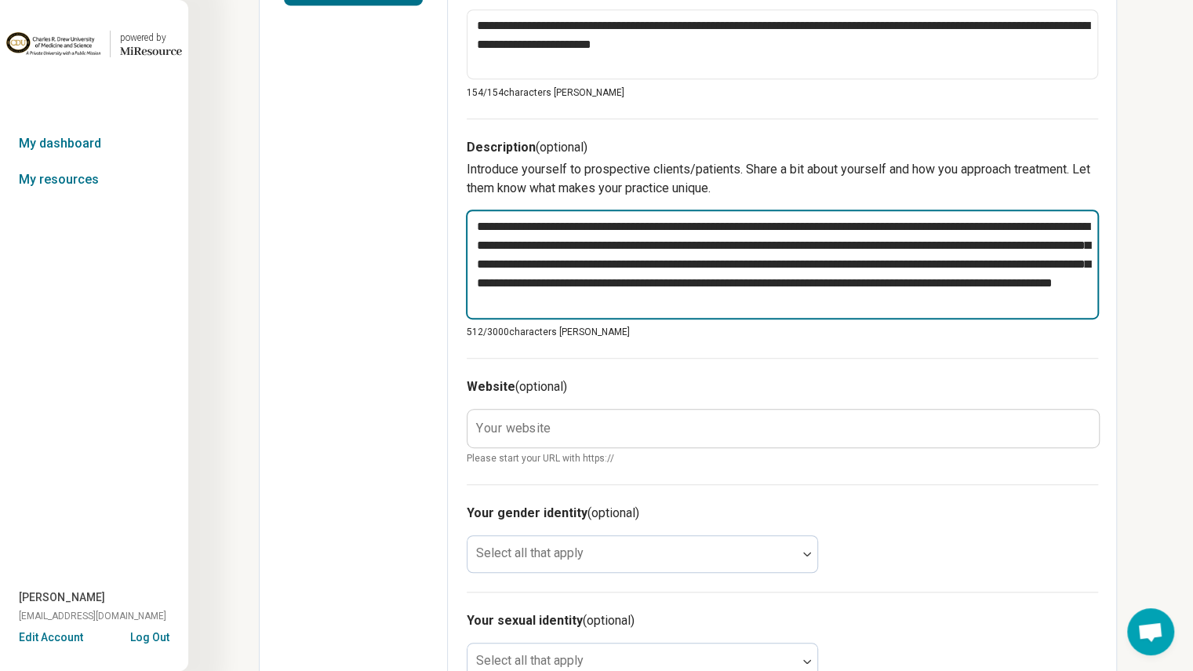
type textarea "**********"
type textarea "*"
type textarea "**********"
type textarea "*"
type textarea "**********"
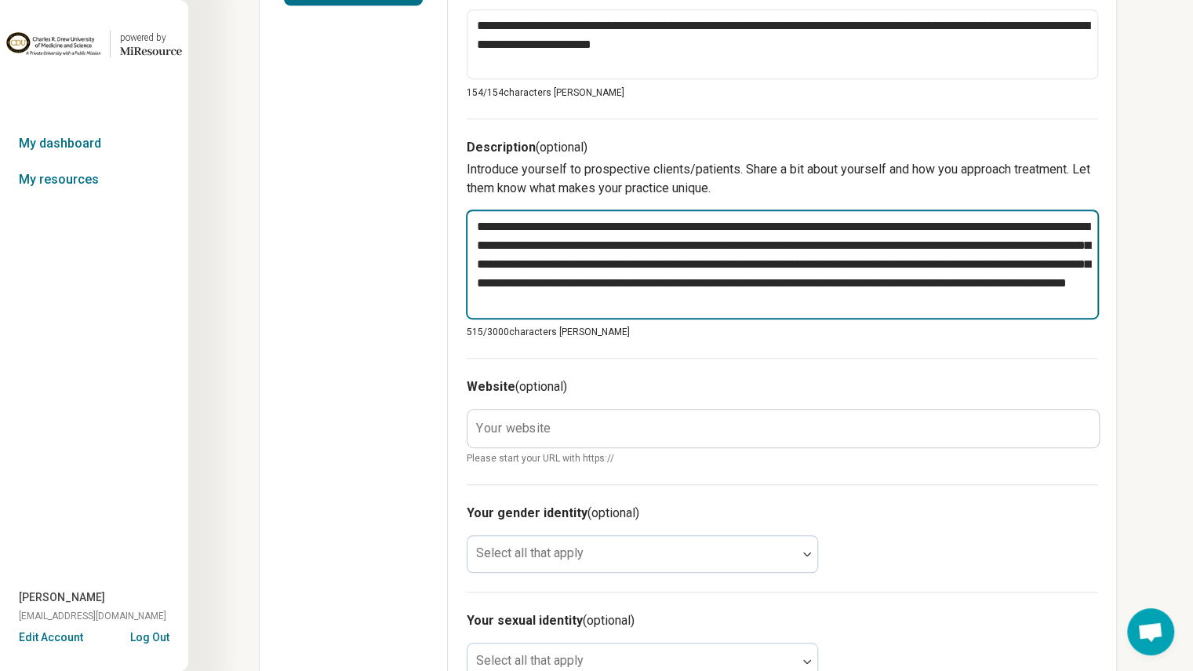
type textarea "*"
type textarea "**********"
type textarea "*"
type textarea "**********"
type textarea "*"
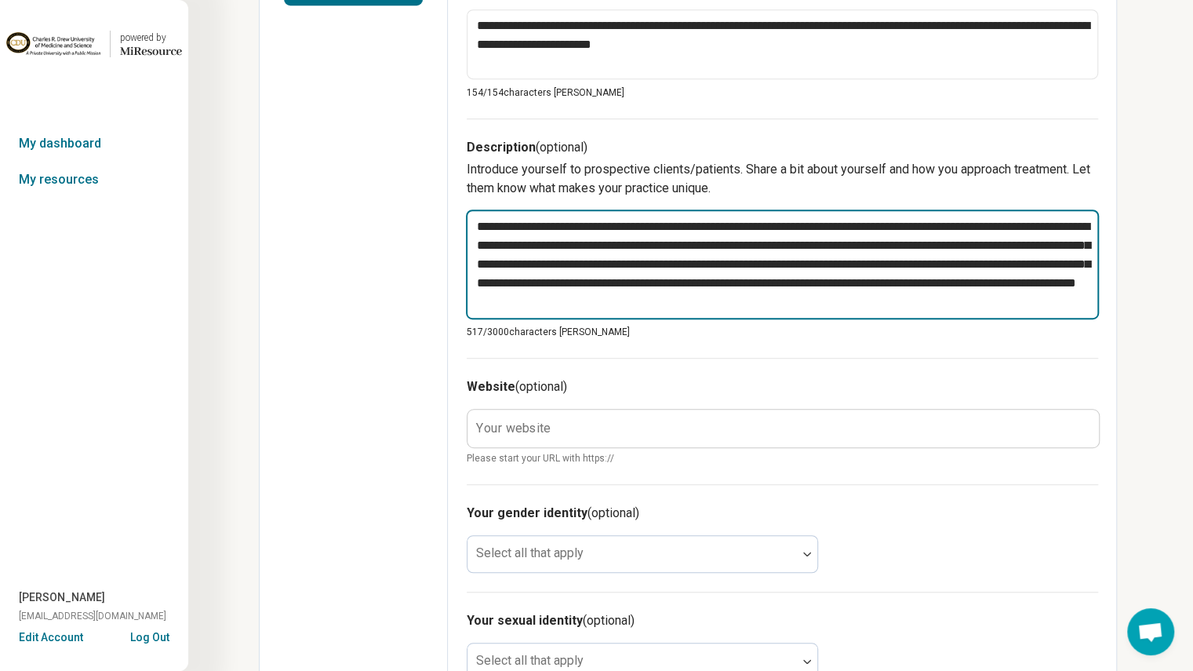
type textarea "**********"
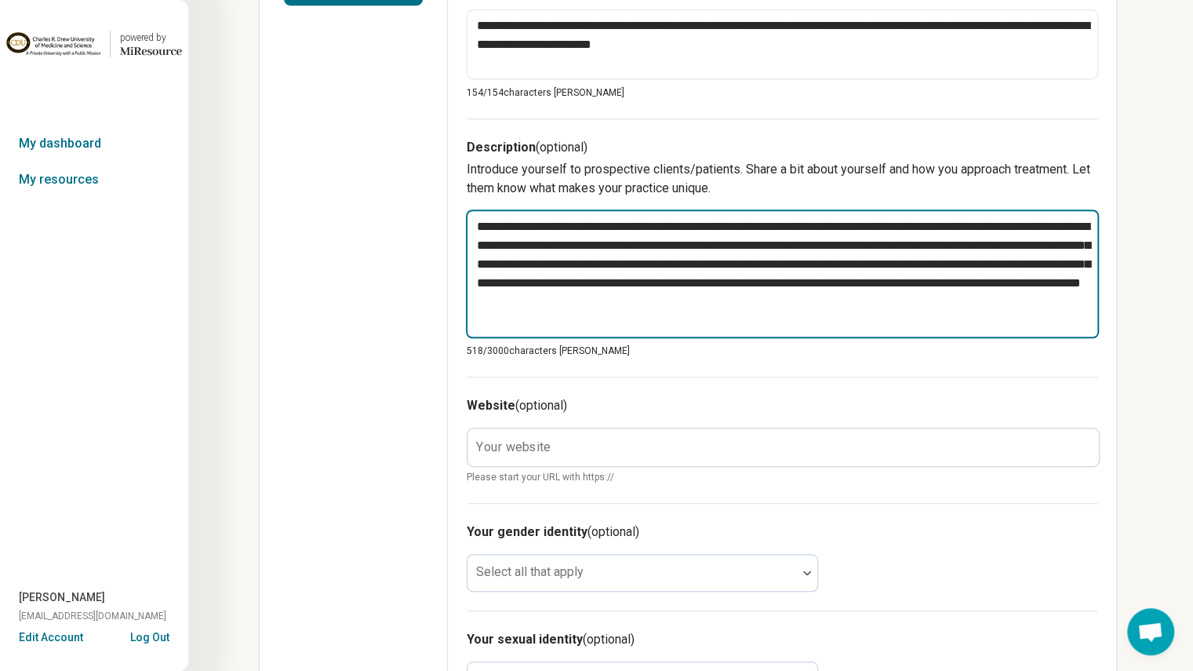
type textarea "*"
type textarea "**********"
type textarea "*"
type textarea "**********"
type textarea "*"
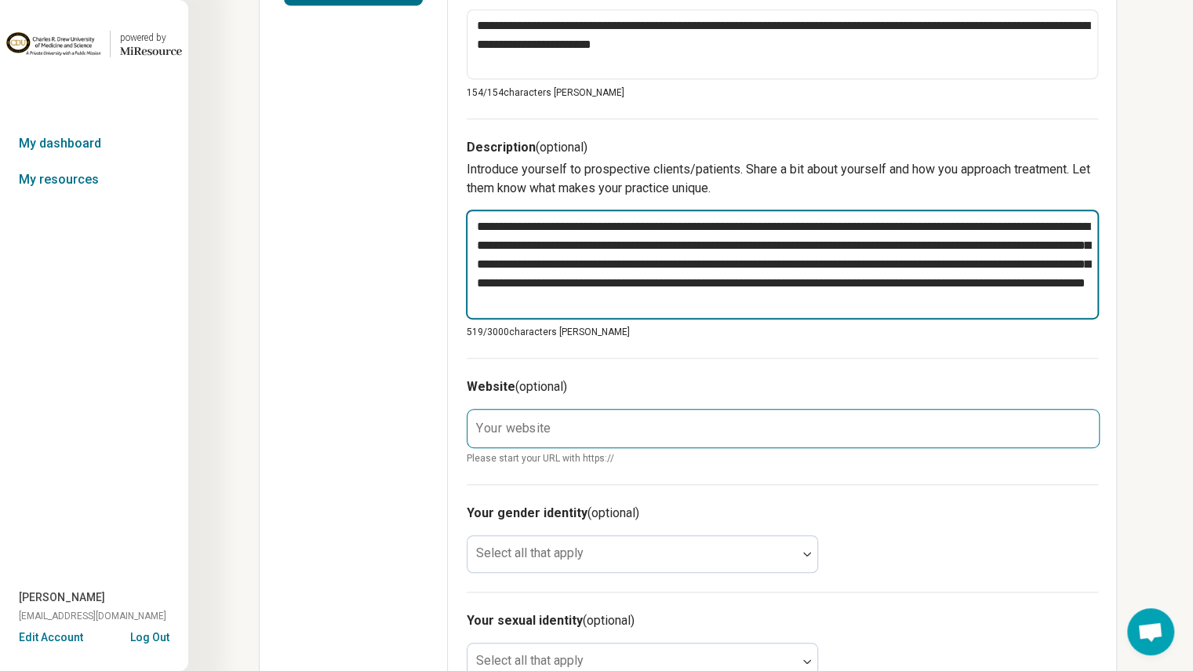
type textarea "**********"
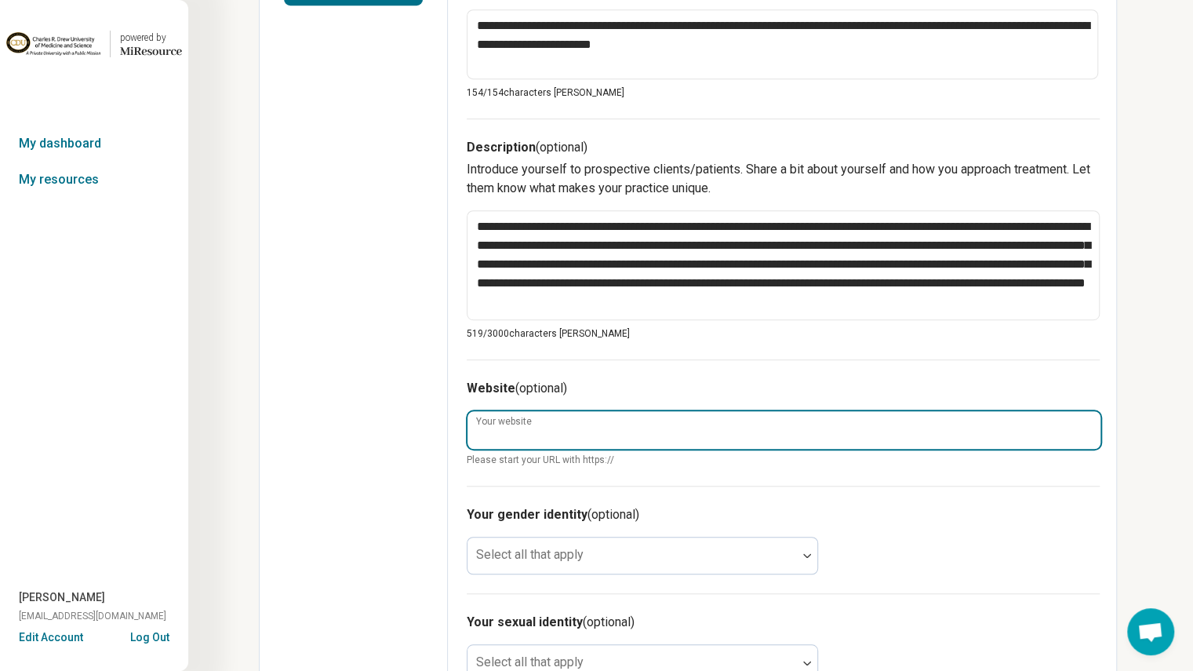
click at [621, 422] on input "Your website" at bounding box center [784, 430] width 633 height 38
type input "**********"
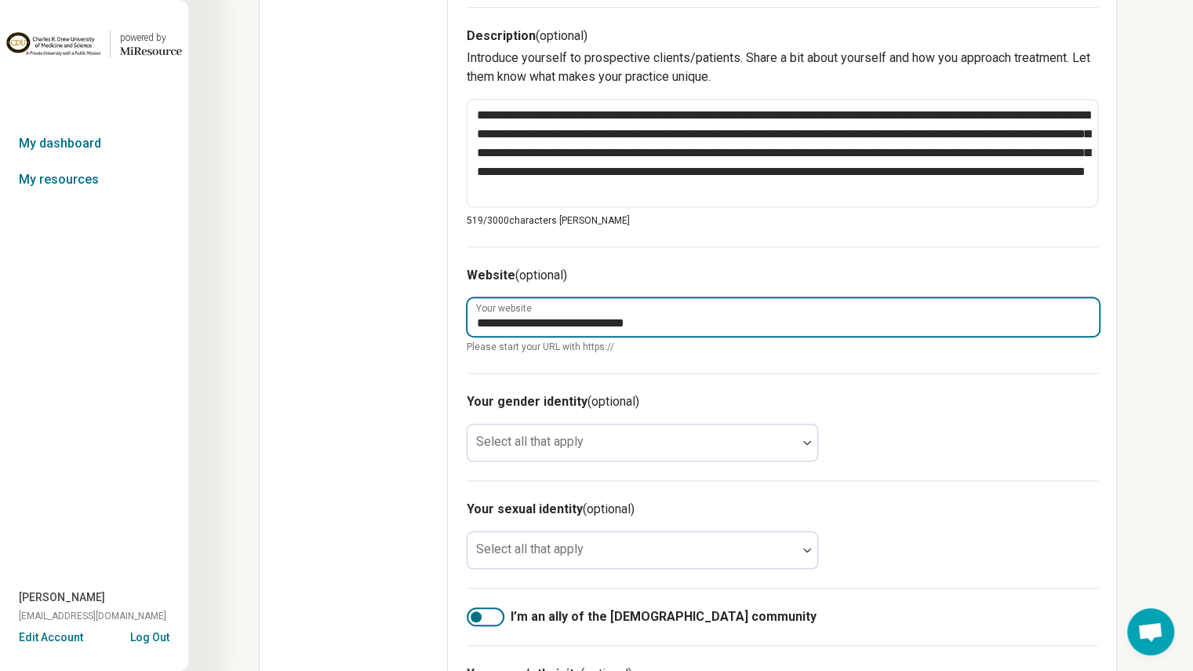
scroll to position [574, 0]
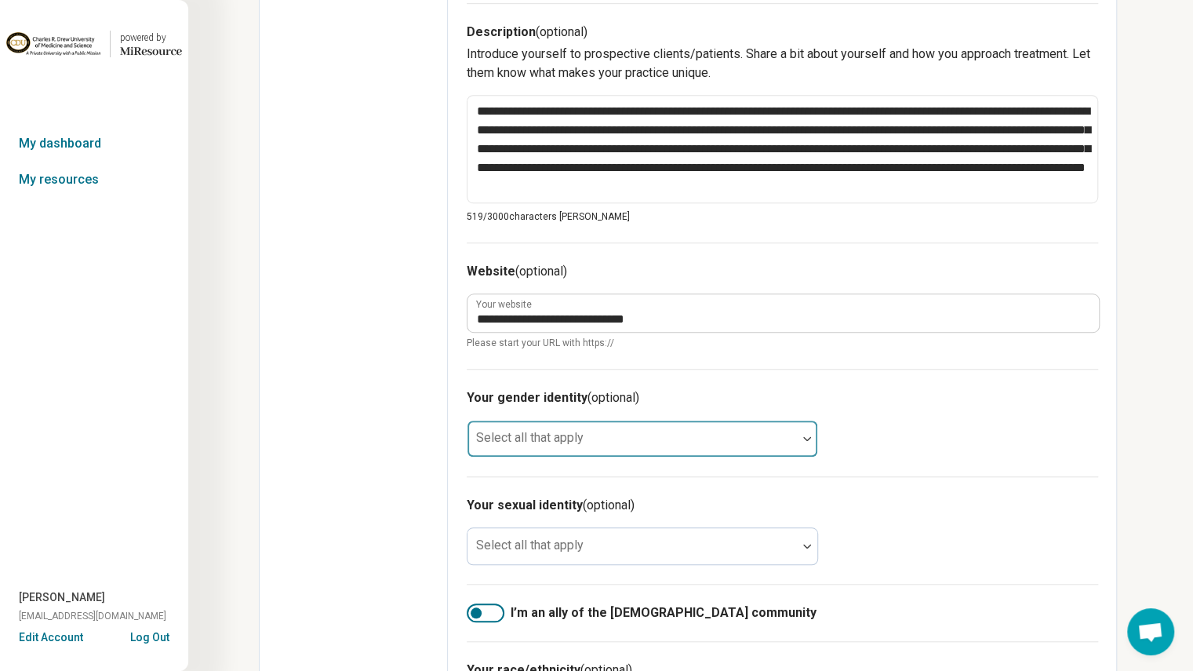
click at [629, 446] on div at bounding box center [632, 445] width 317 height 22
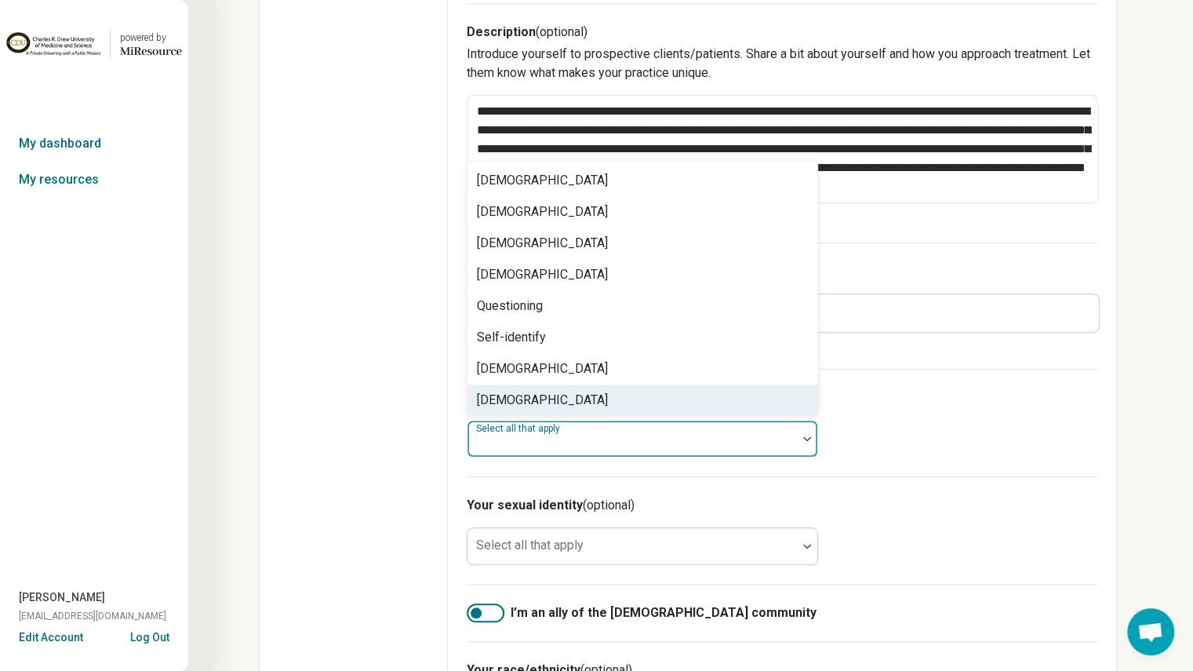
click at [877, 436] on div "Your gender identity (optional) 8 results available. Use Up and Down to choose …" at bounding box center [783, 422] width 632 height 107
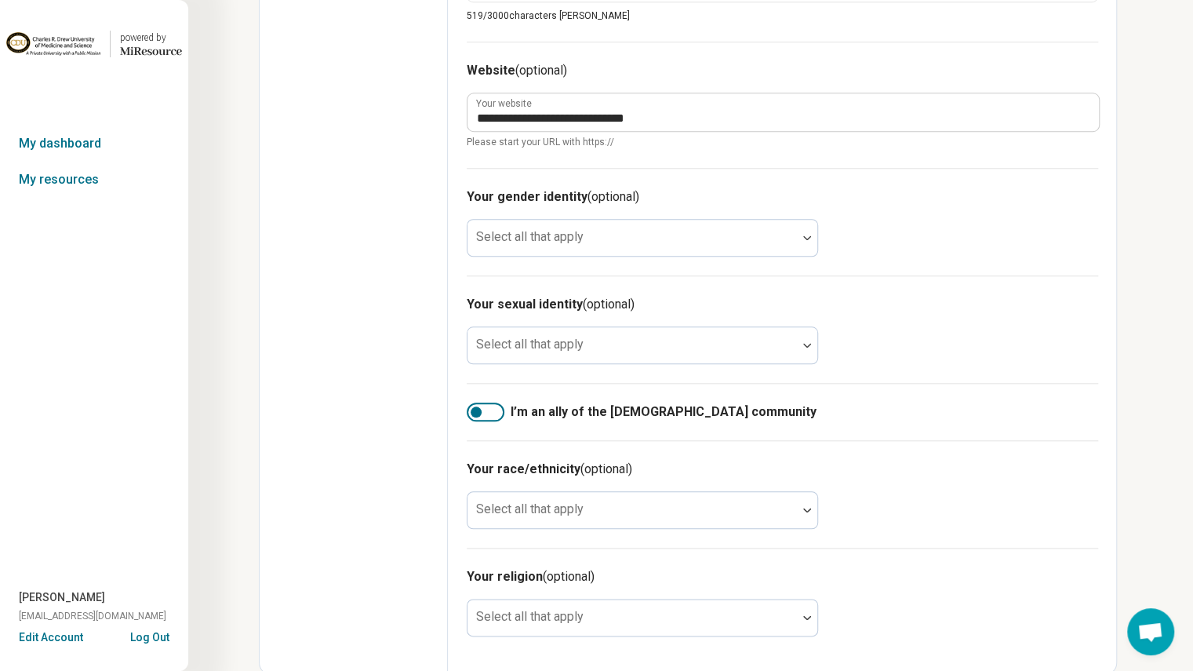
scroll to position [774, 0]
click at [501, 407] on div at bounding box center [486, 413] width 38 height 19
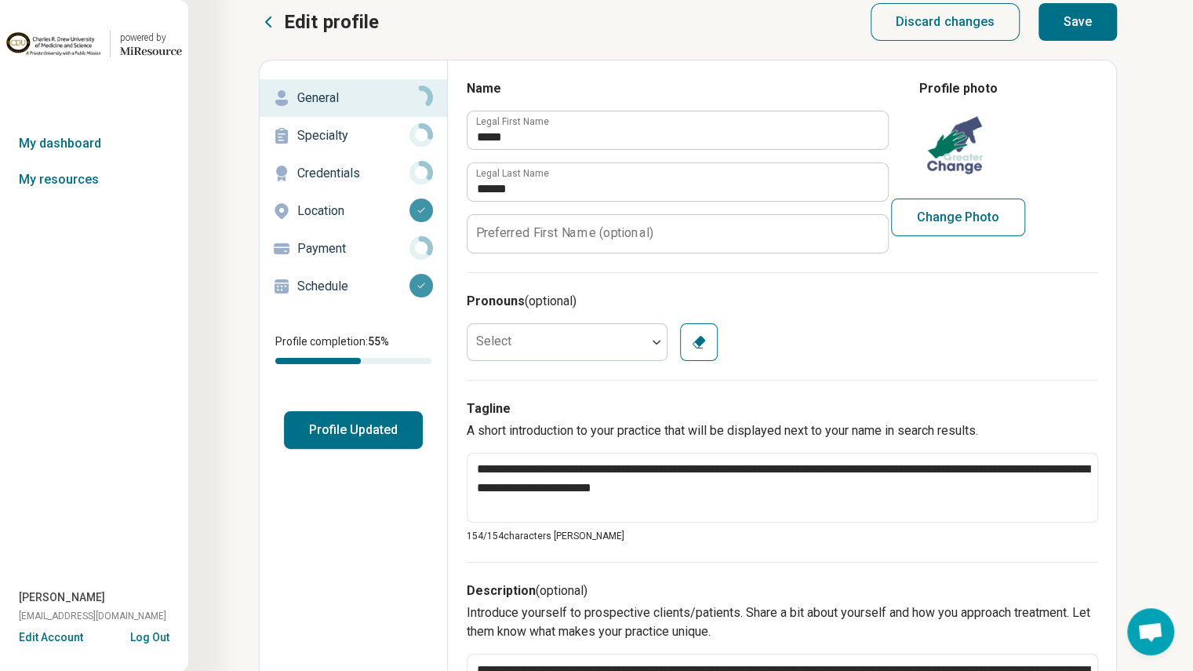
scroll to position [14, 0]
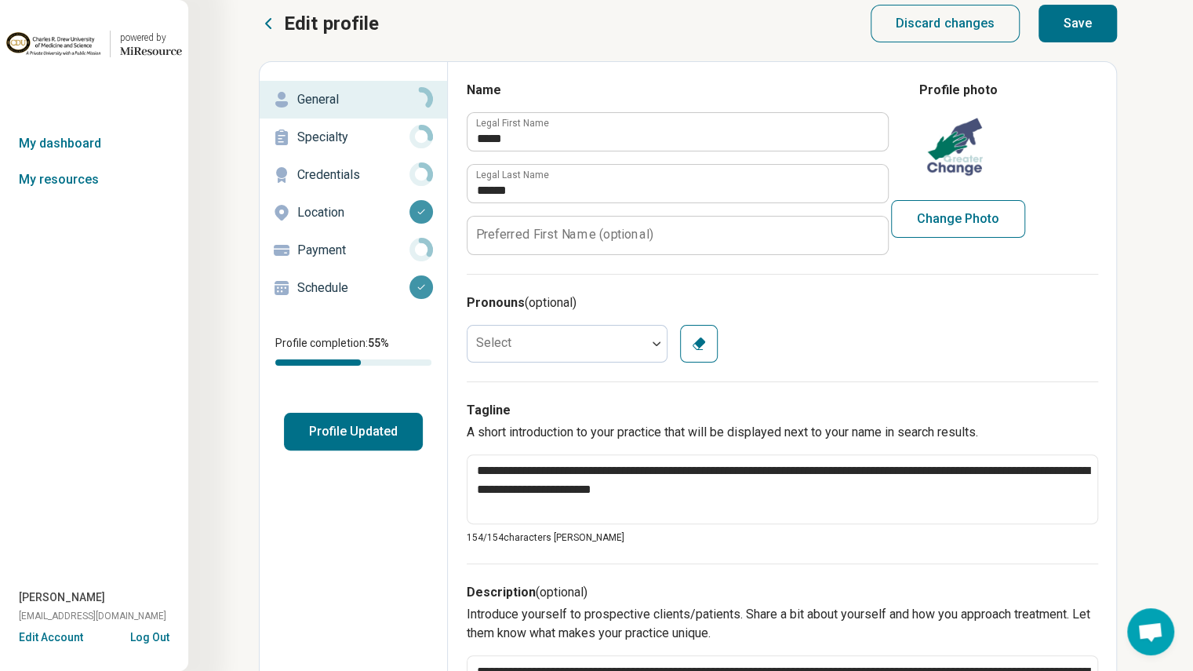
click at [385, 142] on p "Specialty" at bounding box center [353, 137] width 112 height 19
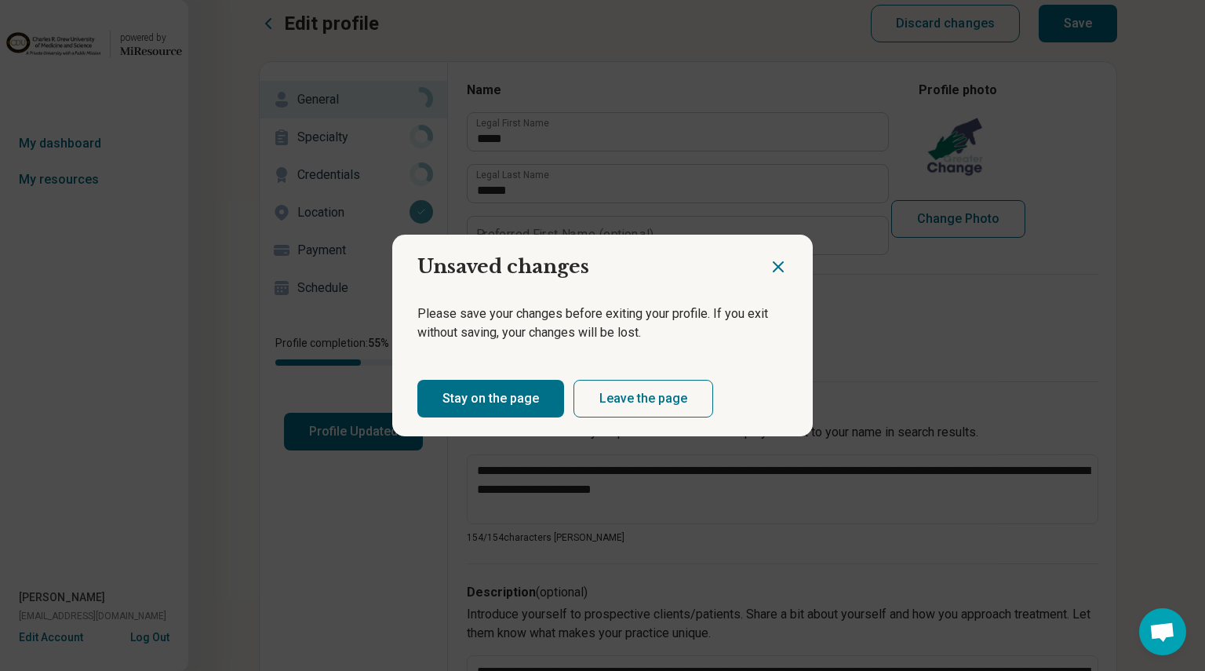
click at [519, 402] on button "Stay on the page" at bounding box center [490, 399] width 147 height 38
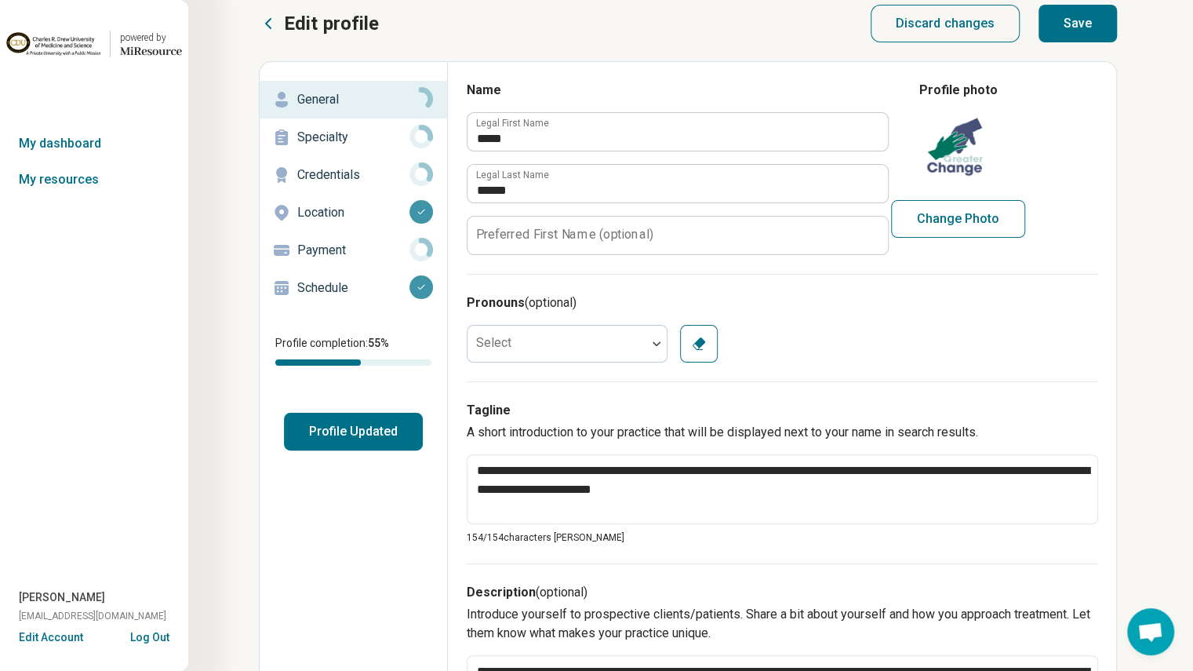
click at [1043, 36] on button "Save" at bounding box center [1078, 24] width 78 height 38
type textarea "*"
click at [375, 141] on p "Specialty" at bounding box center [353, 137] width 112 height 19
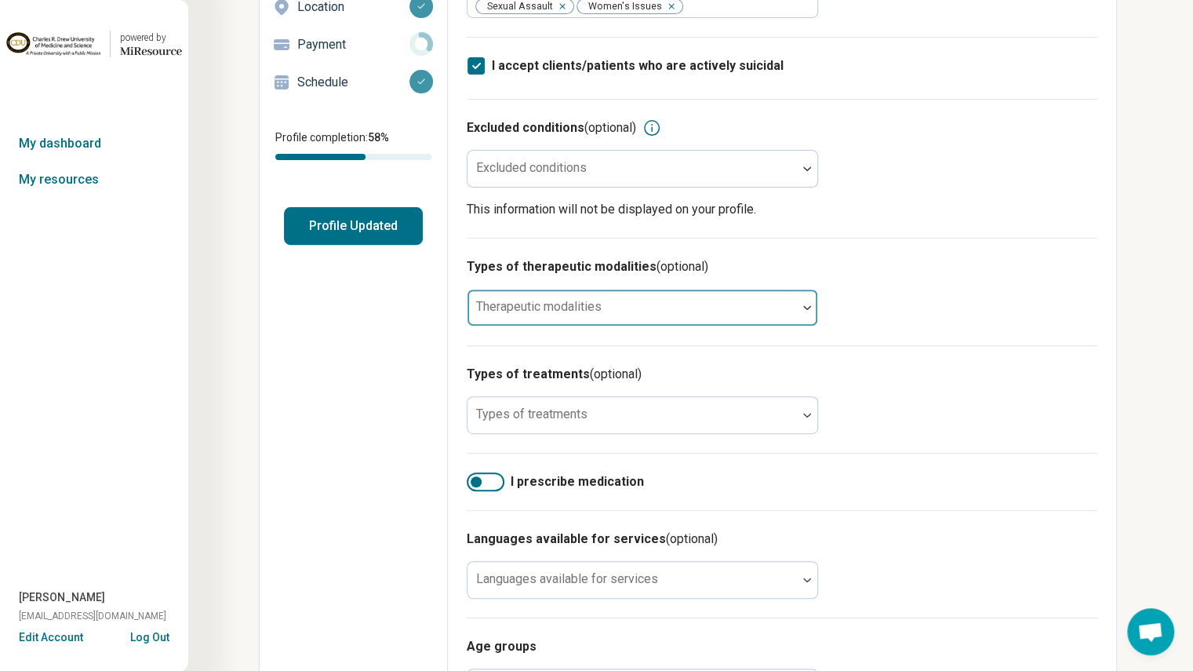
scroll to position [221, 0]
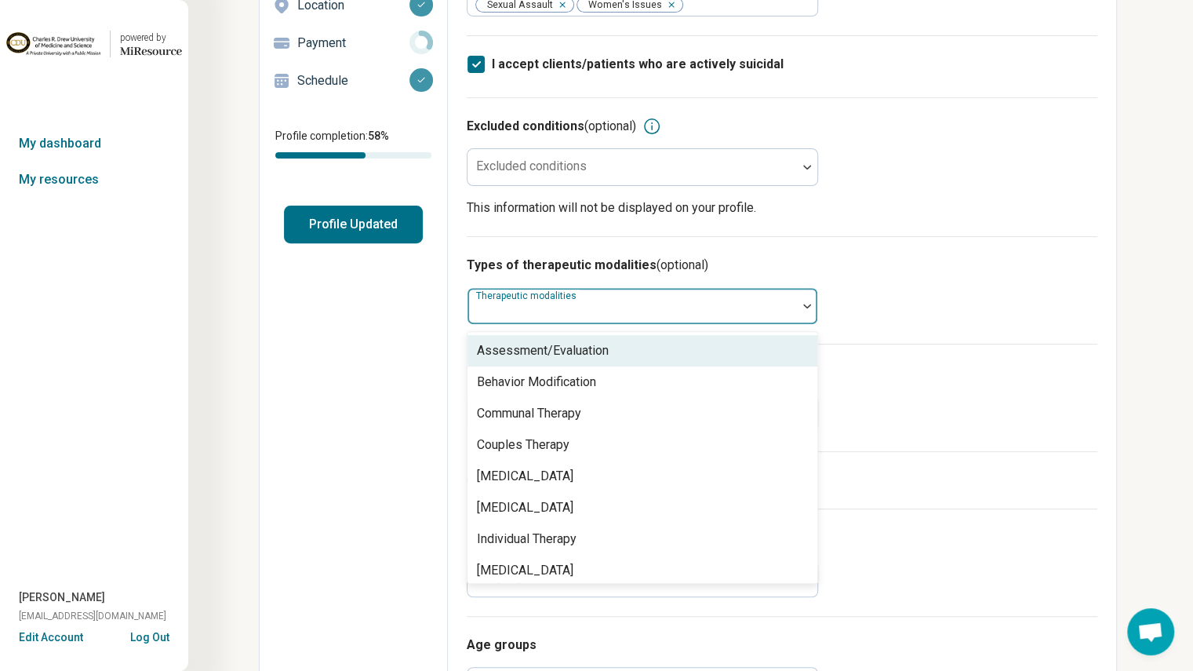
click at [538, 315] on div at bounding box center [632, 312] width 317 height 22
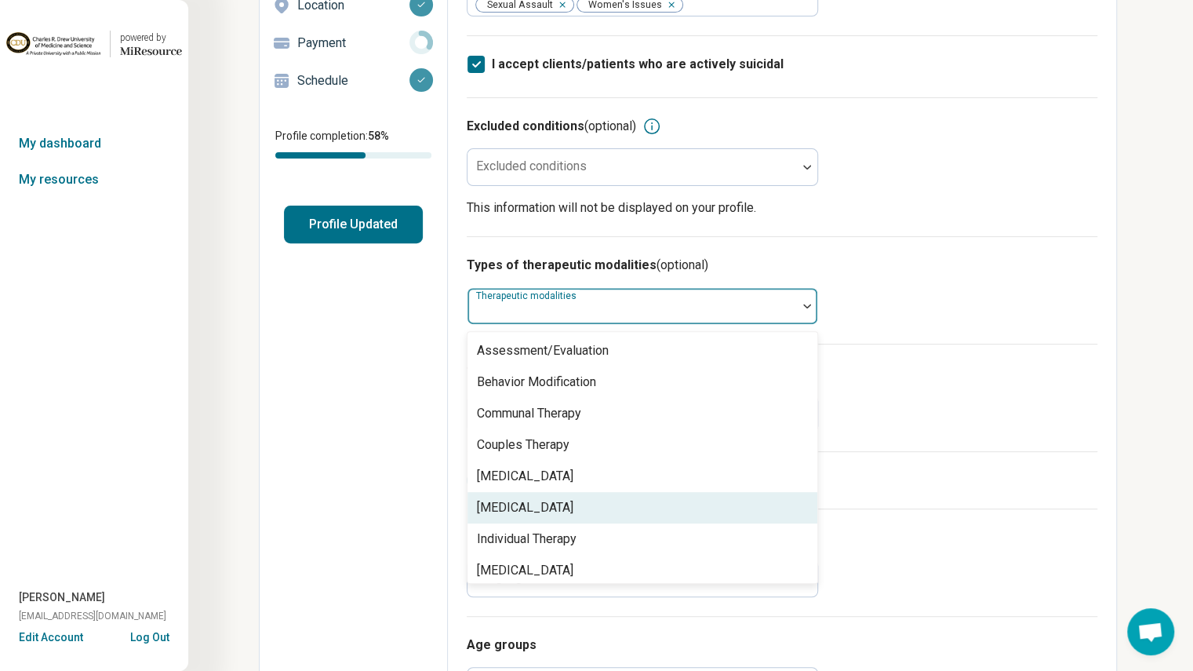
scroll to position [6, 0]
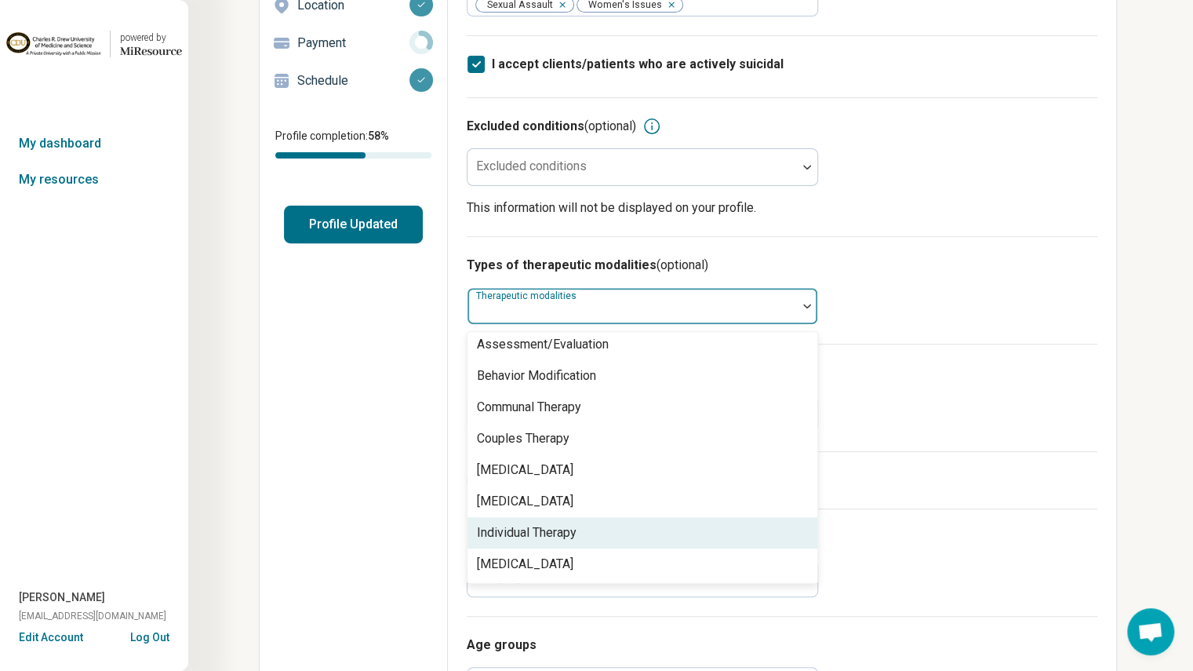
click at [568, 526] on div "Individual Therapy" at bounding box center [527, 532] width 100 height 19
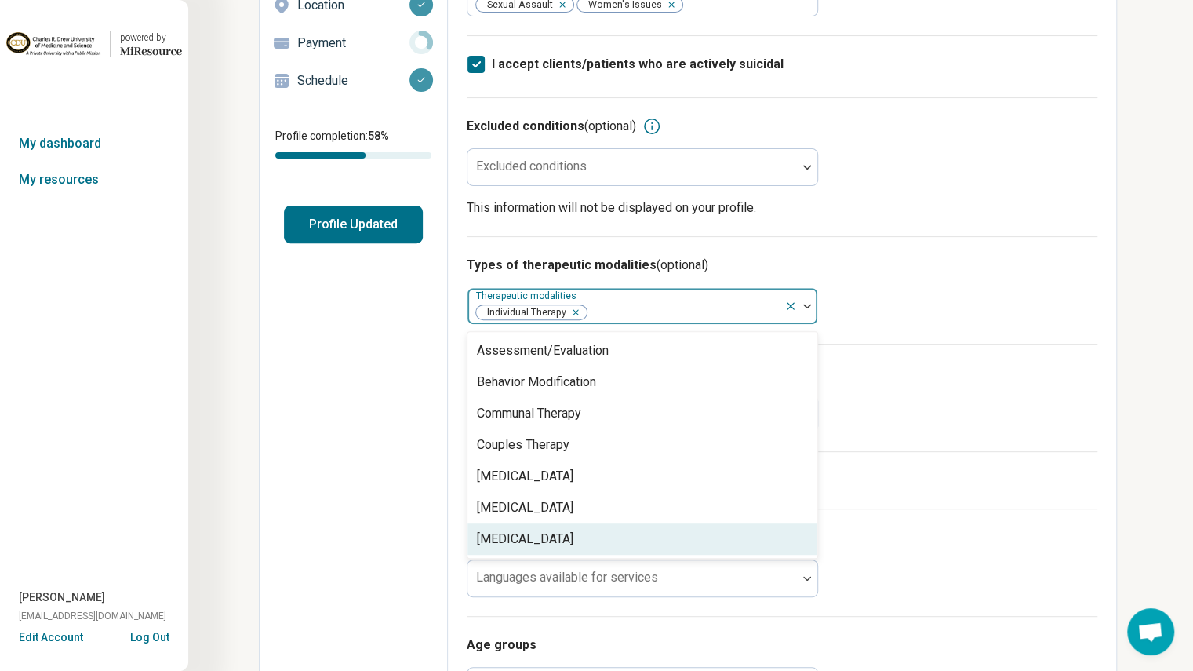
scroll to position [0, 0]
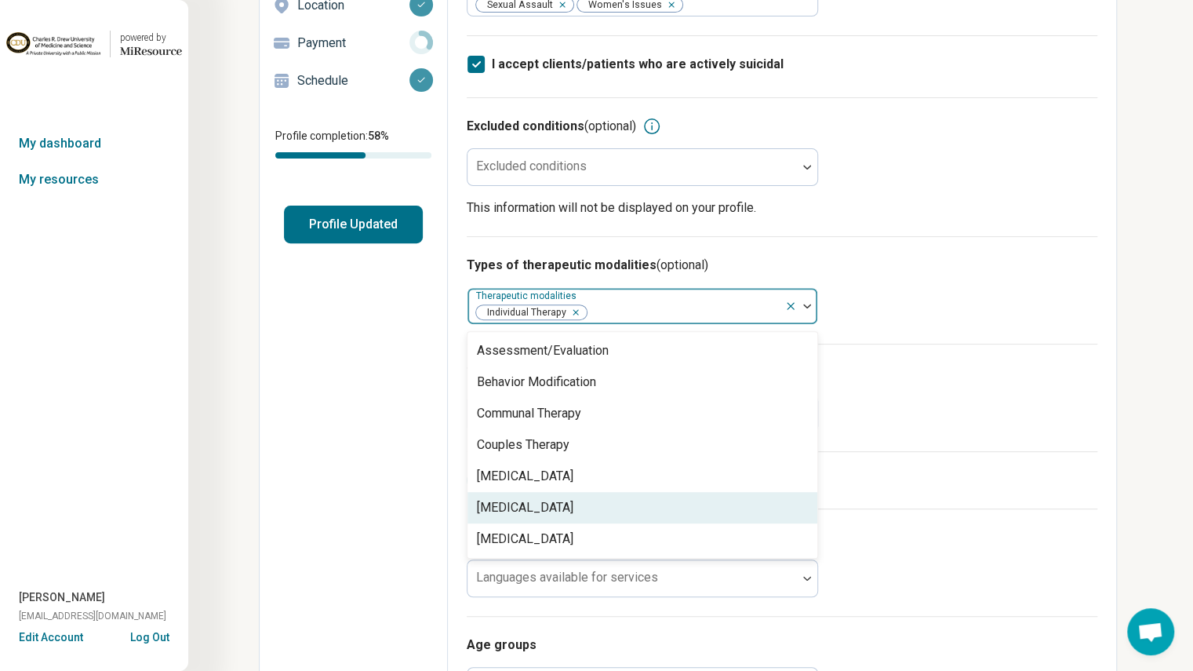
click at [559, 497] on div "[MEDICAL_DATA]" at bounding box center [643, 507] width 350 height 31
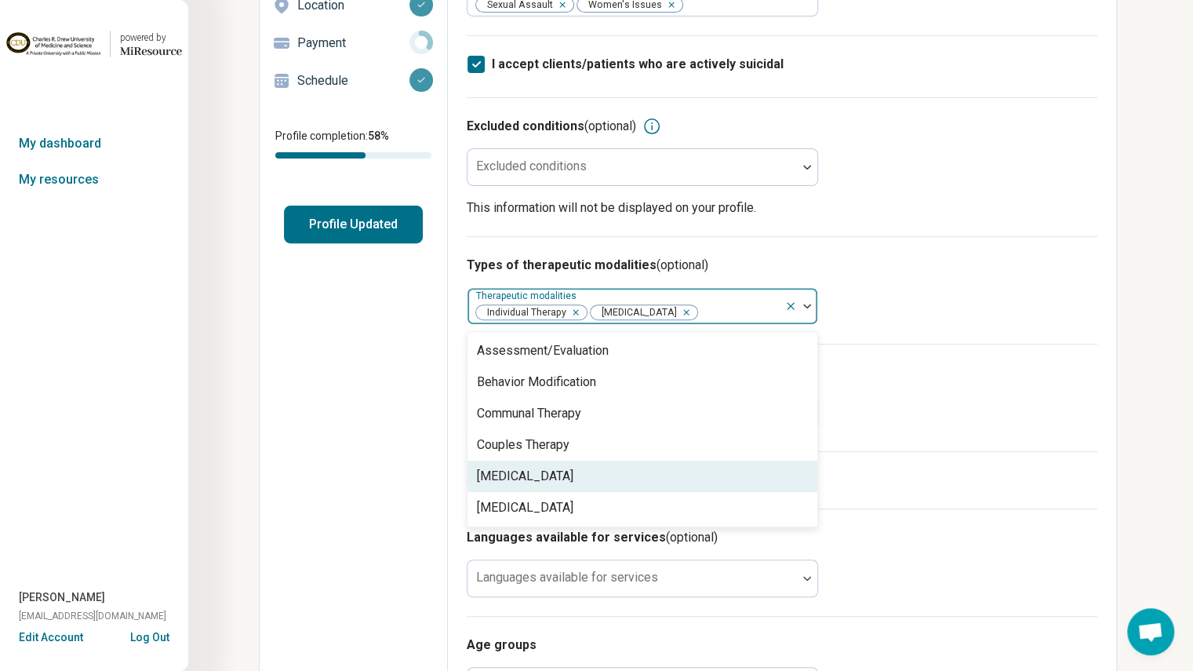
click at [571, 465] on div "[MEDICAL_DATA]" at bounding box center [643, 475] width 350 height 31
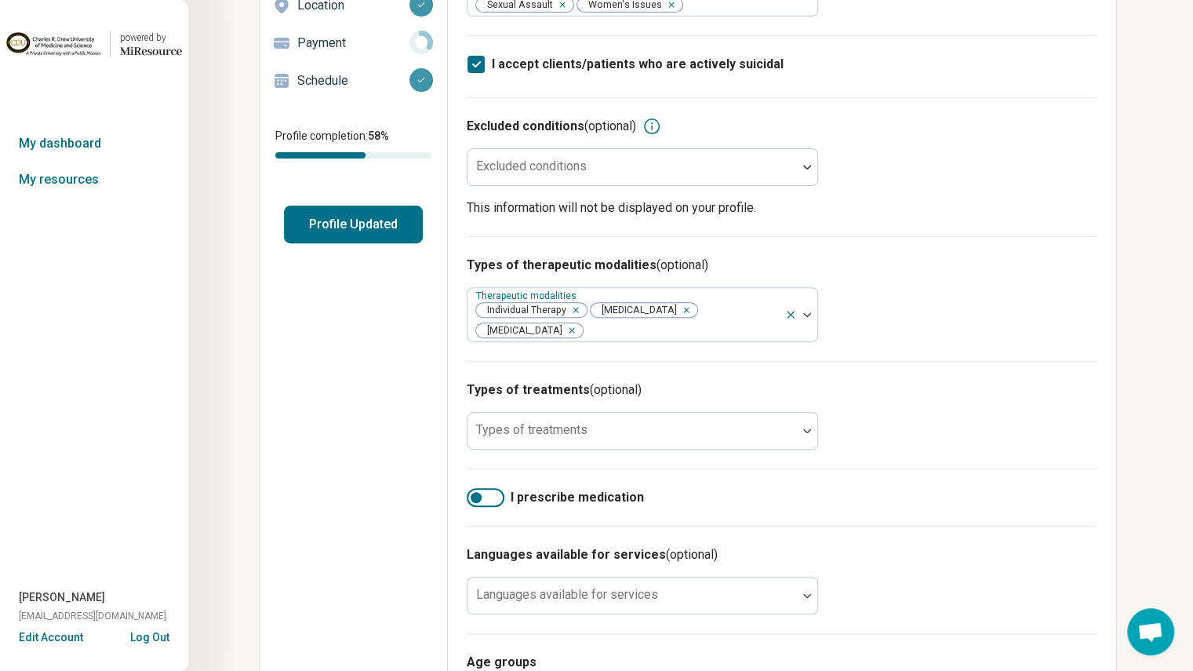
click at [888, 357] on div "Types of therapeutic modalities (optional) Therapeutic modalities Individual Th…" at bounding box center [782, 298] width 631 height 125
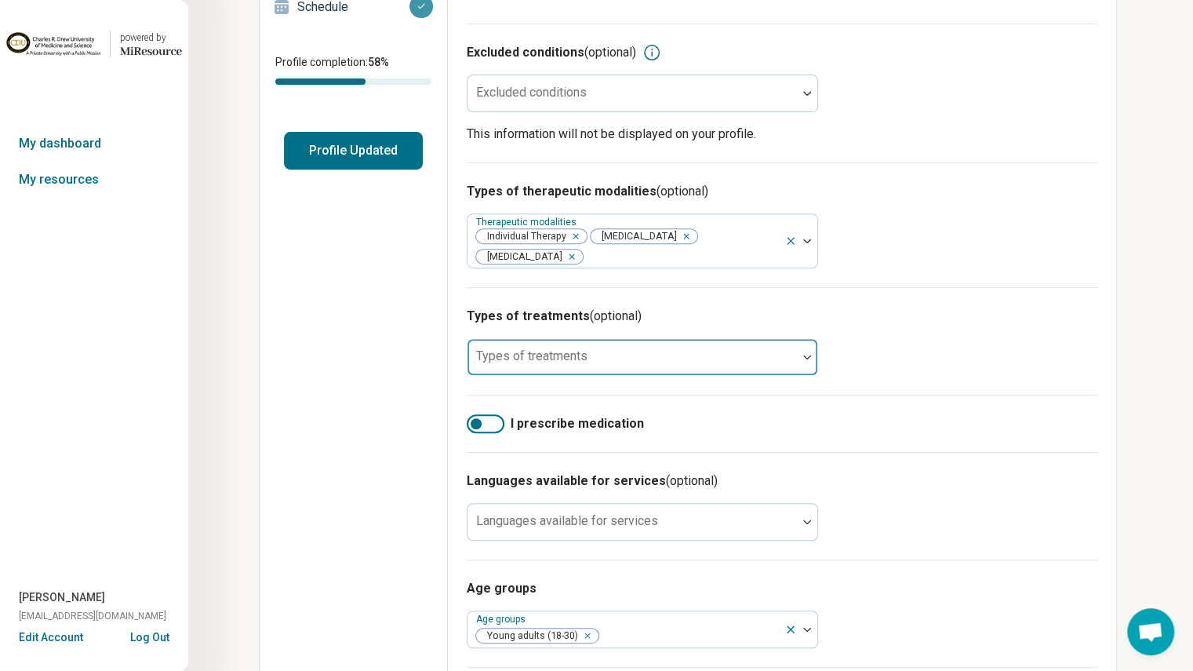
click at [735, 362] on div at bounding box center [632, 363] width 317 height 22
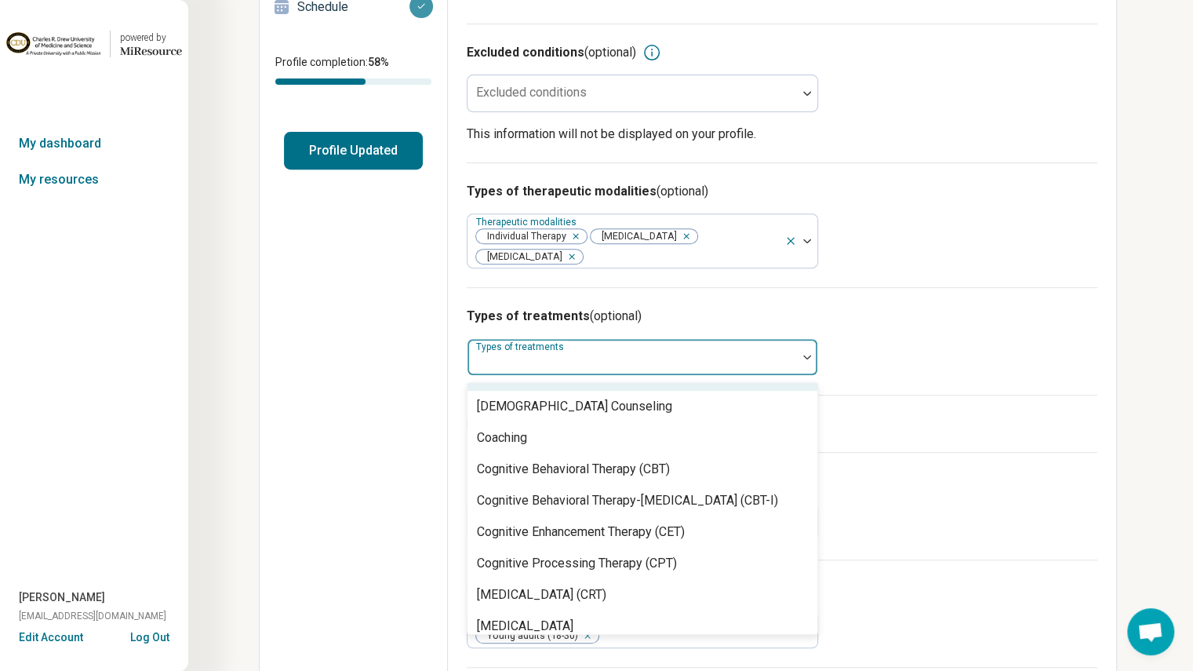
scroll to position [623, 0]
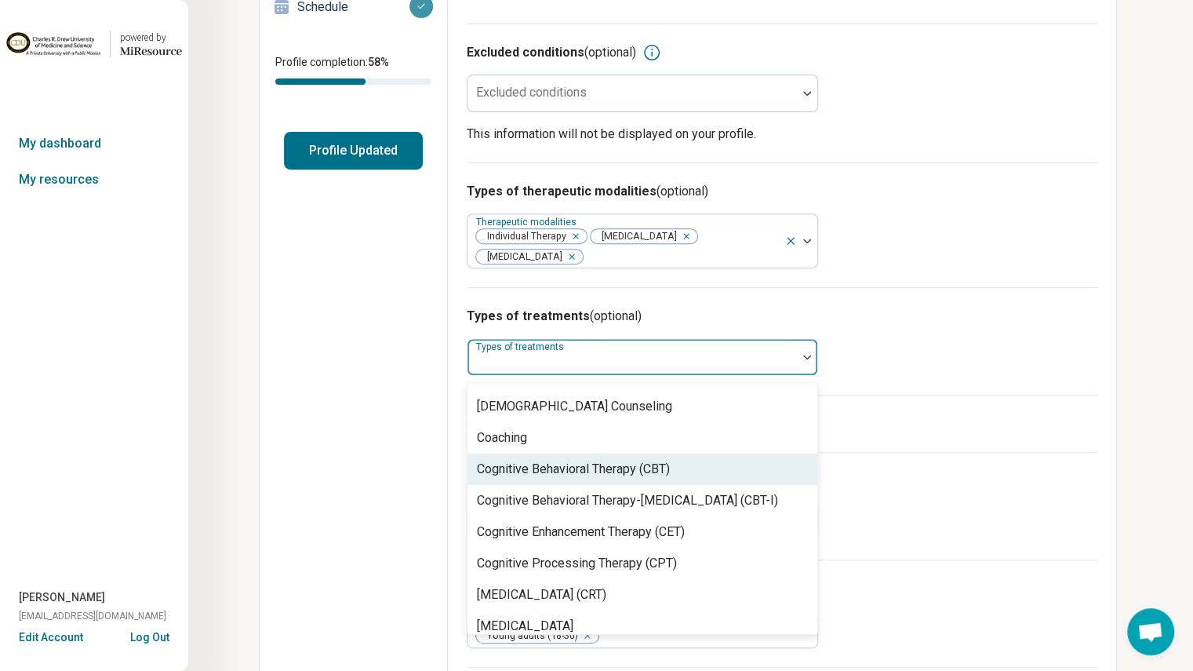
click at [670, 462] on div "Cognitive Behavioral Therapy (CBT)" at bounding box center [573, 469] width 193 height 19
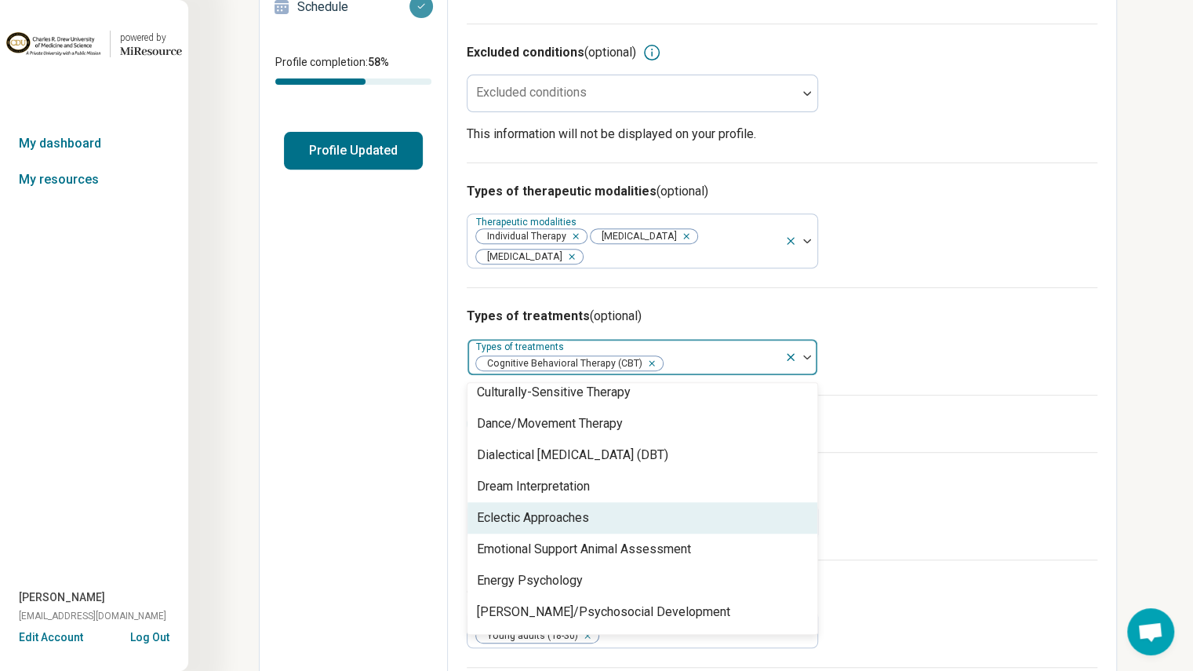
scroll to position [908, 0]
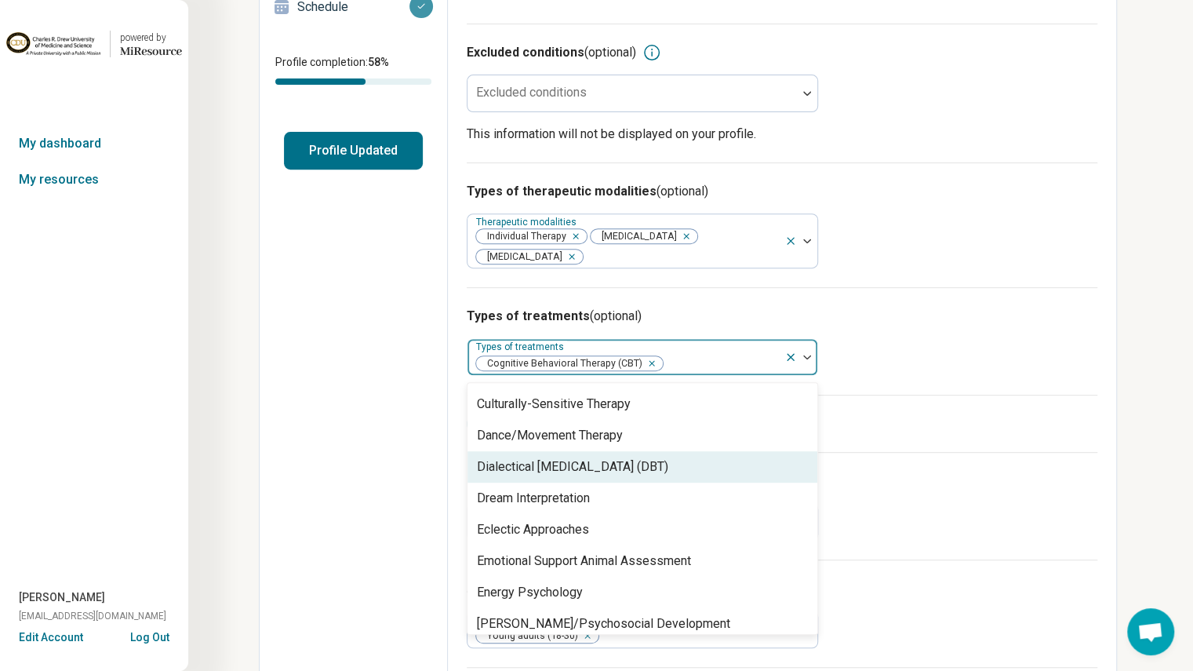
click at [642, 461] on div "Dialectical [MEDICAL_DATA] (DBT)" at bounding box center [572, 466] width 191 height 19
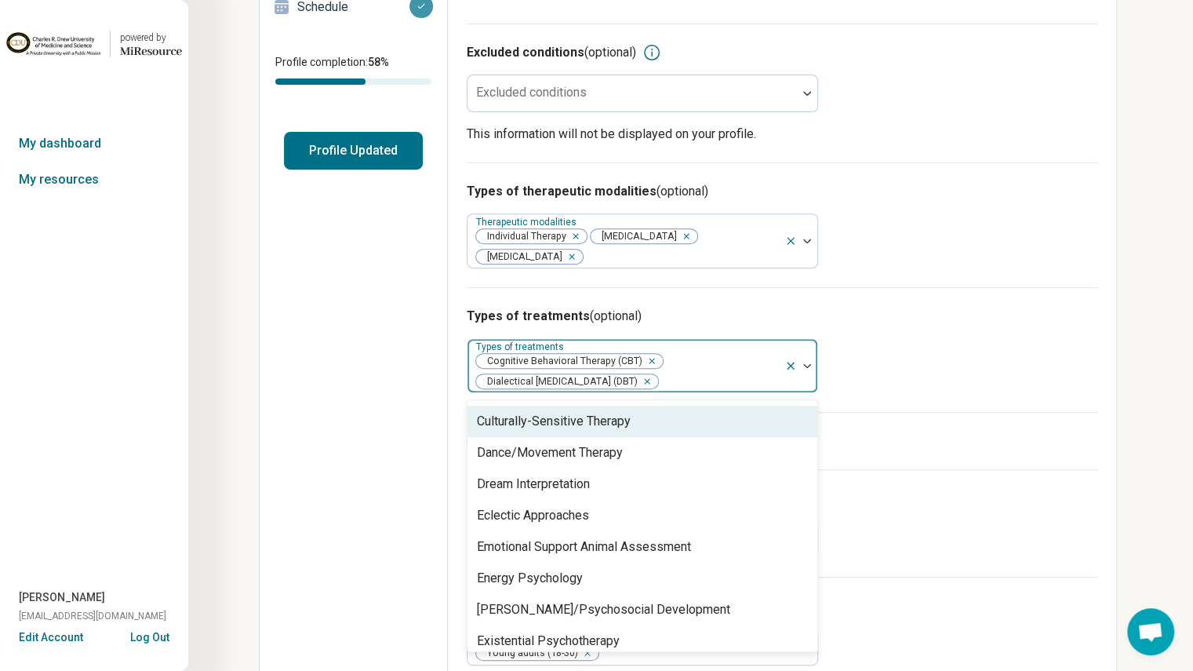
click at [651, 428] on div "Culturally-Sensitive Therapy" at bounding box center [643, 421] width 350 height 31
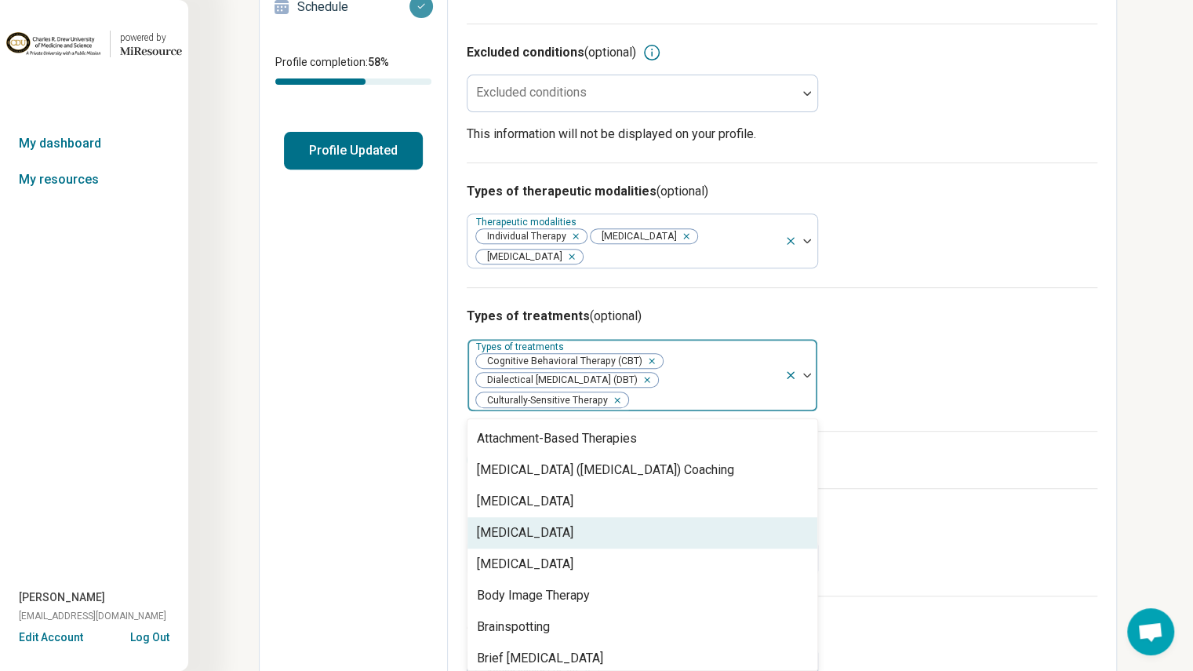
scroll to position [342, 0]
click at [639, 533] on div "[MEDICAL_DATA]" at bounding box center [643, 534] width 350 height 31
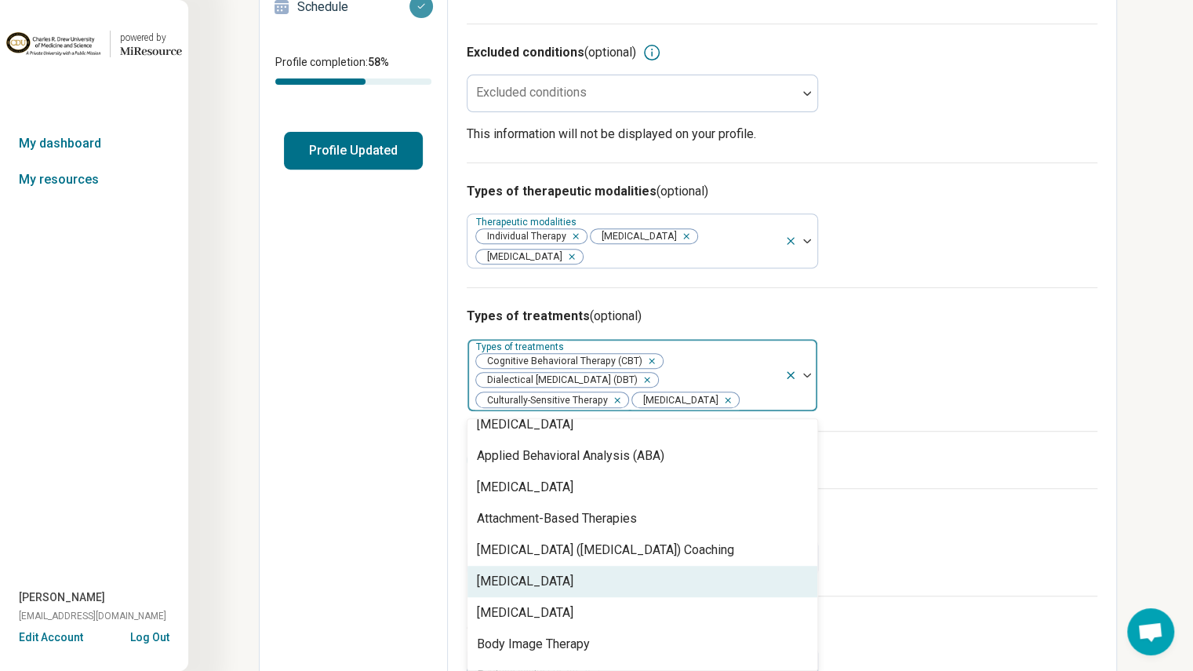
scroll to position [248, 0]
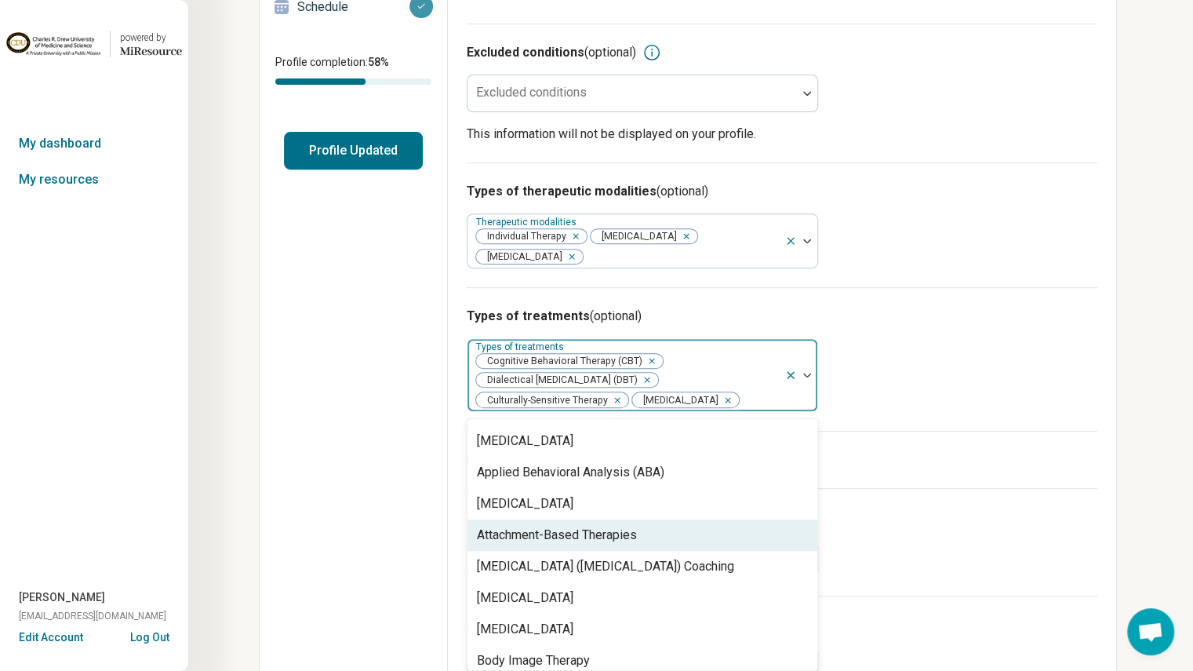
click at [648, 536] on div "Attachment-Based Therapies" at bounding box center [643, 534] width 350 height 31
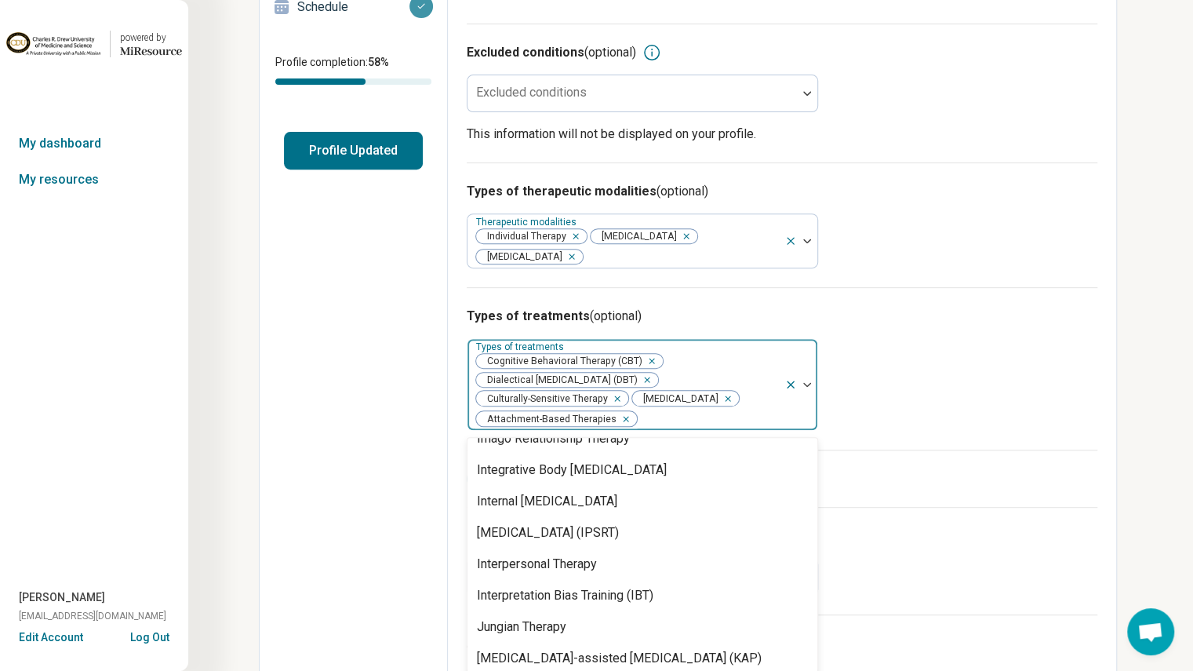
scroll to position [1559, 0]
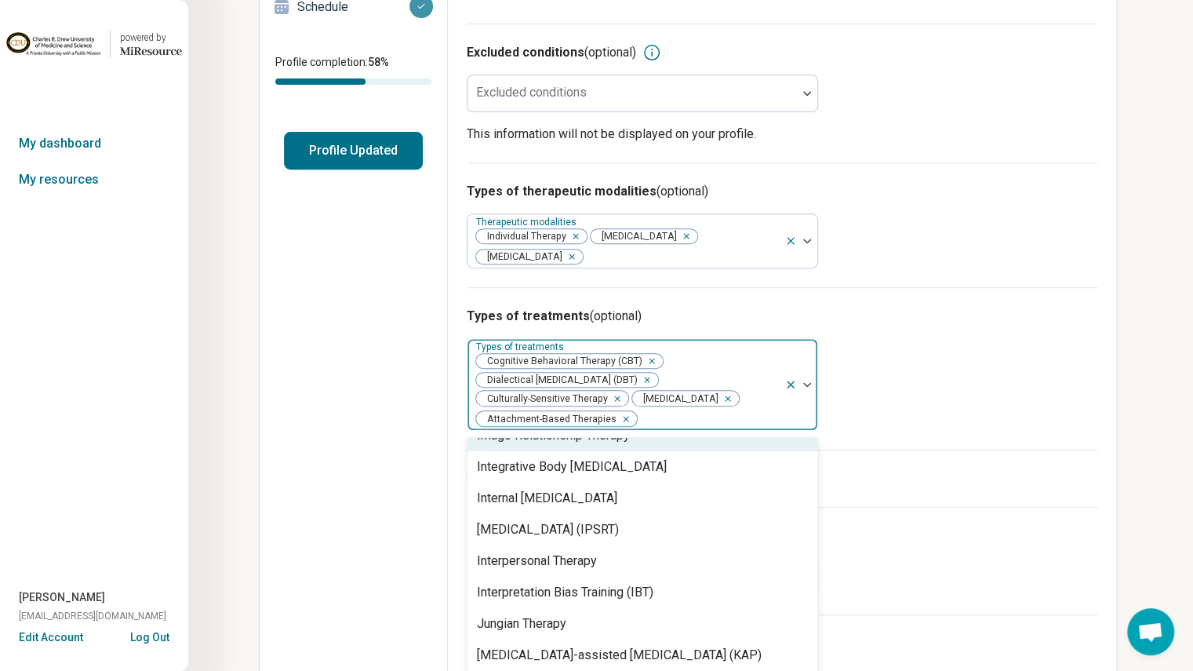
click at [839, 382] on div "Types of treatments (optional) option Attachment-Based Therapies, selected. 99 …" at bounding box center [782, 368] width 631 height 162
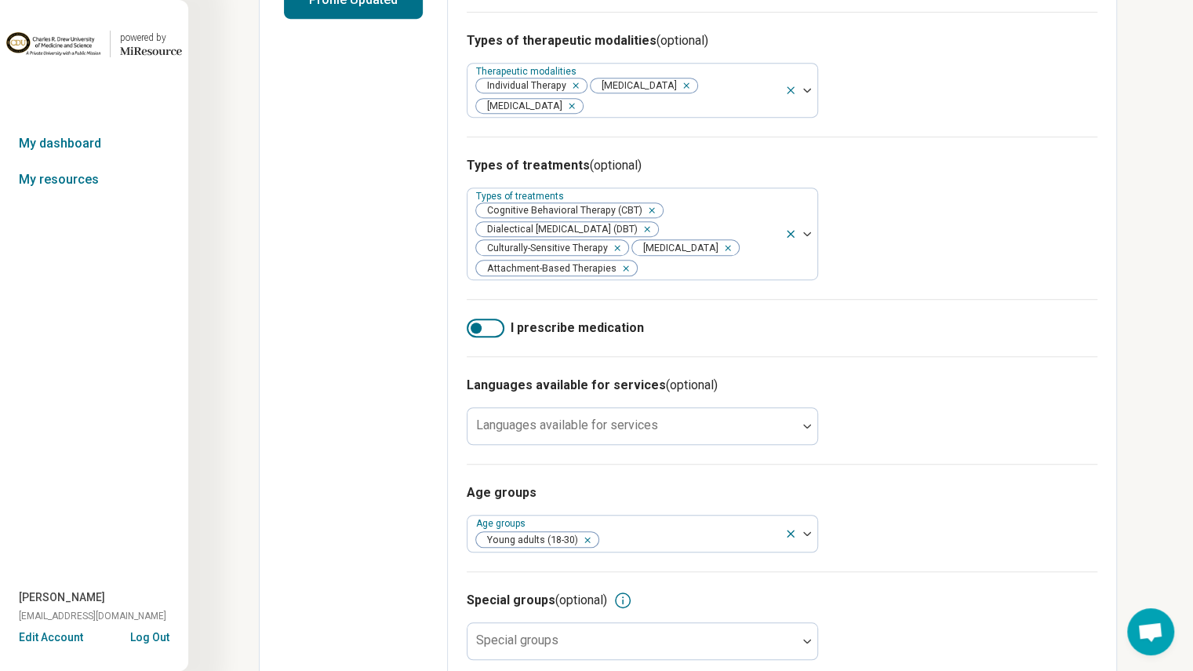
scroll to position [471, 0]
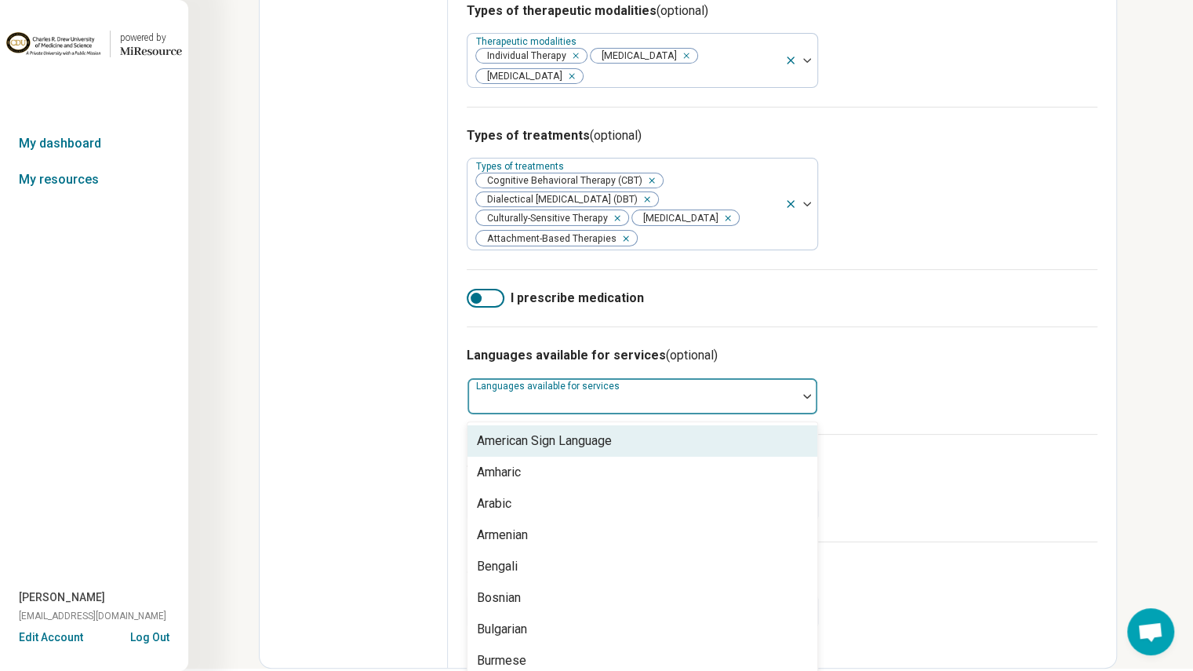
click at [644, 396] on div "Languages available for services" at bounding box center [642, 396] width 351 height 38
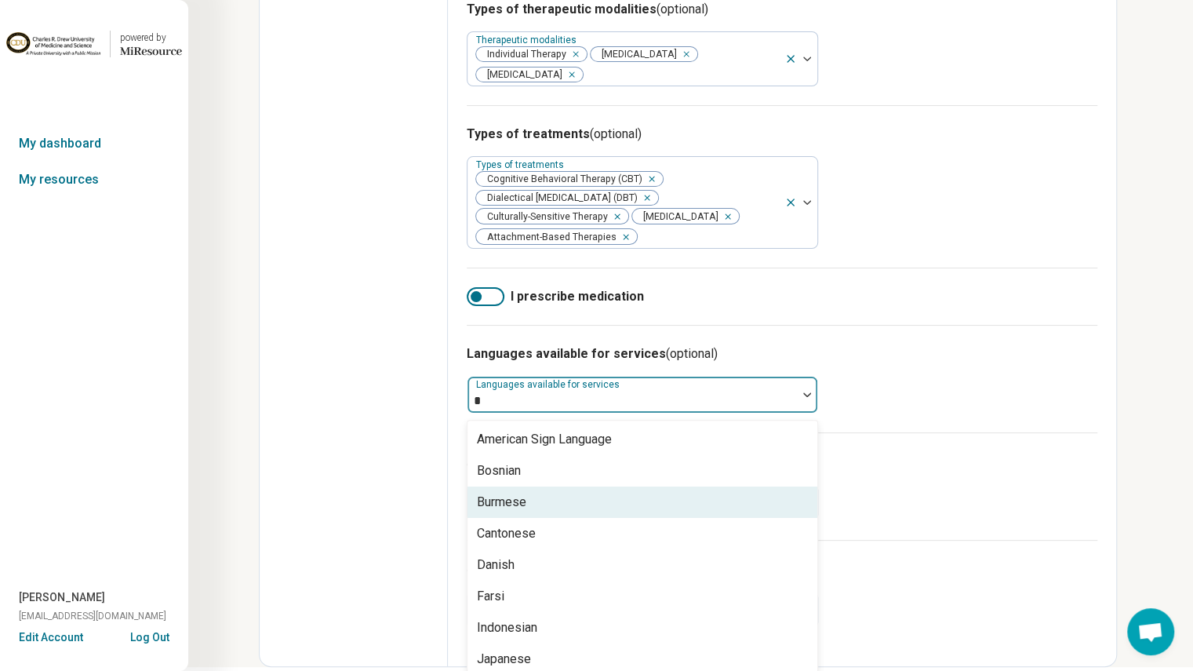
type input "**"
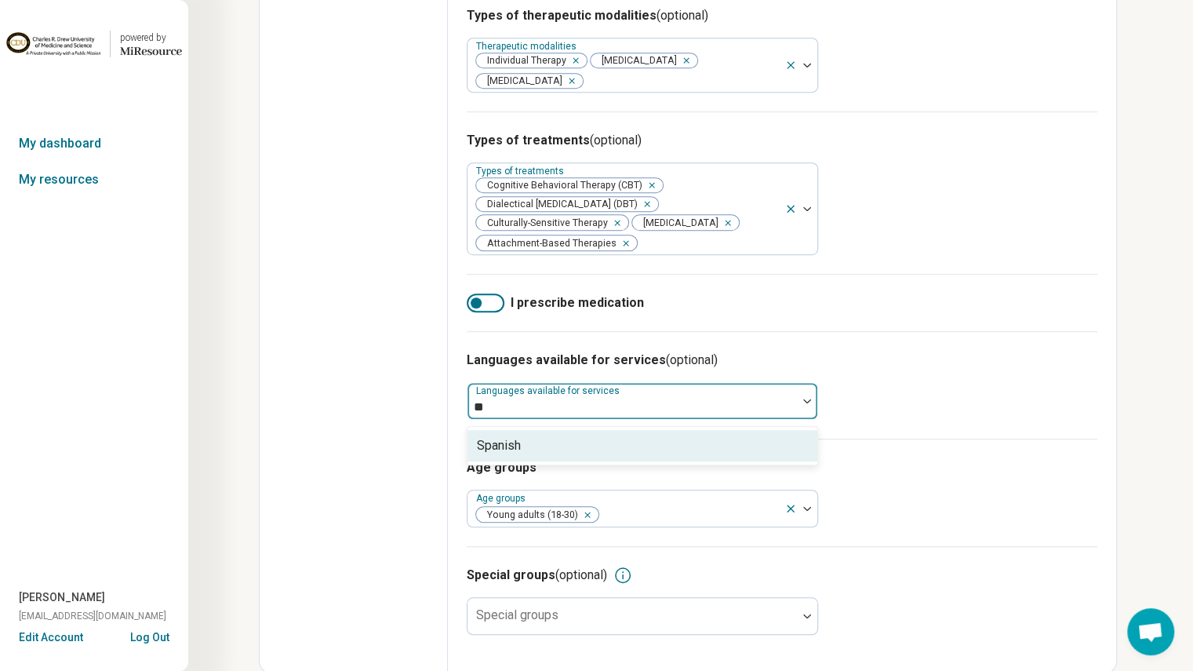
click at [526, 446] on div "Spanish" at bounding box center [643, 445] width 350 height 31
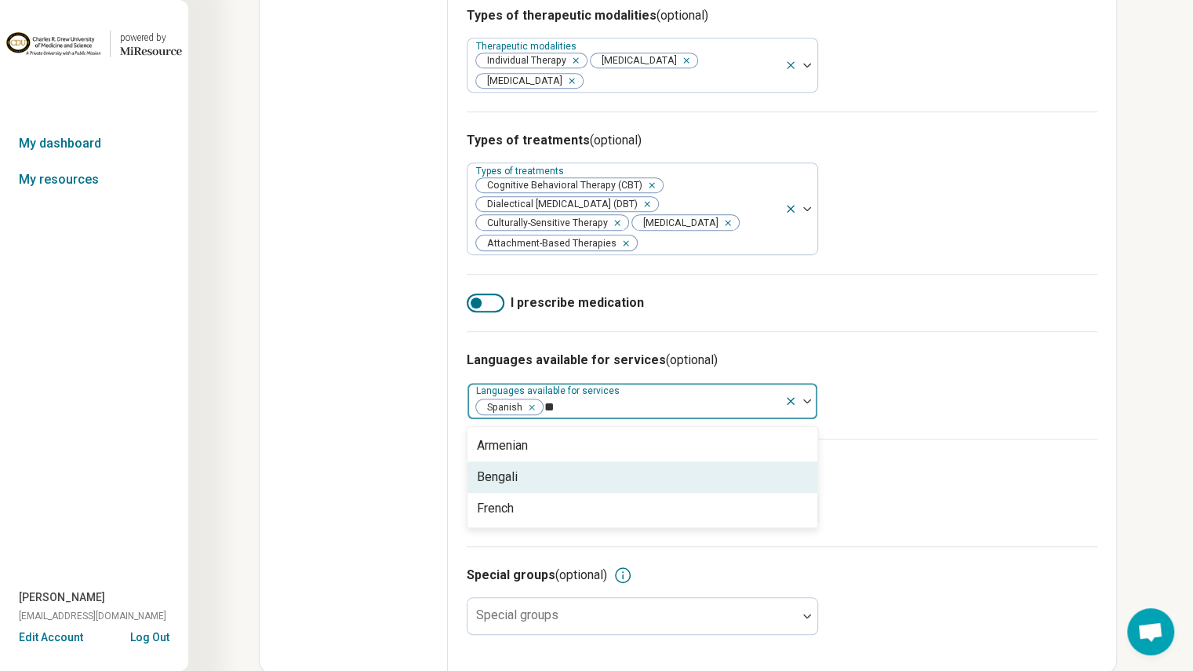
type input "*"
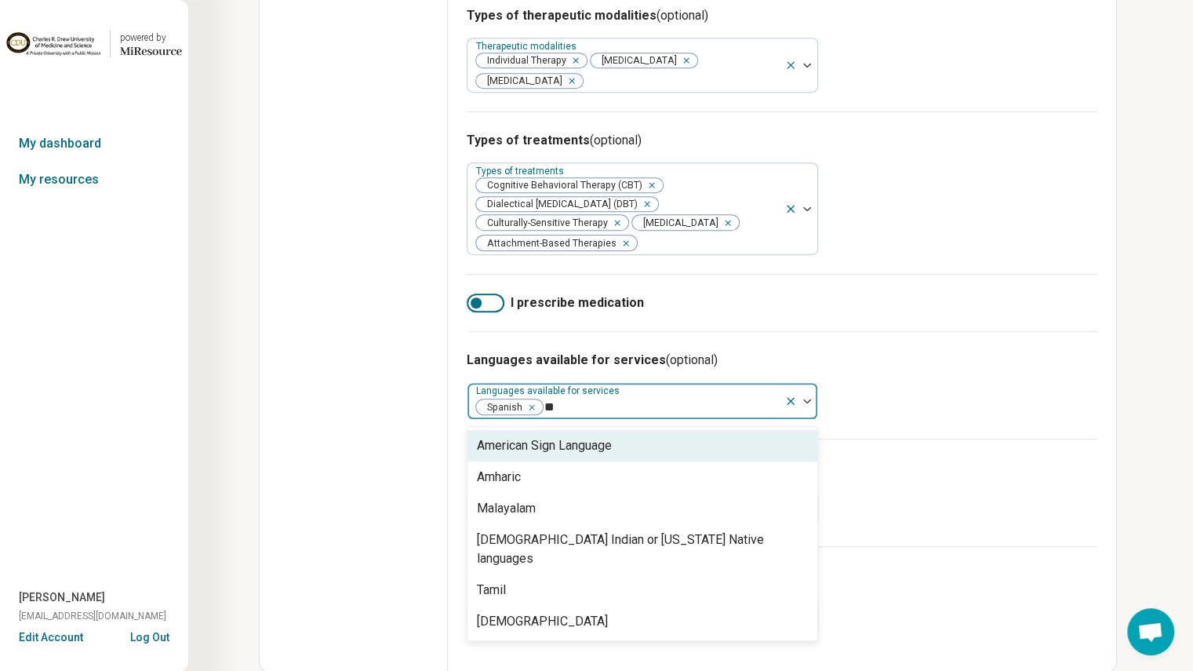
type input "*"
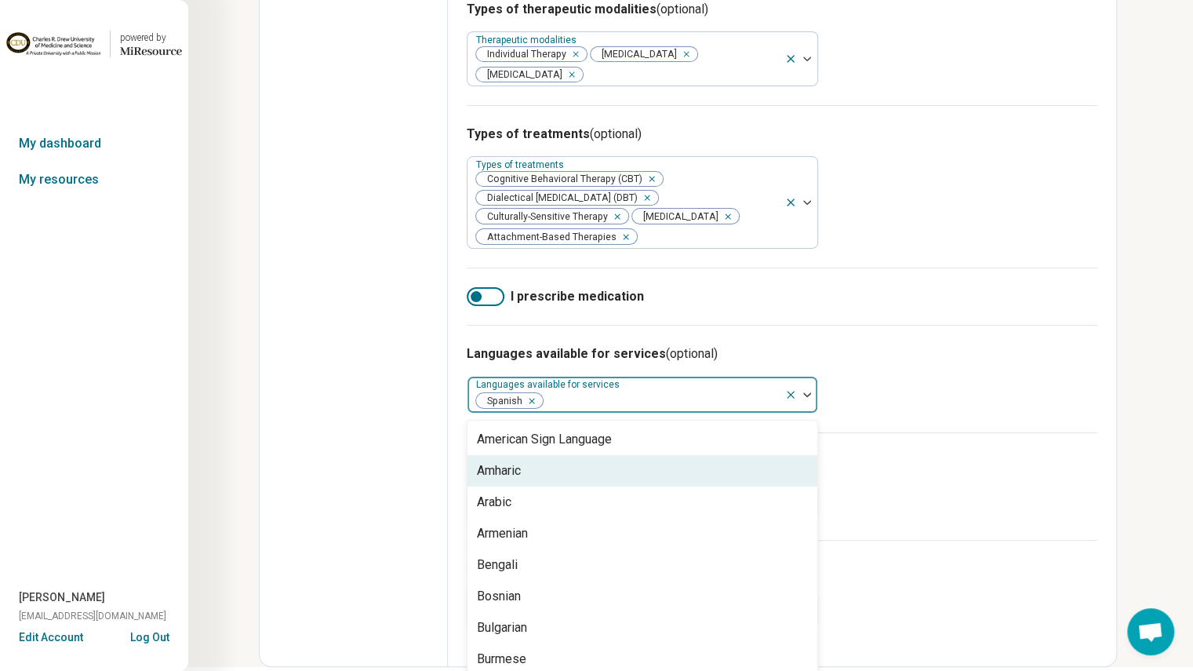
click at [875, 428] on div "Languages available for services (optional) option Spanish, selected. 56 result…" at bounding box center [782, 378] width 631 height 107
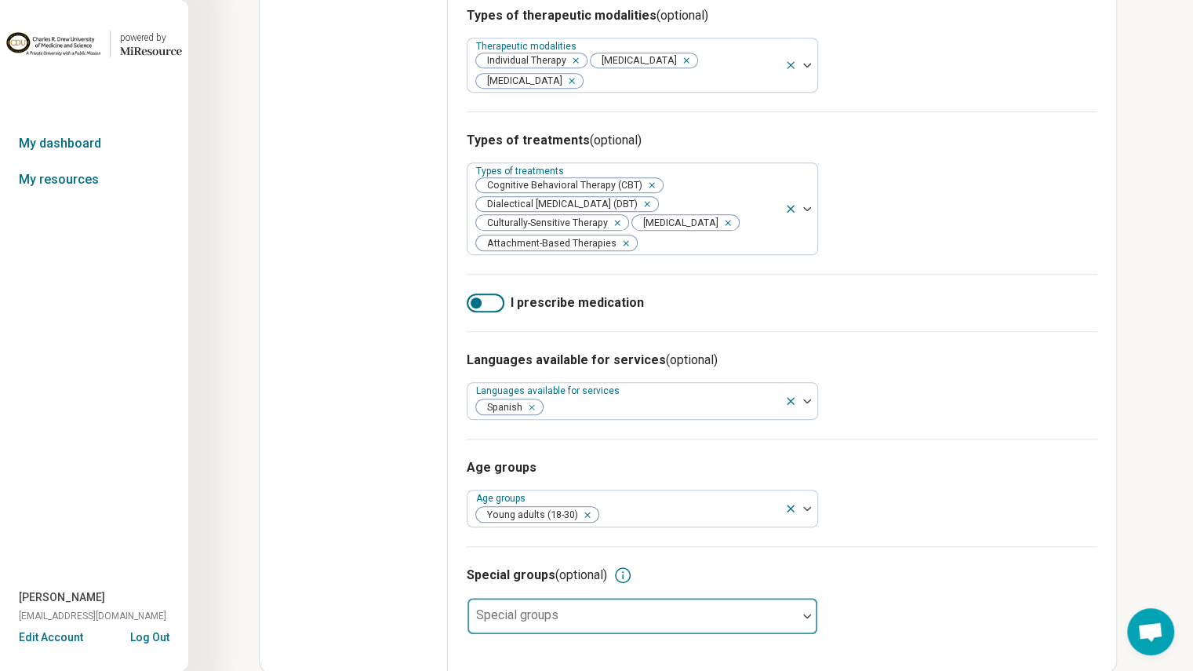
click at [674, 606] on div at bounding box center [632, 616] width 329 height 35
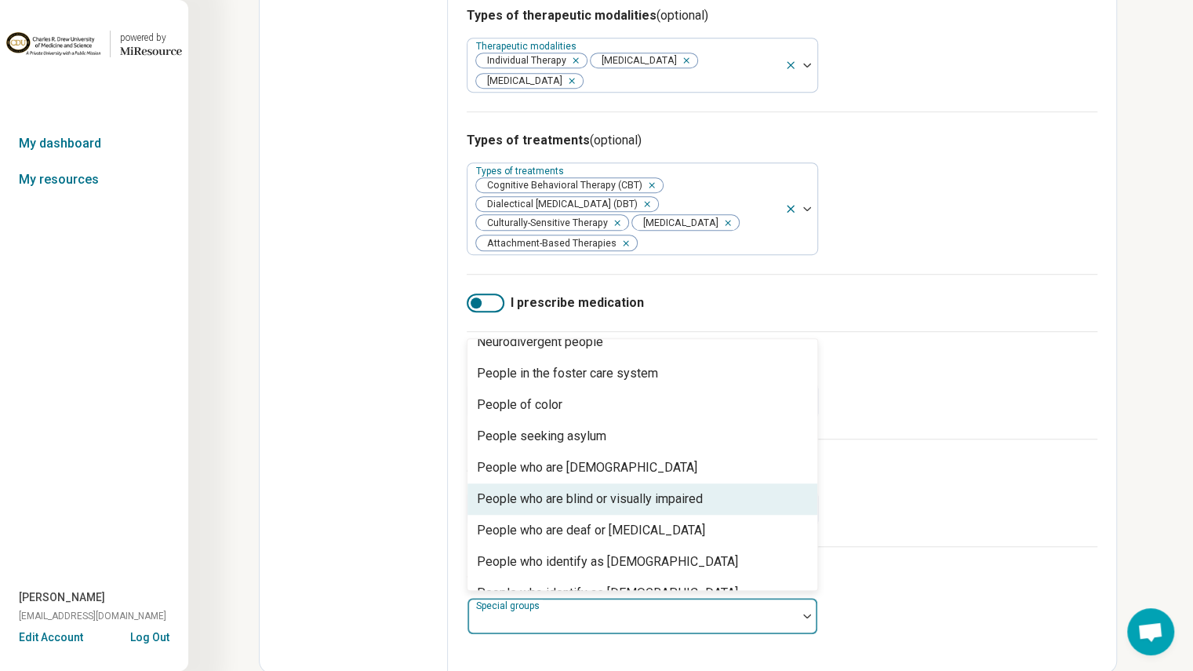
scroll to position [243, 0]
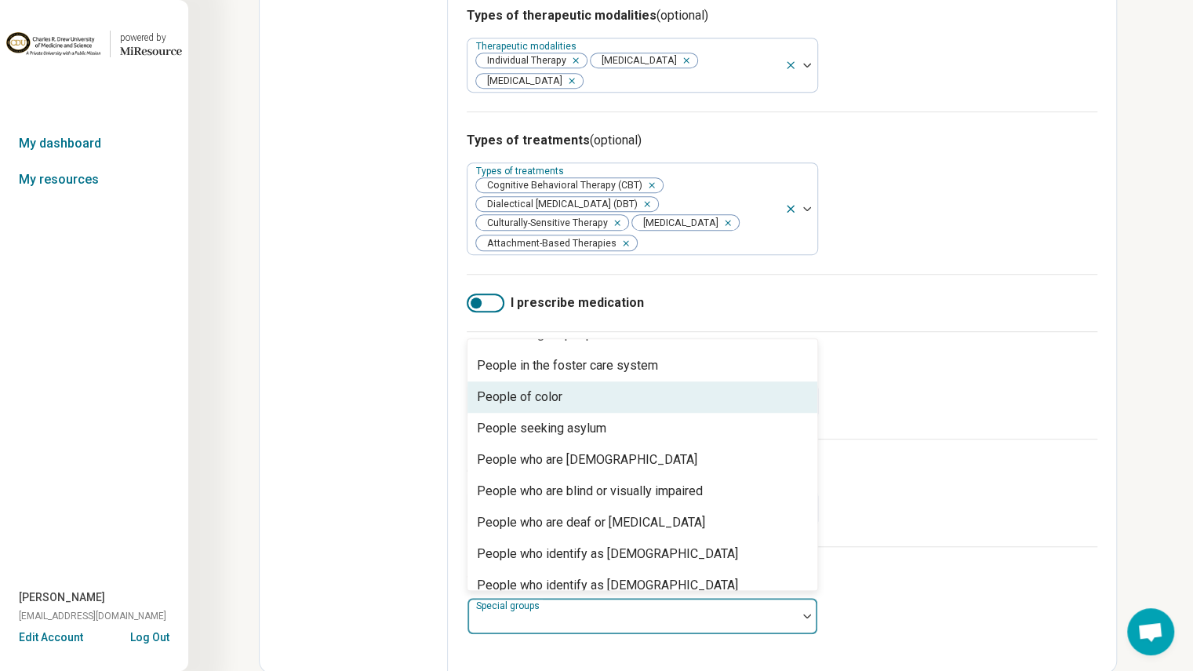
click at [908, 378] on div "Languages available for services (optional) Languages available for services Sp…" at bounding box center [782, 384] width 631 height 107
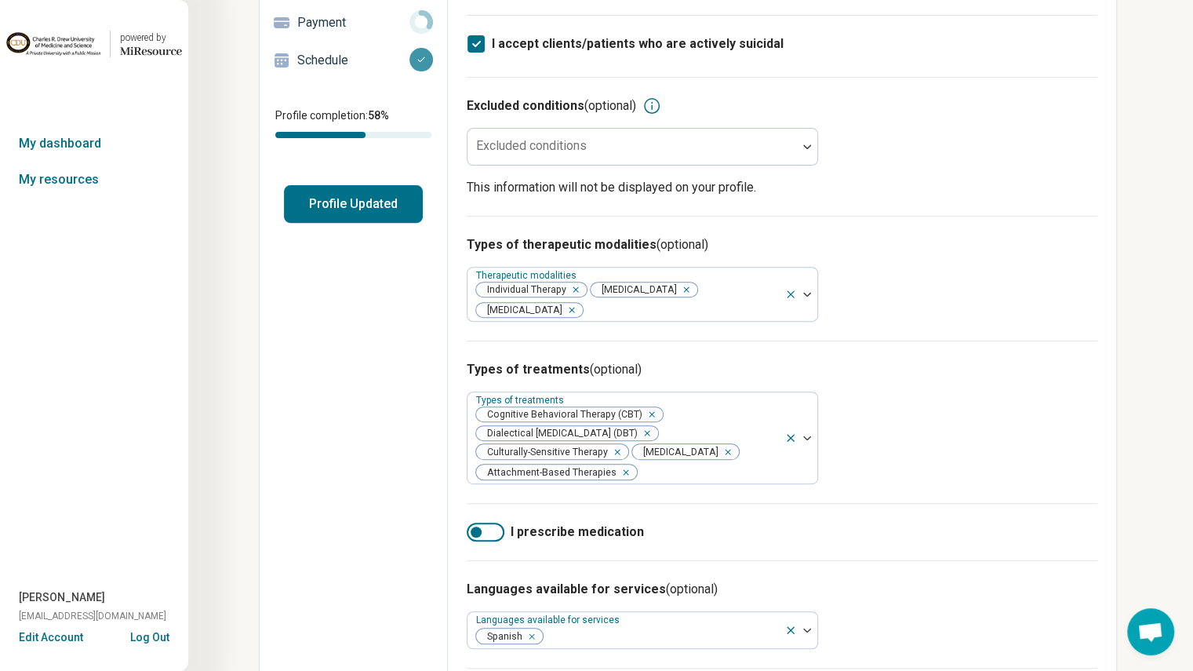
scroll to position [471, 0]
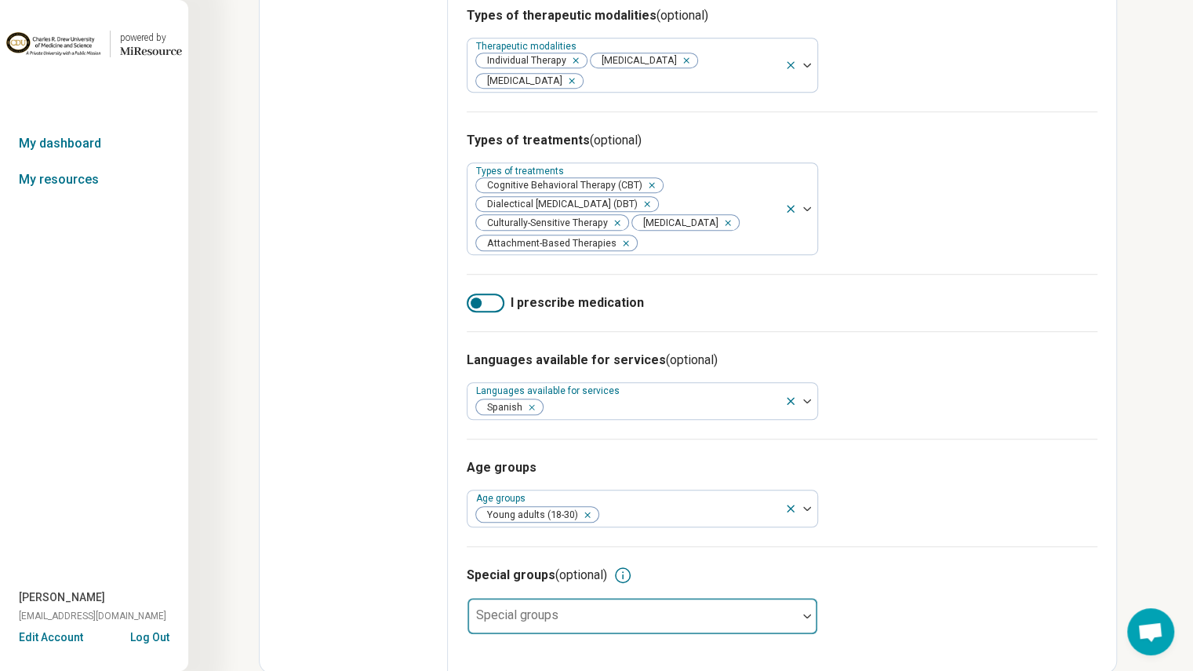
click at [627, 608] on div at bounding box center [632, 616] width 329 height 35
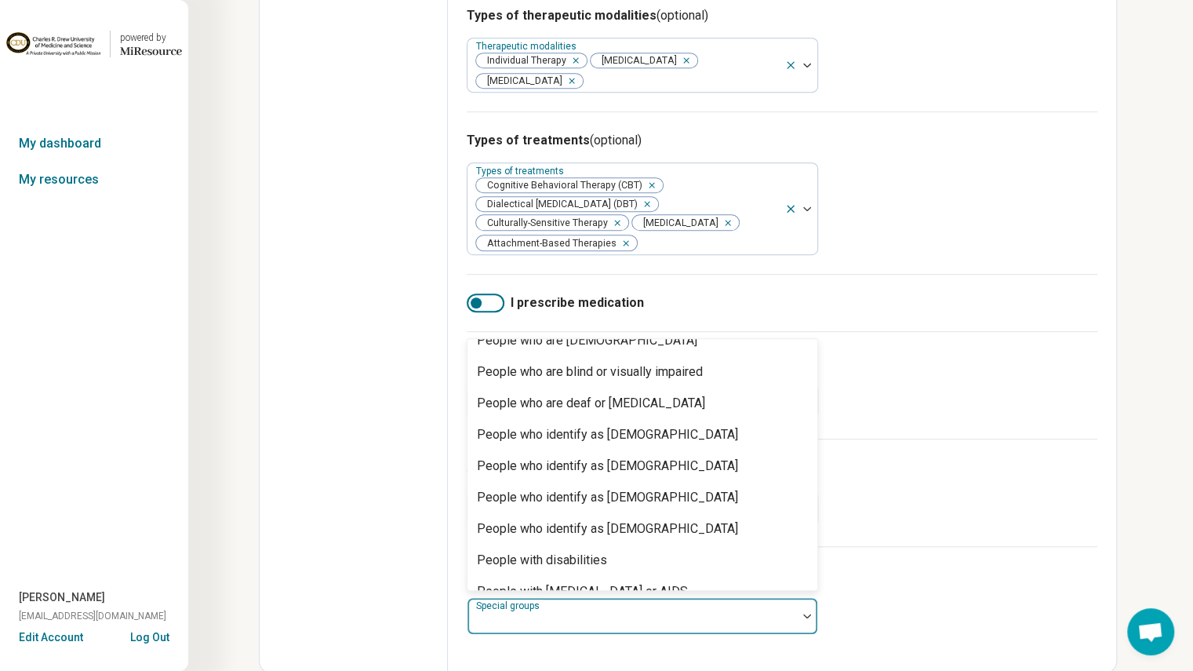
scroll to position [364, 0]
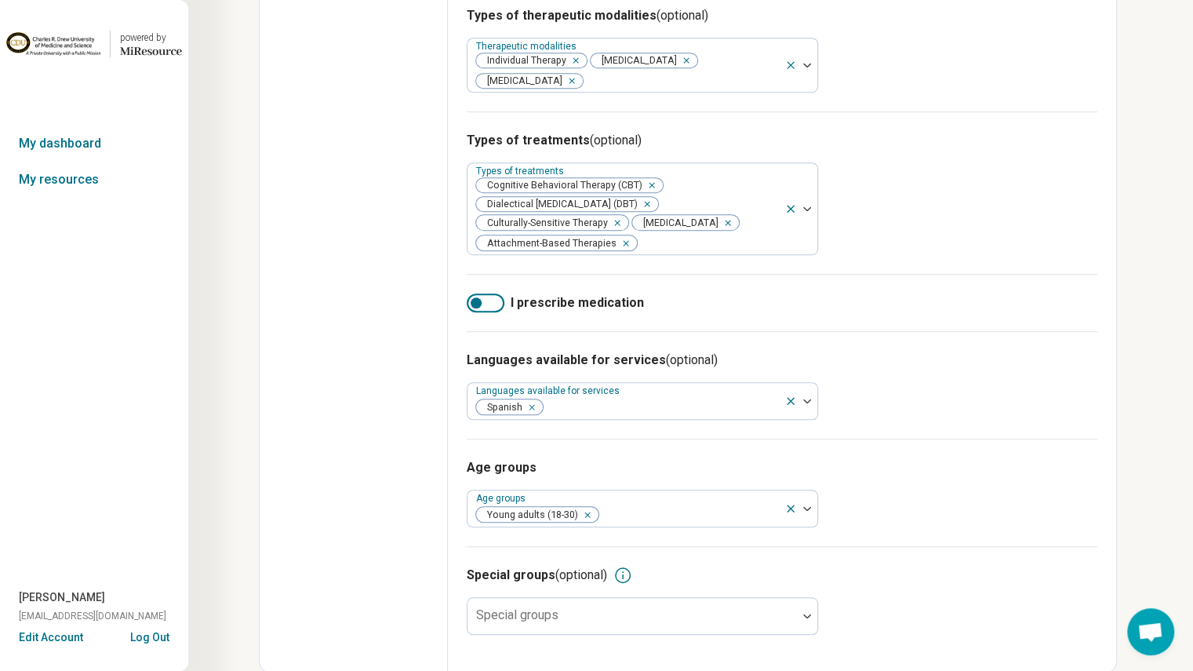
click at [904, 429] on div "Languages available for services (optional) Languages available for services Sp…" at bounding box center [782, 384] width 631 height 107
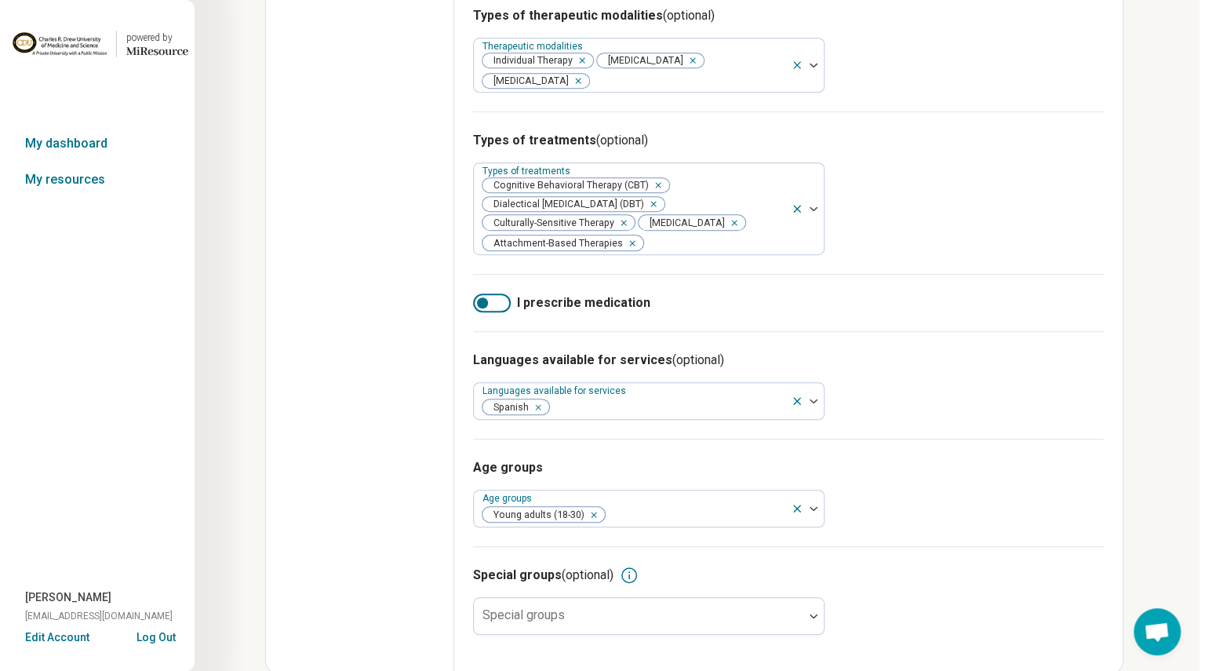
scroll to position [0, 0]
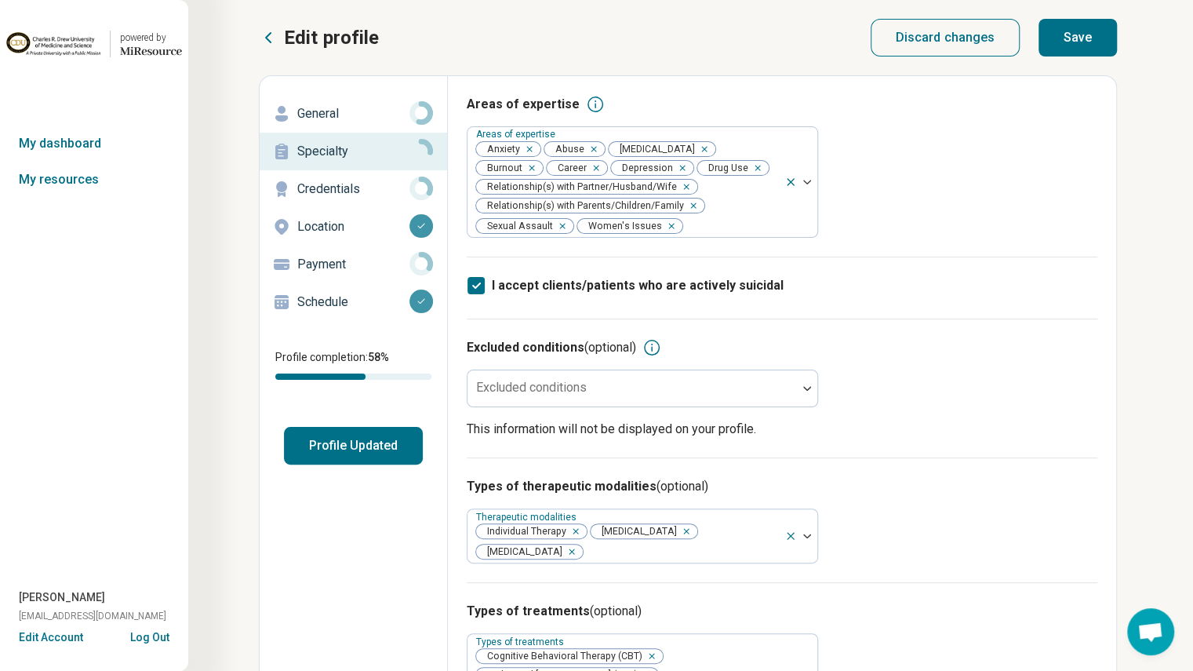
click at [1109, 34] on button "Save" at bounding box center [1078, 38] width 78 height 38
click at [400, 266] on p "Payment" at bounding box center [353, 264] width 112 height 19
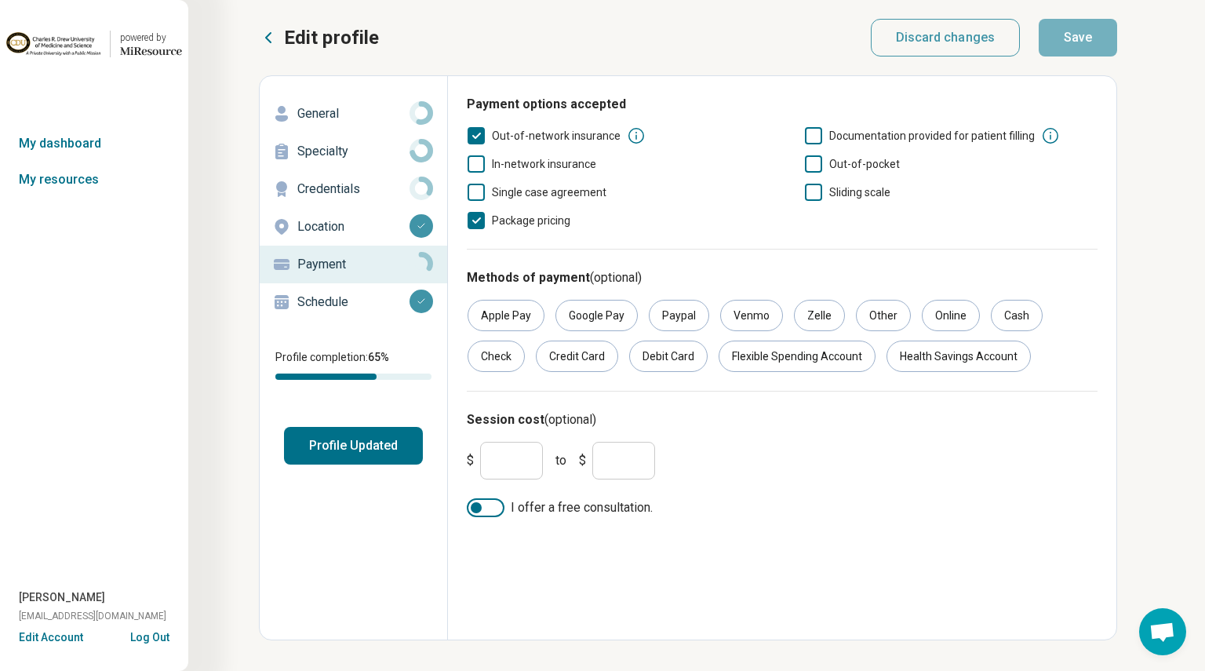
click at [521, 457] on input "*" at bounding box center [511, 461] width 63 height 38
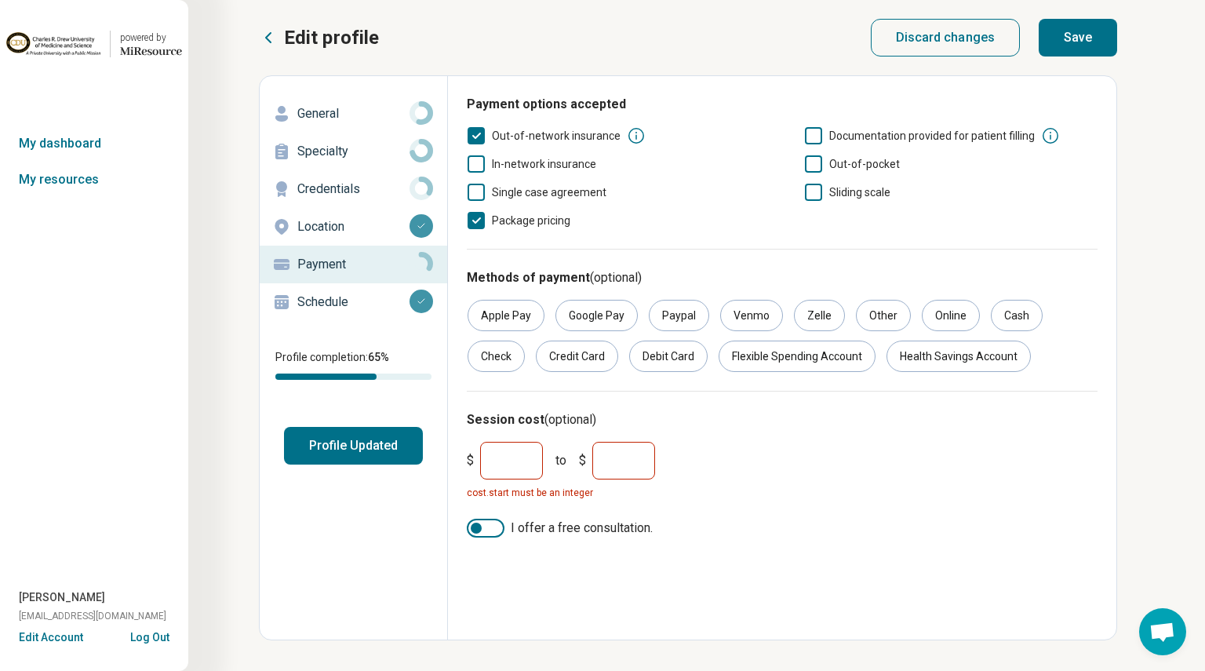
click at [624, 465] on input "*" at bounding box center [623, 461] width 63 height 38
click at [530, 465] on input "****" at bounding box center [511, 461] width 63 height 38
type input "**"
click at [626, 467] on input "*" at bounding box center [623, 461] width 63 height 38
type input "*****"
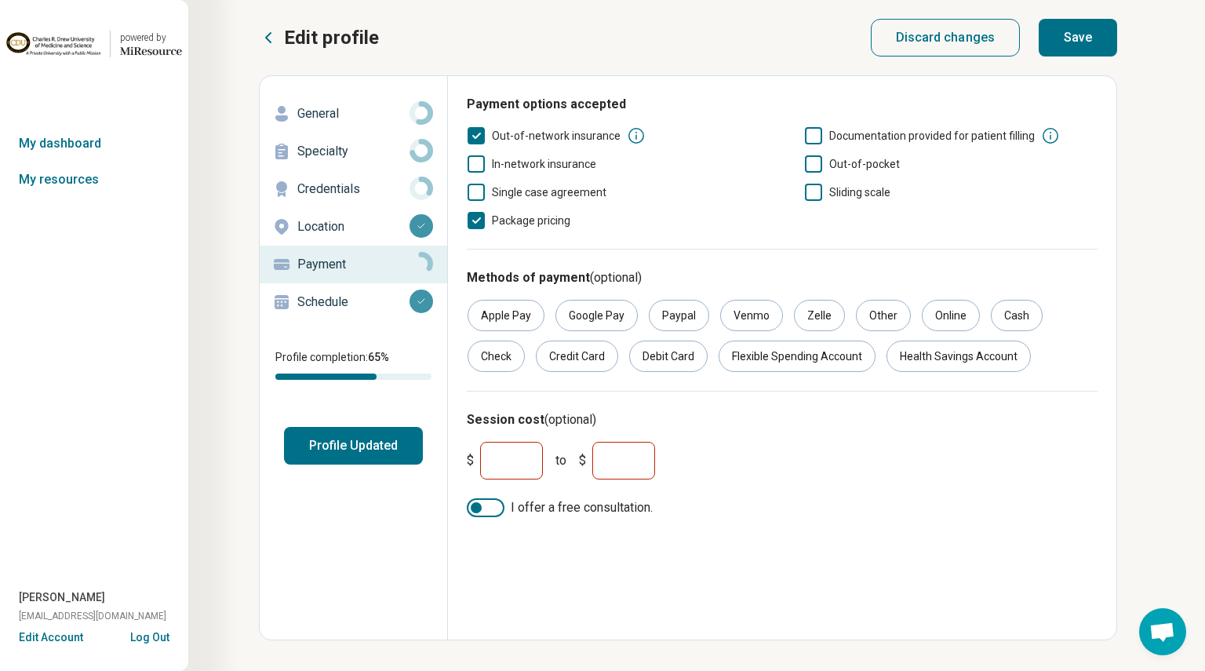
click at [515, 467] on input "**" at bounding box center [511, 461] width 63 height 38
click at [733, 490] on div "cost.start must be an integer" at bounding box center [782, 493] width 631 height 14
click at [536, 464] on input "****" at bounding box center [511, 461] width 63 height 38
click at [653, 507] on div "$ **** to $ ***** cost.start must be an integer I offer a free consultation." at bounding box center [782, 486] width 631 height 102
click at [530, 457] on input "****" at bounding box center [511, 461] width 63 height 38
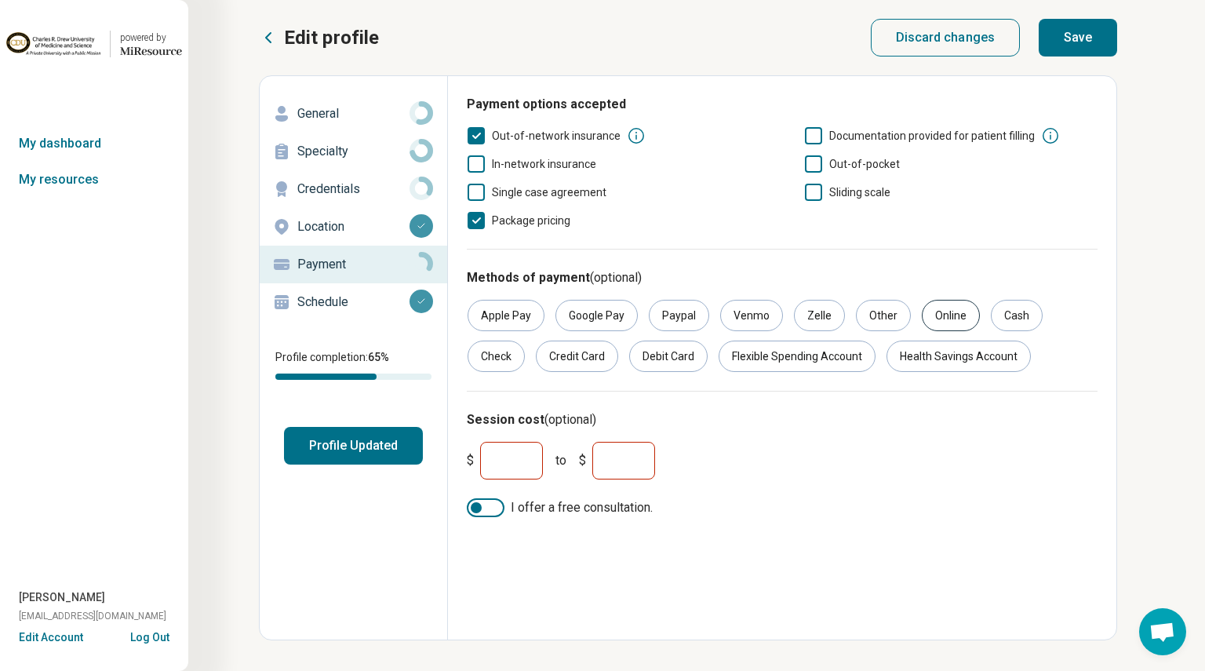
click at [952, 316] on div "Online" at bounding box center [951, 315] width 58 height 31
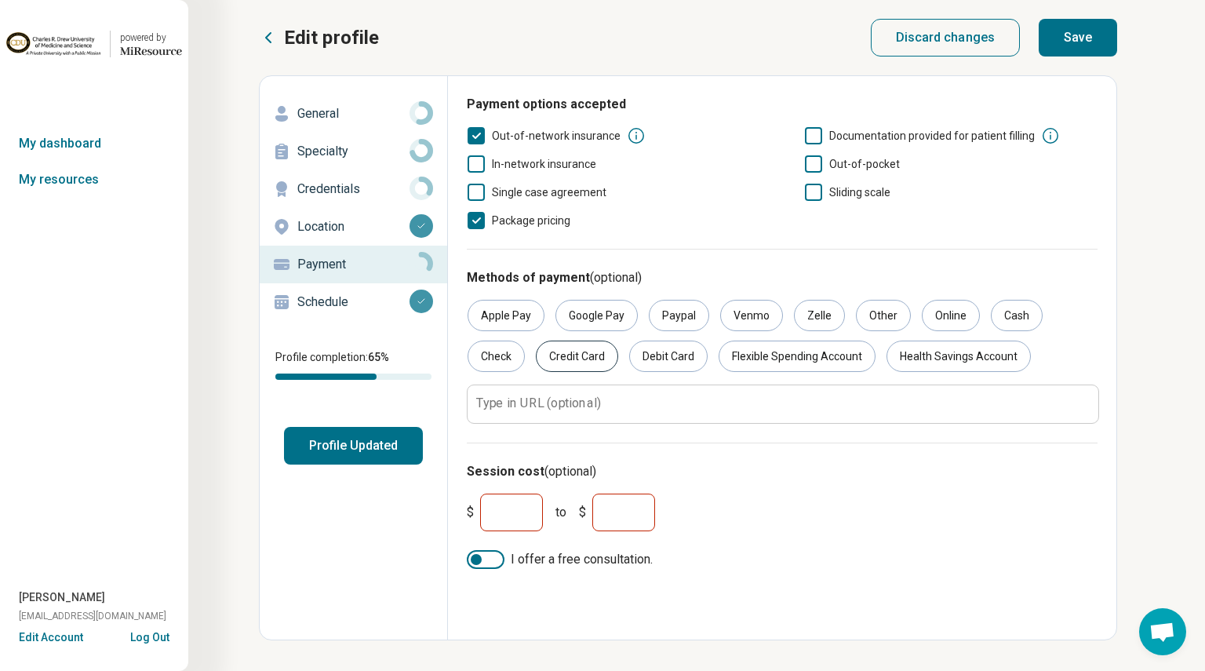
click at [569, 352] on div "Credit Card" at bounding box center [577, 355] width 82 height 31
click at [654, 356] on div "Debit Card" at bounding box center [668, 355] width 78 height 31
click at [733, 532] on div "$ ** to $ *****" at bounding box center [781, 512] width 643 height 50
click at [491, 563] on div at bounding box center [486, 559] width 38 height 19
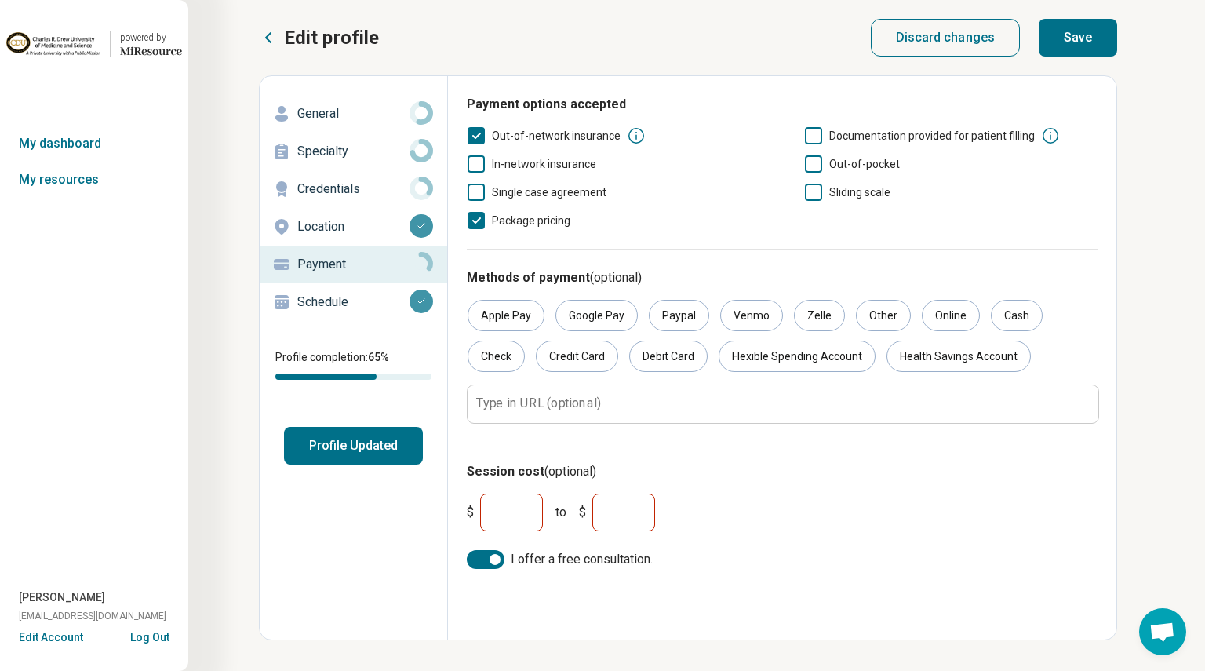
click at [730, 498] on div "$ ** to $ *****" at bounding box center [781, 512] width 643 height 50
click at [526, 511] on input "**" at bounding box center [511, 512] width 63 height 38
click at [629, 518] on input "*****" at bounding box center [623, 512] width 63 height 38
click at [1049, 54] on button "Save" at bounding box center [1078, 38] width 78 height 38
click at [529, 519] on input "**" at bounding box center [511, 512] width 63 height 38
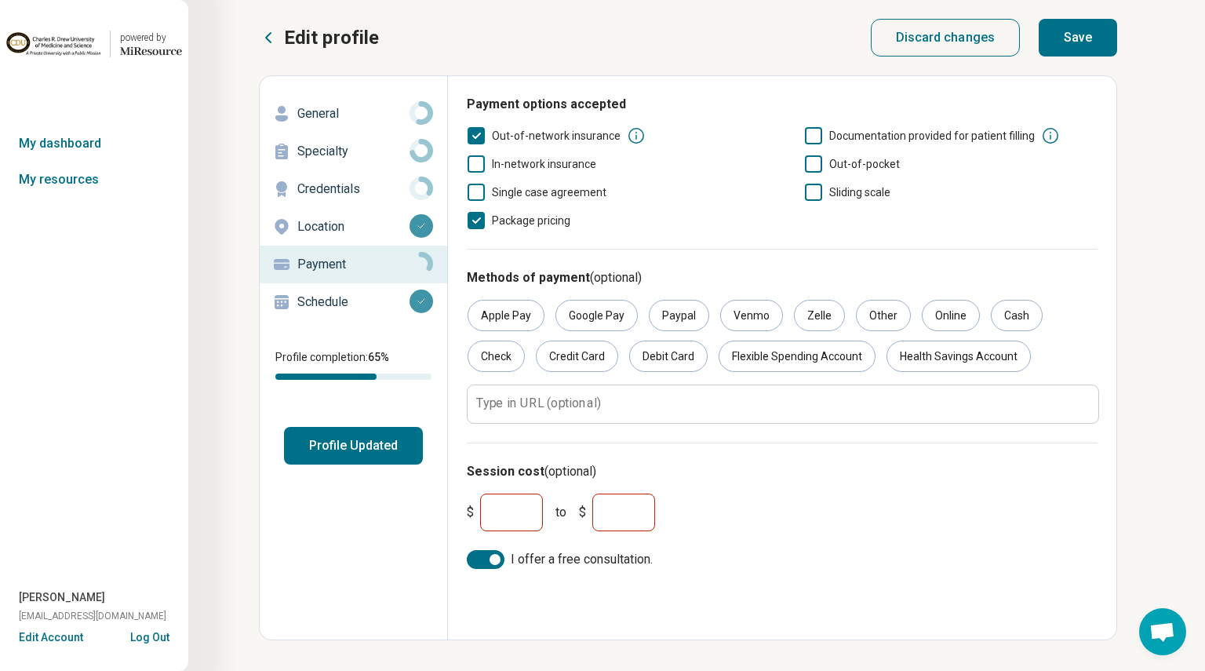
type input "*"
click at [629, 516] on input "*****" at bounding box center [623, 512] width 63 height 38
type input "*"
click at [512, 513] on input "*" at bounding box center [511, 512] width 63 height 38
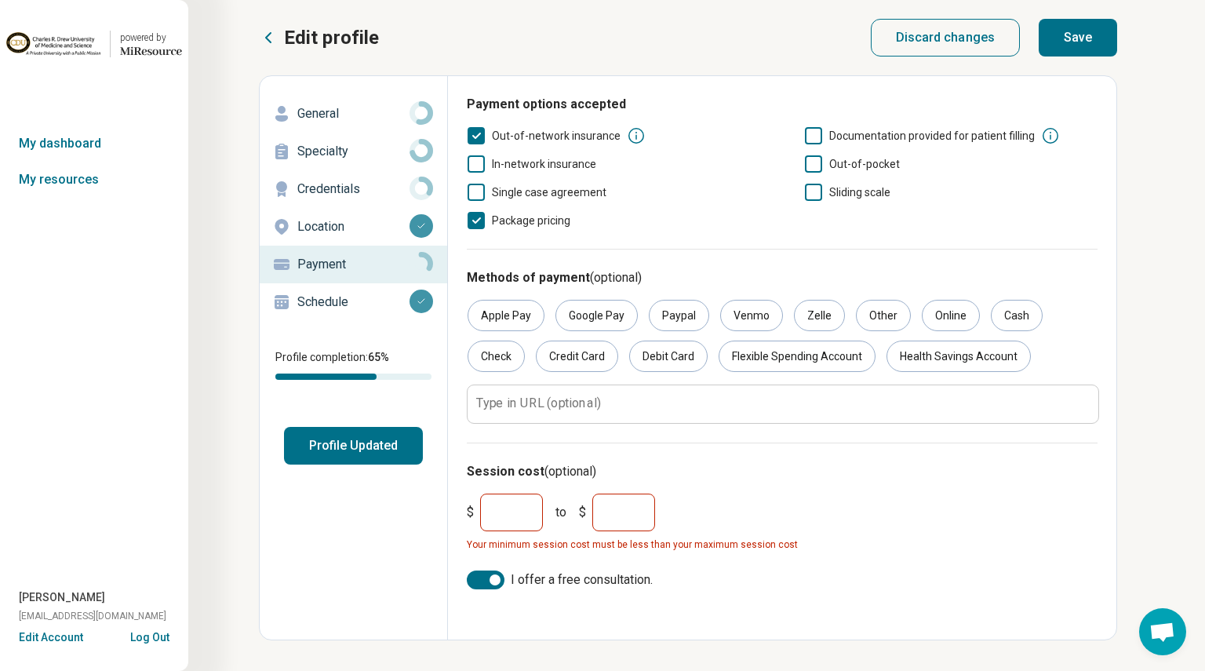
type input "**"
click at [617, 517] on input "*" at bounding box center [623, 512] width 63 height 38
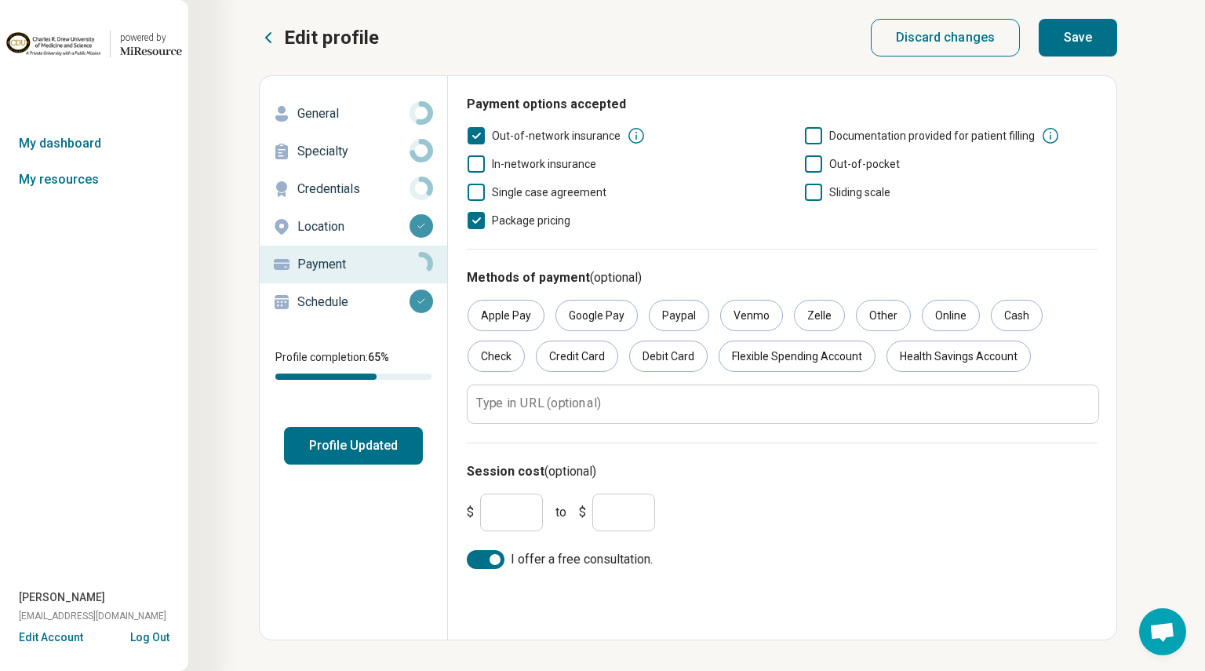
type input "**"
click at [708, 528] on div "$ ** to $ **" at bounding box center [781, 512] width 643 height 50
click at [1081, 44] on button "Save" at bounding box center [1078, 38] width 78 height 38
click at [810, 170] on icon at bounding box center [813, 163] width 17 height 17
click at [1082, 43] on button "Save" at bounding box center [1078, 38] width 78 height 38
